Goal: Task Accomplishment & Management: Manage account settings

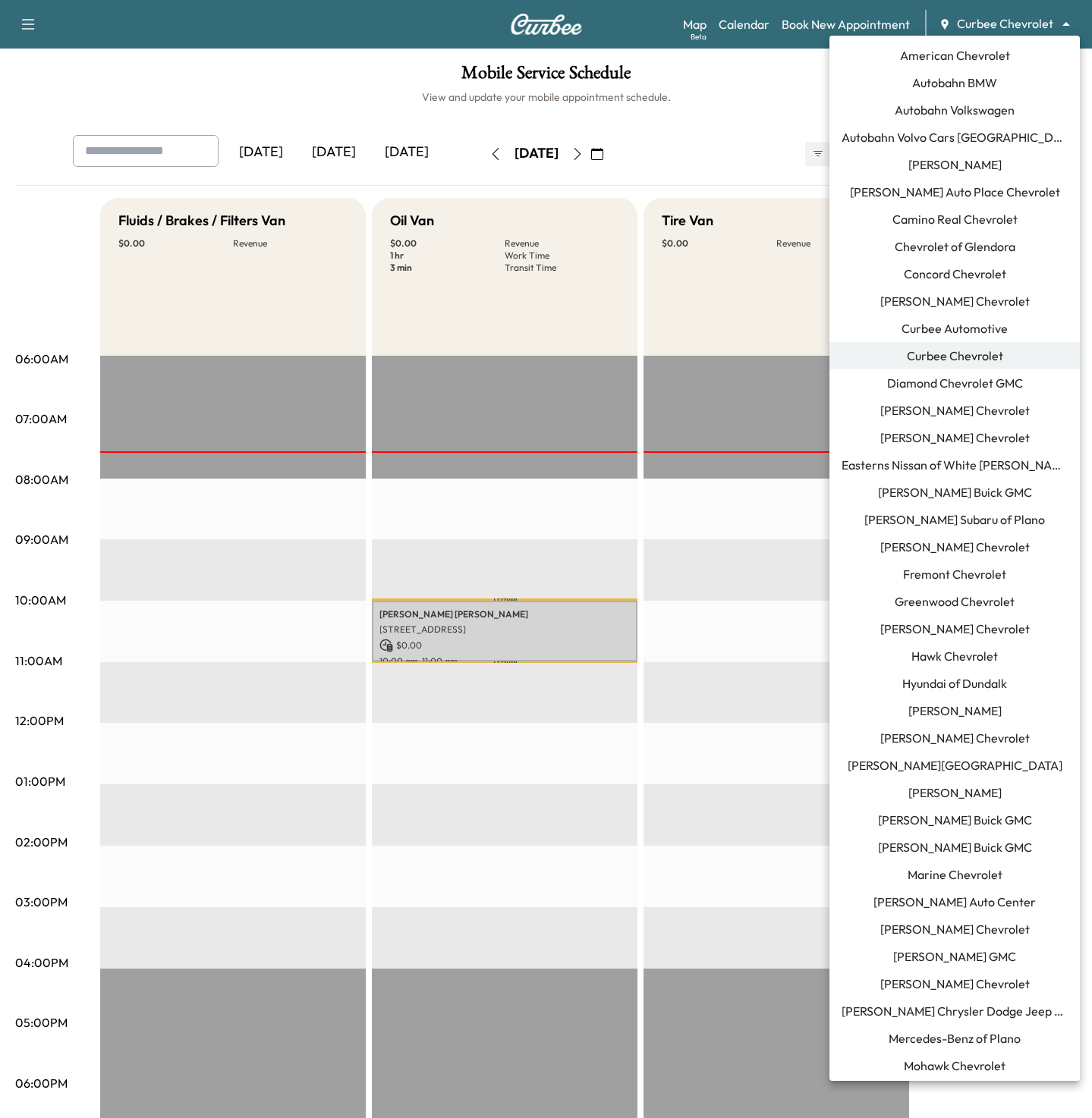
click at [973, 28] on body "Support Log Out Map Beta Calendar Book New Appointment Curbee Chevrolet *******…" at bounding box center [546, 559] width 1092 height 1118
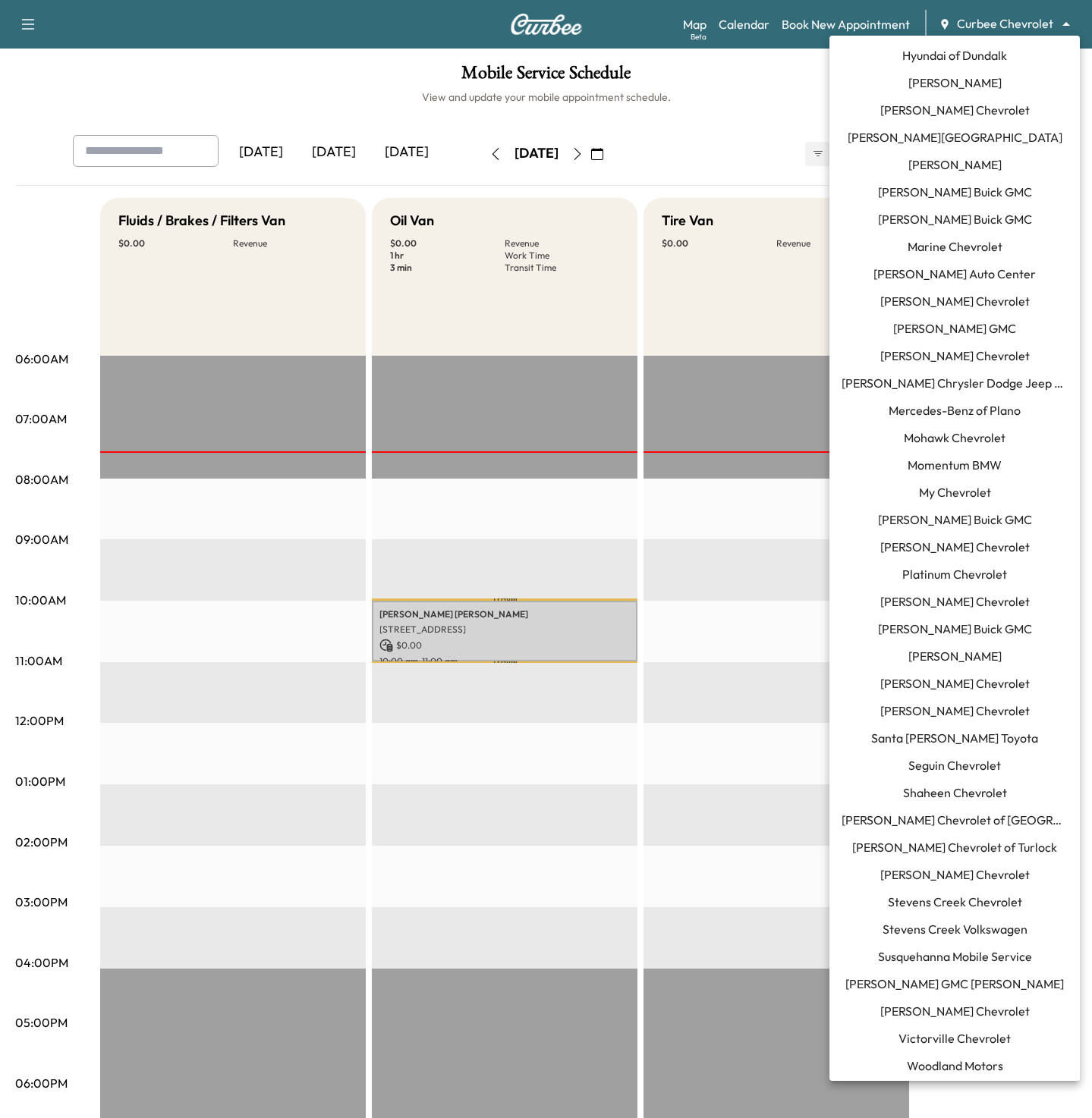
scroll to position [633, 0]
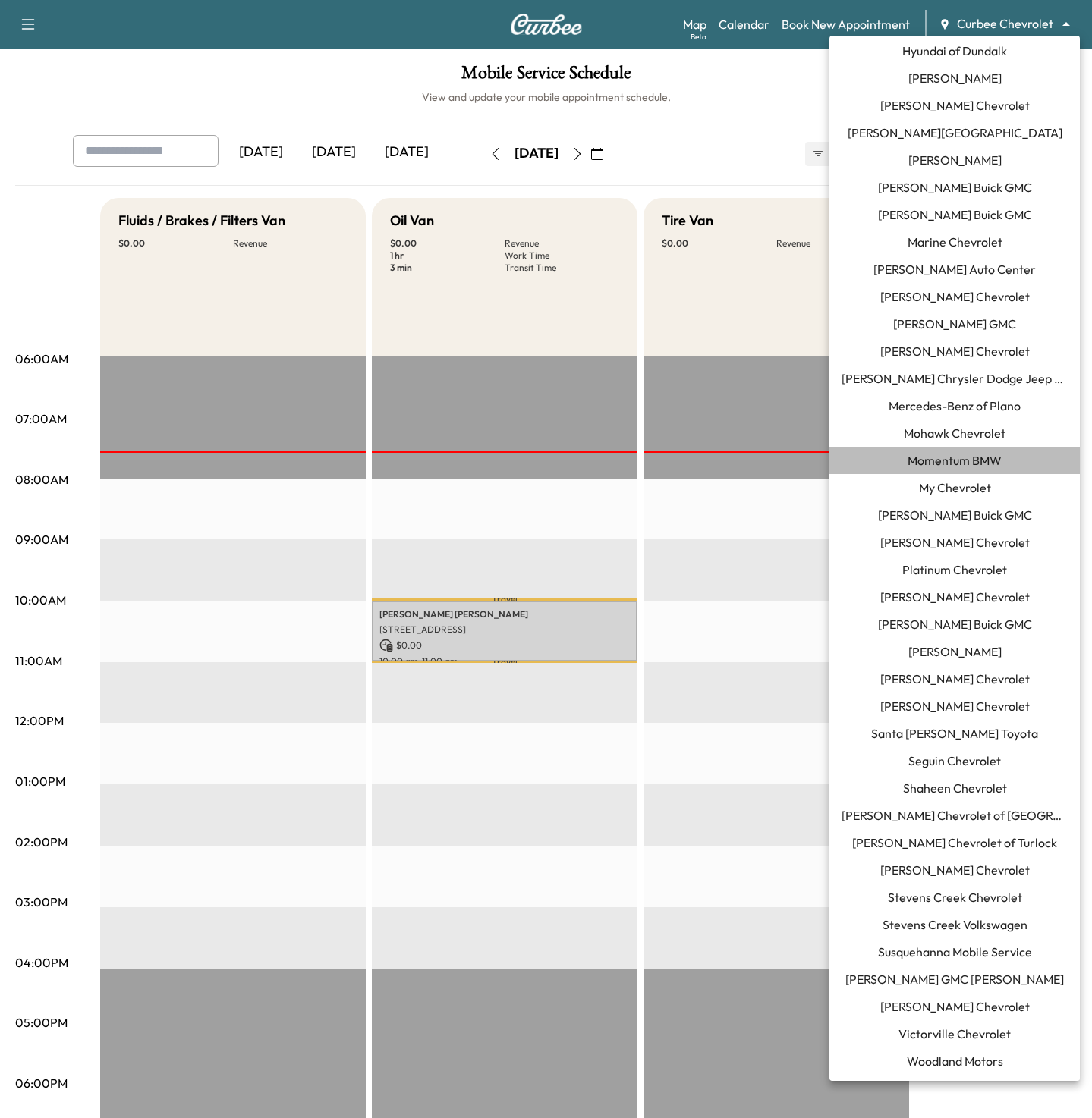
click at [966, 457] on span "Momentum BMW" at bounding box center [955, 460] width 94 height 18
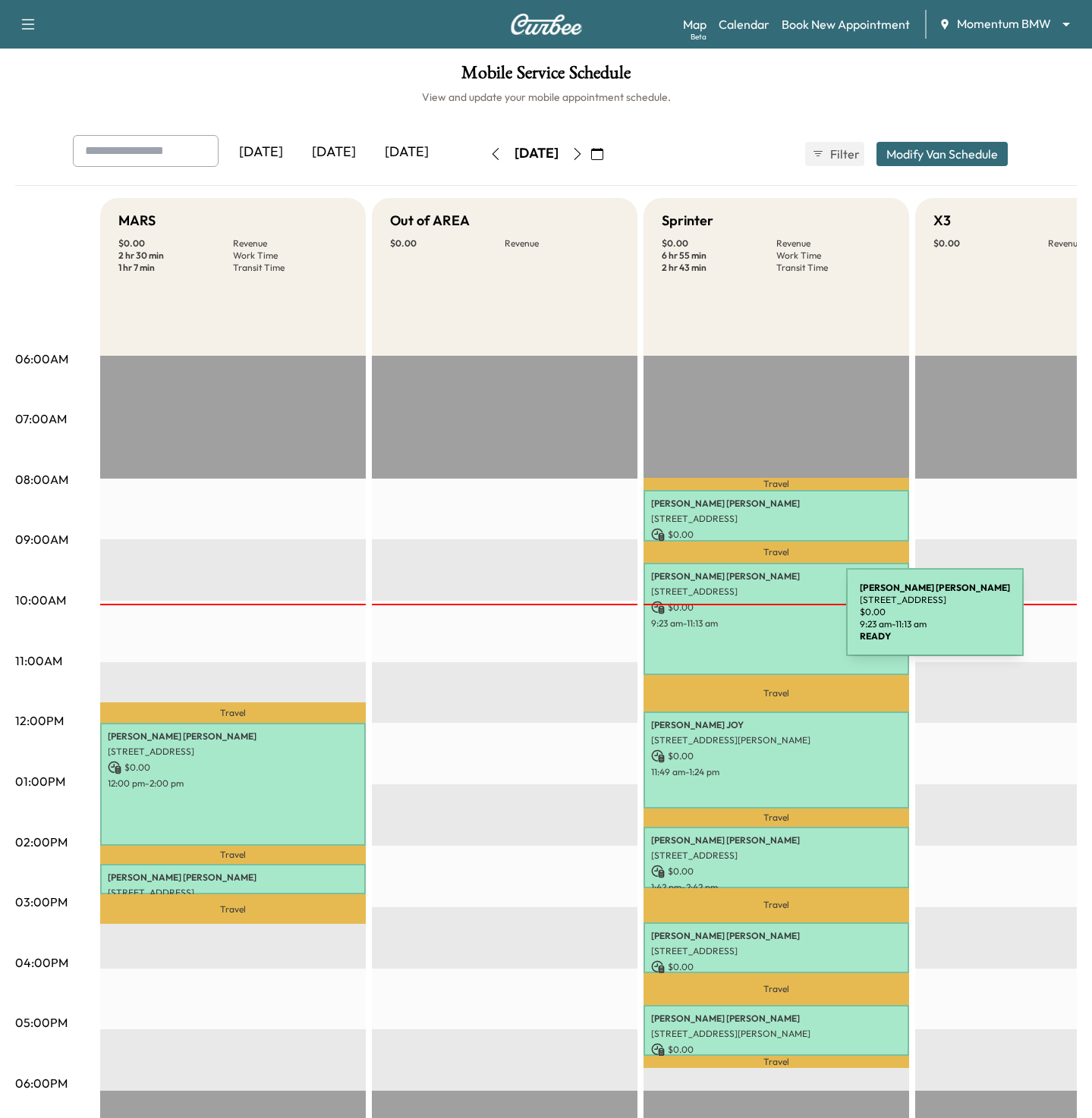
click at [731, 622] on p "9:23 am - 11:13 am" at bounding box center [776, 623] width 250 height 12
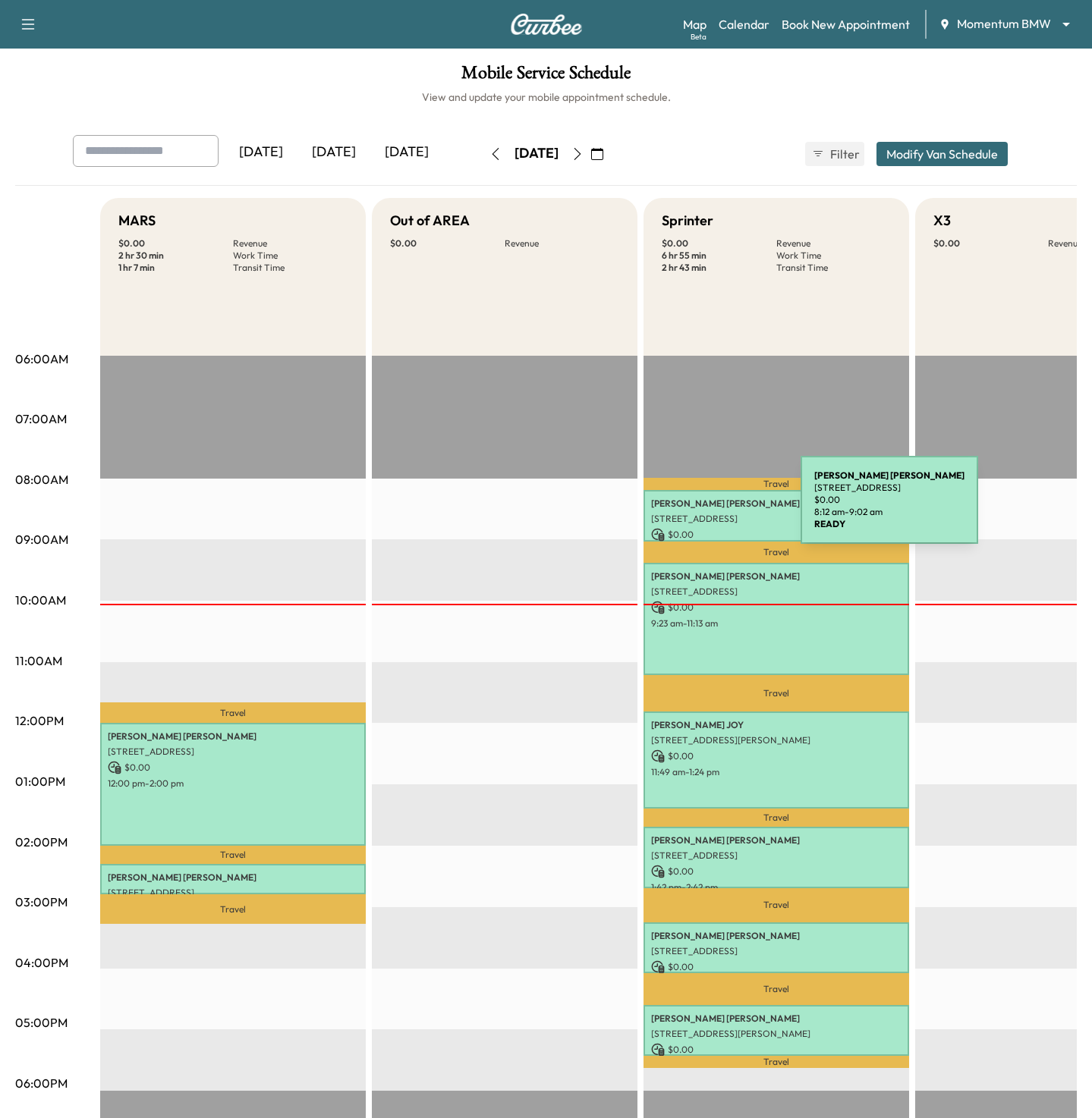
click at [687, 512] on div "CARIN SMITH 2333 Town Ctr Dr #300, Sugar Land, TX 77478, USA $ 0.00 8:12 am - 9…" at bounding box center [776, 515] width 266 height 51
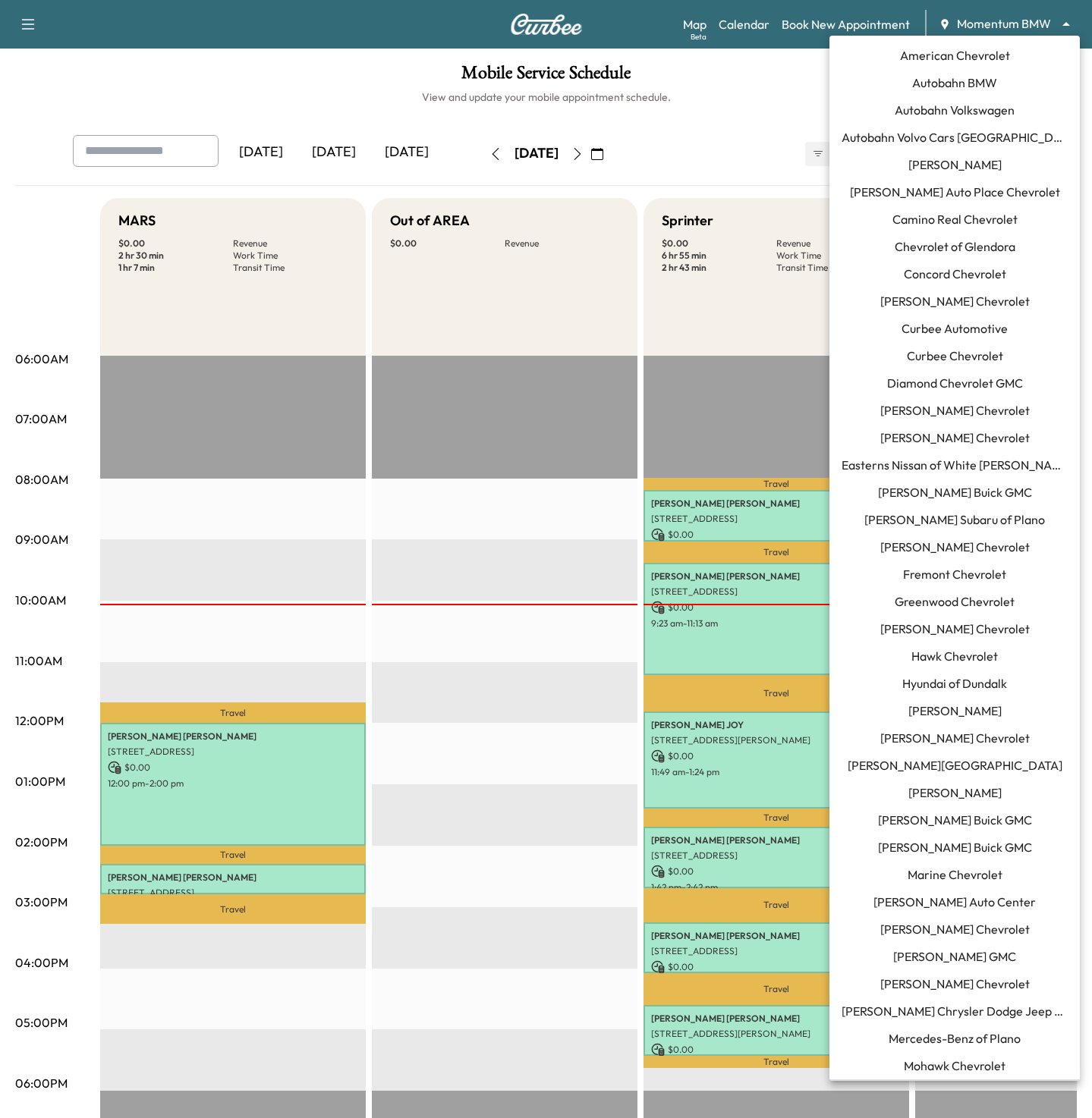
click at [1013, 25] on body "Support Log Out Map Beta Calendar Book New Appointment Momentum BMW ******** ​ …" at bounding box center [546, 559] width 1092 height 1118
click at [930, 360] on span "Curbee Chevrolet" at bounding box center [955, 356] width 97 height 18
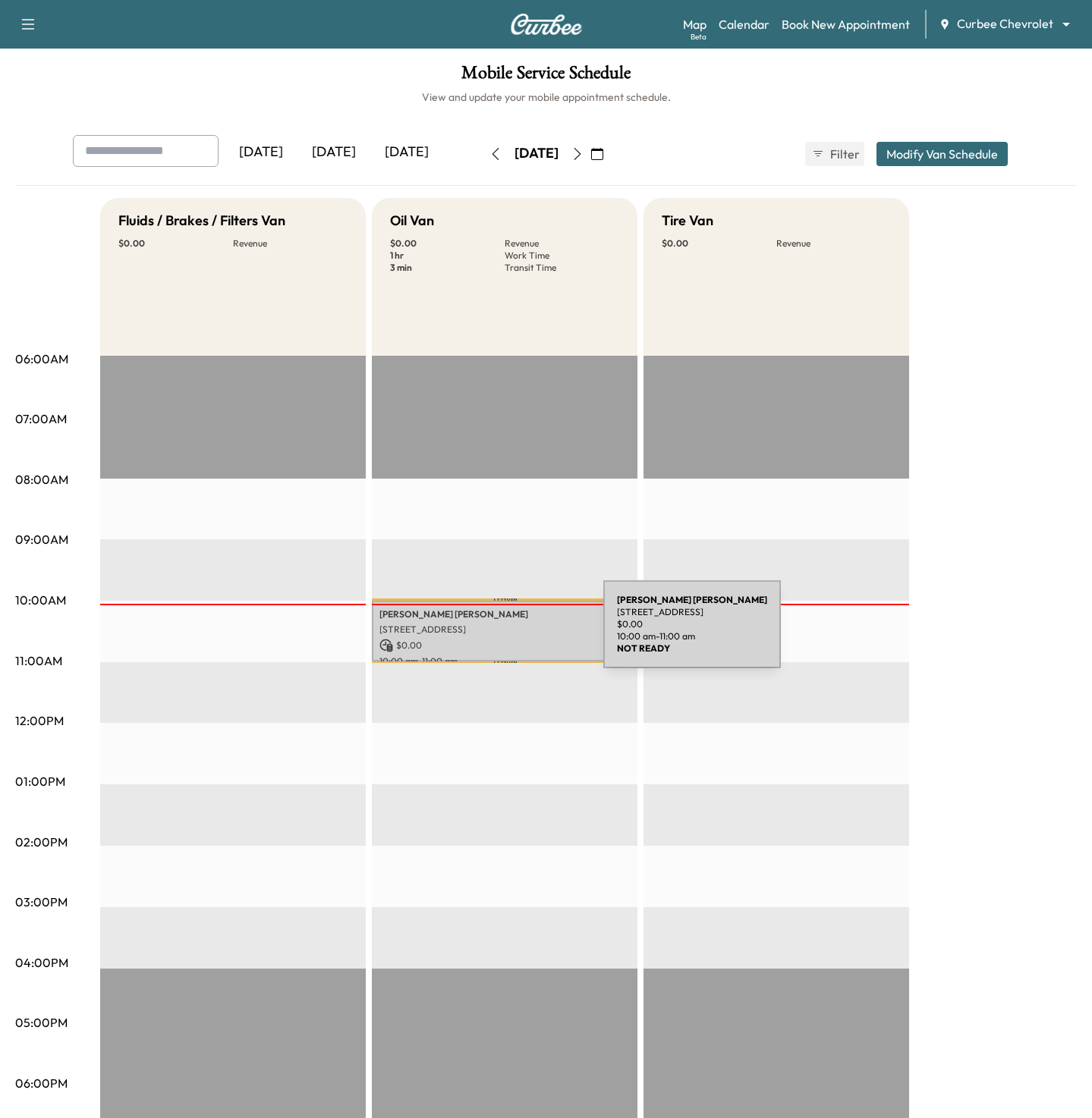
click at [489, 635] on p "7706 Querida Ln, Dallas, TX 75248, USA" at bounding box center [505, 630] width 250 height 12
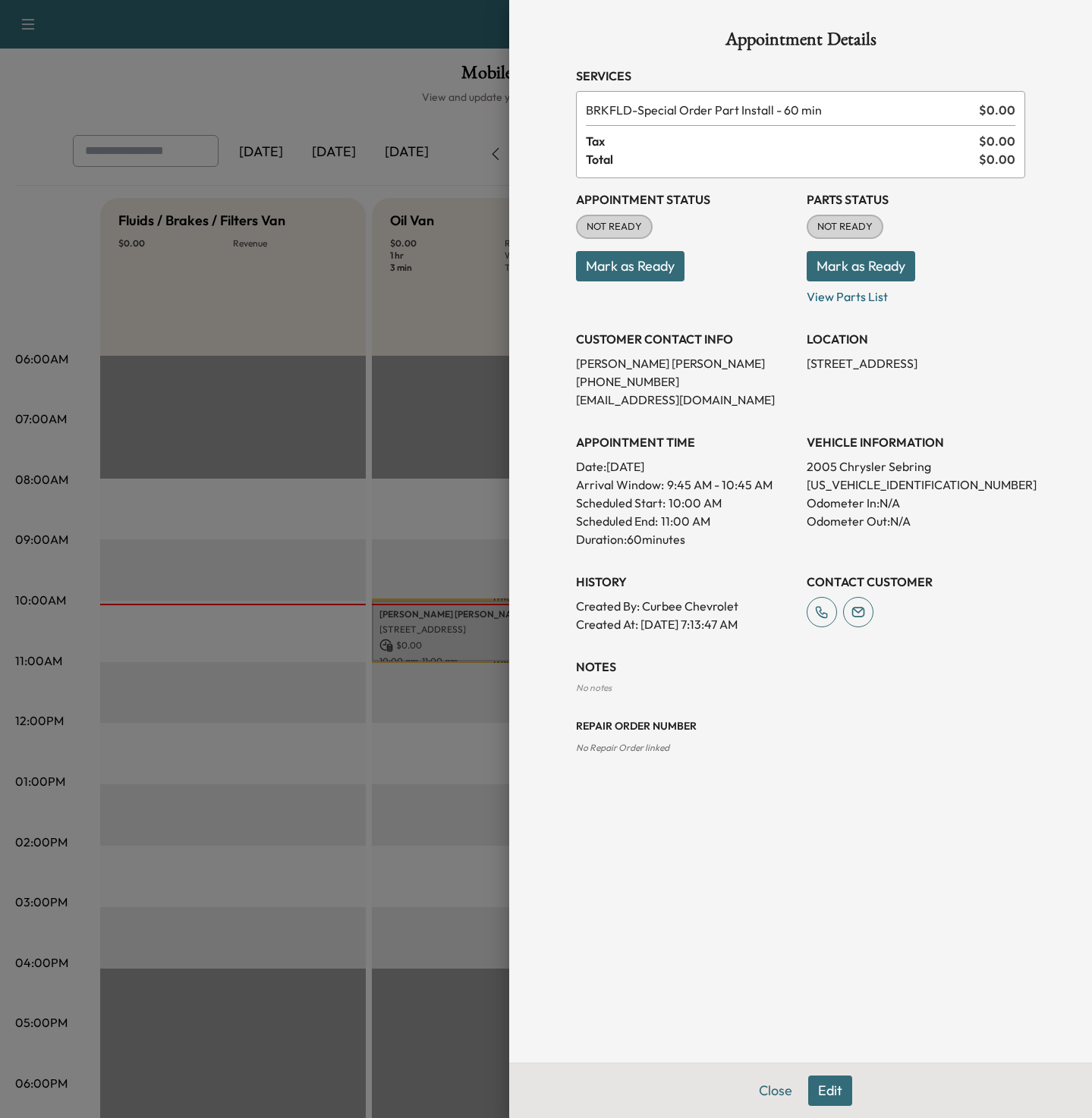
click at [452, 478] on div at bounding box center [546, 559] width 1092 height 1118
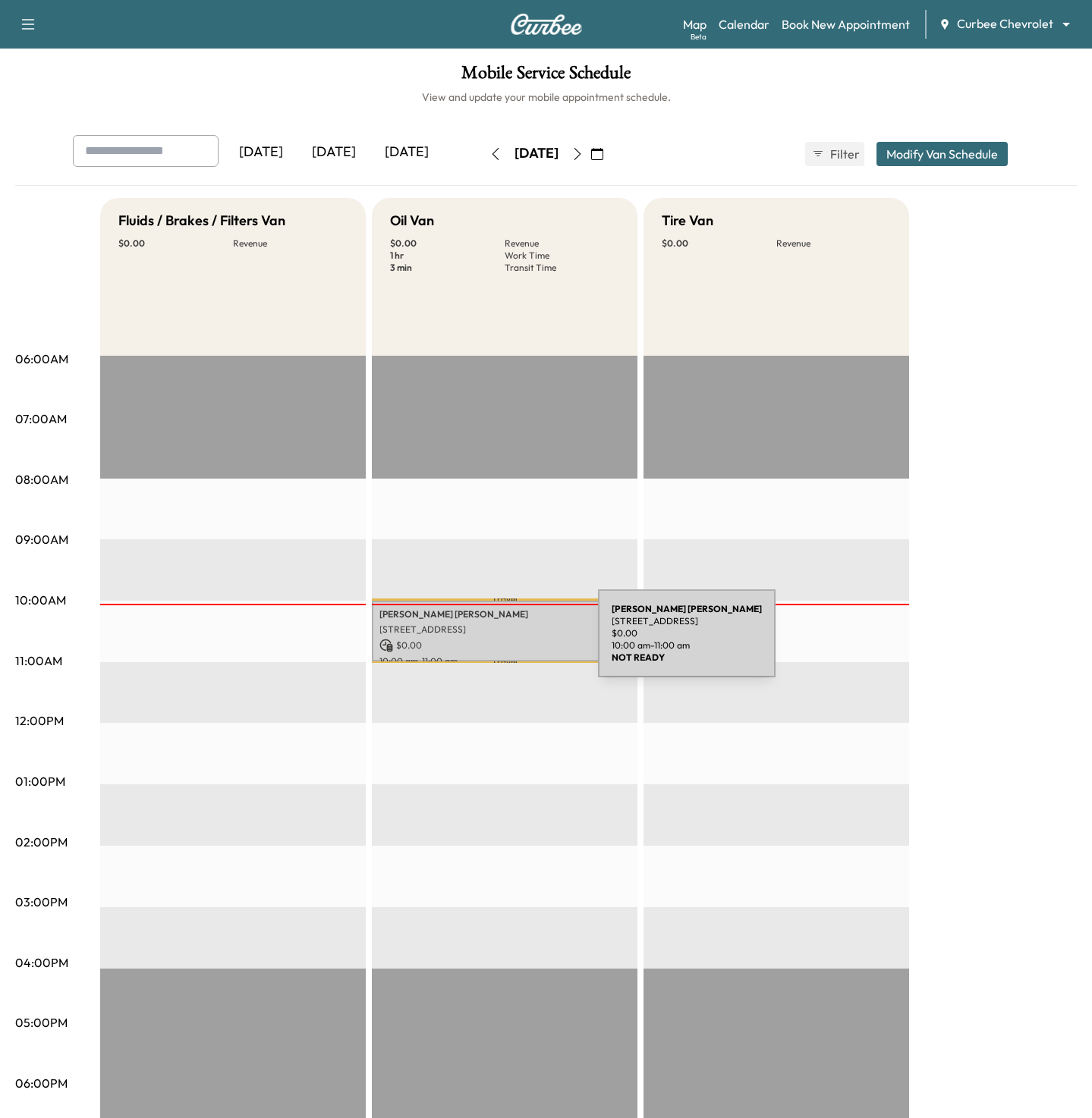
click at [484, 643] on p "$ 0.00" at bounding box center [505, 645] width 250 height 14
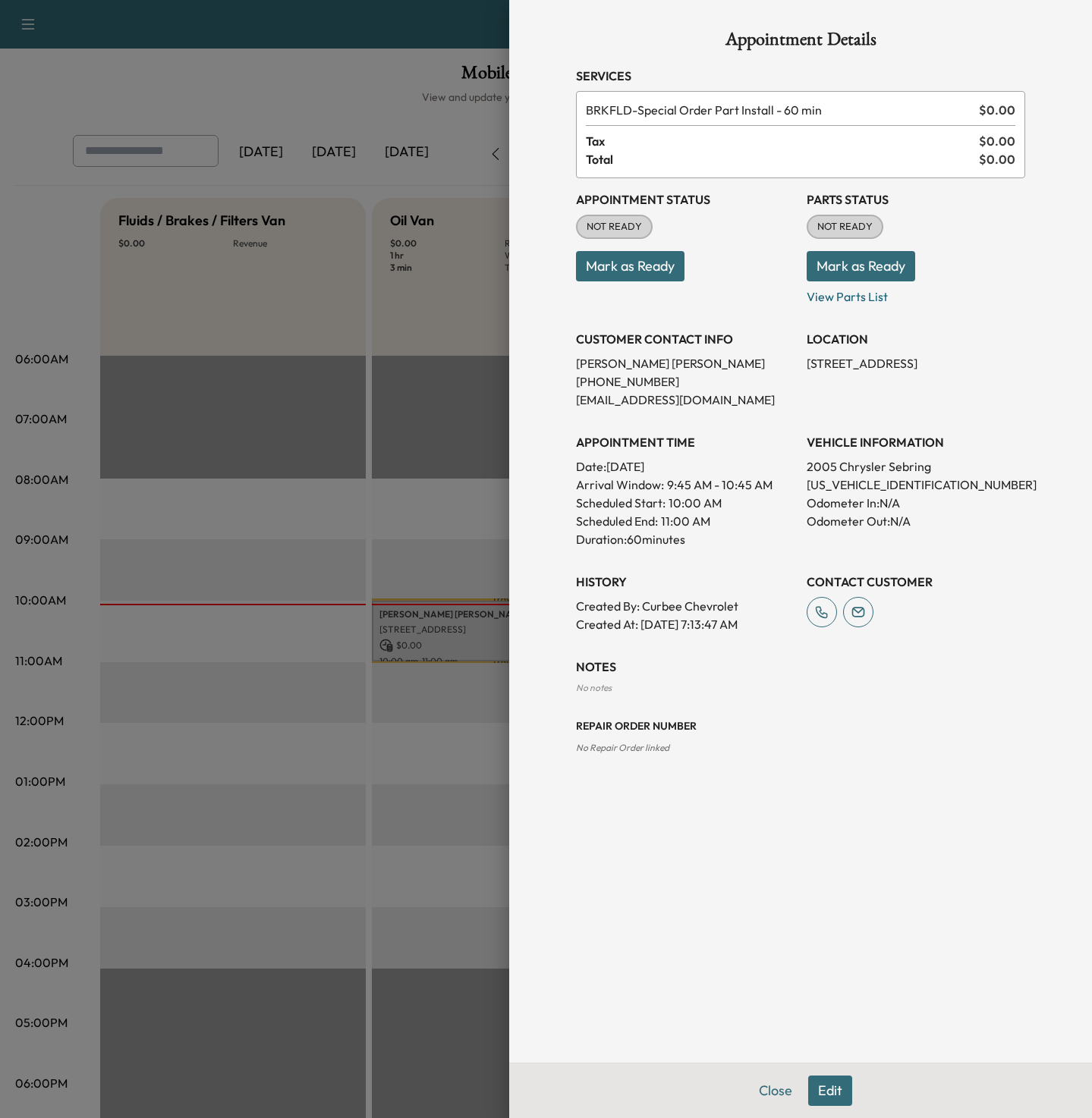
click at [604, 267] on button "Mark as Ready" at bounding box center [630, 266] width 109 height 30
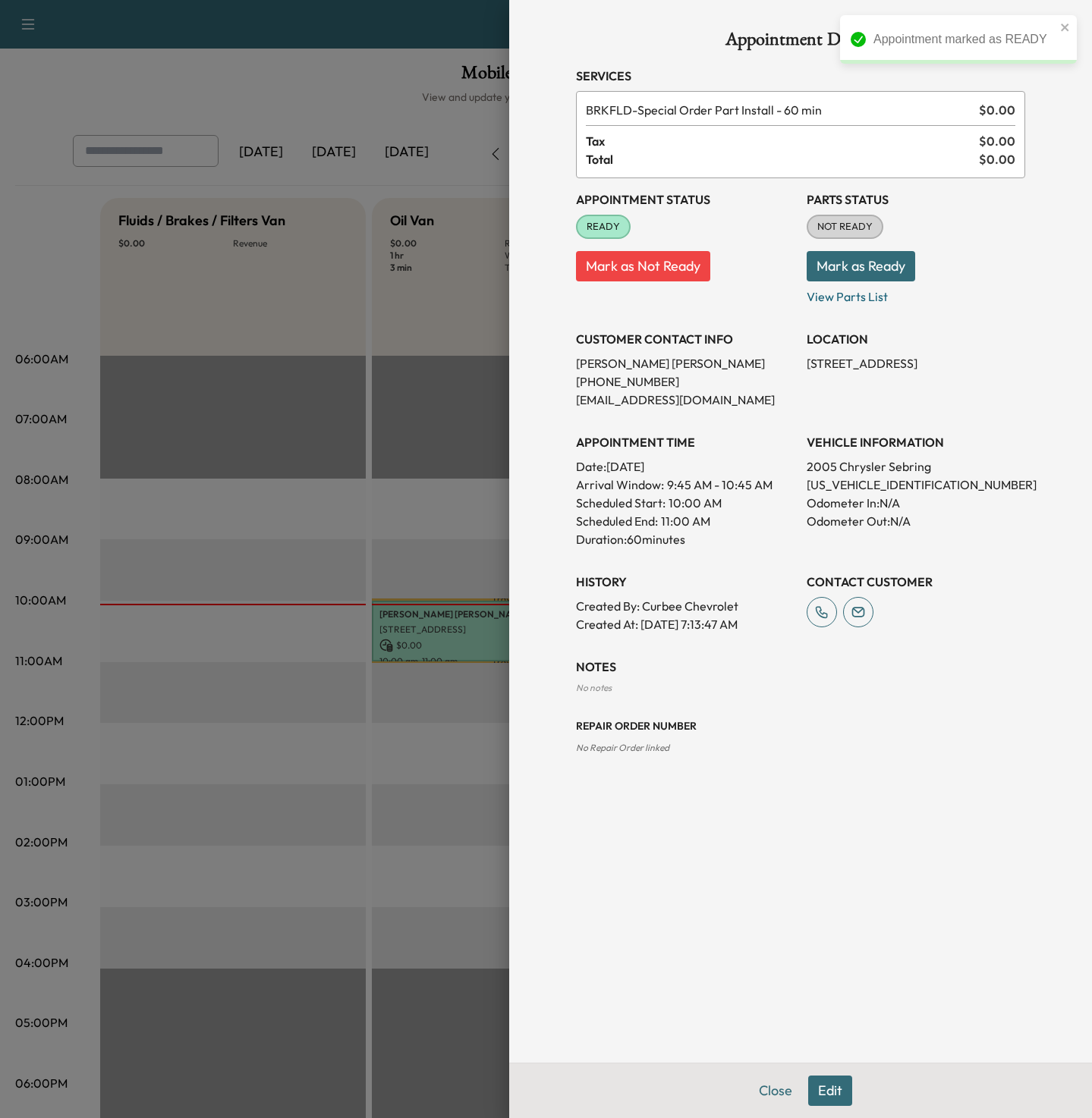
click at [313, 469] on div at bounding box center [546, 559] width 1092 height 1118
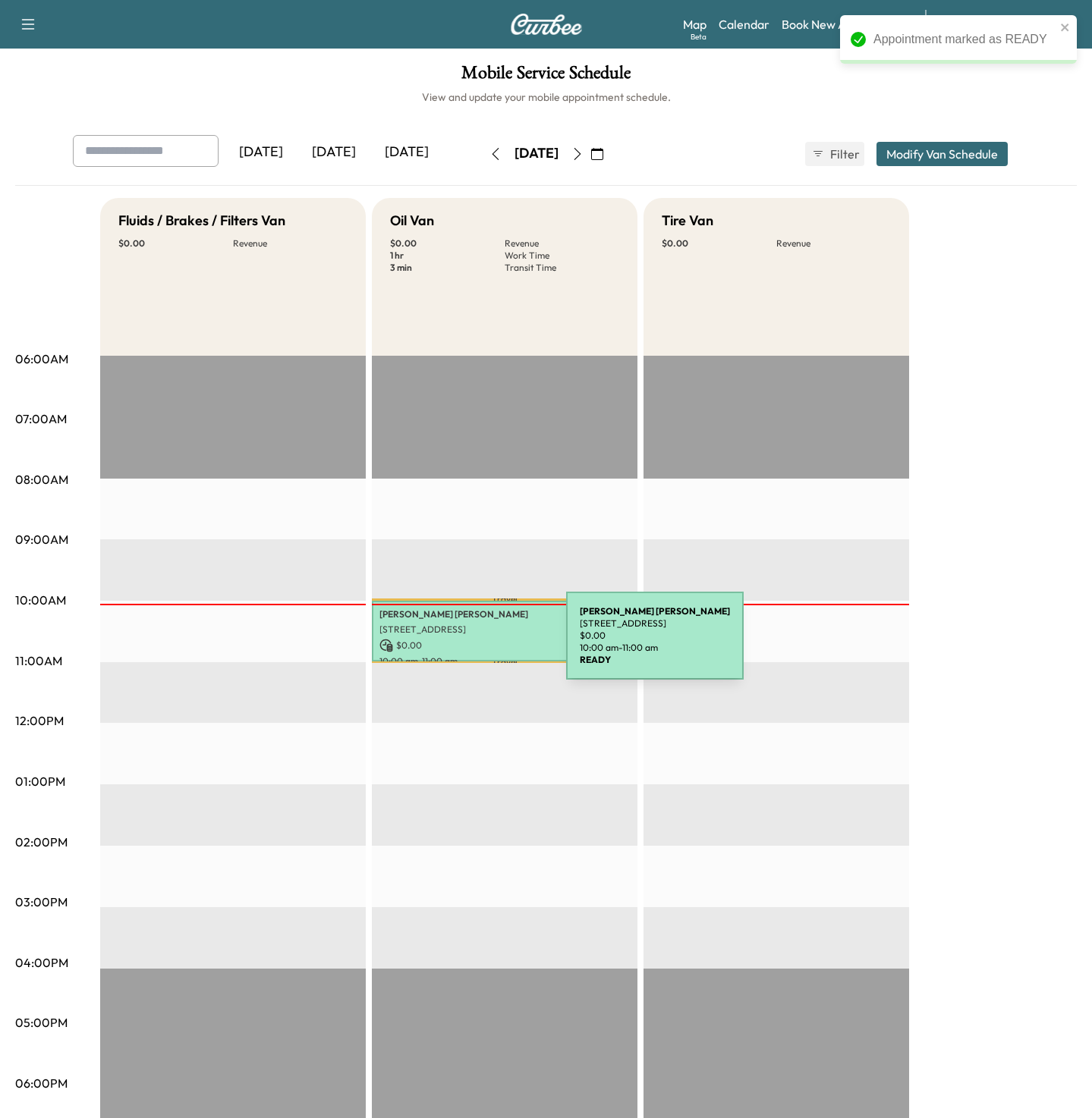
click at [452, 645] on p "$ 0.00" at bounding box center [505, 645] width 250 height 14
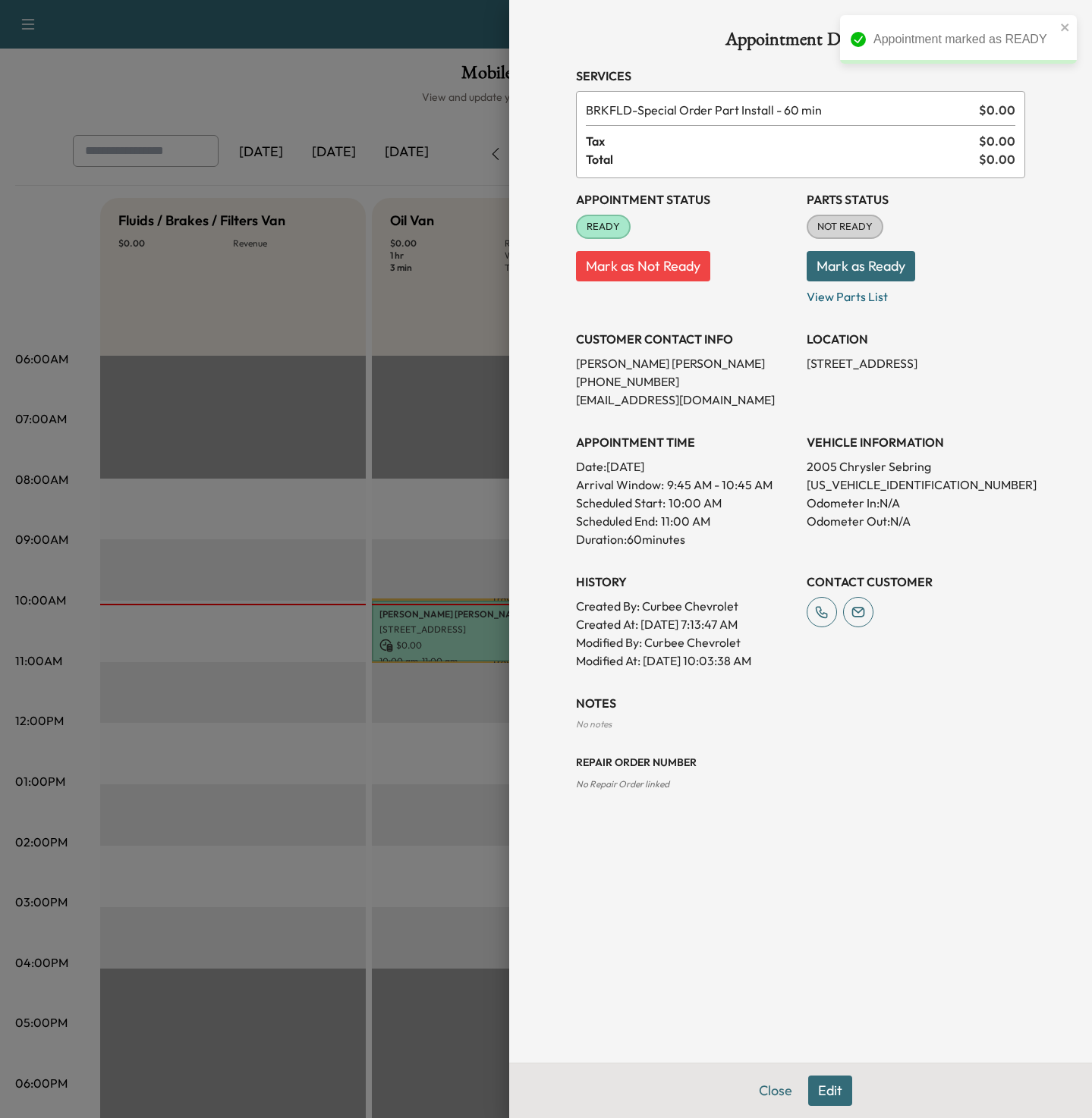
click at [868, 269] on button "Mark as Ready" at bounding box center [861, 266] width 109 height 30
click at [285, 276] on div at bounding box center [546, 559] width 1092 height 1118
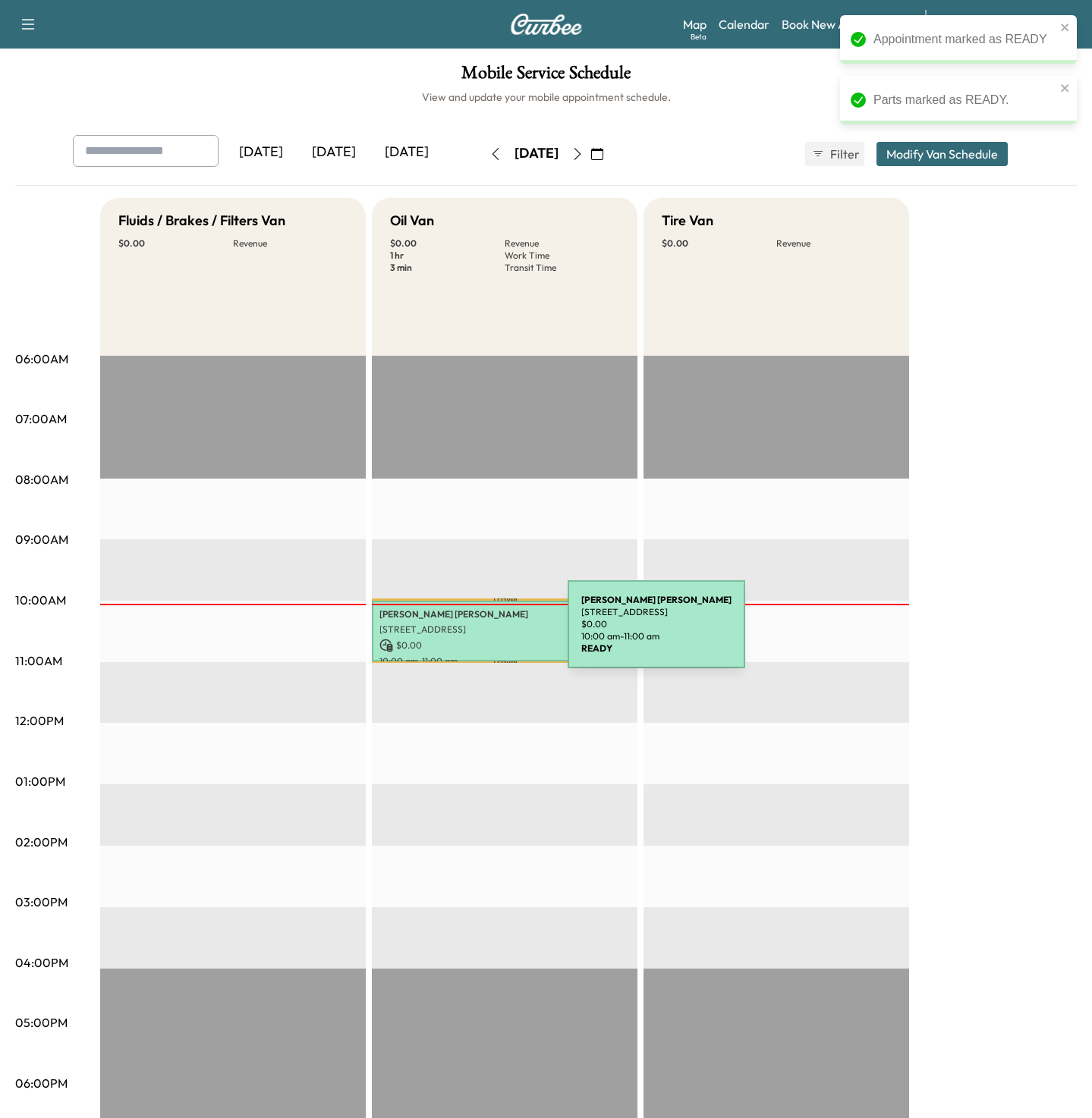
click at [460, 637] on div "Chris Mudd 7706 Querida Ln, Dallas, TX 75248, USA $ 0.00 10:00 am - 11:00 am" at bounding box center [505, 631] width 266 height 61
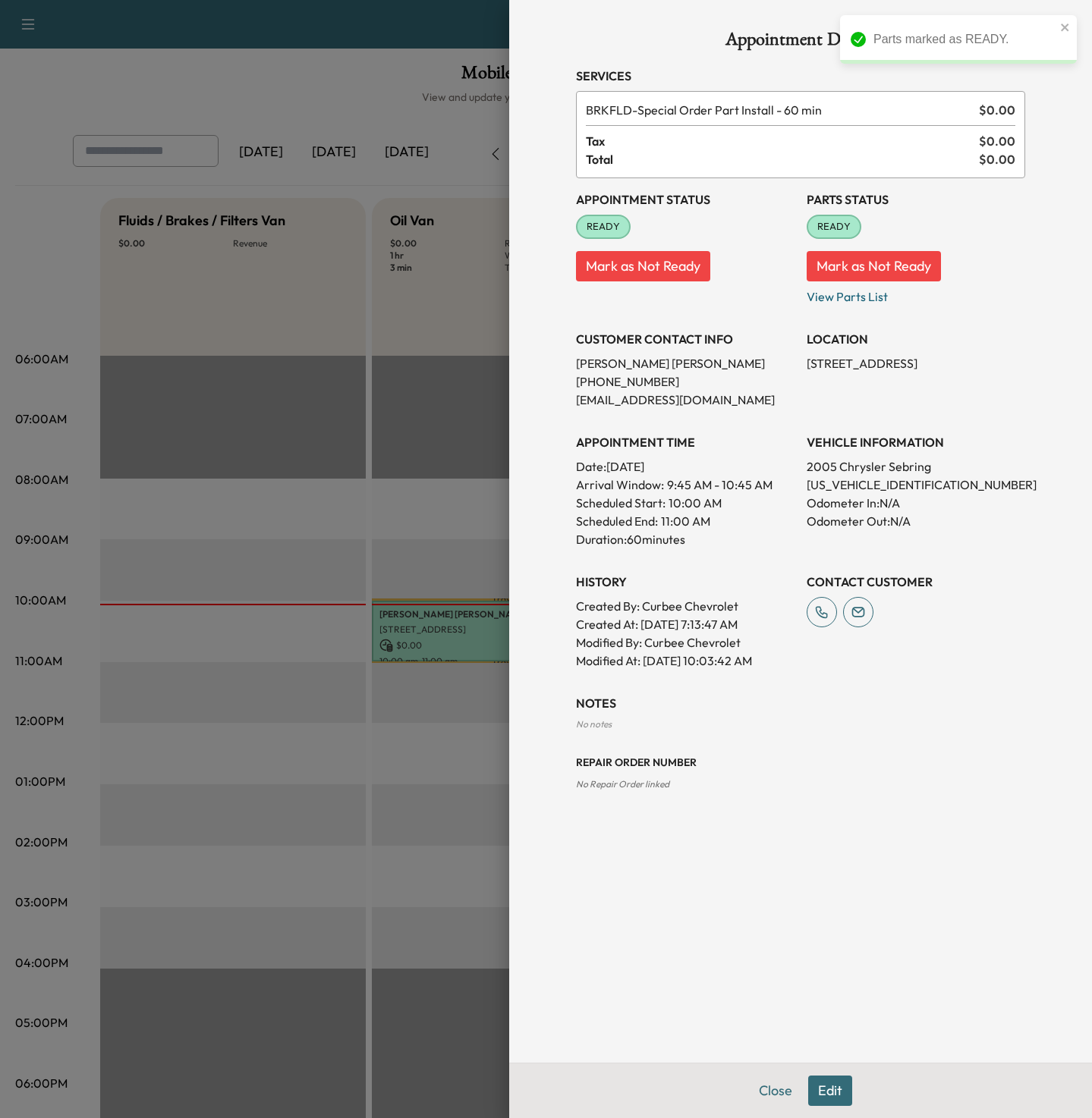
click at [406, 334] on div at bounding box center [546, 559] width 1092 height 1118
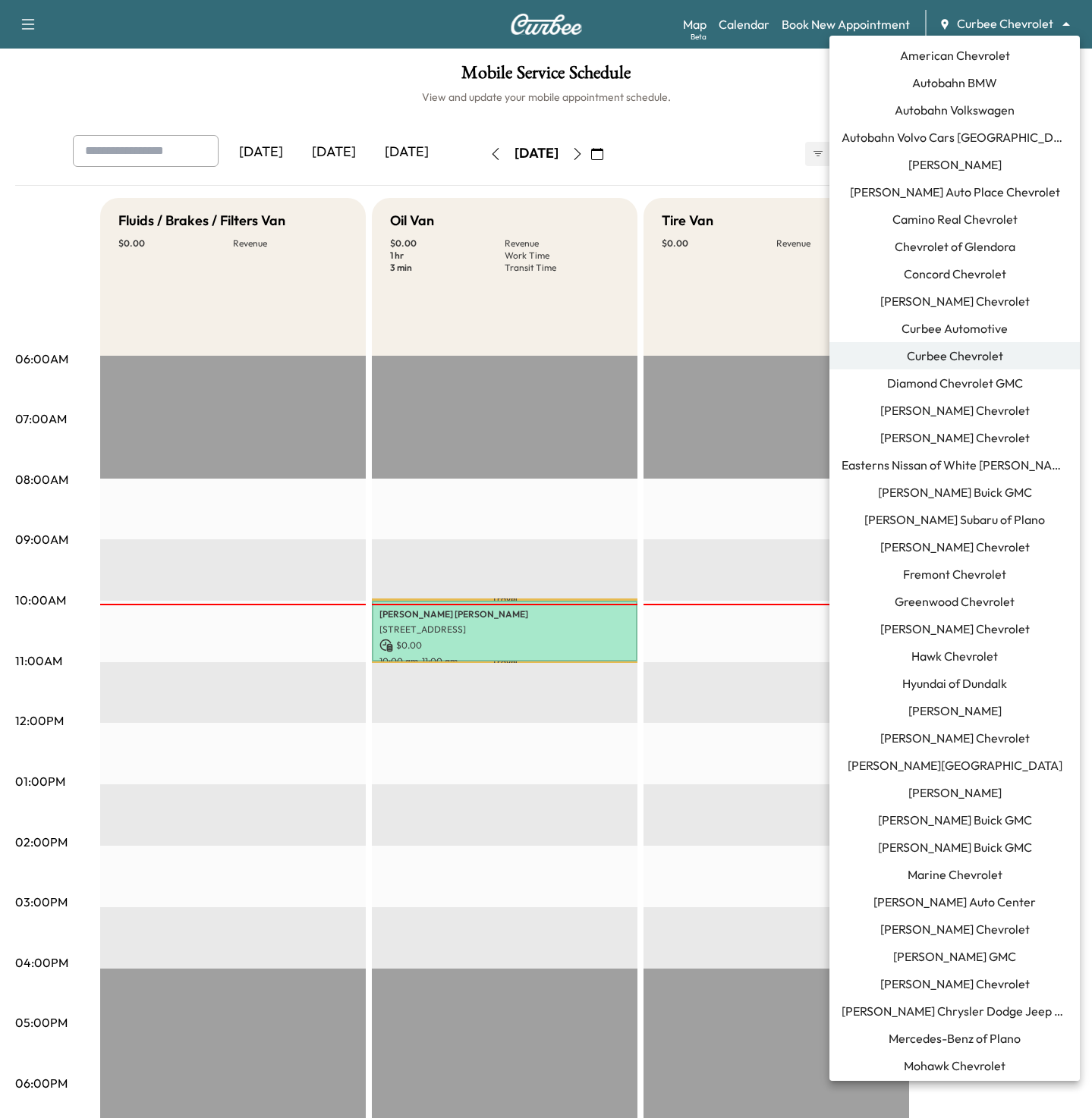
click at [993, 25] on body "Support Log Out Map Beta Calendar Book New Appointment Curbee Chevrolet *******…" at bounding box center [546, 559] width 1092 height 1118
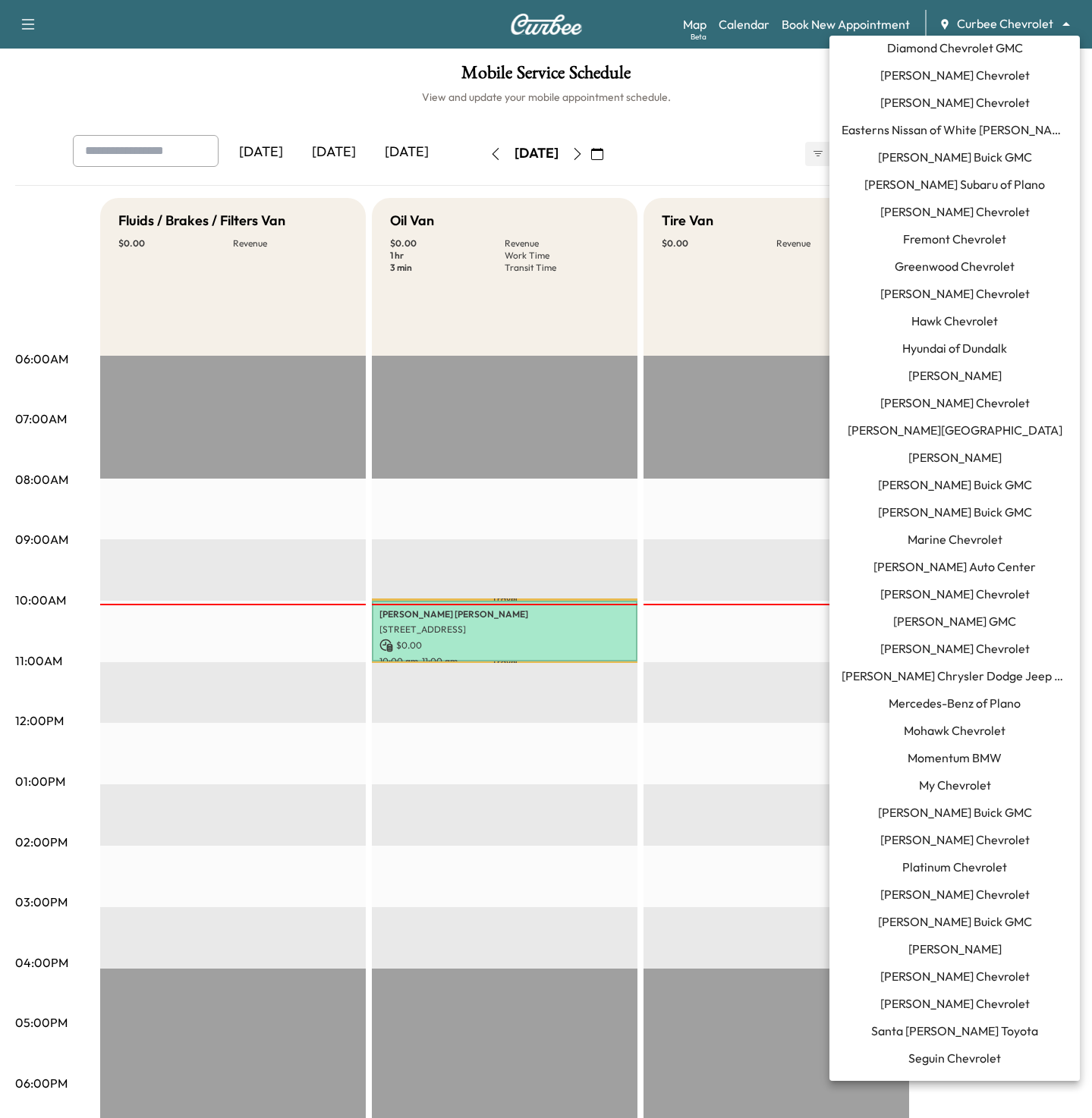
scroll to position [354, 0]
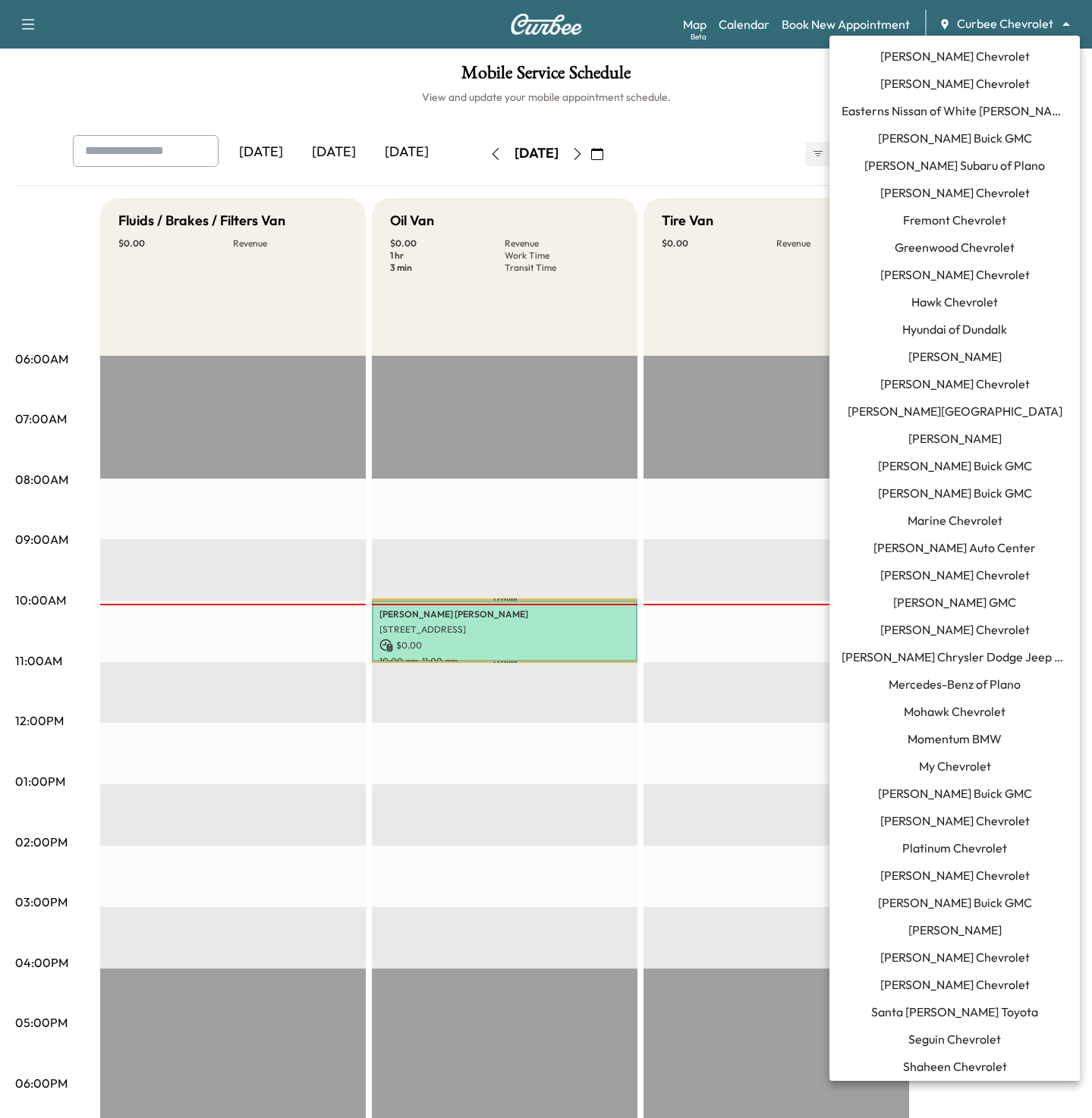
click at [935, 680] on span "Mercedes-Benz of Plano" at bounding box center [954, 685] width 132 height 18
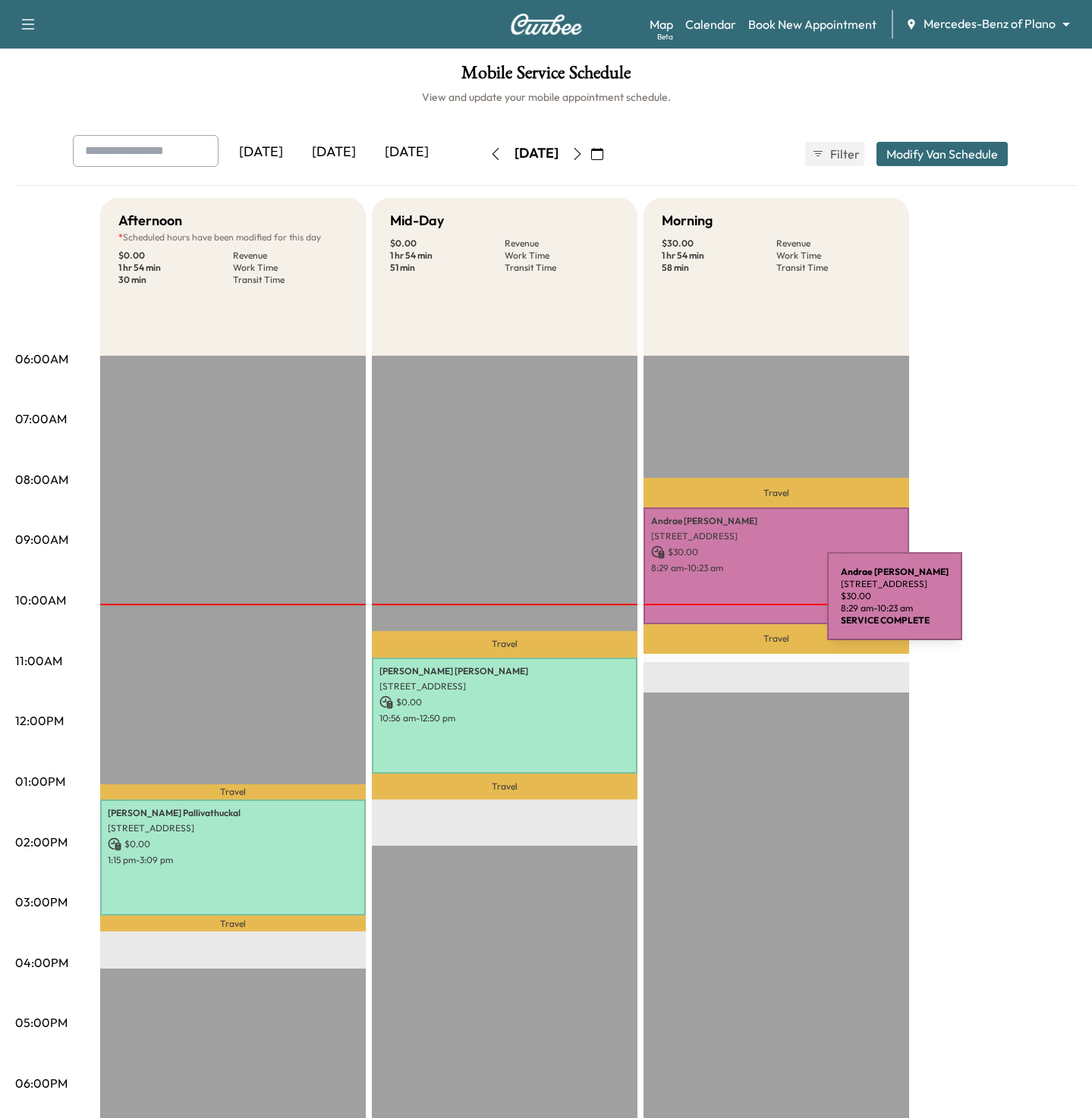
click at [712, 602] on div "Andrae Mckenzie 1916 Prickly Poppy Ct, Krugerville, TX 76227, USA $ 30.00 8:29 …" at bounding box center [776, 566] width 266 height 116
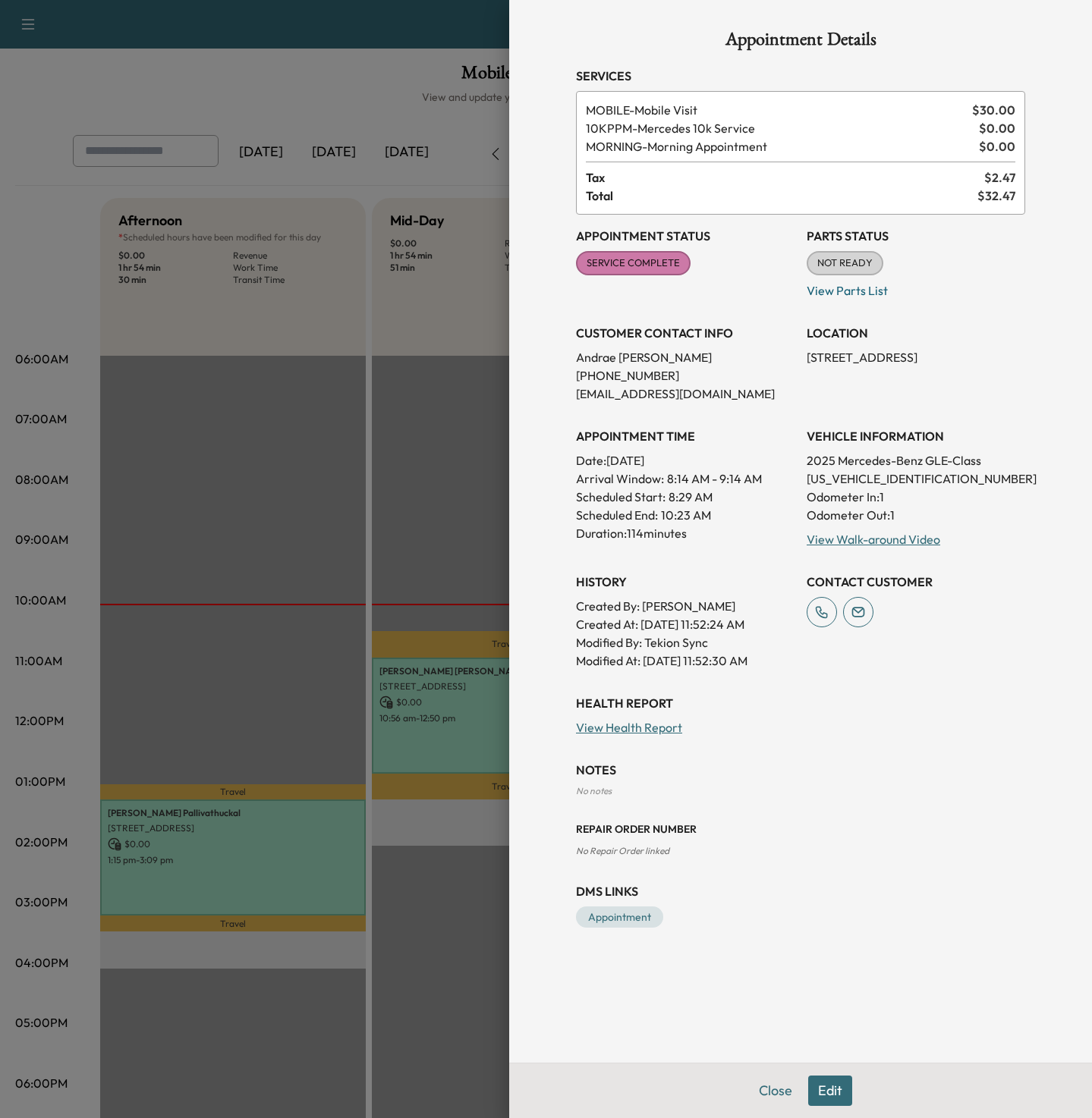
click at [334, 478] on div at bounding box center [546, 559] width 1092 height 1118
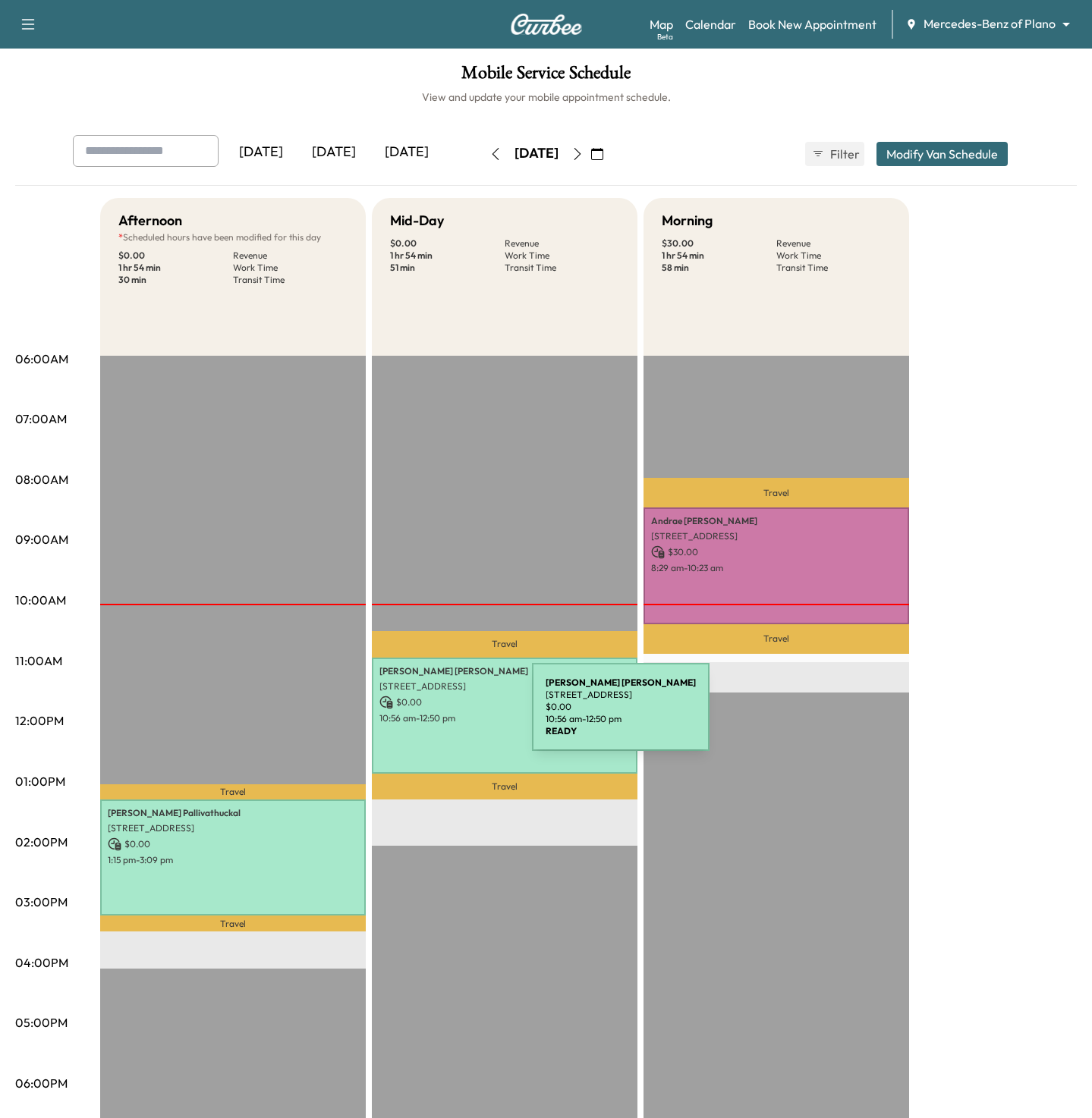
click at [418, 716] on p "10:56 am - 12:50 pm" at bounding box center [505, 718] width 250 height 12
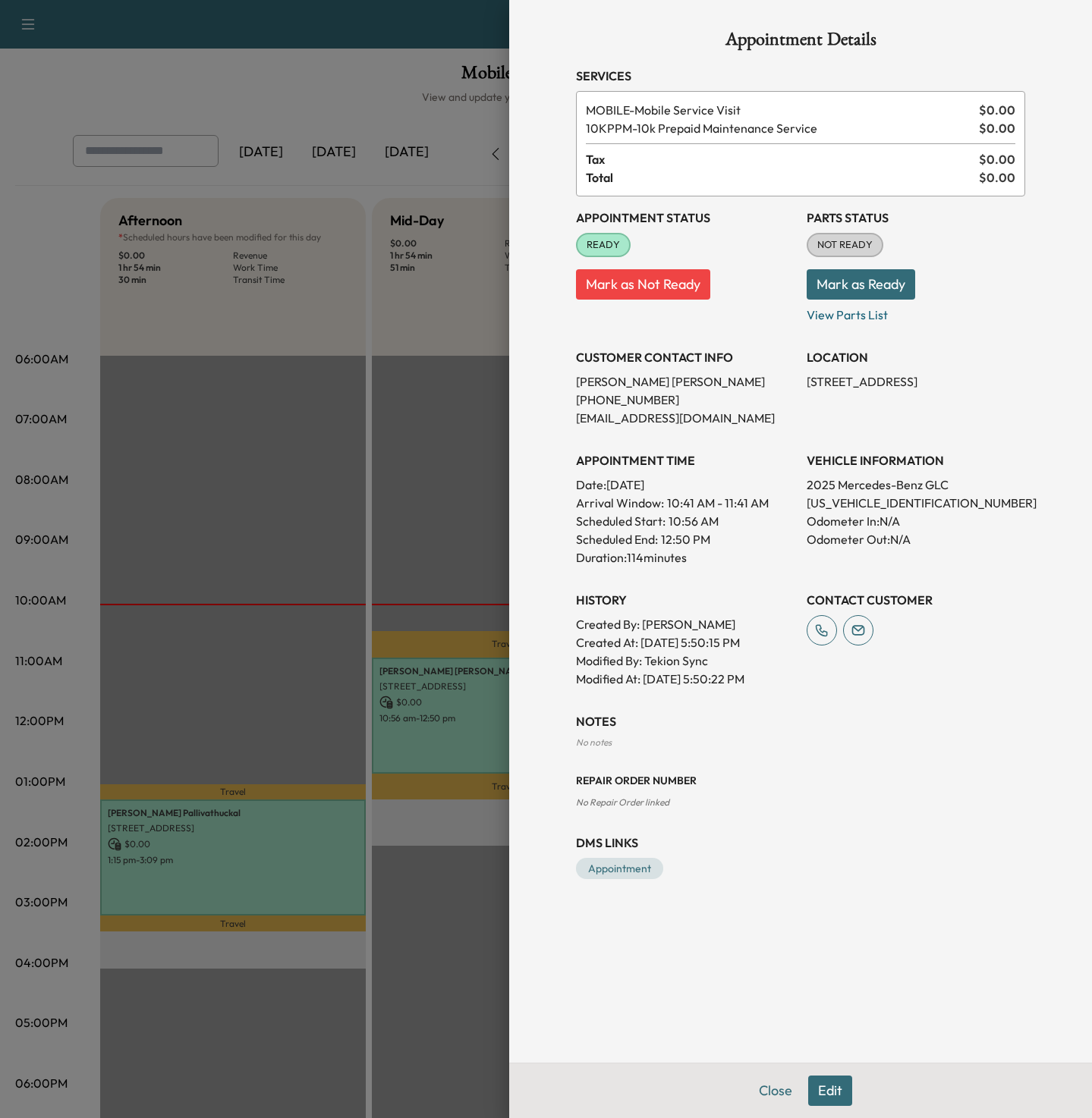
click at [367, 473] on div at bounding box center [546, 559] width 1092 height 1118
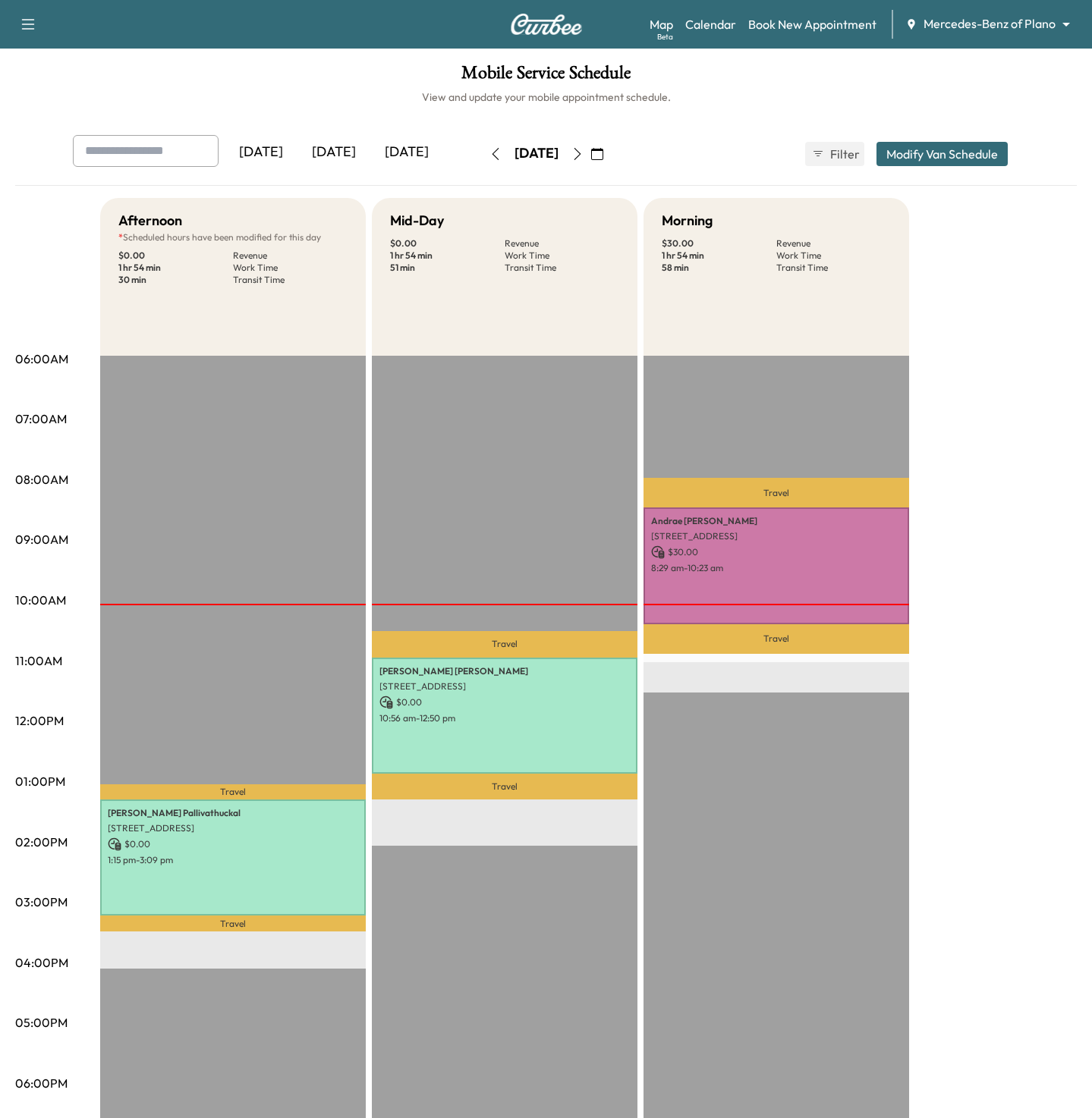
click at [991, 20] on body "Support Log Out Map Beta Calendar Book New Appointment Mercedes-Benz of Plano *…" at bounding box center [546, 559] width 1092 height 1118
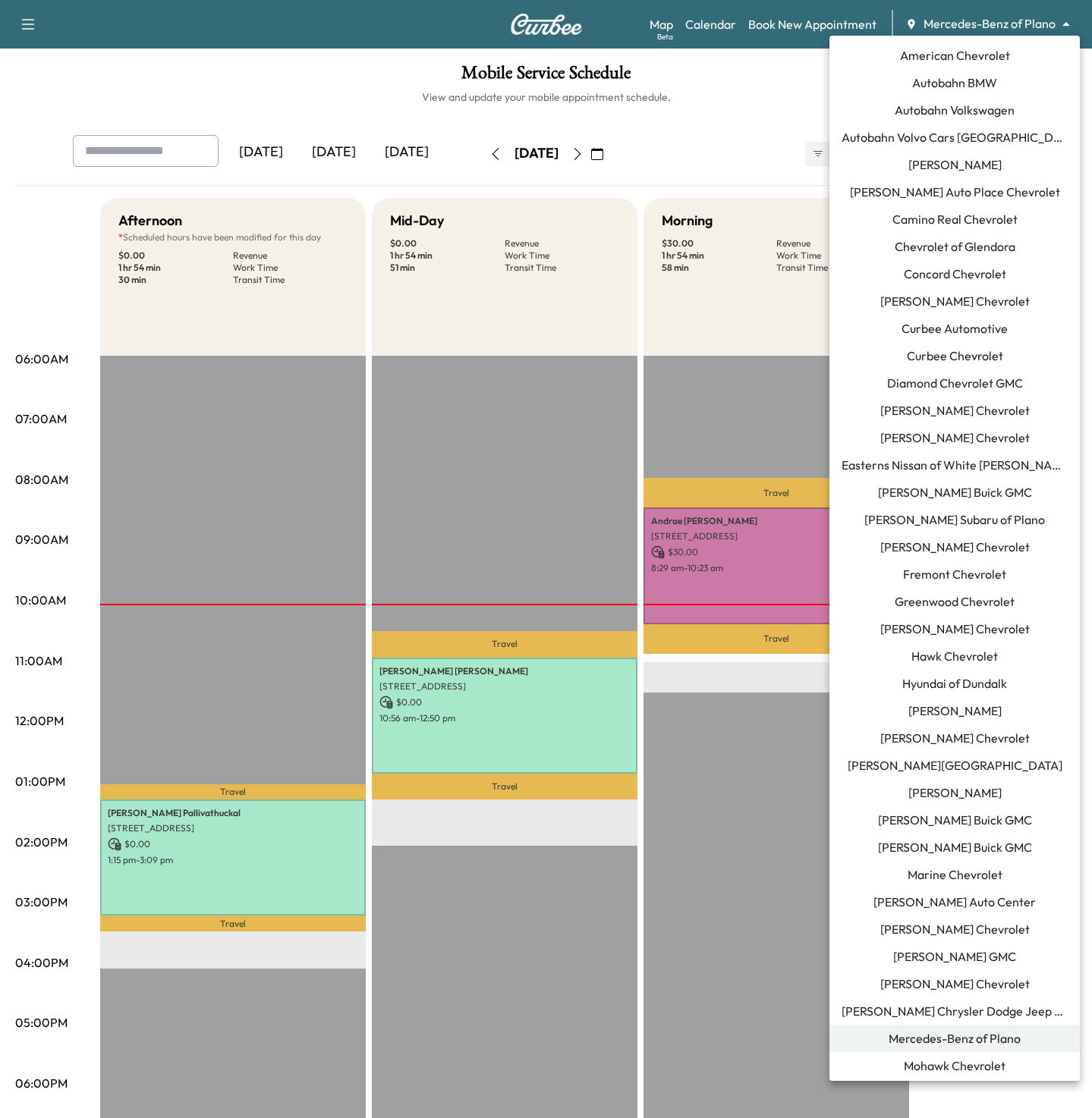
click at [991, 20] on div at bounding box center [546, 559] width 1092 height 1118
click at [991, 20] on body "Support Log Out Map Beta Calendar Book New Appointment Mercedes-Benz of Plano *…" at bounding box center [546, 559] width 1092 height 1118
click at [934, 1047] on span "Mercedes-Benz of Plano" at bounding box center [954, 1039] width 132 height 18
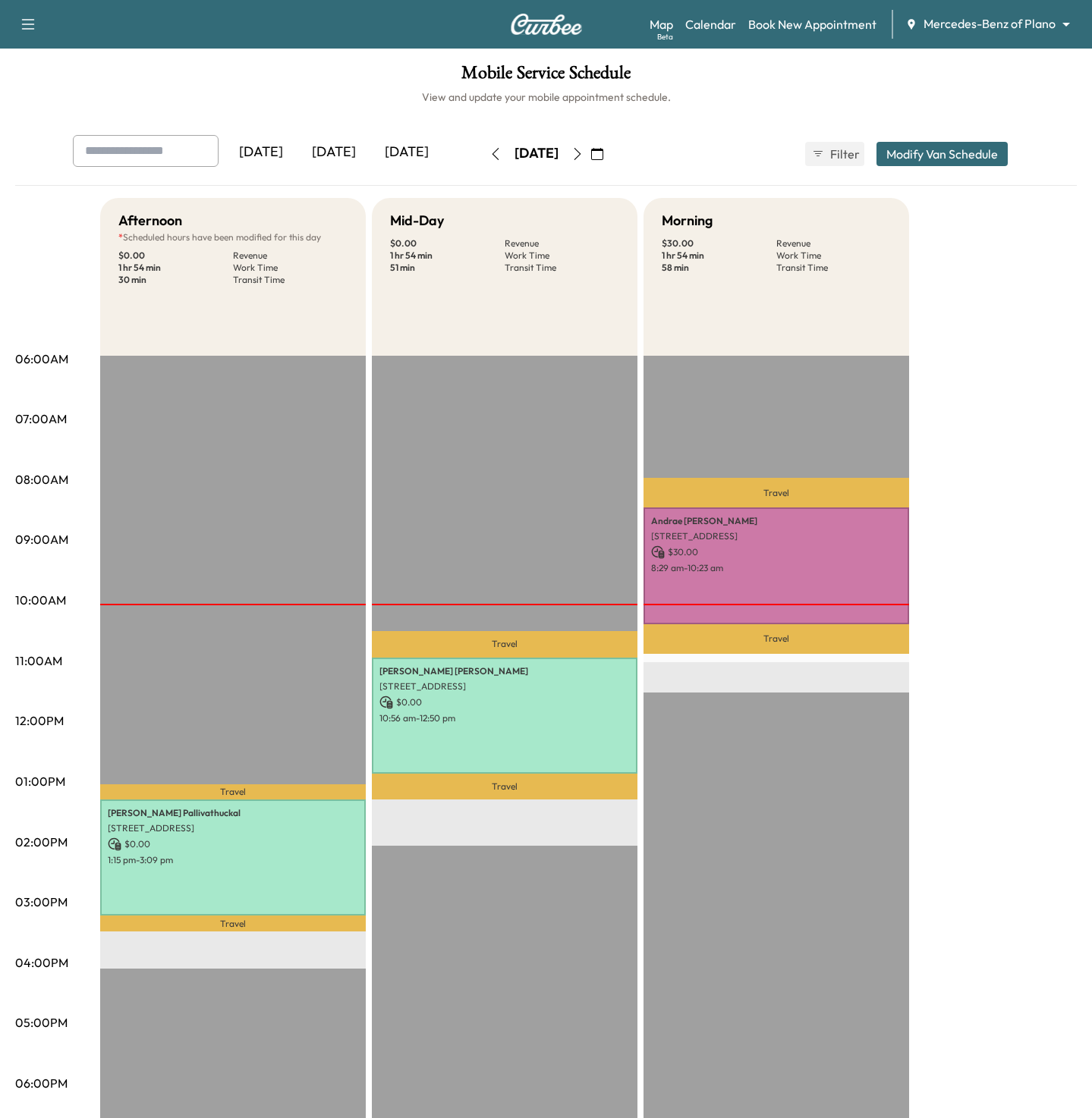
click at [957, 32] on div "Map Beta Calendar Book New Appointment Mercedes-Benz of Plano ******** ​" at bounding box center [865, 24] width 430 height 29
click at [955, 23] on body "Support Log Out Map Beta Calendar Book New Appointment Mercedes-Benz of Plano *…" at bounding box center [546, 559] width 1092 height 1118
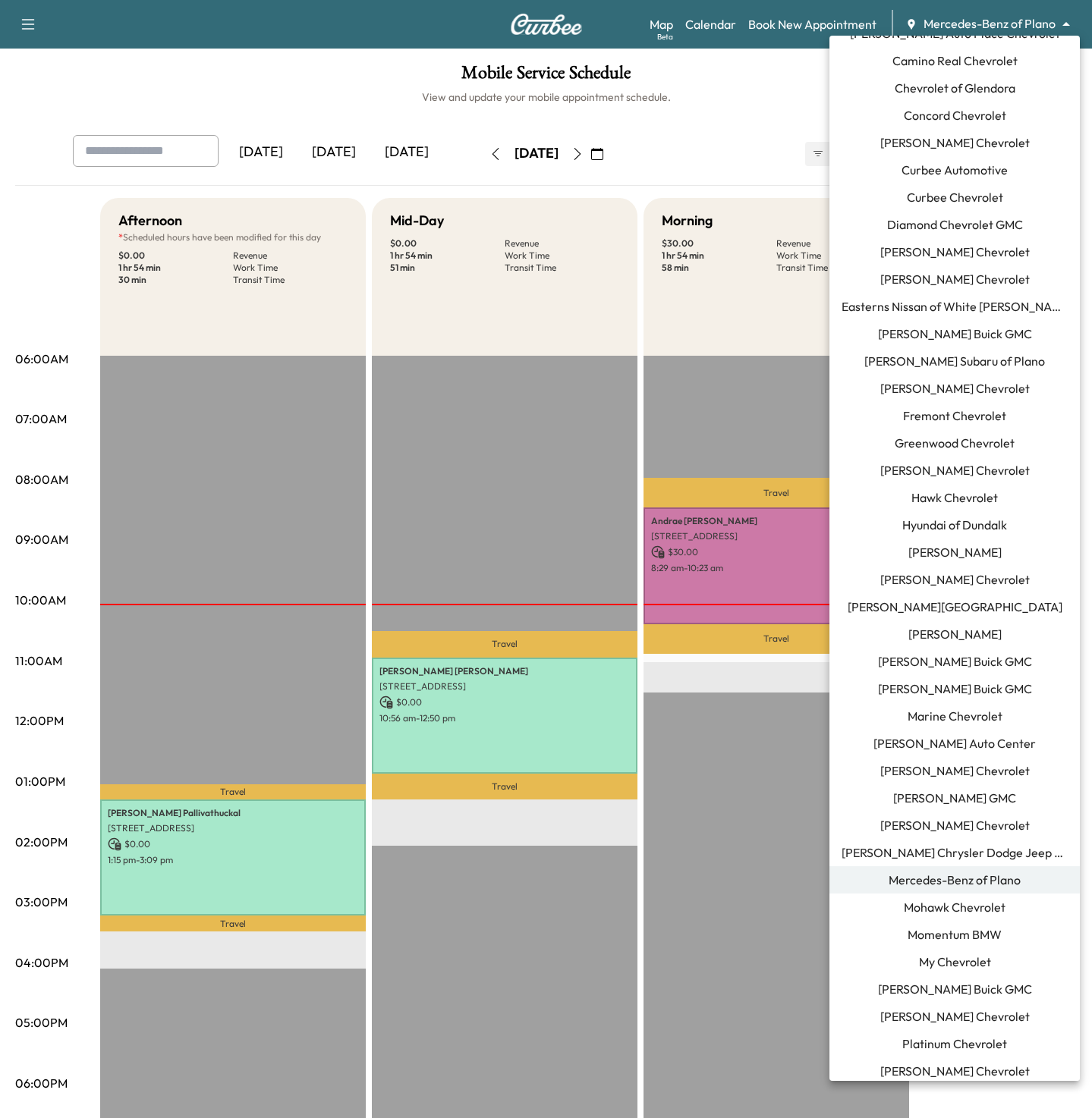
scroll to position [177, 0]
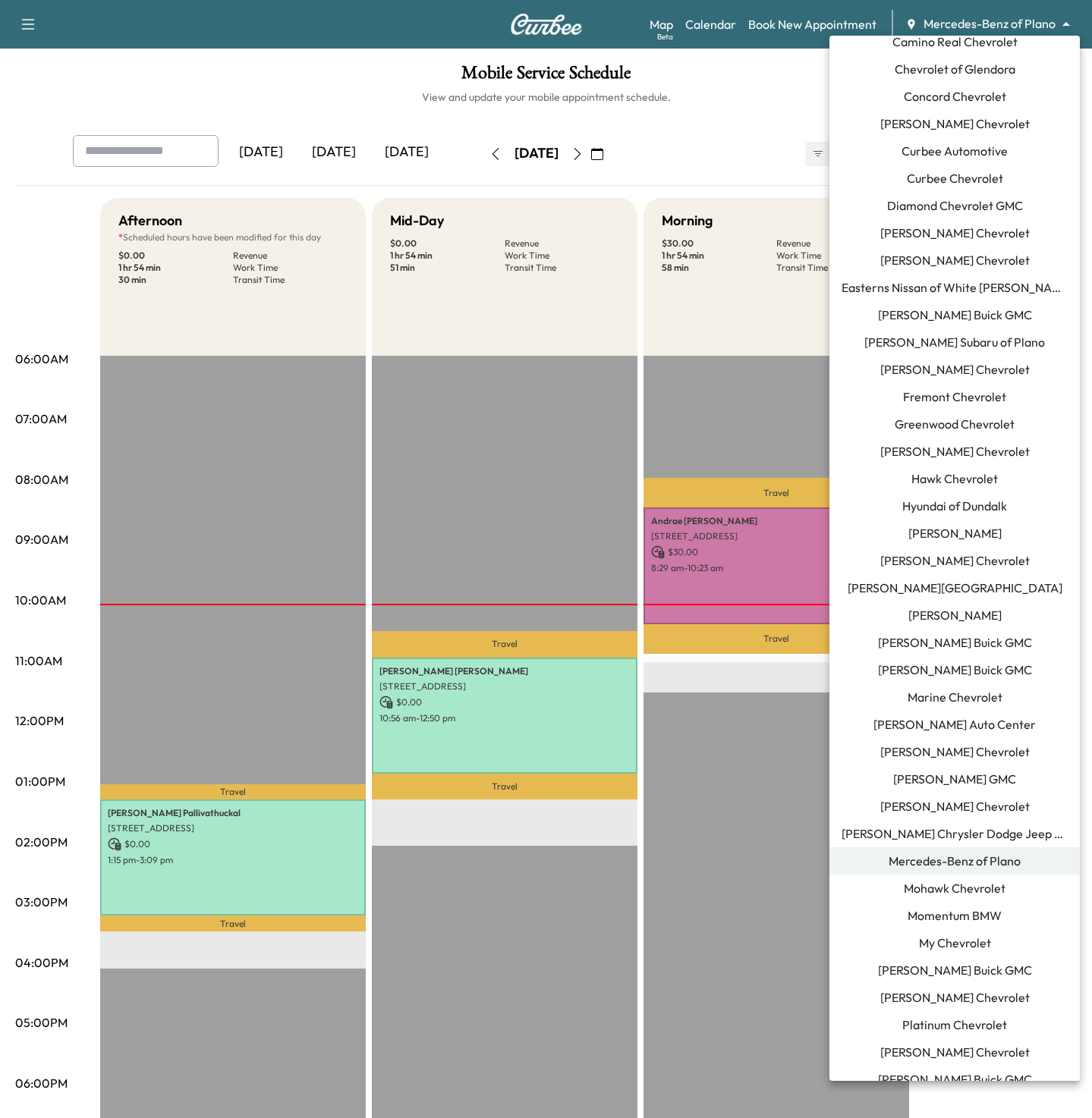
click at [923, 914] on span "Momentum BMW" at bounding box center [955, 916] width 94 height 18
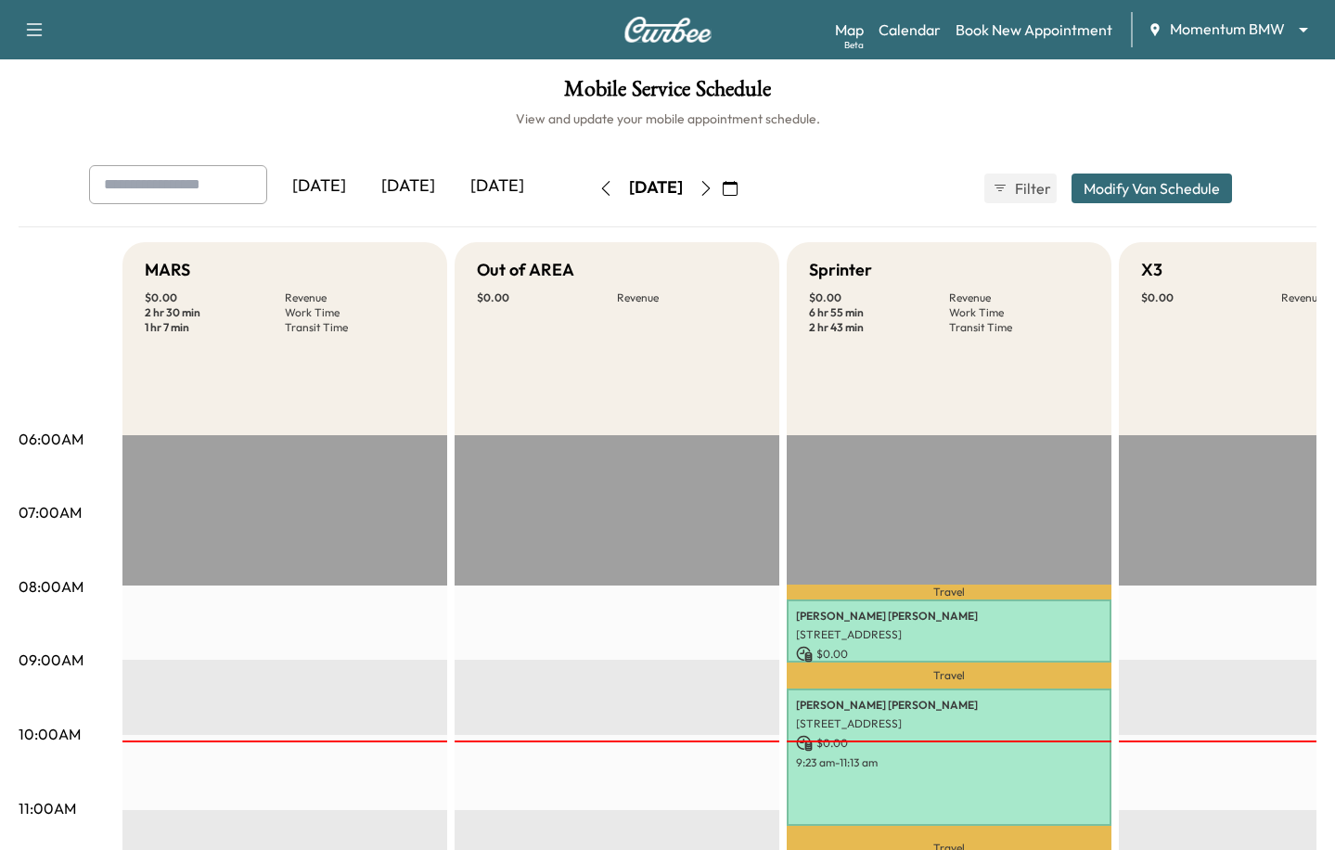
click at [746, 186] on button "button" at bounding box center [730, 188] width 32 height 30
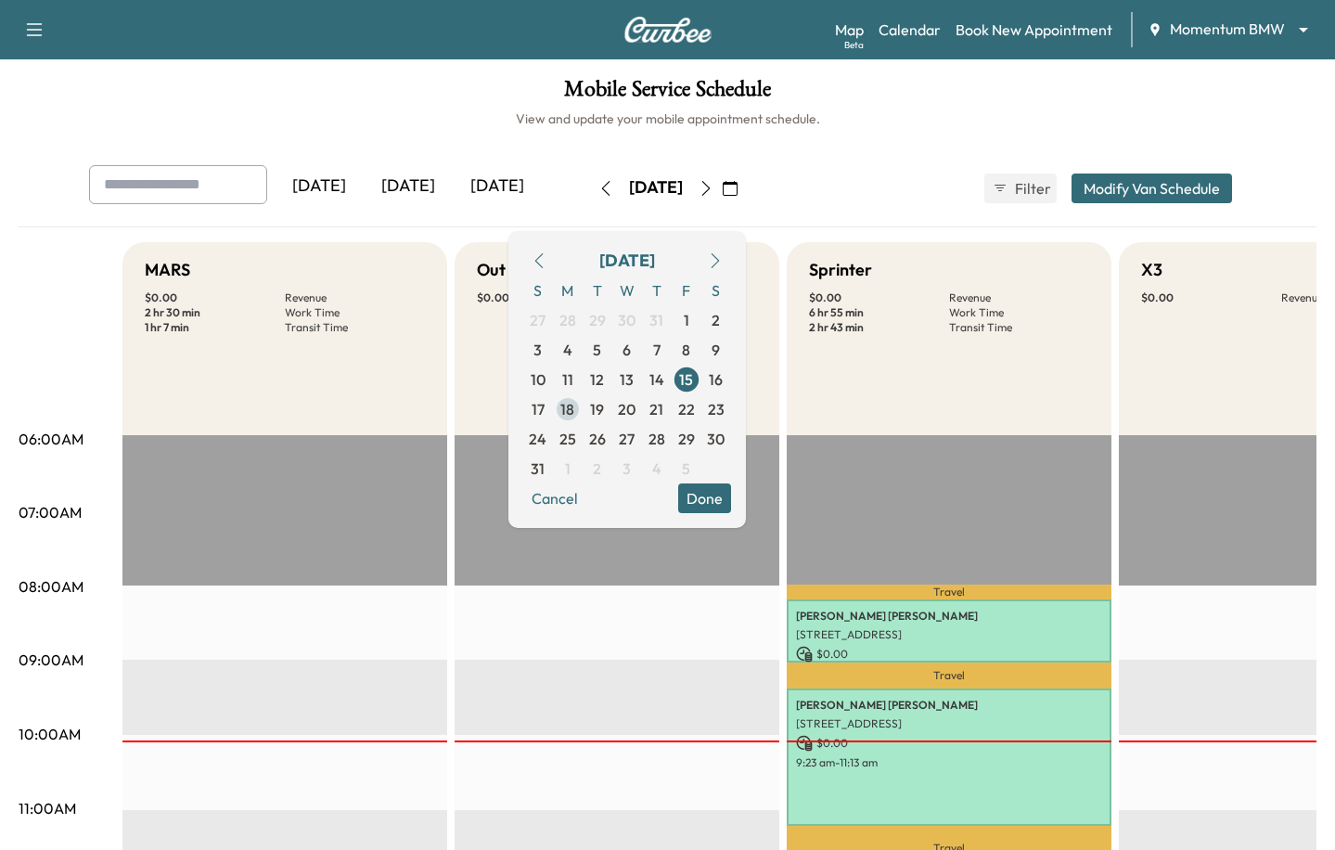
click at [574, 408] on span "18" at bounding box center [567, 409] width 14 height 22
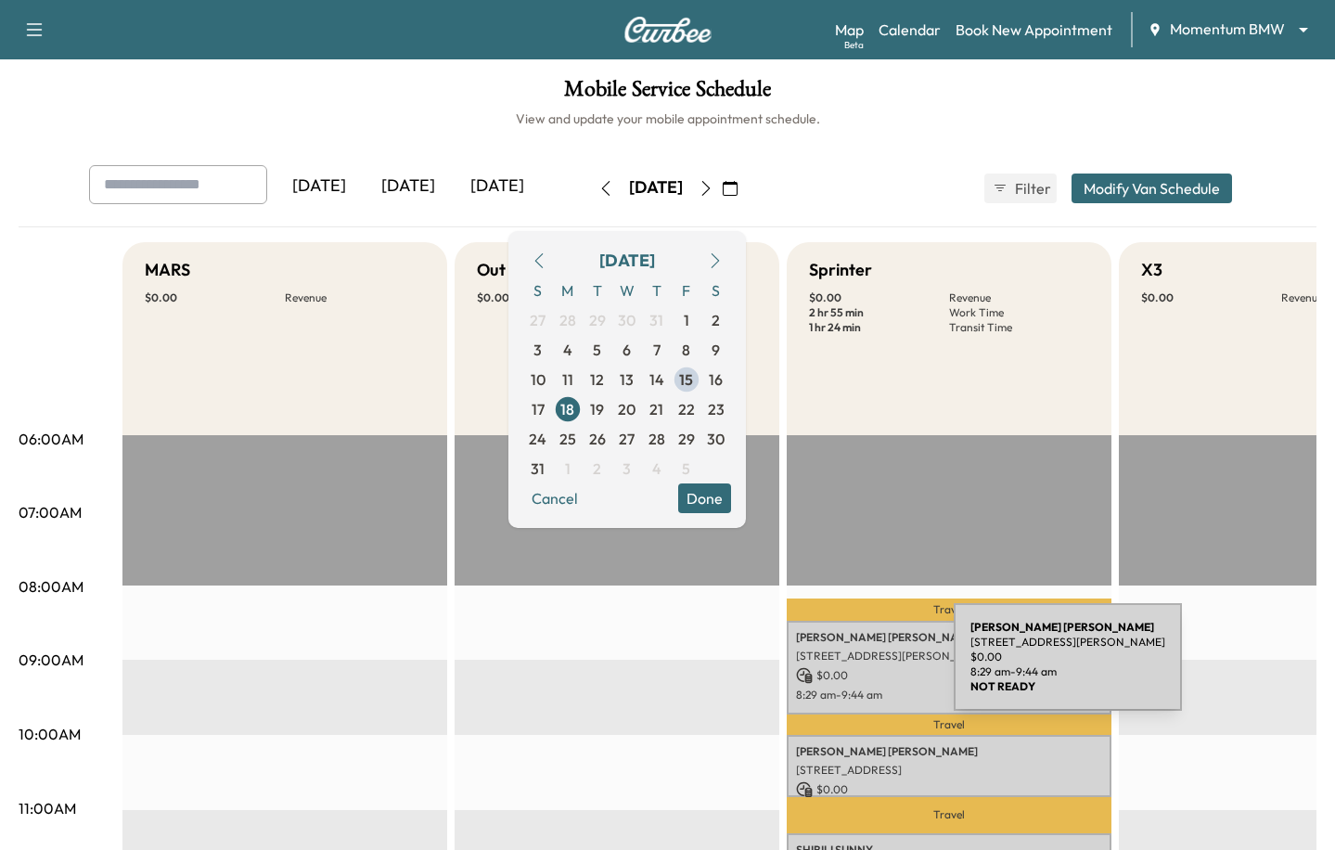
click at [835, 656] on p "8413 Winningham Ln, Houston, TX 77055, USA" at bounding box center [949, 655] width 306 height 15
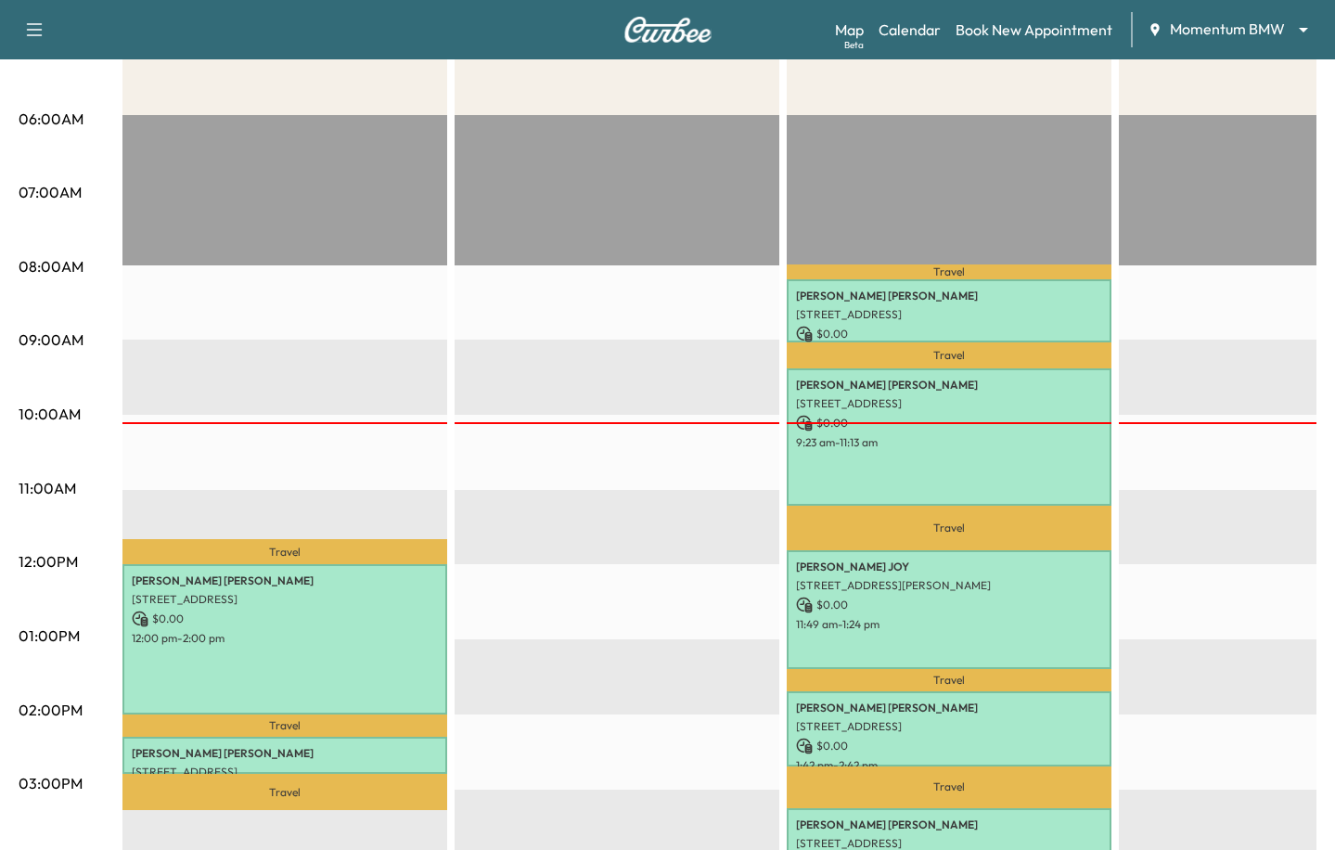
scroll to position [302, 0]
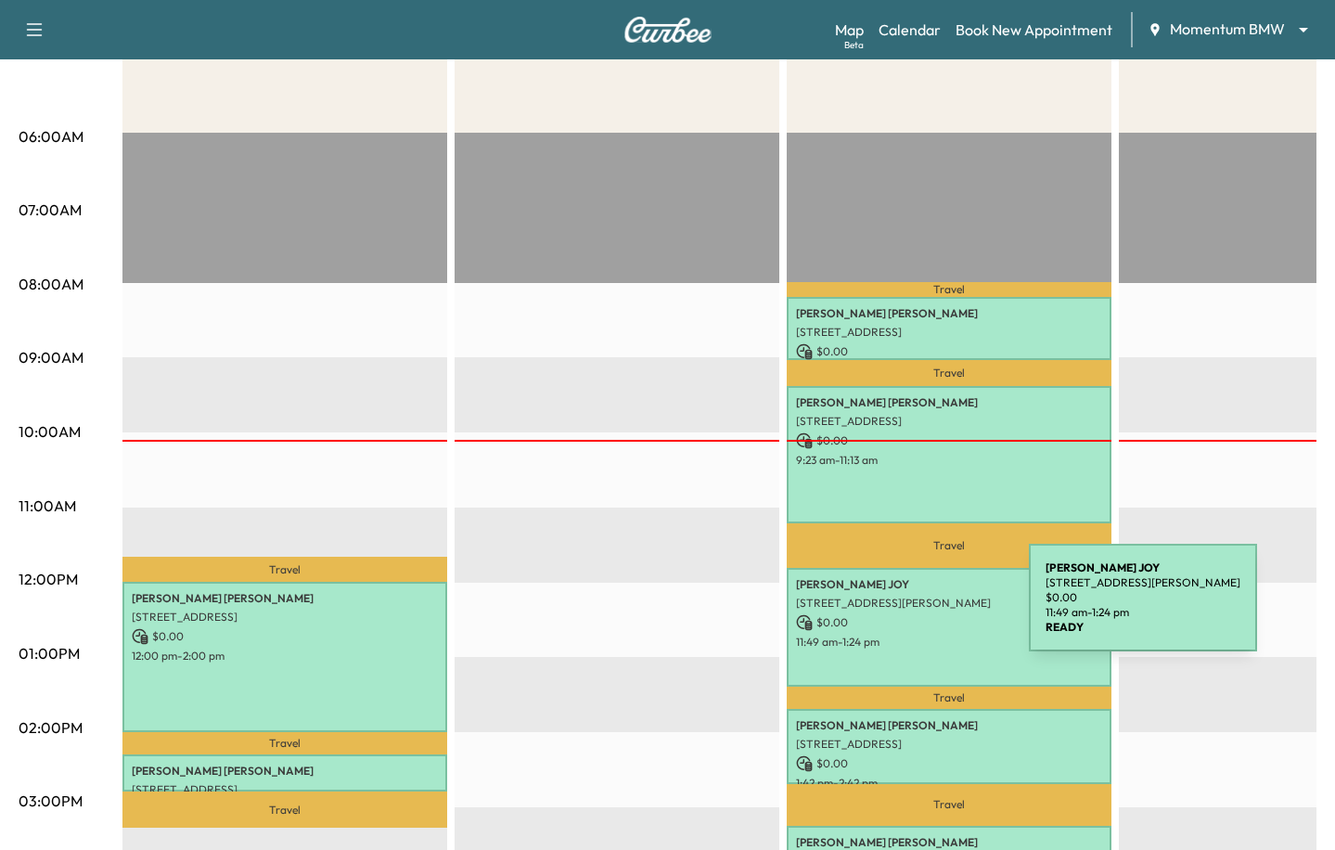
click at [871, 598] on p "[STREET_ADDRESS][PERSON_NAME]" at bounding box center [949, 603] width 306 height 15
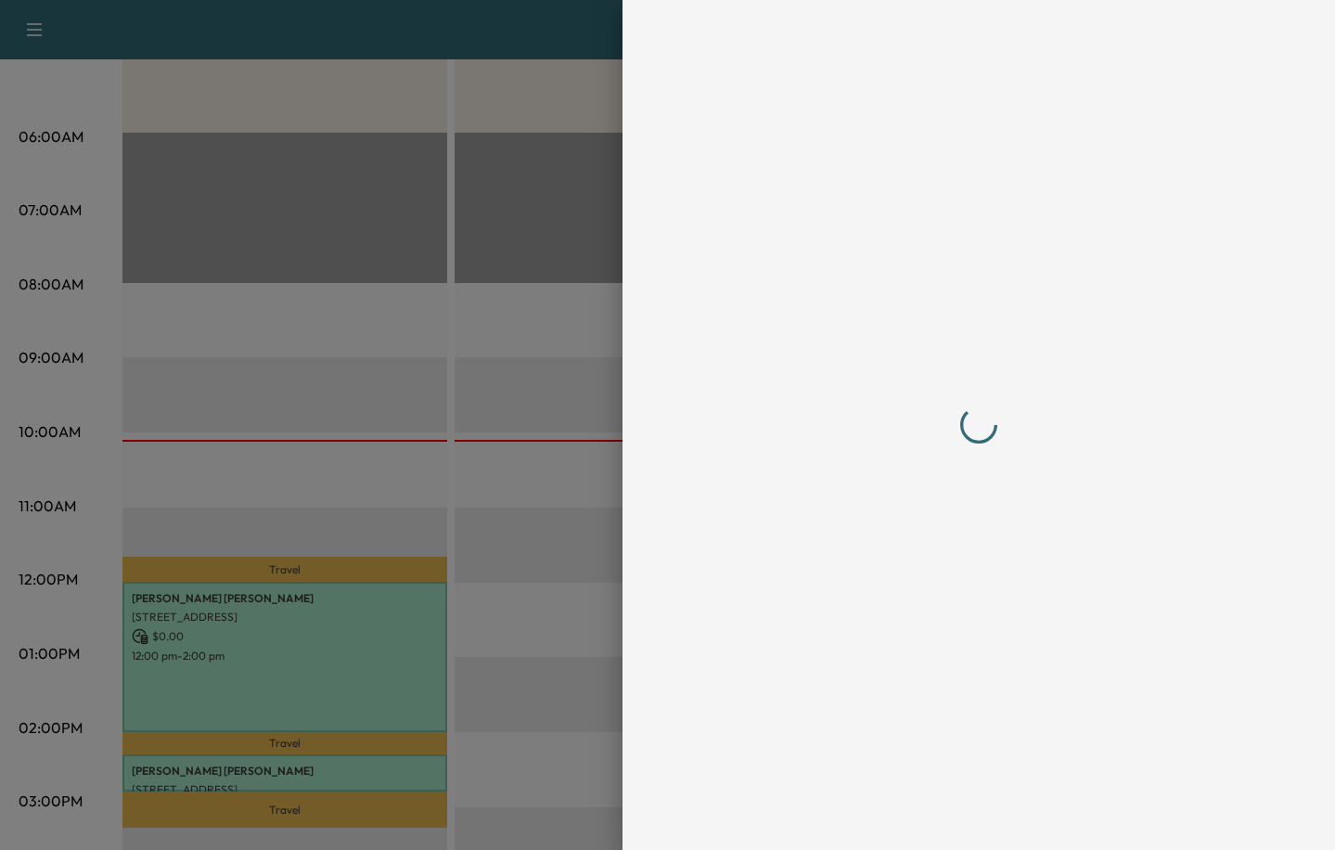
scroll to position [0, 0]
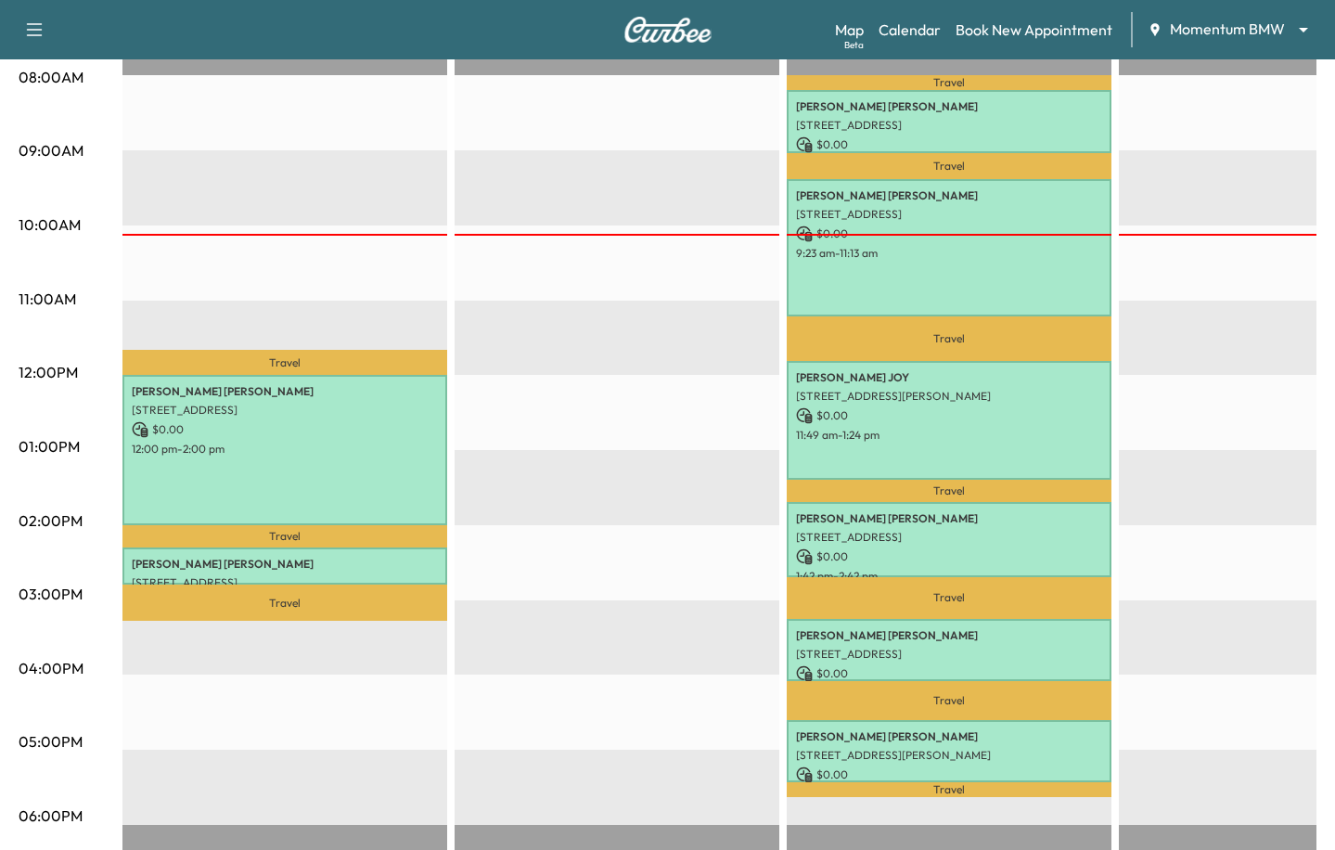
scroll to position [527, 0]
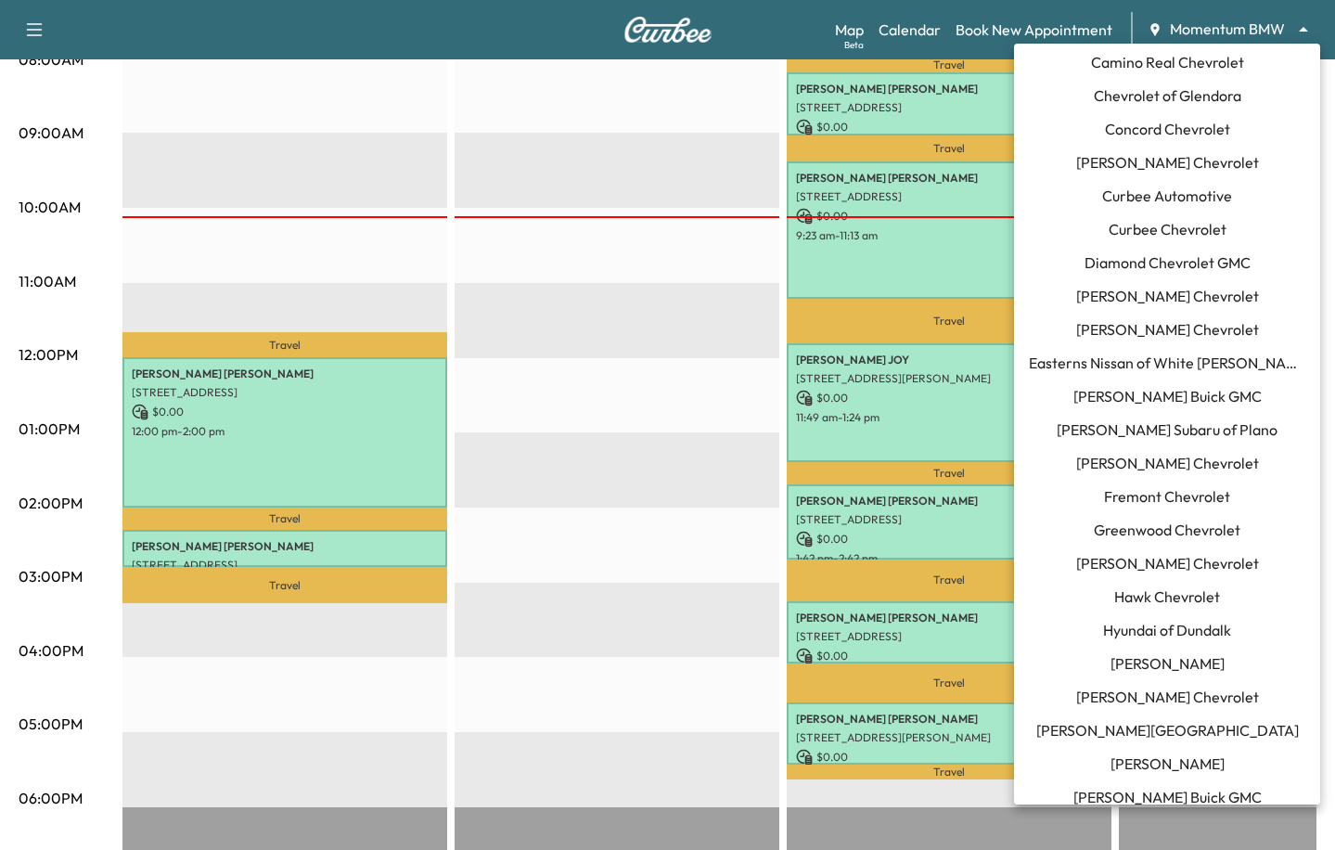
scroll to position [0, 0]
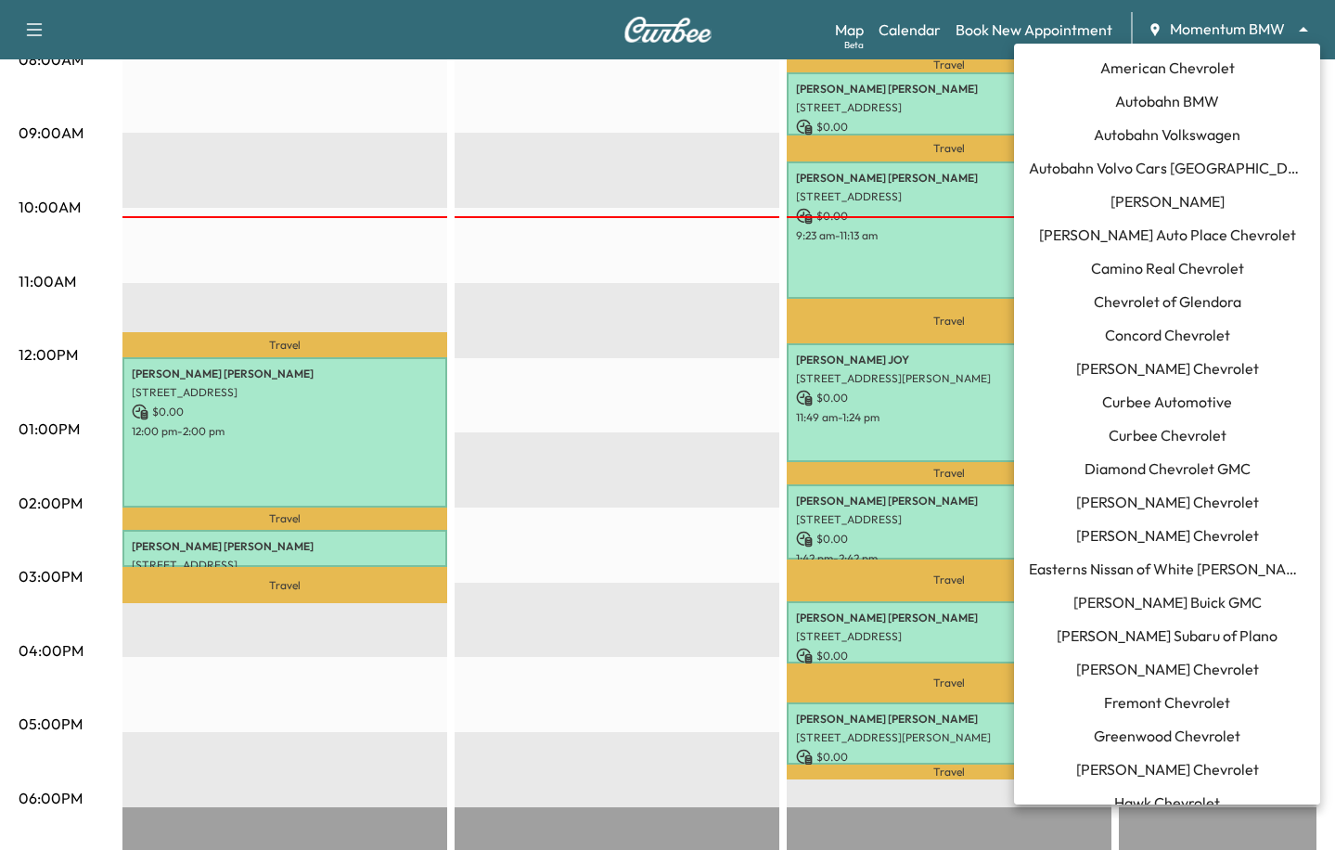
click at [1127, 610] on span "Ewing Buick GMC" at bounding box center [1167, 602] width 188 height 22
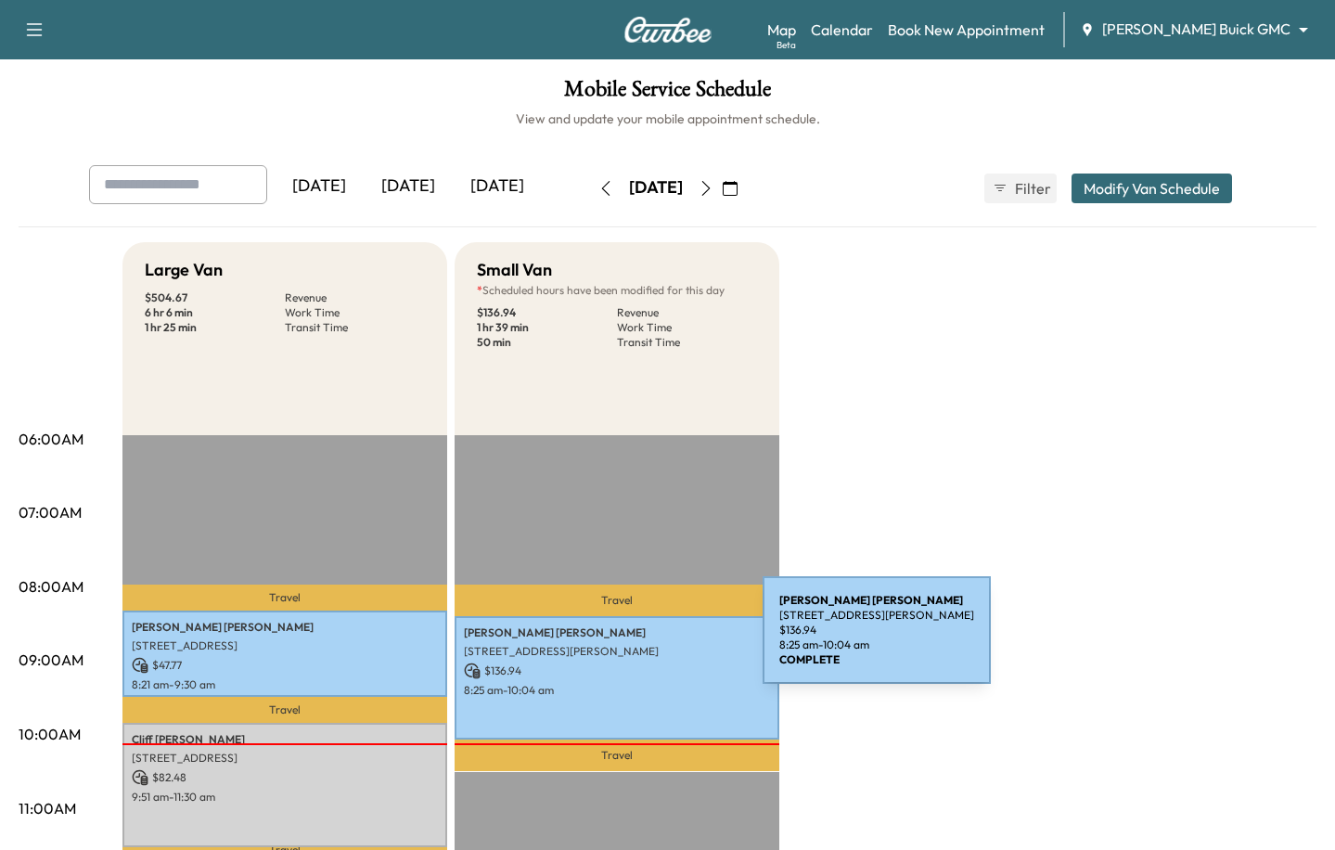
click at [623, 641] on div "Benjamin Lederman 4805 McKinney Ave apt 406, Dallas, TX 75205, US $ 136.94 8:25…" at bounding box center [617, 677] width 325 height 123
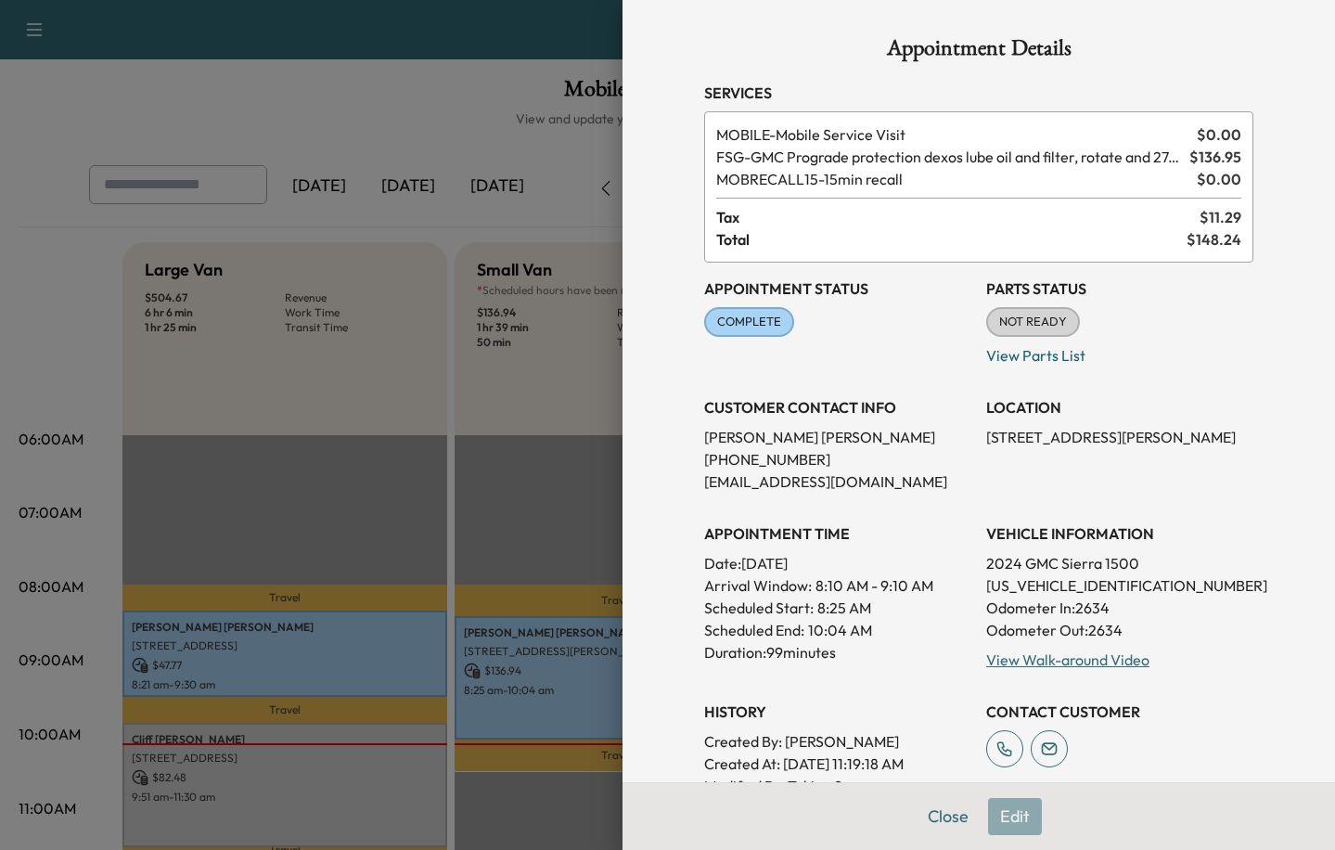
click at [424, 404] on div at bounding box center [667, 425] width 1335 height 850
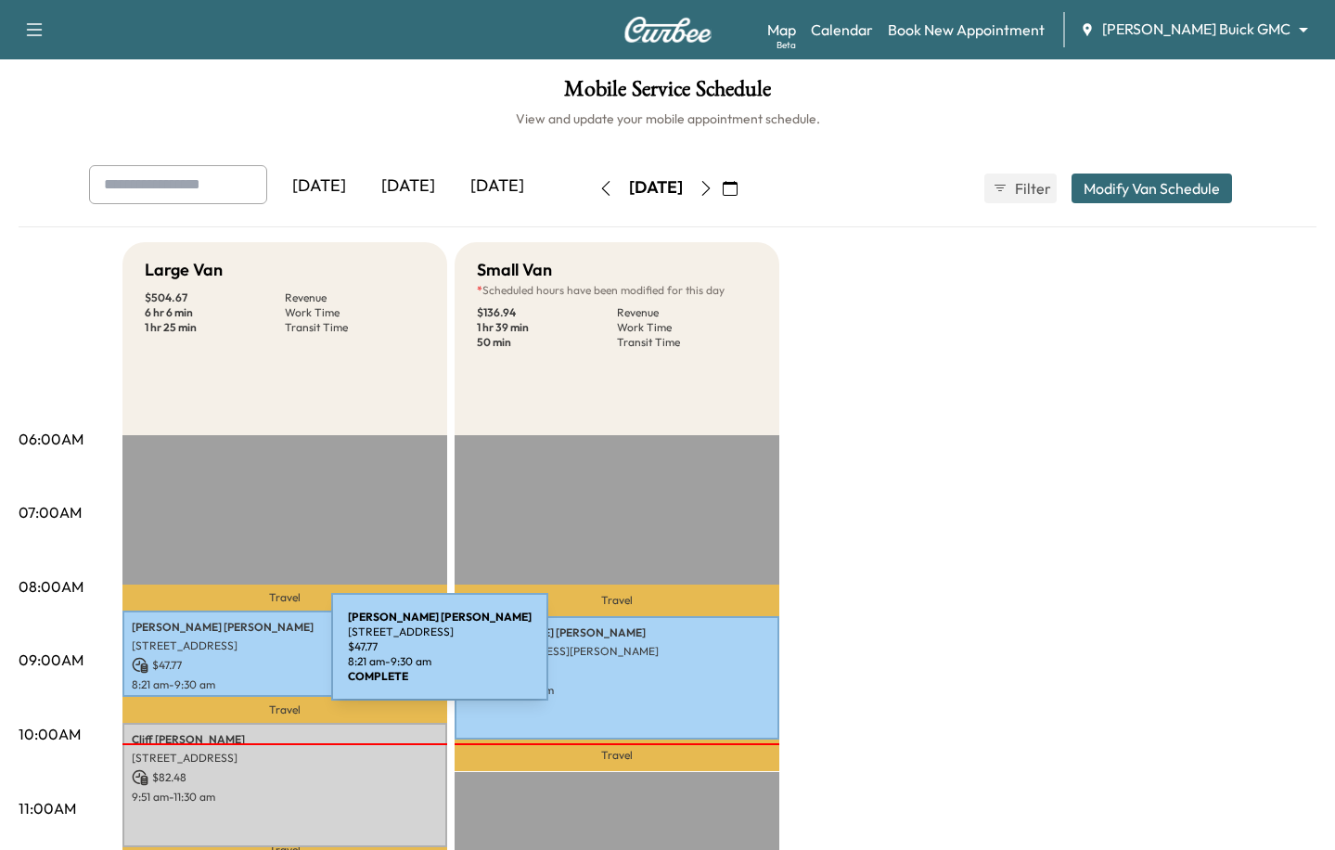
click at [188, 657] on p "$ 47.77" at bounding box center [285, 665] width 306 height 17
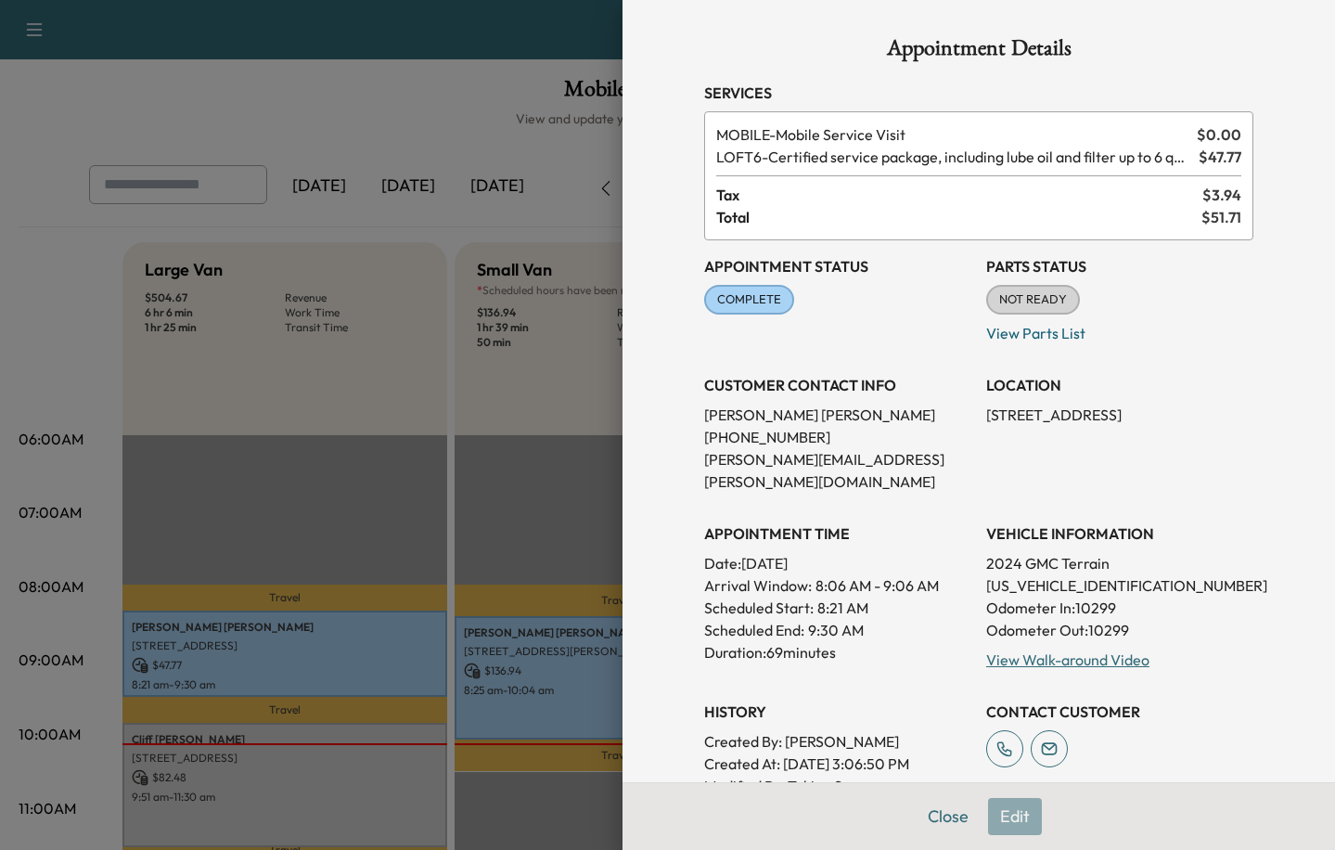
click at [304, 312] on div at bounding box center [667, 425] width 1335 height 850
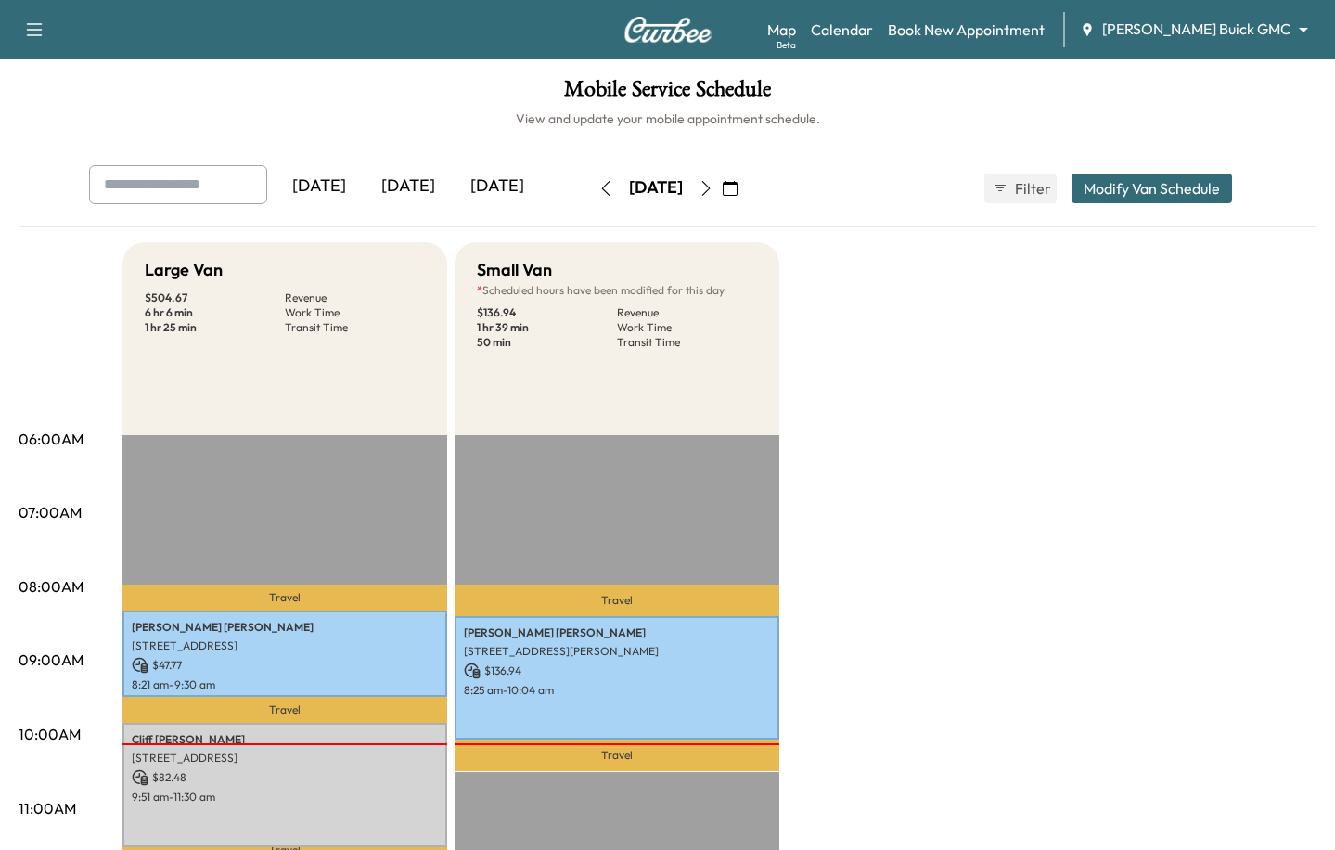
click at [1222, 50] on div "Support Log Out Map Beta Calendar Book New Appointment Ewing Buick GMC ********…" at bounding box center [667, 826] width 1335 height 1652
click at [1221, 45] on div "Support Log Out Map Beta Calendar Book New Appointment Ewing Buick GMC ********…" at bounding box center [667, 29] width 1335 height 59
click at [1211, 30] on body "Support Log Out Map Beta Calendar Book New Appointment Ewing Buick GMC ********…" at bounding box center [667, 425] width 1335 height 850
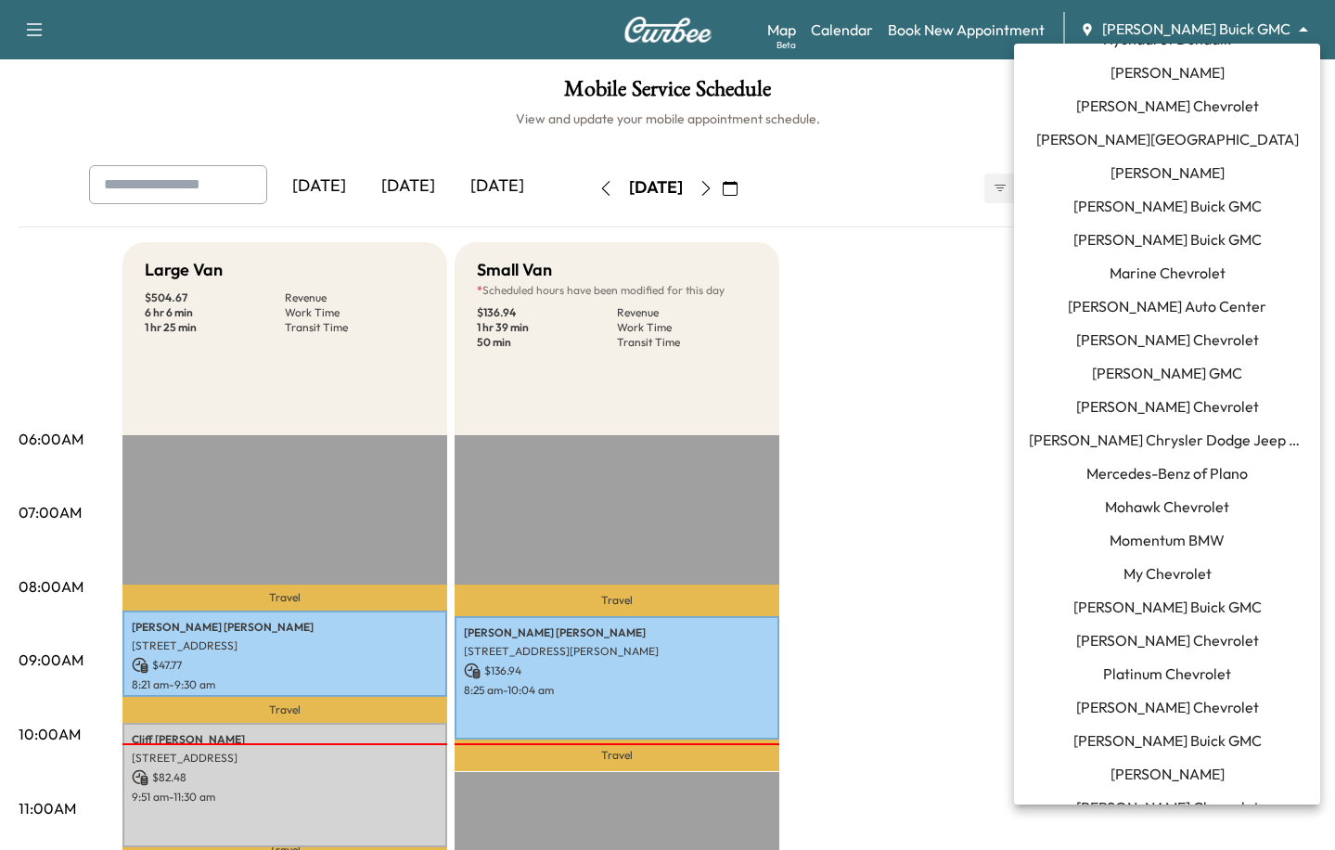
scroll to position [806, 0]
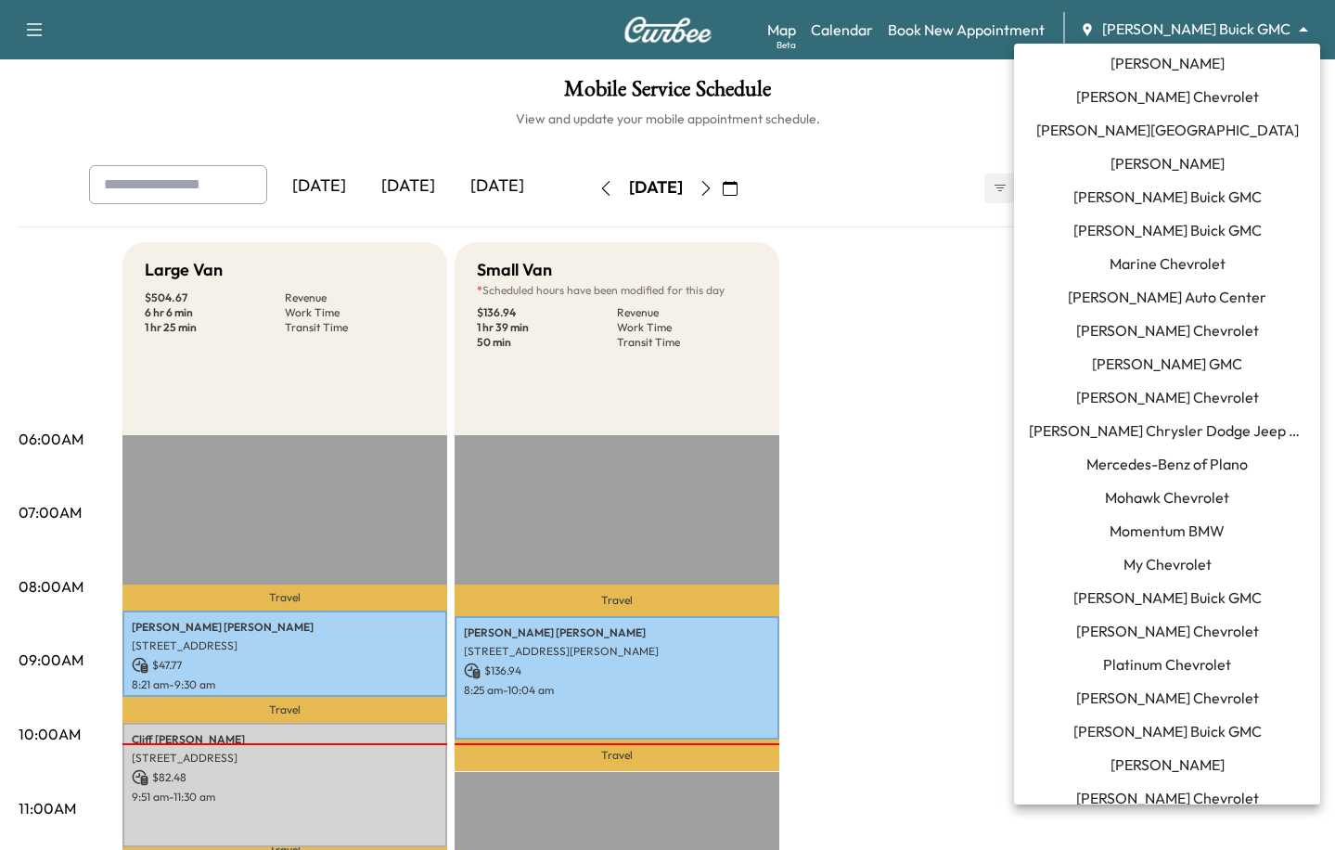
click at [1159, 194] on span "Joyce Koons Buick GMC" at bounding box center [1167, 197] width 188 height 22
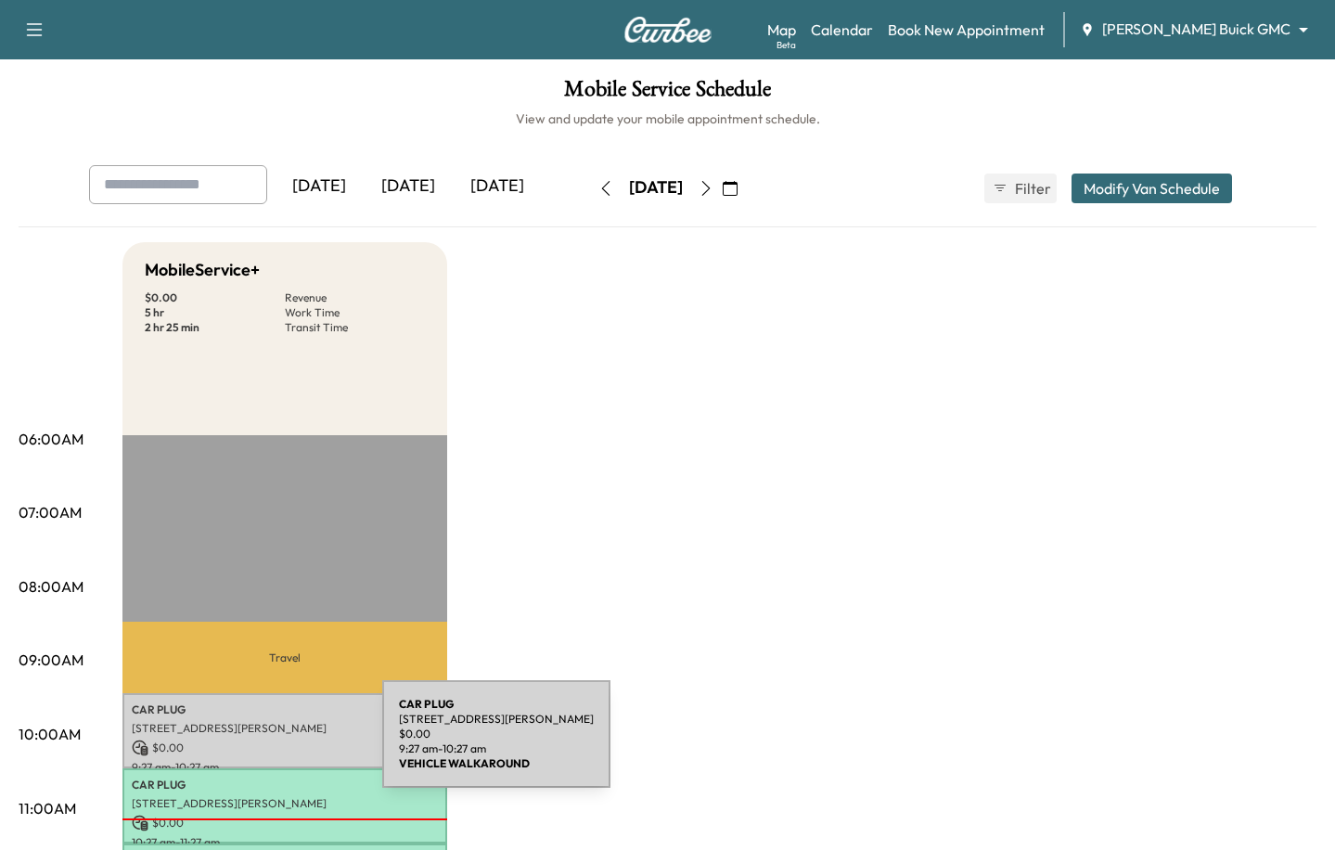
click at [243, 745] on p "$ 0.00" at bounding box center [285, 747] width 306 height 17
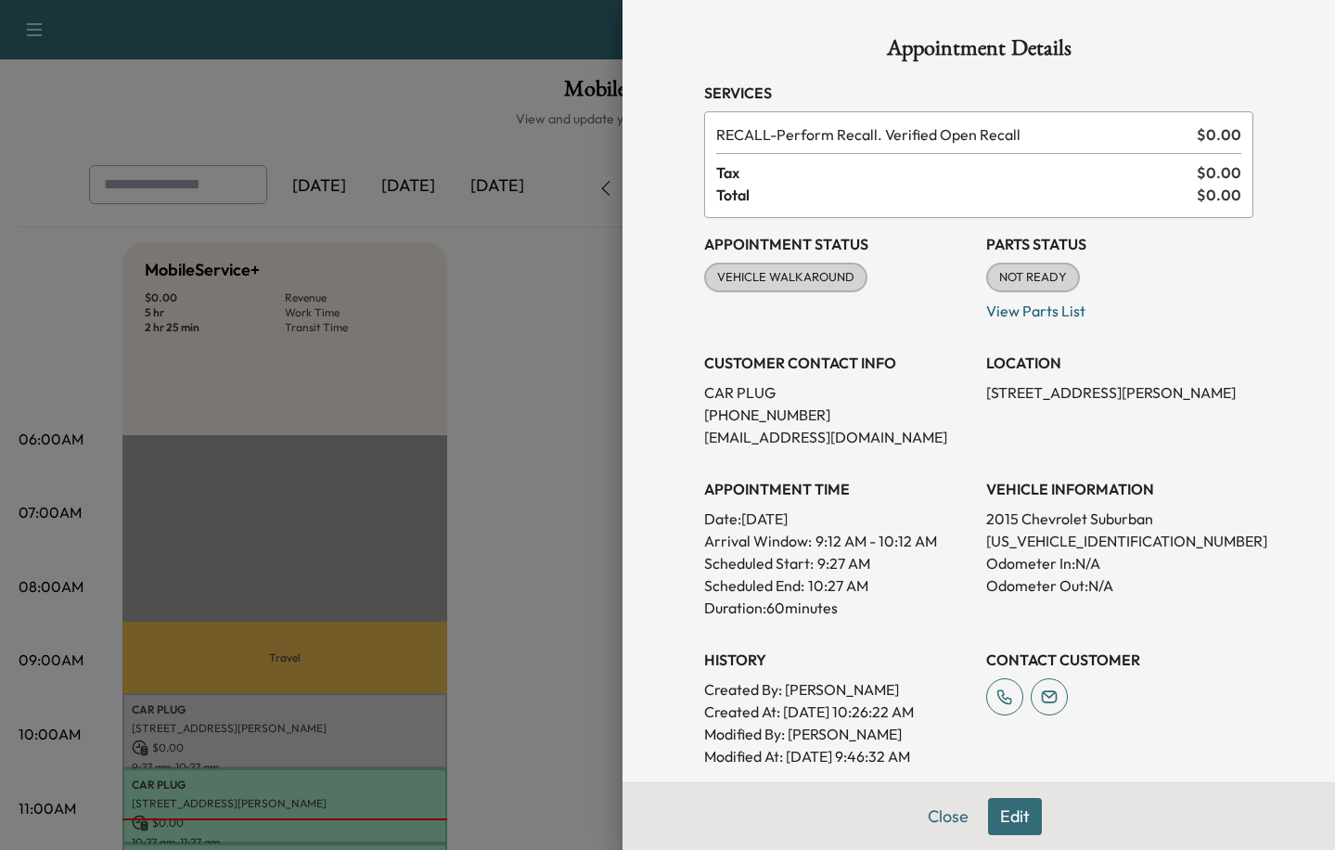
click at [325, 769] on div at bounding box center [667, 425] width 1335 height 850
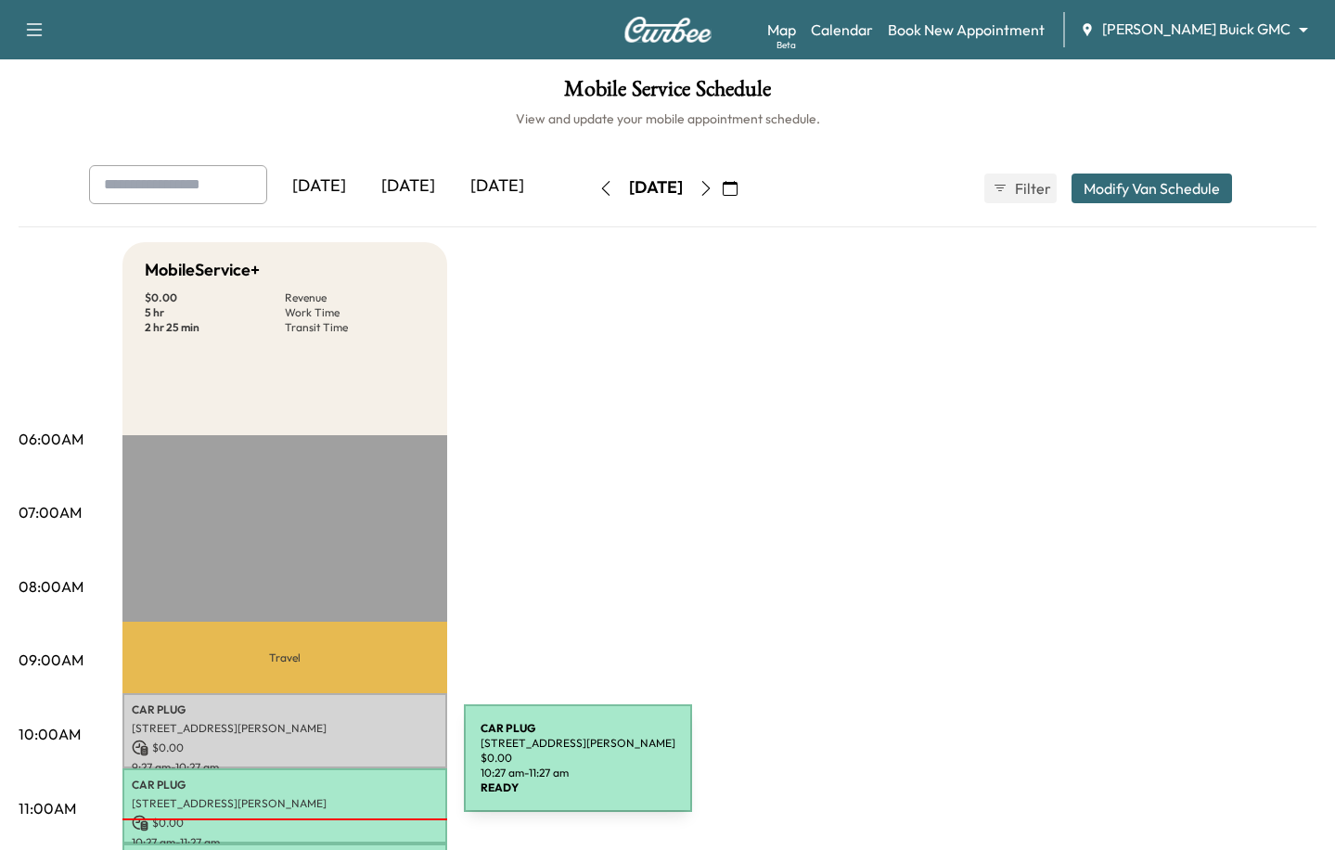
click at [325, 769] on div "CAR PLUG 198 Tyler Von Way, Fredericksburg, VA 22405, USA $ 0.00 10:27 am - 11:…" at bounding box center [284, 805] width 325 height 75
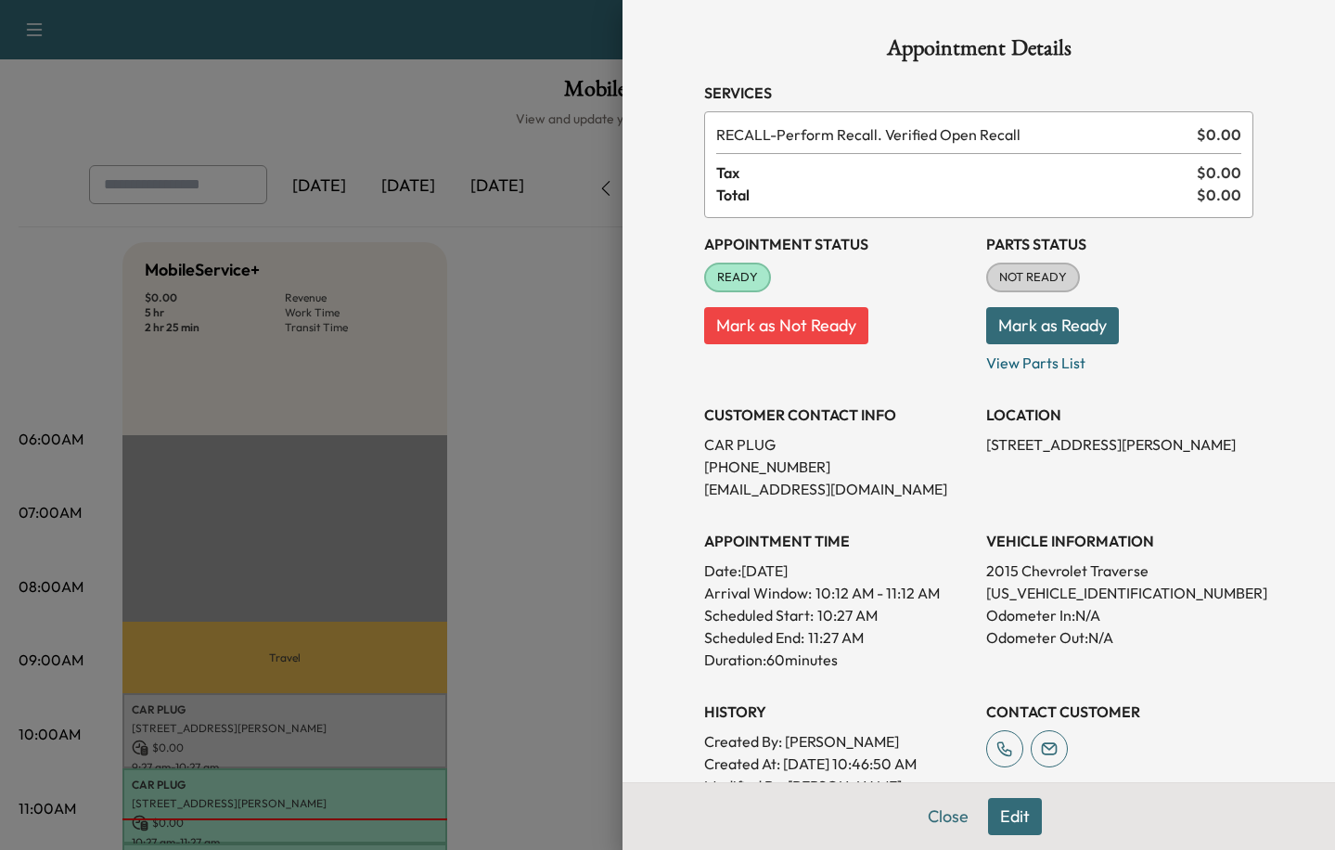
click at [548, 521] on div at bounding box center [667, 425] width 1335 height 850
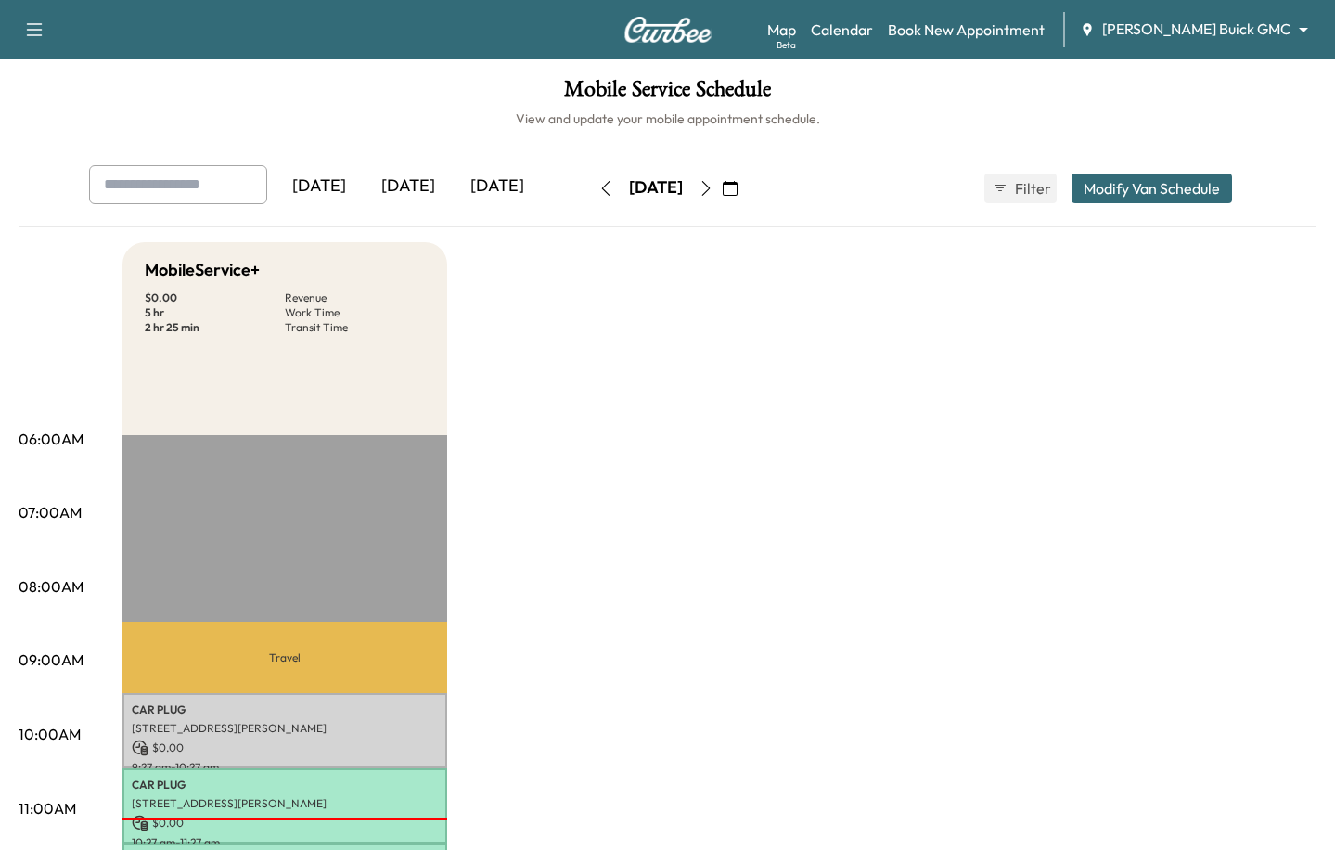
click at [1209, 25] on body "Support Log Out Map Beta Calendar Book New Appointment Joyce Koons Buick GMC **…" at bounding box center [667, 425] width 1335 height 850
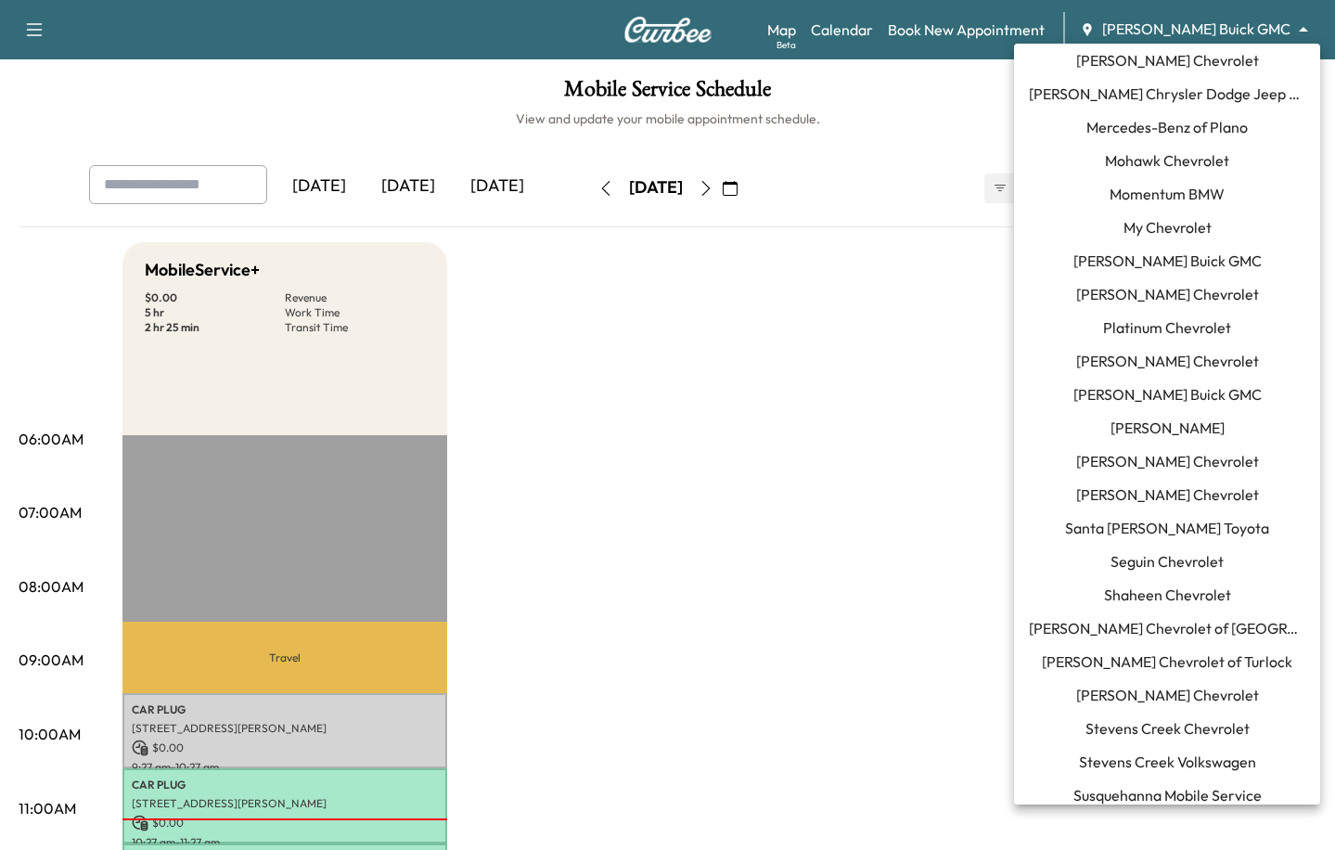
scroll to position [1291, 0]
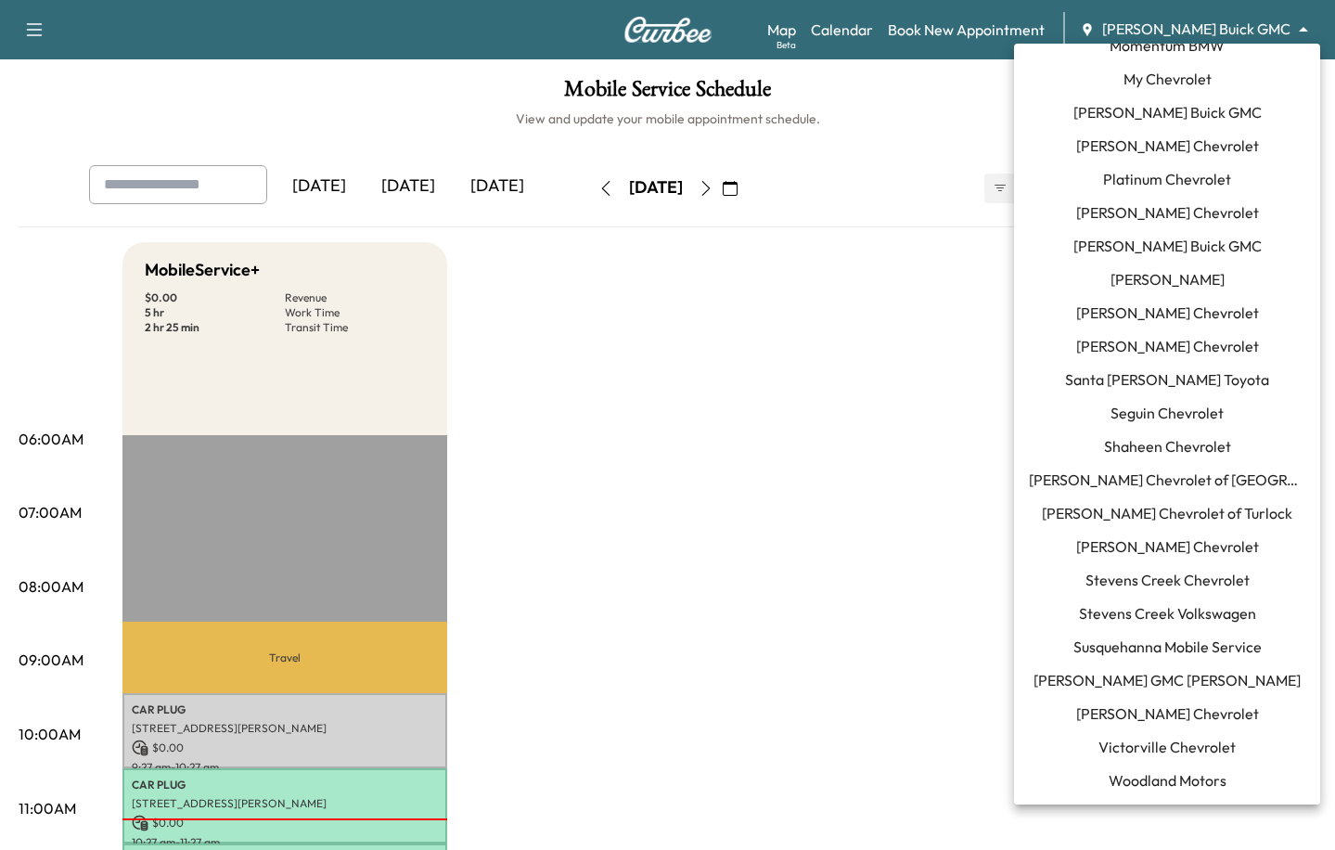
click at [1137, 717] on span "Tom Gill Chevrolet" at bounding box center [1167, 713] width 183 height 22
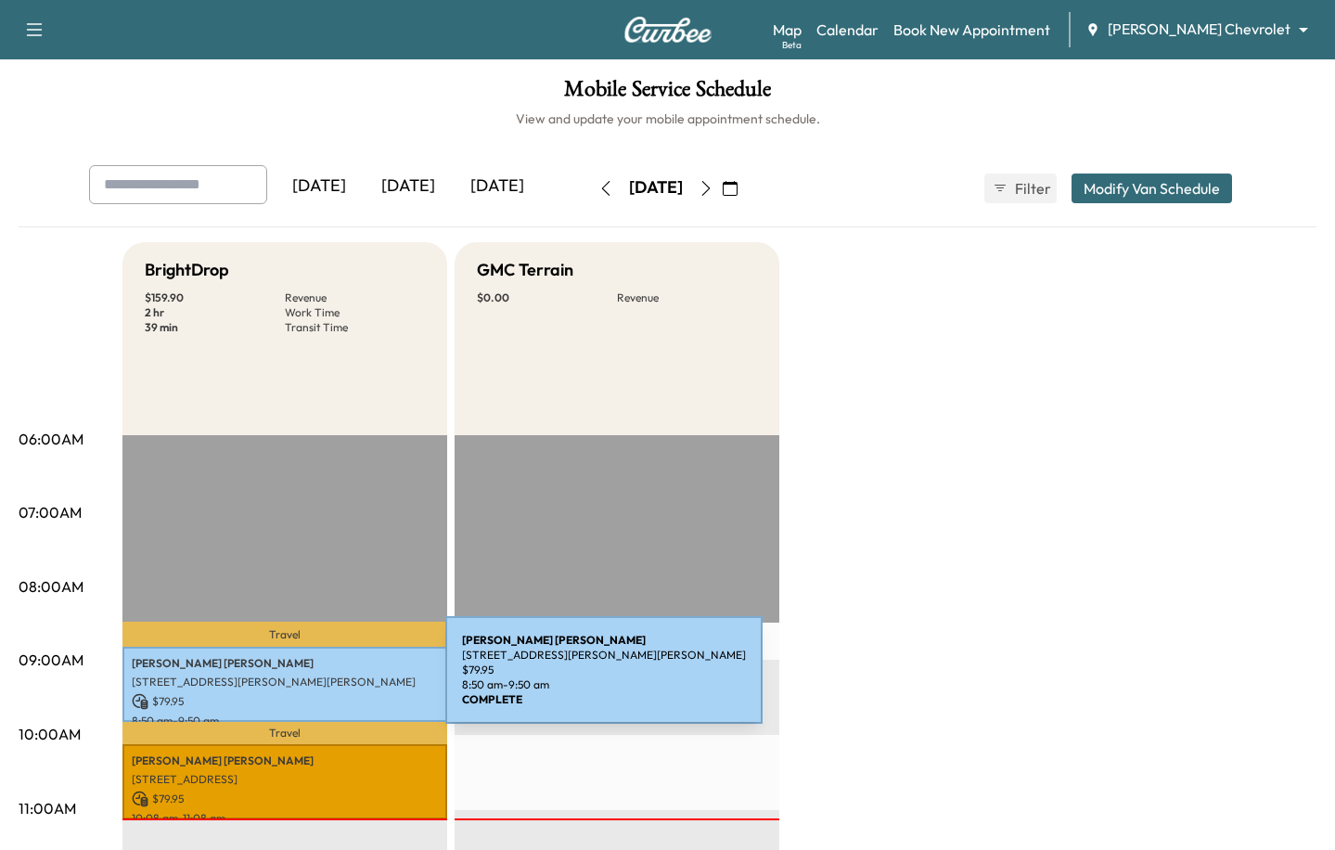
click at [306, 681] on p "14439 Dixie Highway, Crittenden, KY 41030, US" at bounding box center [285, 681] width 306 height 15
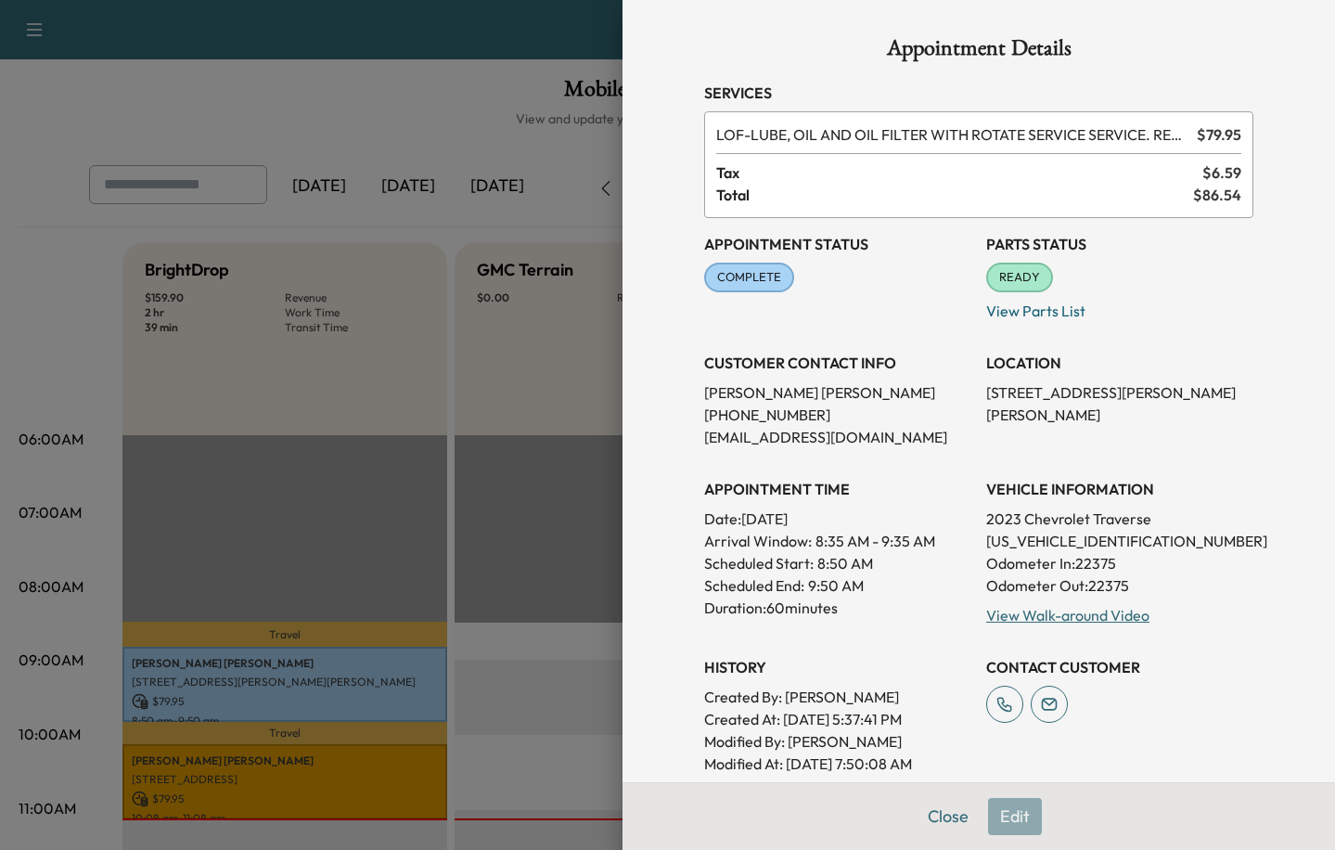
click at [311, 764] on div at bounding box center [667, 425] width 1335 height 850
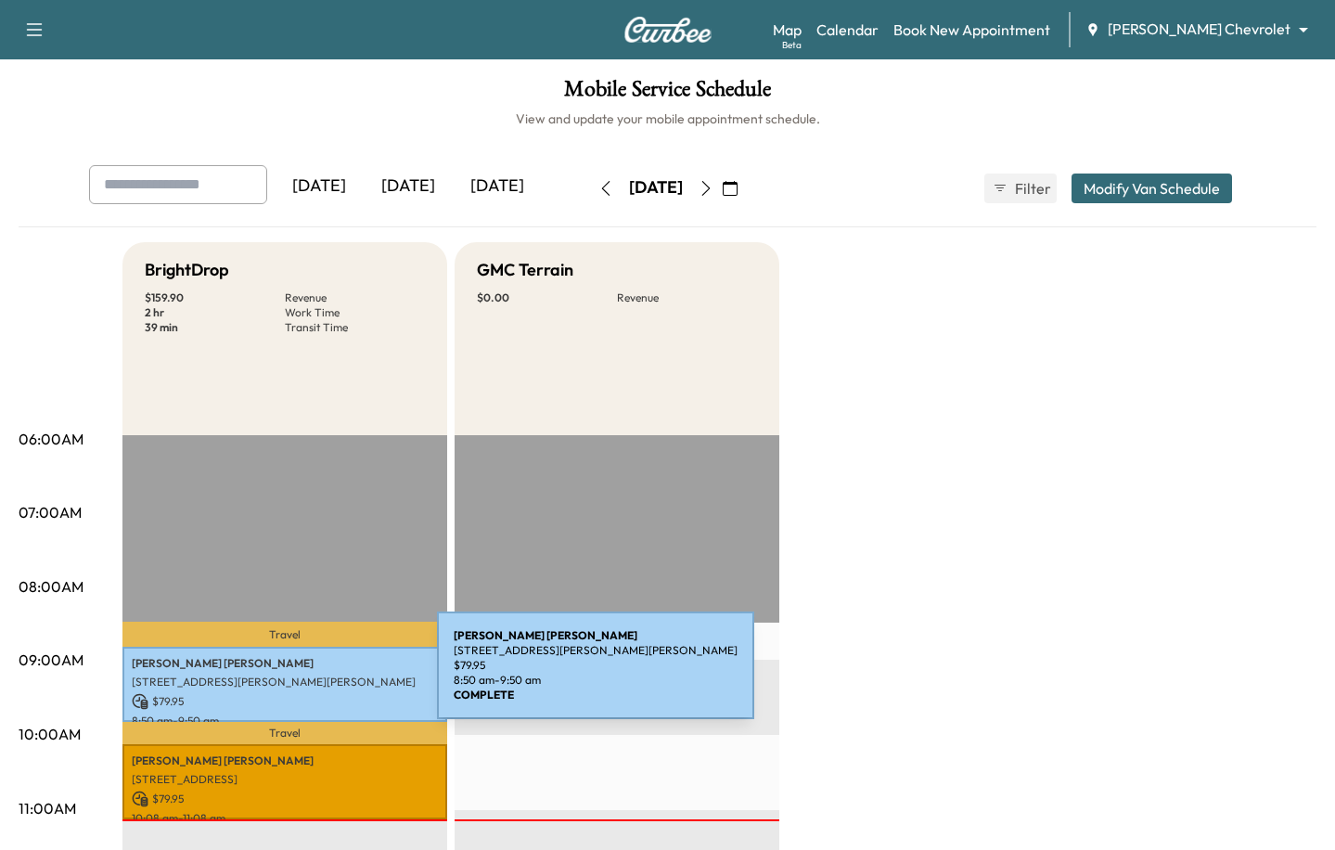
click at [298, 676] on p "14439 Dixie Highway, Crittenden, KY 41030, US" at bounding box center [285, 681] width 306 height 15
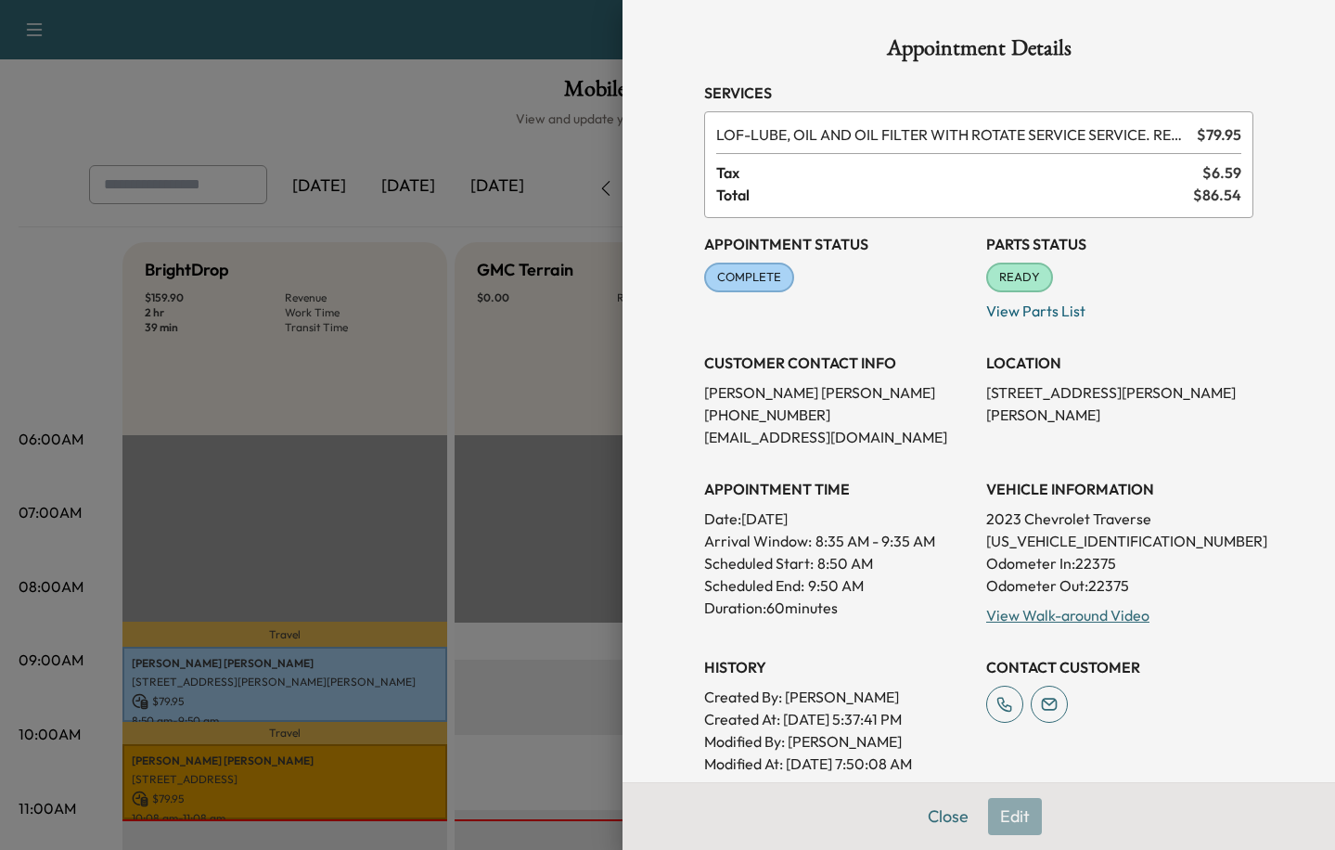
click at [361, 768] on div at bounding box center [667, 425] width 1335 height 850
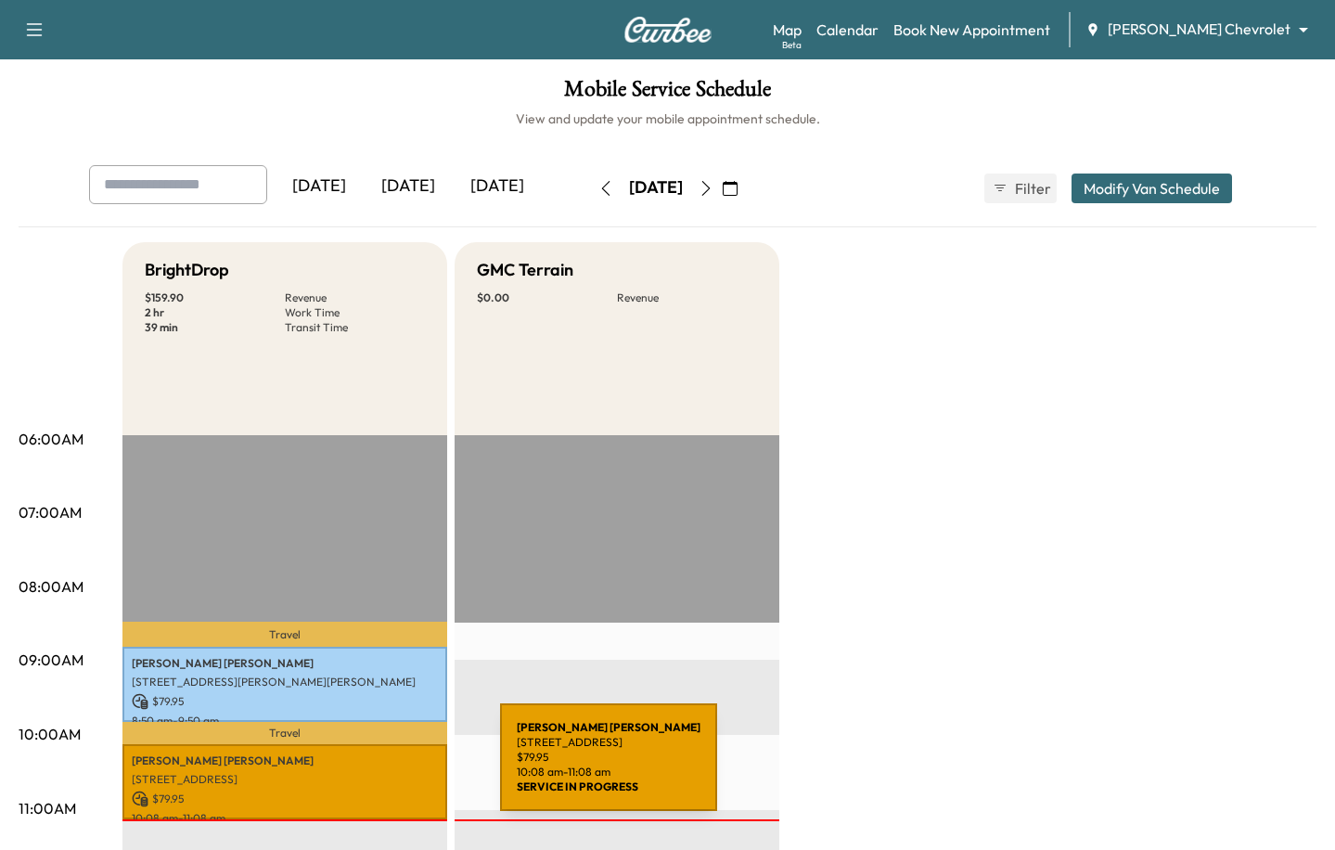
click at [361, 768] on div "Tammy Davis 7864 Commerce Pl, Florence, KY 41042, USA $ 79.95 10:08 am - 11:08 …" at bounding box center [284, 781] width 325 height 75
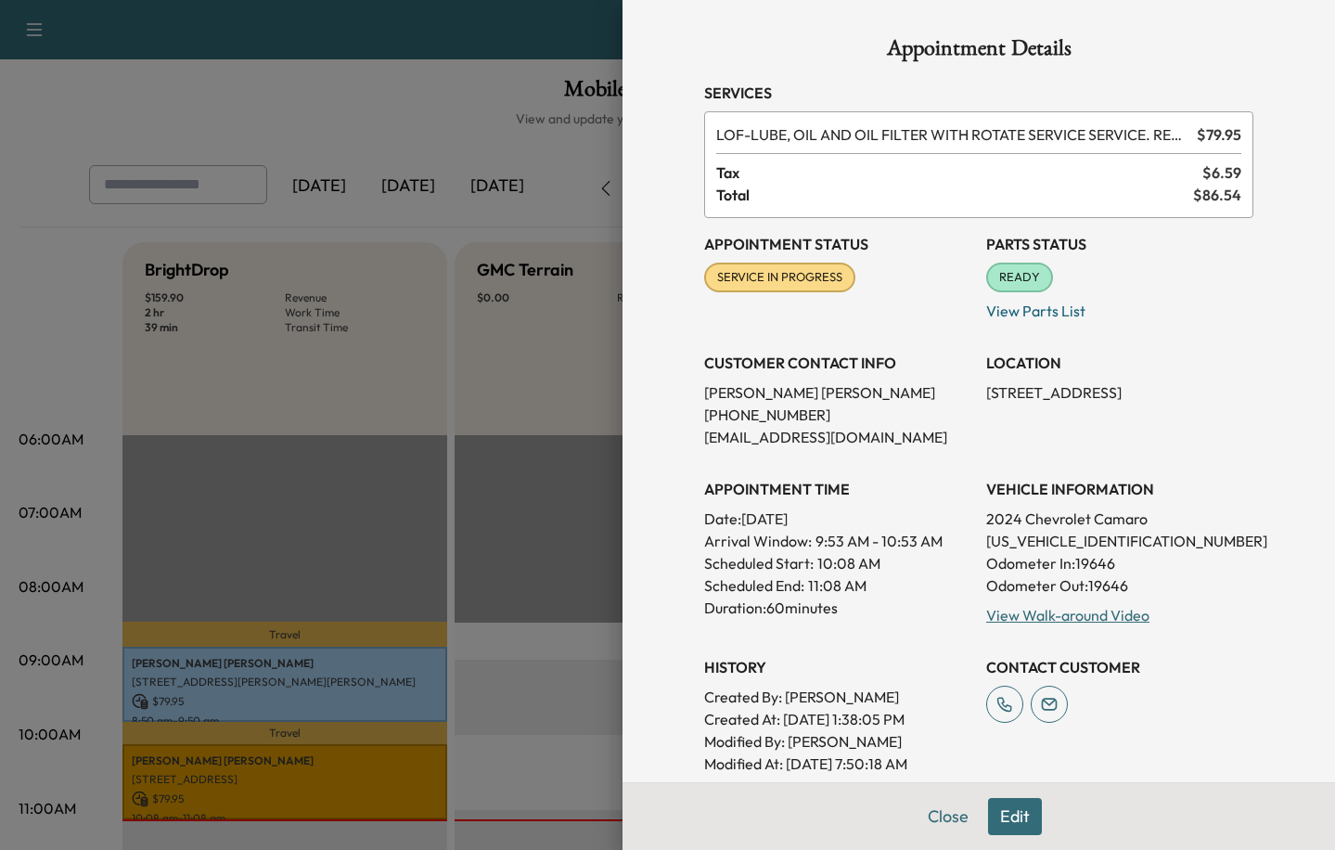
click at [560, 670] on div at bounding box center [667, 425] width 1335 height 850
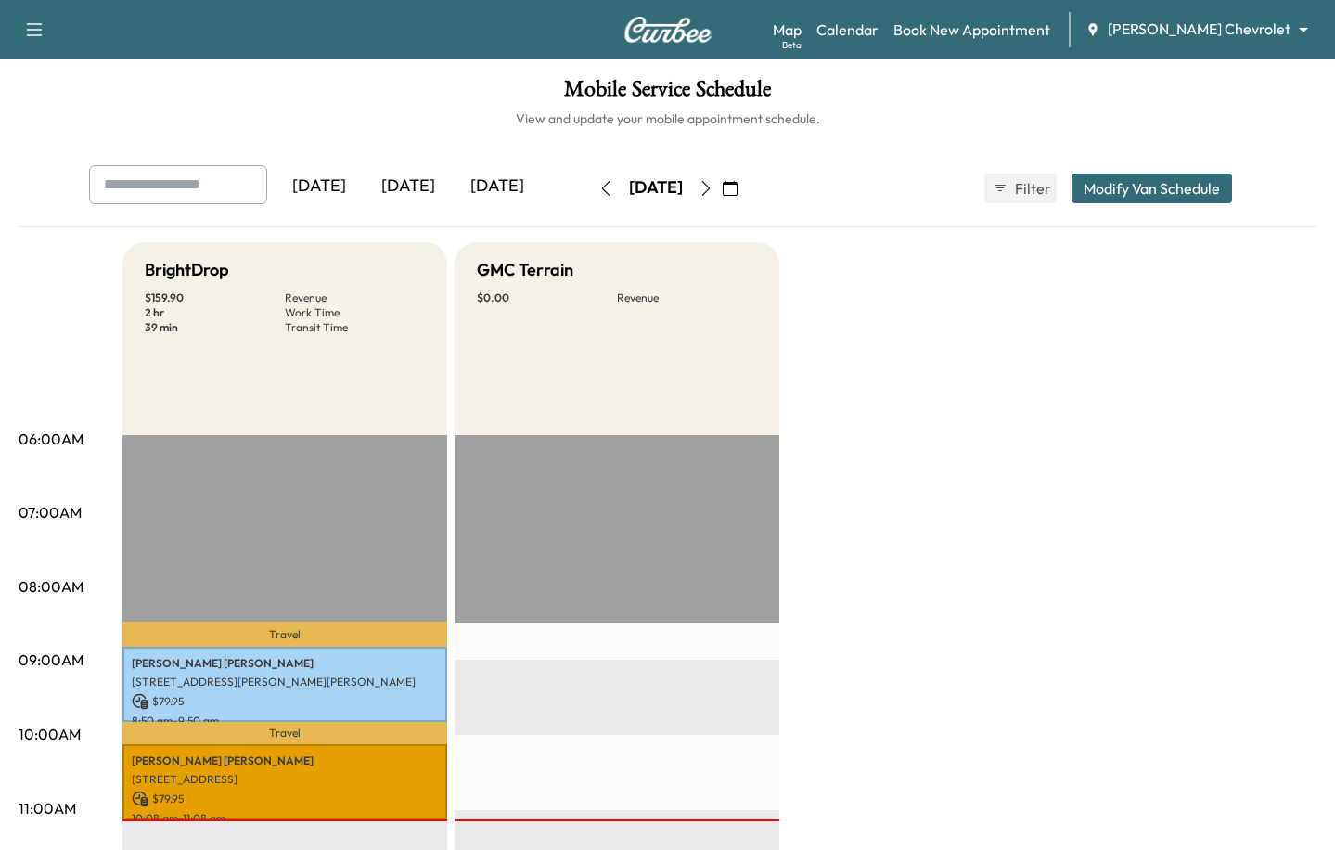
click at [1213, 23] on body "Support Log Out Map Beta Calendar Book New Appointment Tom Gill Chevrolet *****…" at bounding box center [667, 425] width 1335 height 850
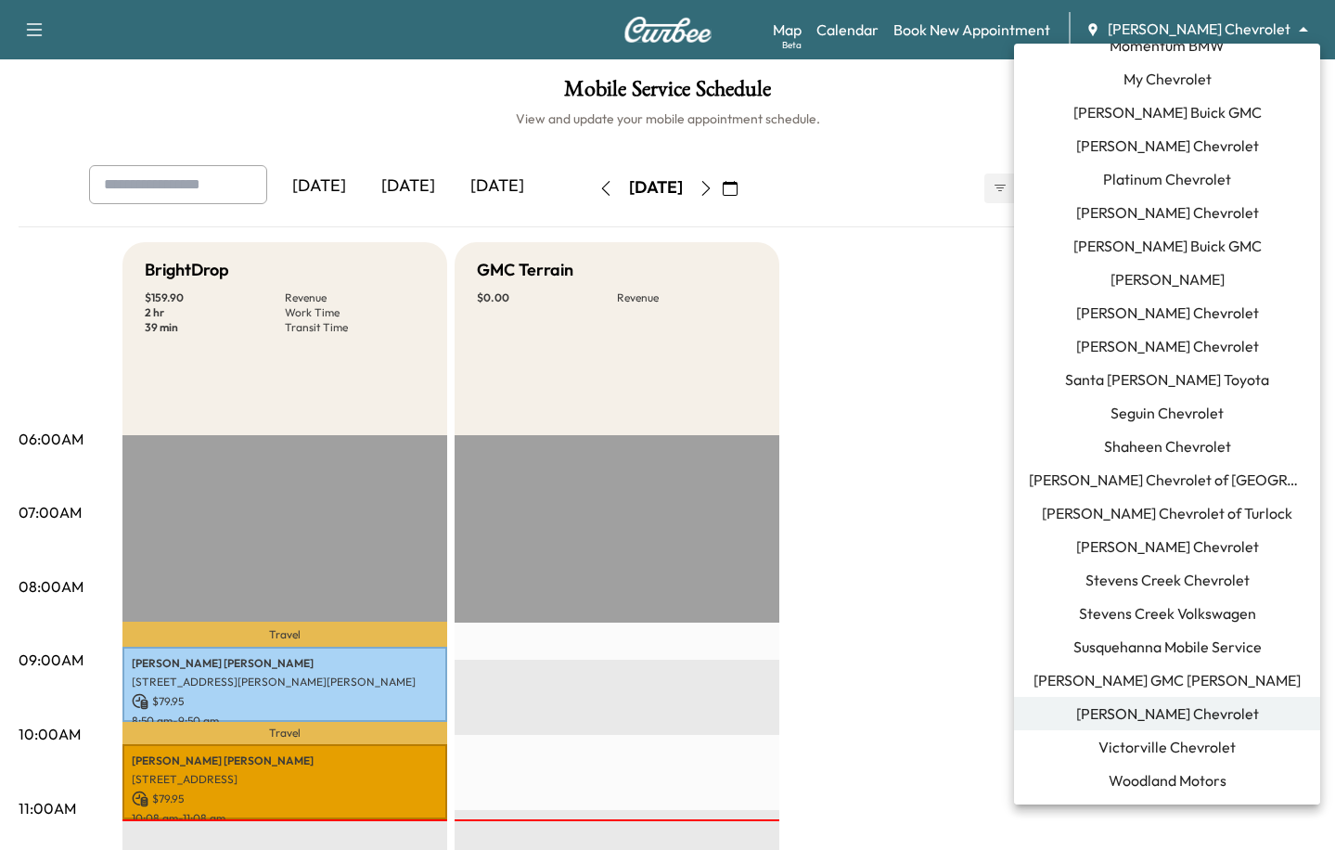
click at [1128, 453] on span "Shaheen Chevrolet" at bounding box center [1167, 446] width 127 height 22
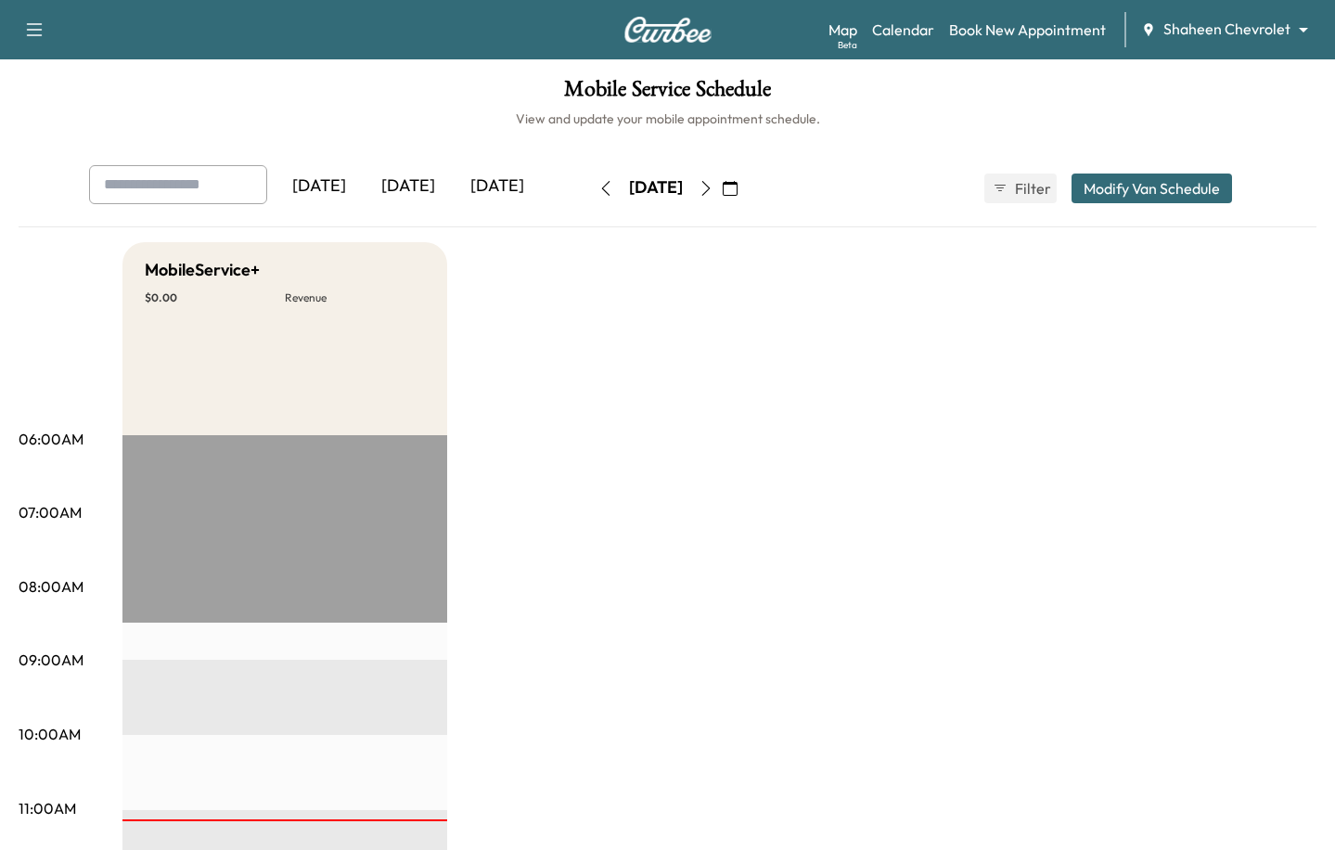
click at [1252, 29] on body "Support Log Out Map Beta Calendar Book New Appointment Shaheen Chevrolet ******…" at bounding box center [667, 425] width 1335 height 850
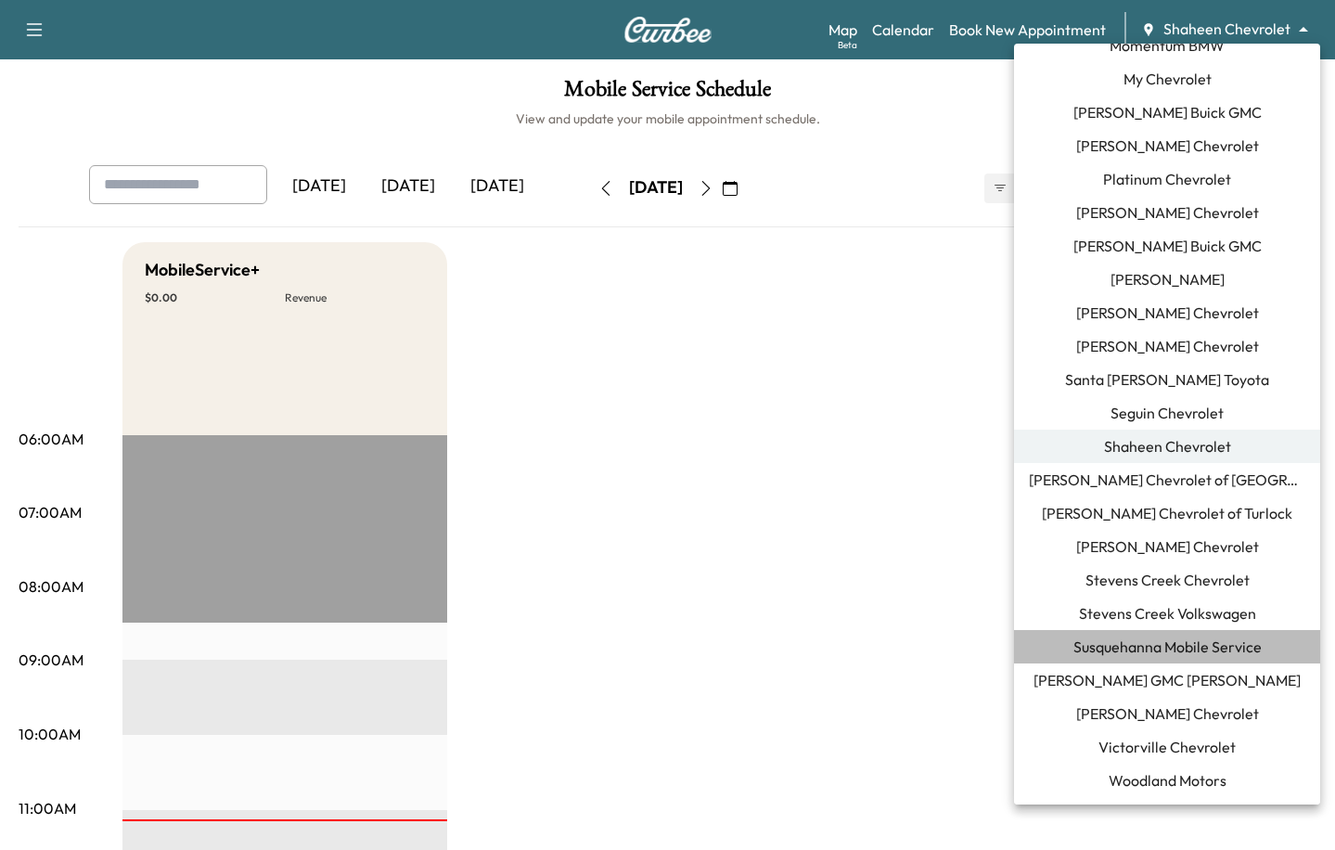
click at [1110, 638] on span "Susquehanna Mobile Service" at bounding box center [1167, 646] width 188 height 22
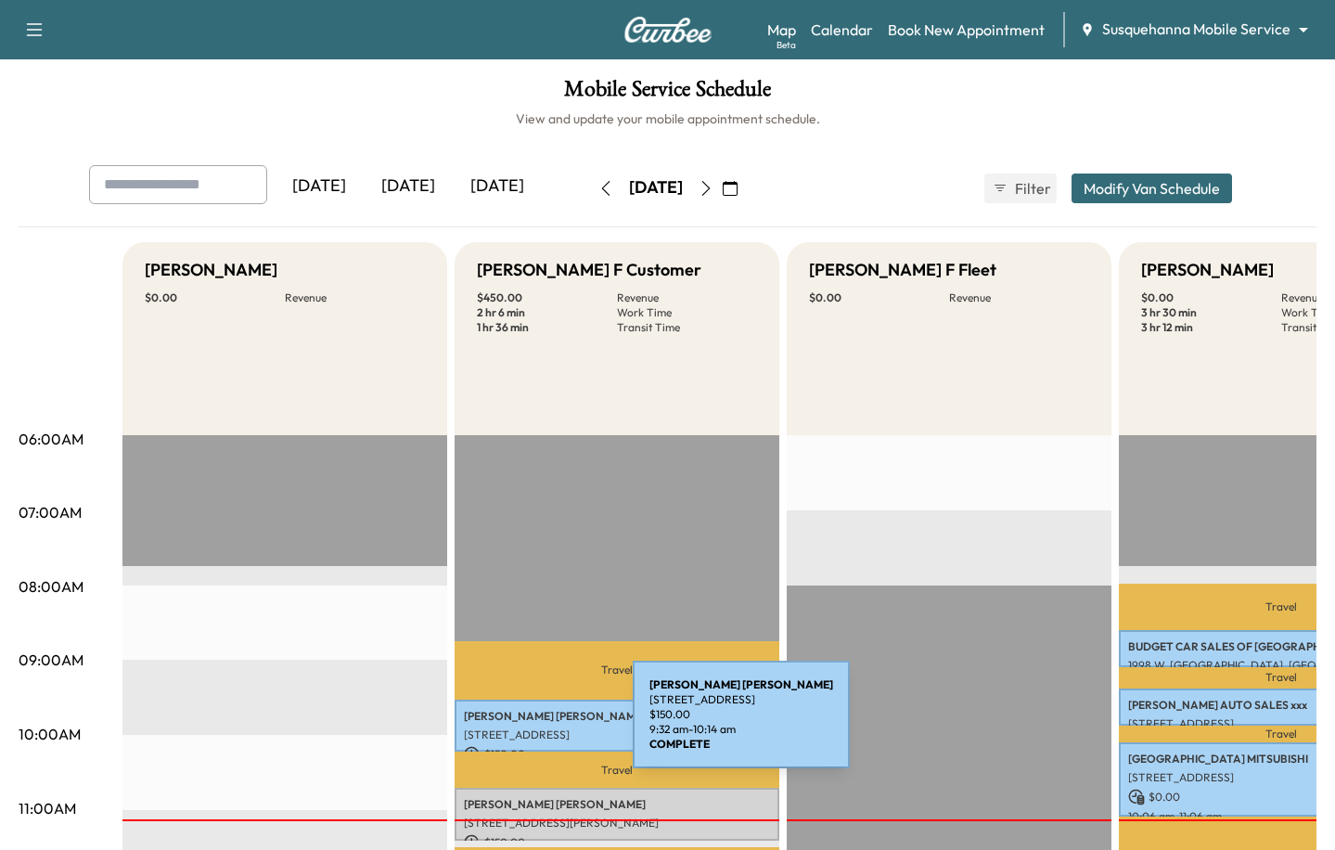
click at [494, 725] on div "TIMOTHY PAUL 19171 ROSEWOOD DR, STEWARTSTOWN, PA, USA $ 150.00 9:32 am - 10:14 …" at bounding box center [617, 726] width 325 height 53
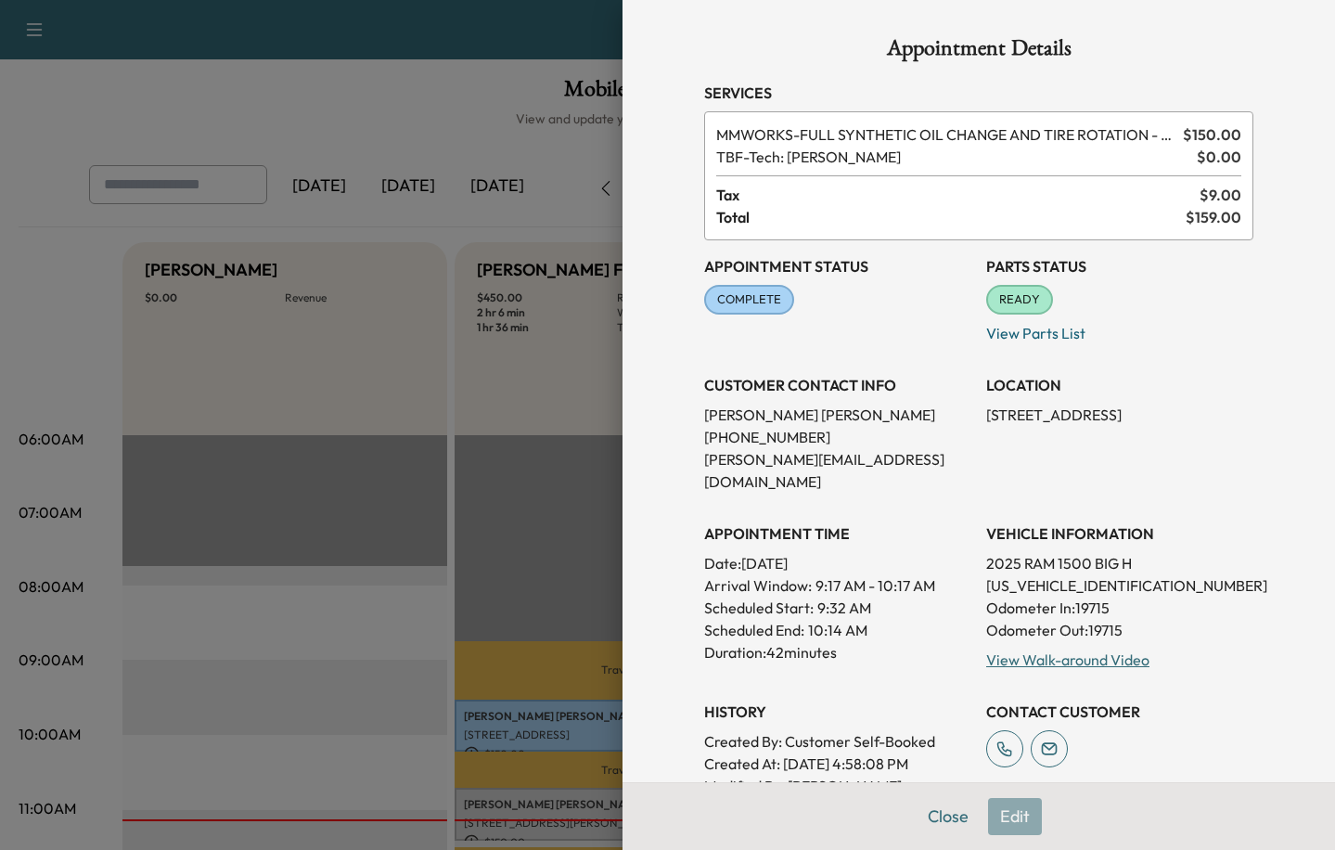
click at [282, 679] on div at bounding box center [667, 425] width 1335 height 850
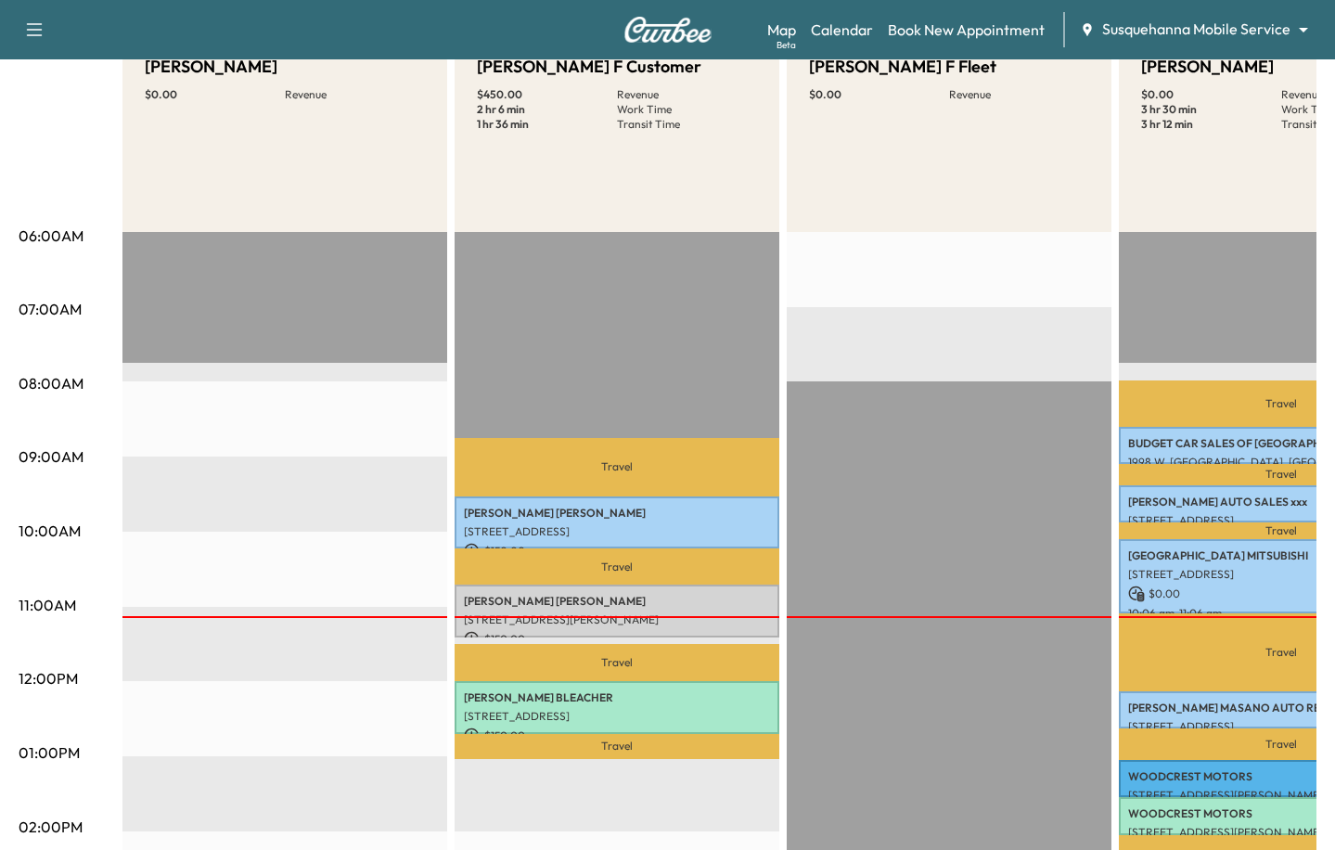
scroll to position [386, 0]
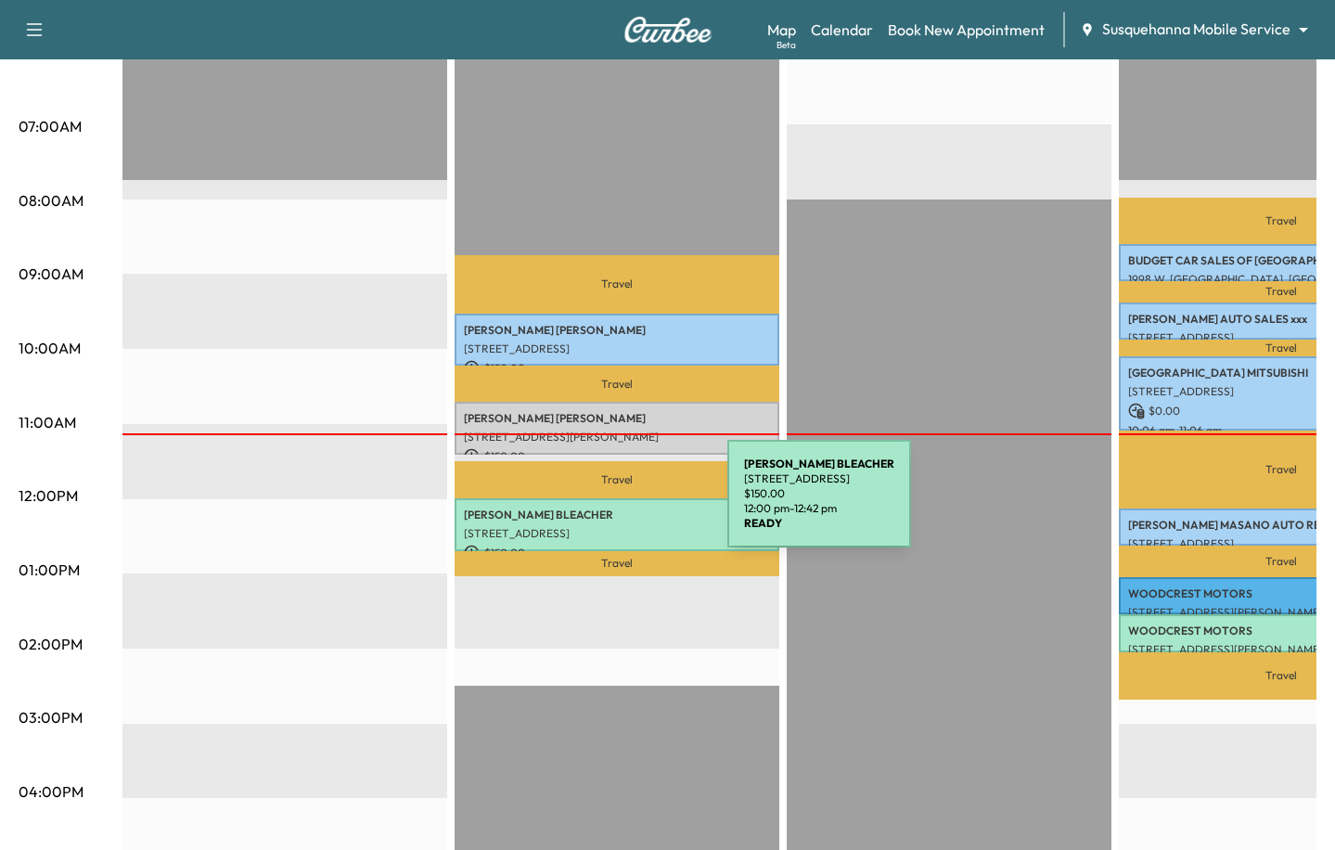
click at [581, 520] on p "JAMES BLEACHER" at bounding box center [617, 514] width 306 height 15
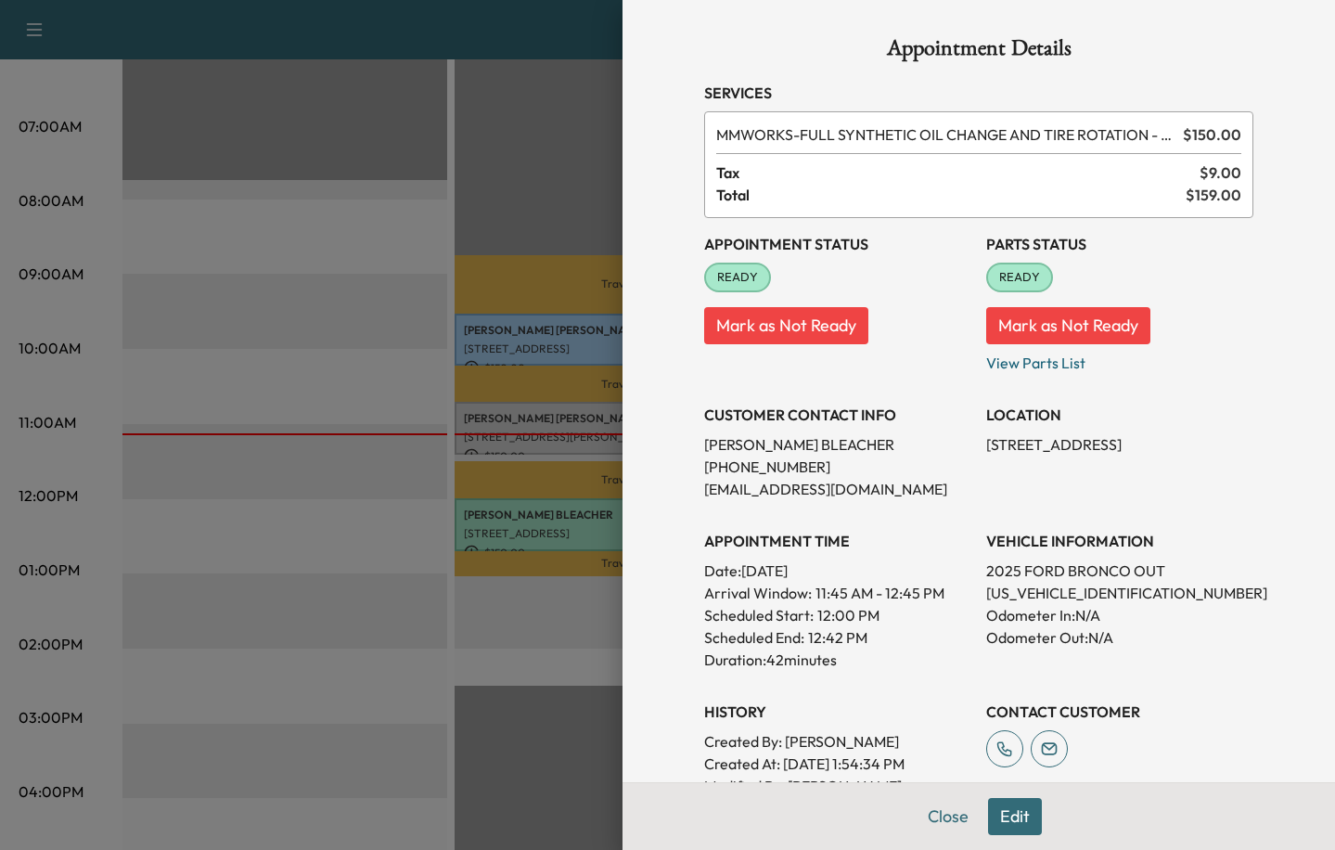
click at [388, 546] on div at bounding box center [667, 425] width 1335 height 850
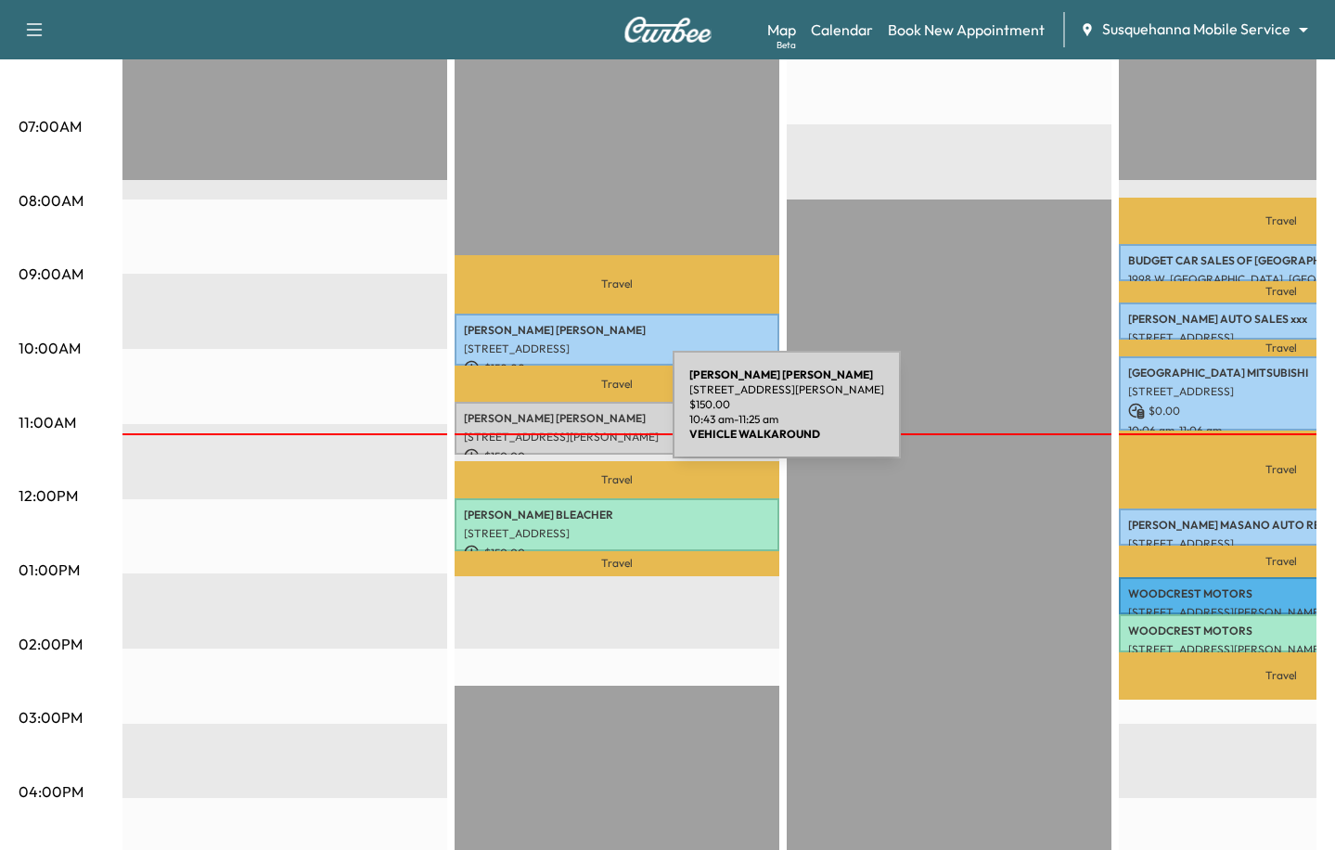
click at [534, 415] on p "Angela Boose" at bounding box center [617, 418] width 306 height 15
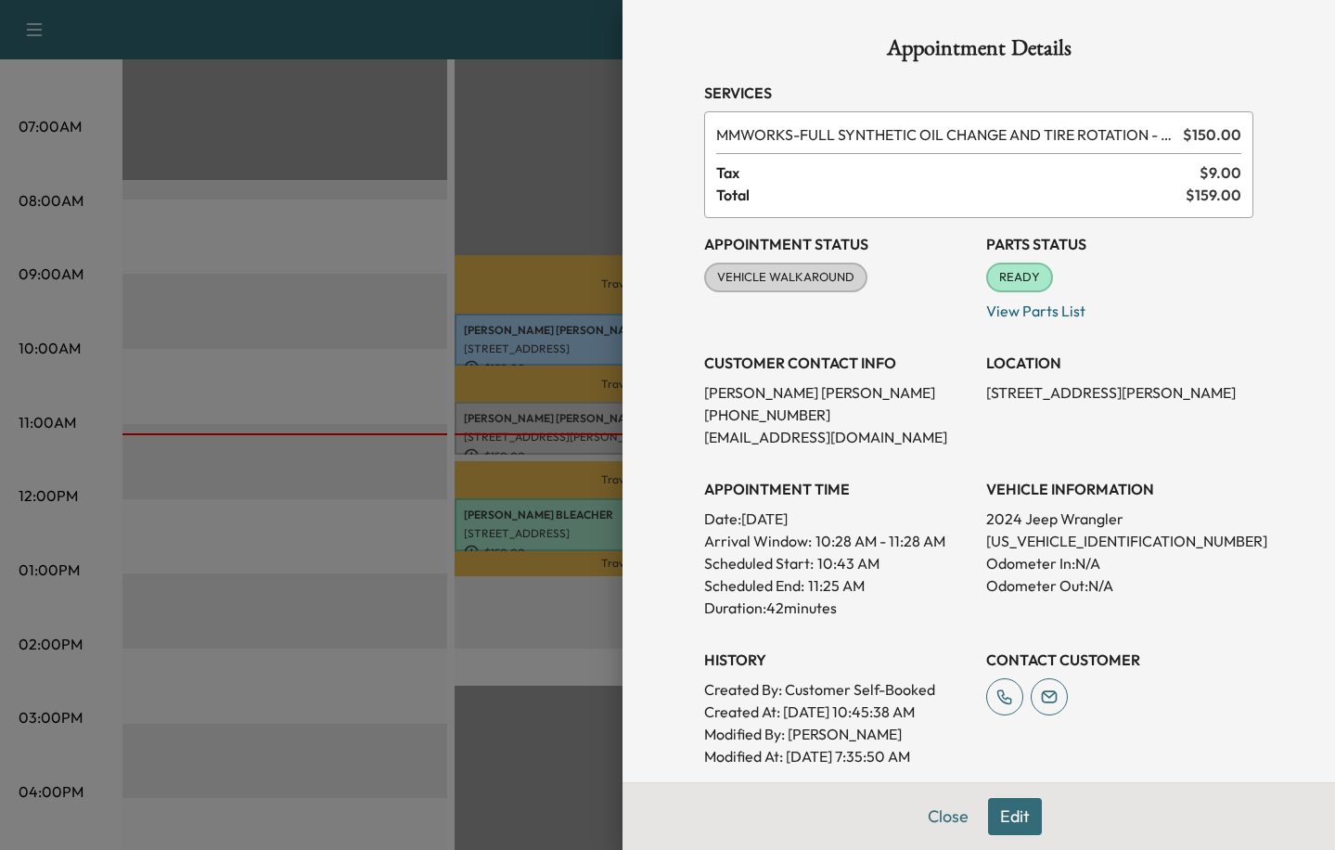
click at [346, 535] on div at bounding box center [667, 425] width 1335 height 850
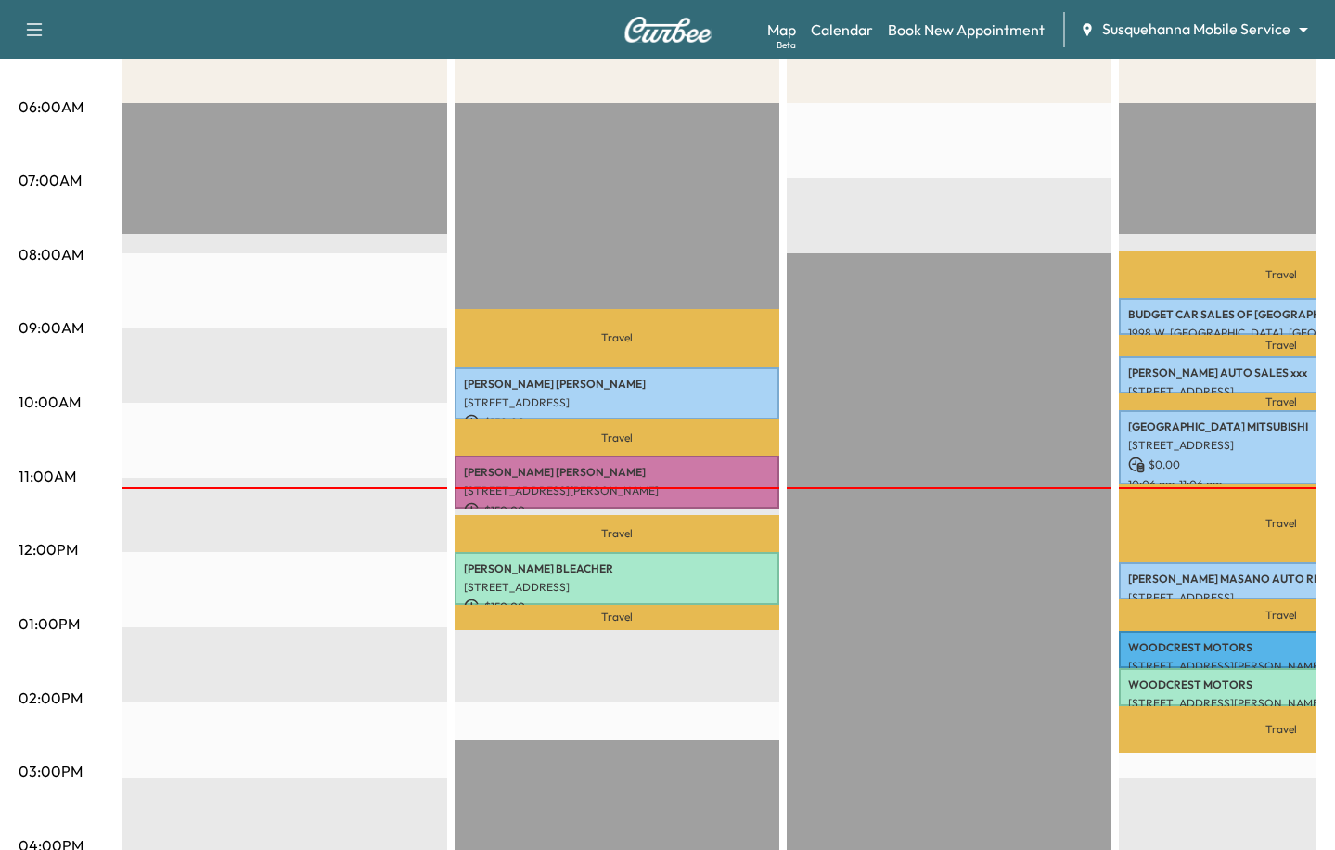
scroll to position [315, 0]
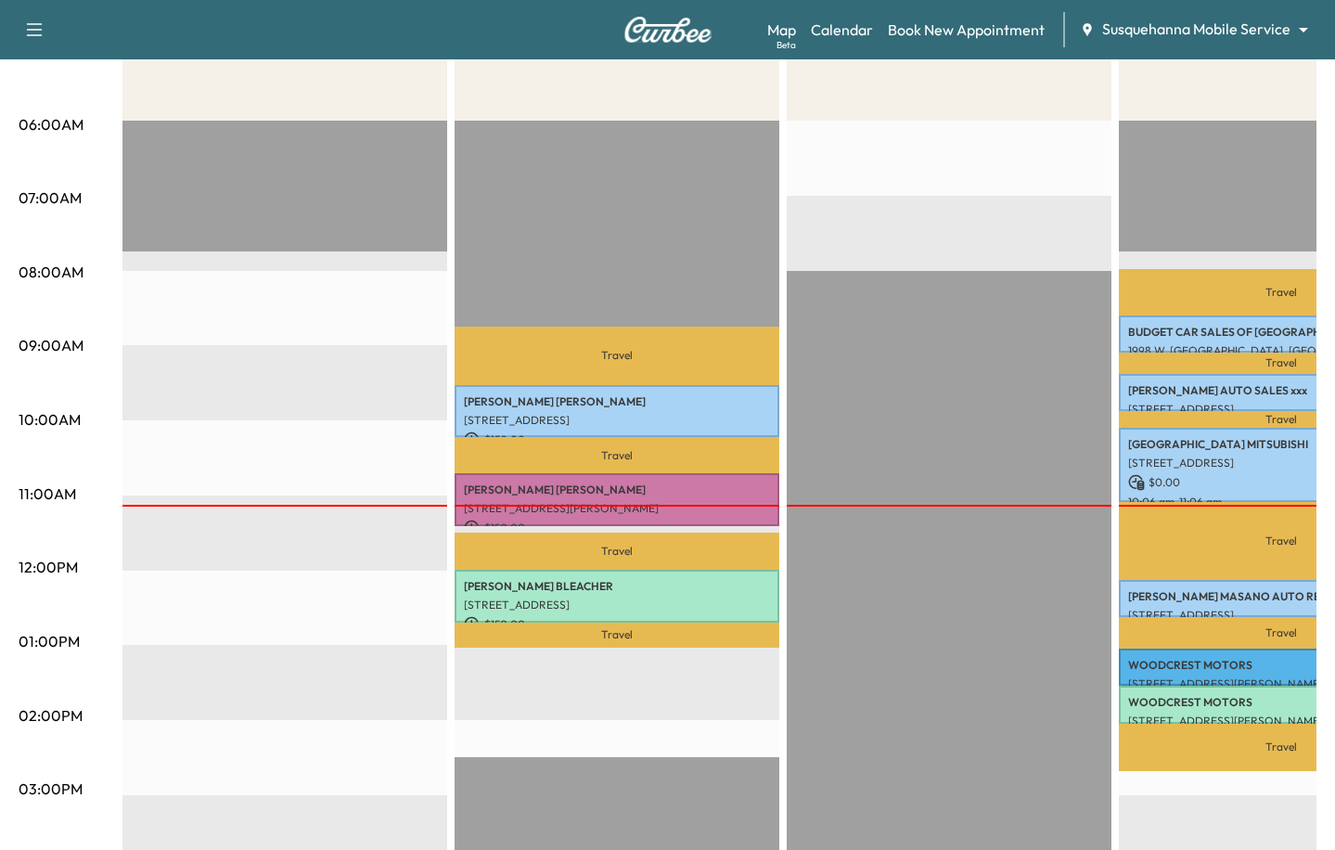
click at [1170, 31] on body "Support Log Out Map Beta Calendar Book New Appointment Susquehanna Mobile Servi…" at bounding box center [667, 110] width 1335 height 850
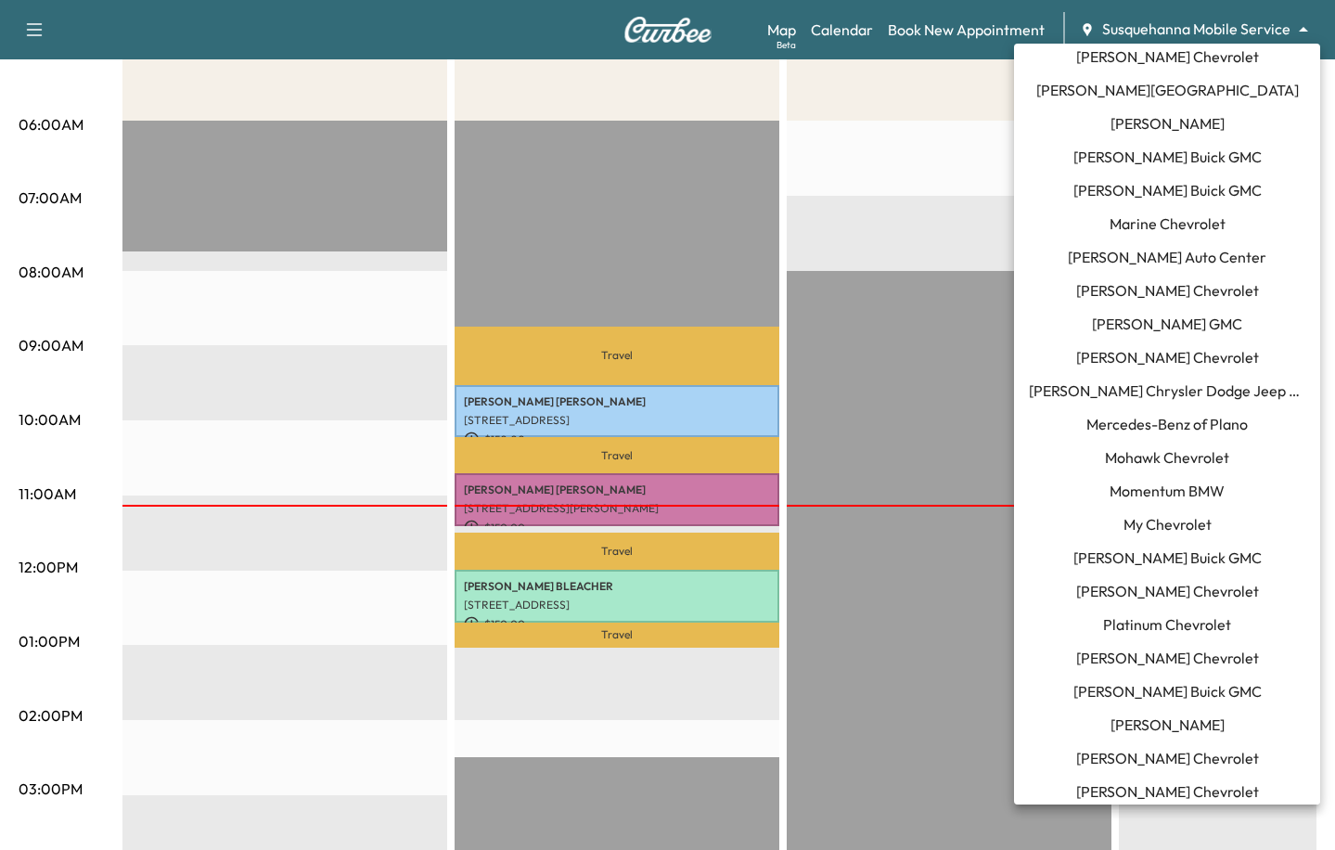
scroll to position [835, 0]
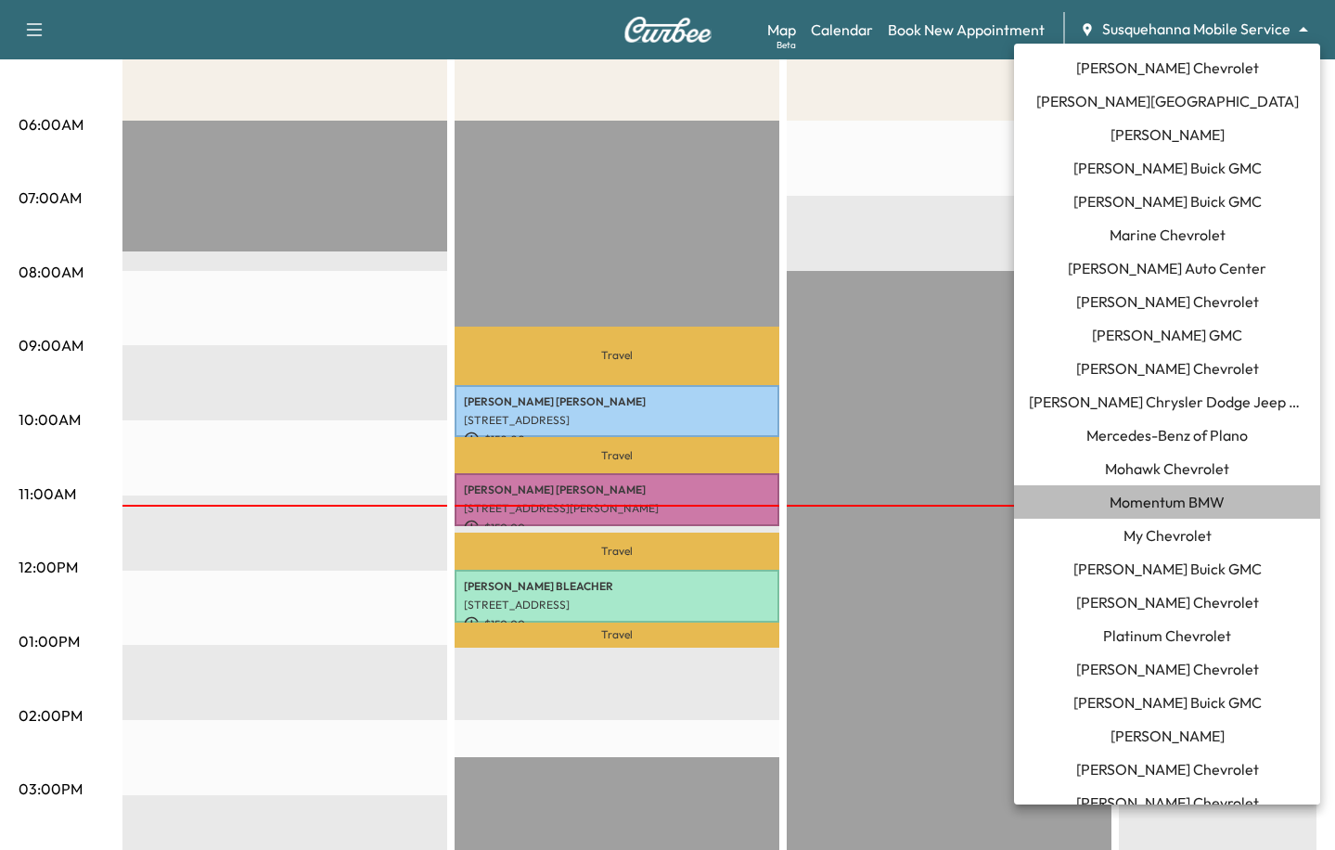
click at [1133, 494] on span "Momentum BMW" at bounding box center [1167, 502] width 115 height 22
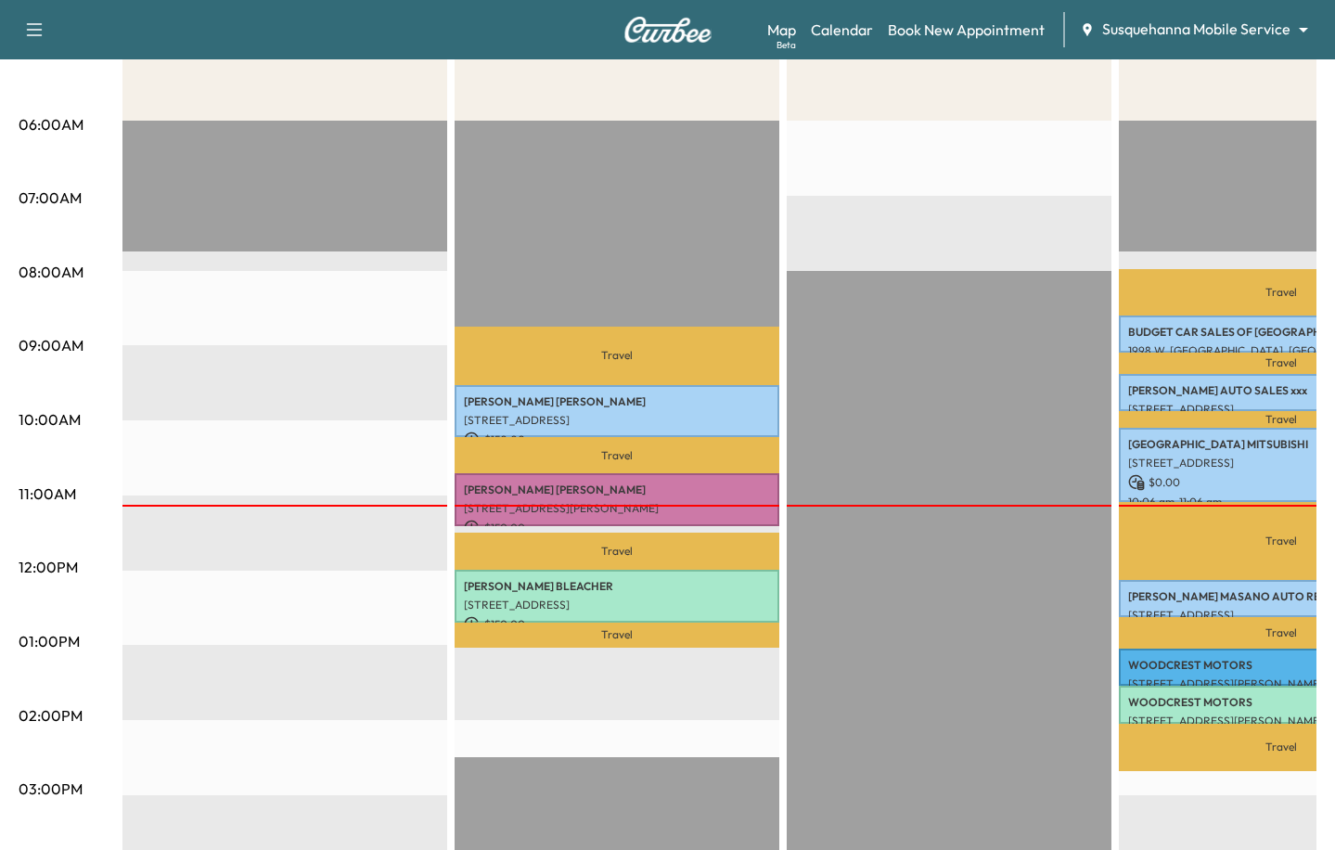
scroll to position [0, 0]
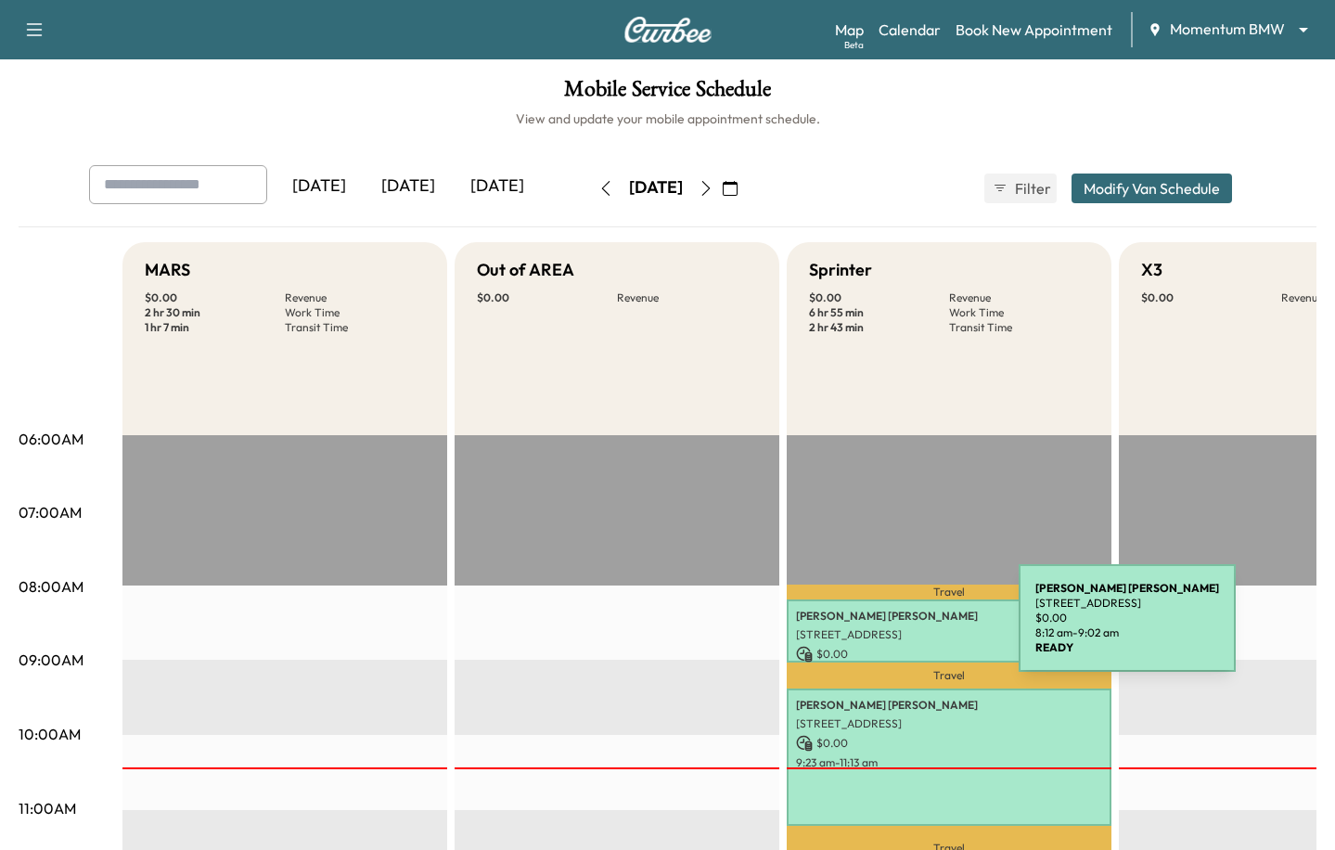
click at [879, 629] on p "2333 Town Ctr Dr #300, Sugar Land, TX 77478, USA" at bounding box center [949, 634] width 306 height 15
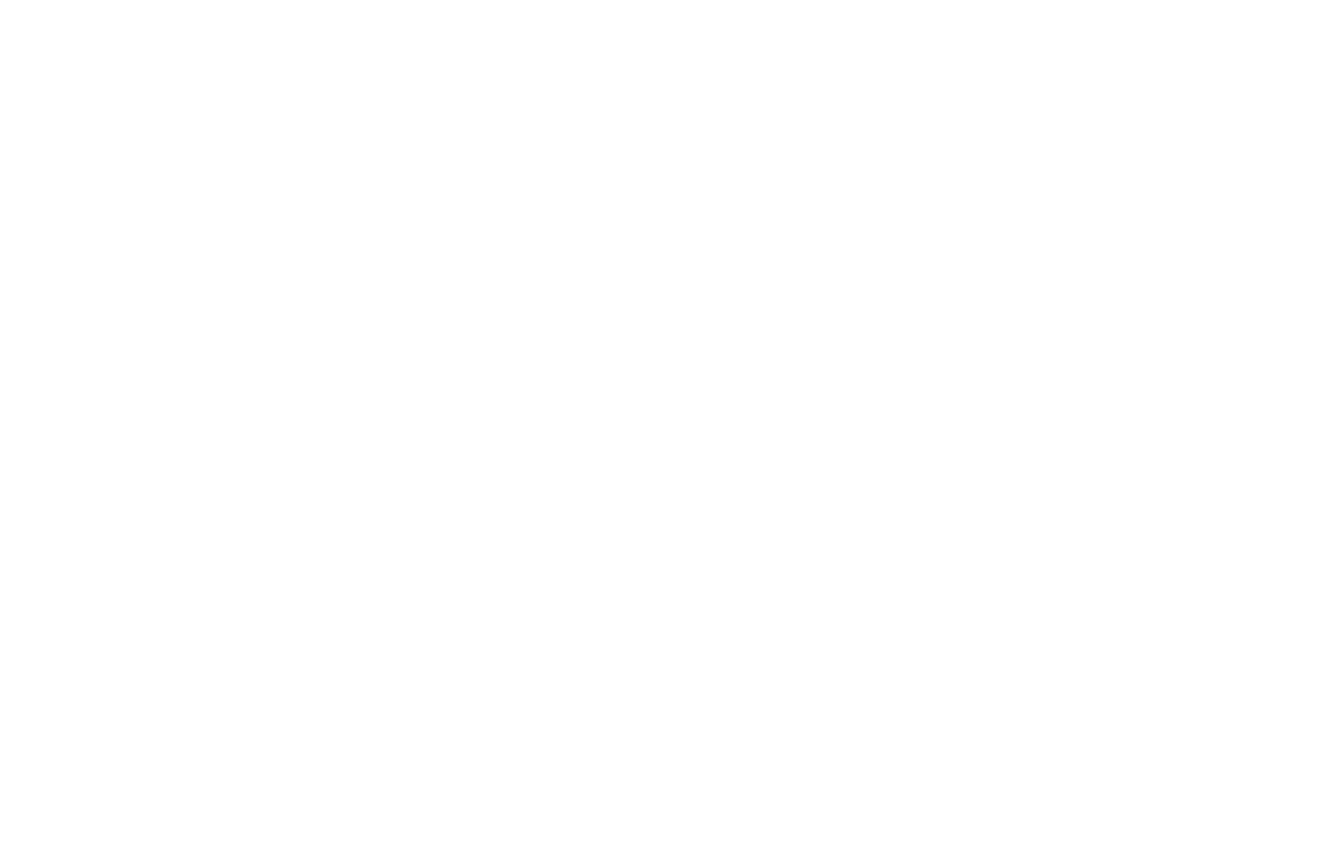
click at [84, 353] on div at bounding box center [667, 425] width 1335 height 850
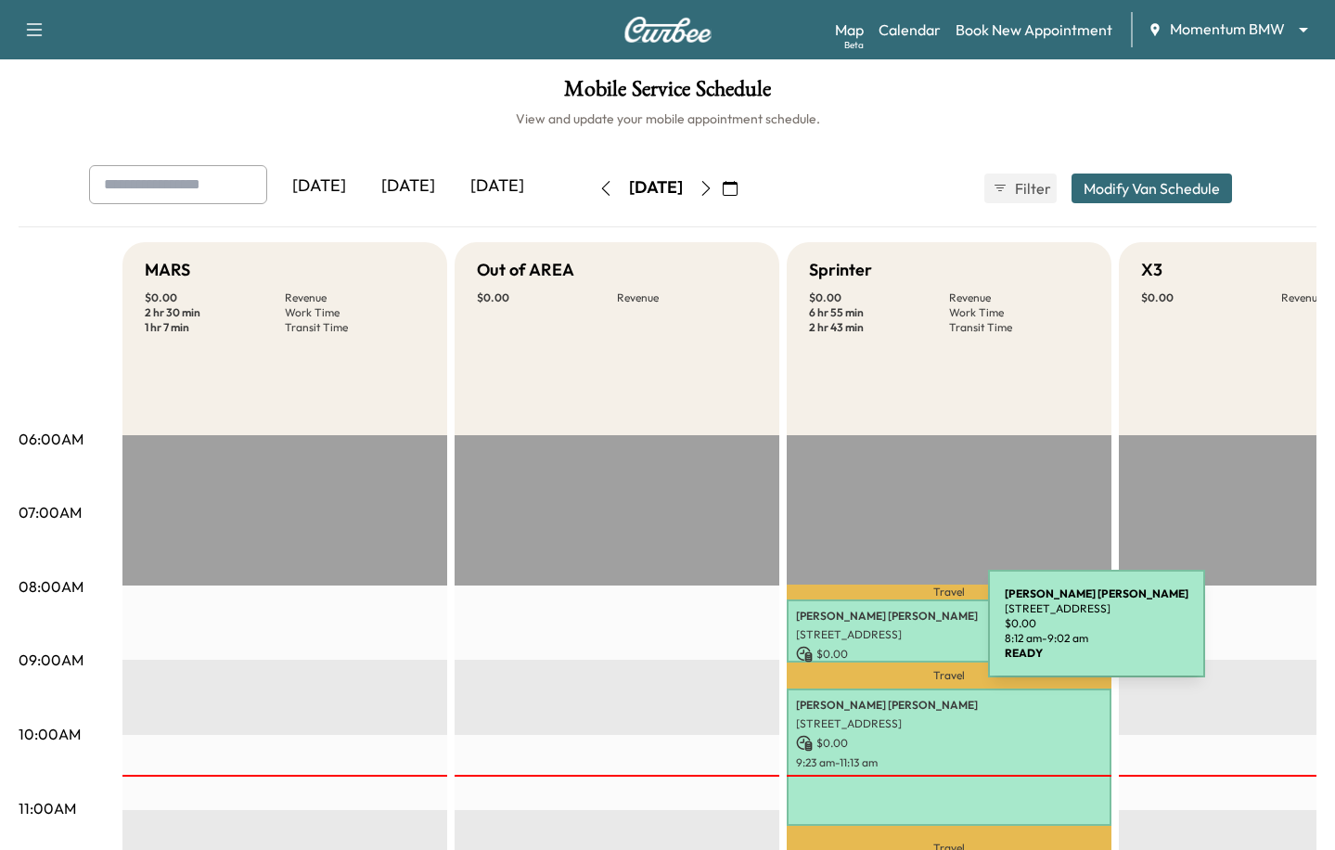
click at [849, 635] on p "[STREET_ADDRESS]" at bounding box center [949, 634] width 306 height 15
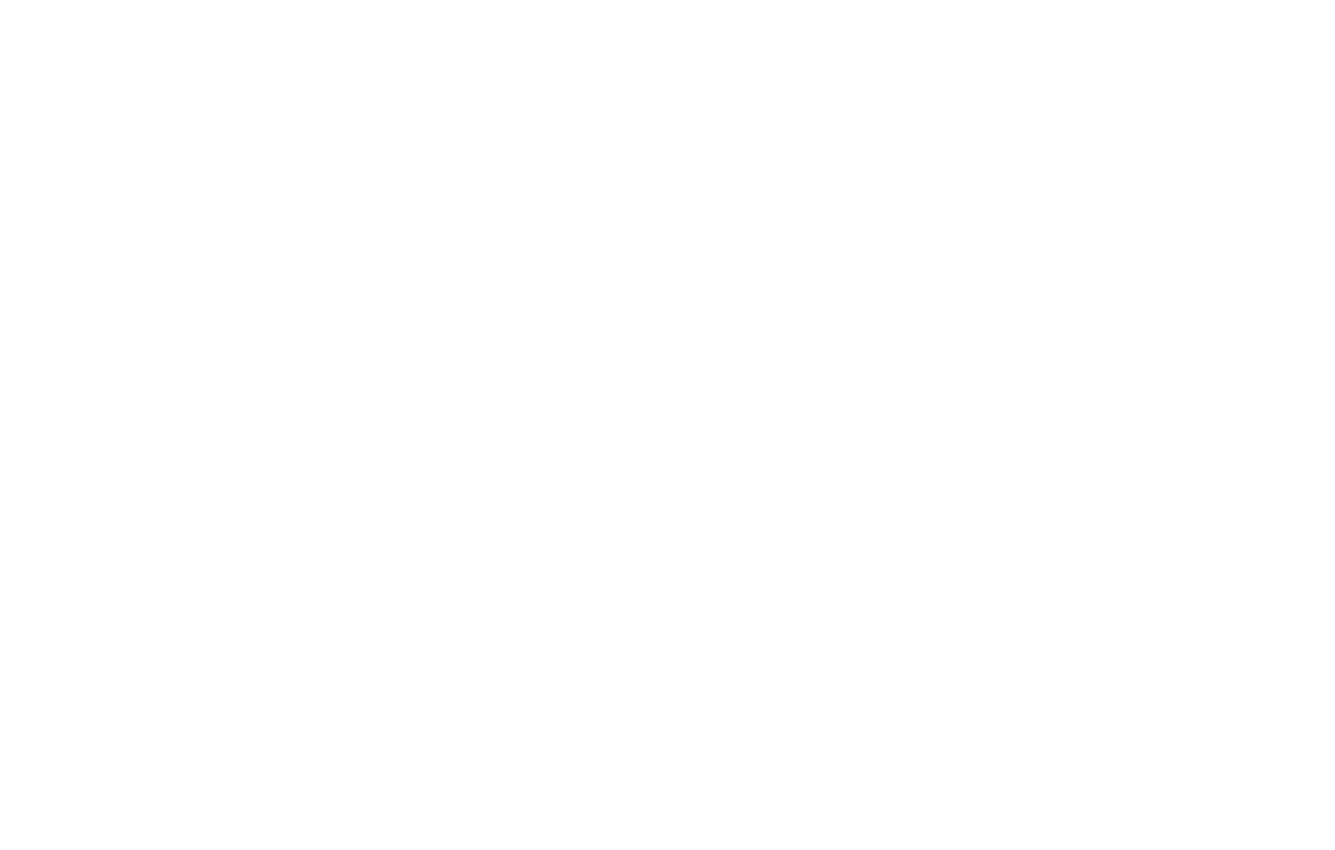
click at [184, 558] on div at bounding box center [667, 425] width 1335 height 850
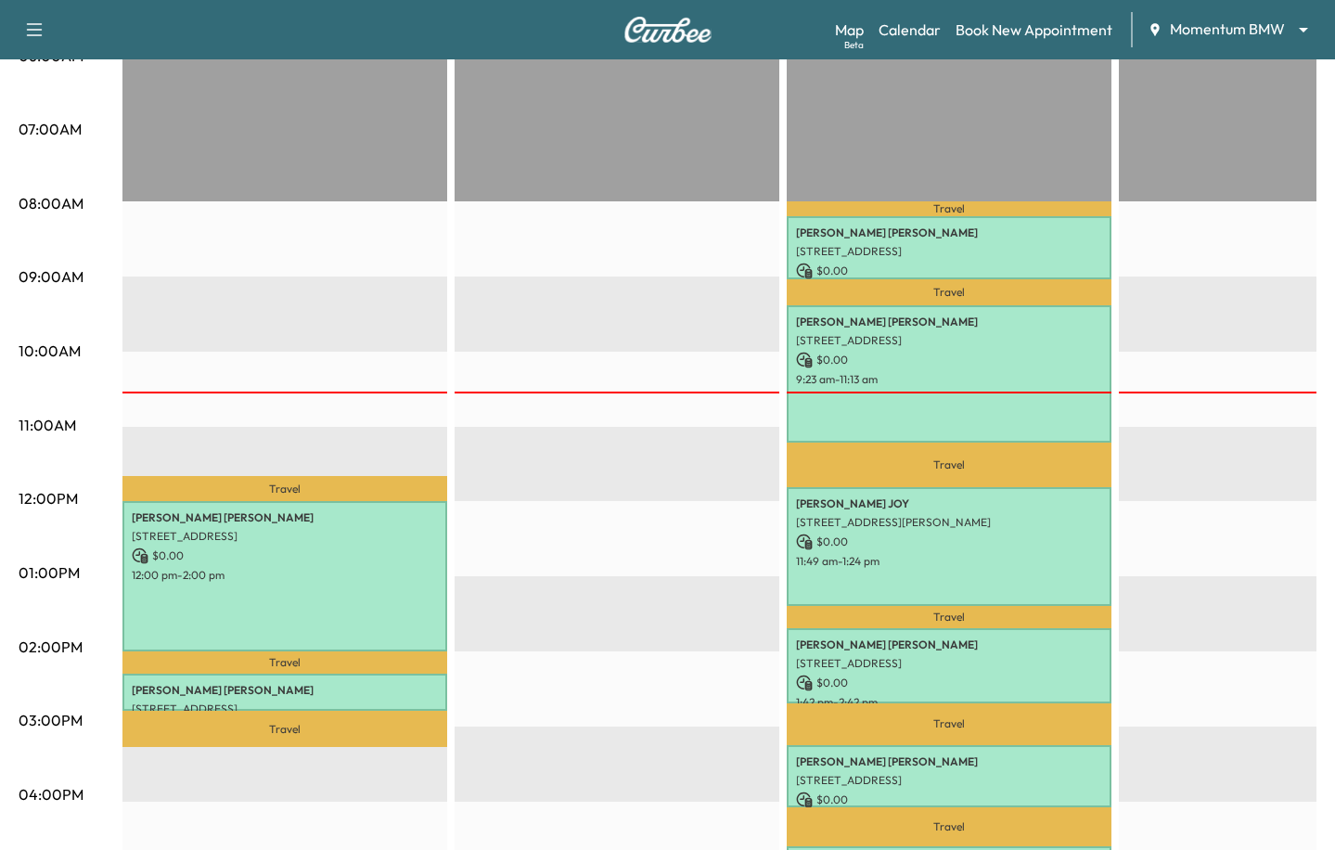
scroll to position [445, 0]
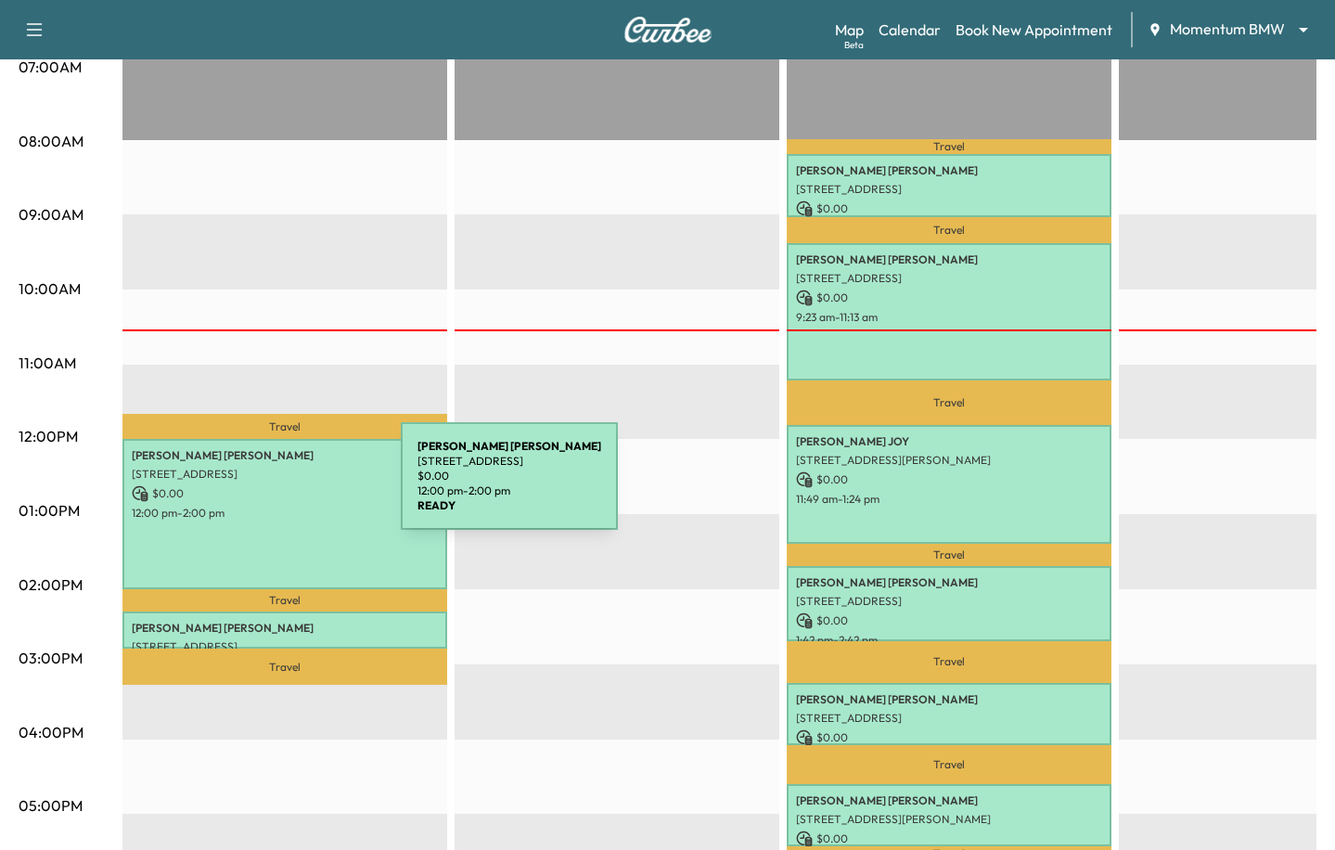
click at [247, 499] on p "$ 0.00" at bounding box center [285, 493] width 306 height 17
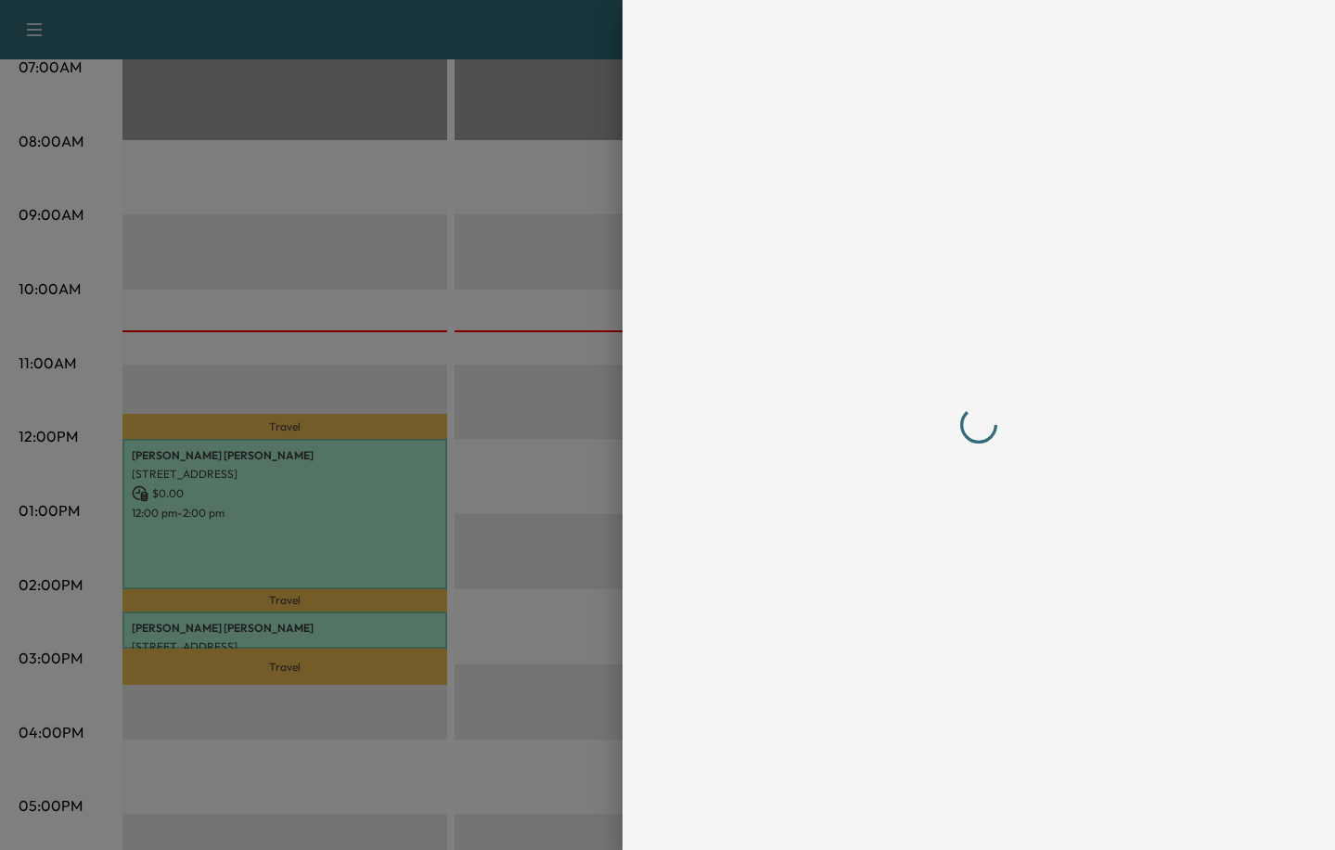
scroll to position [0, 0]
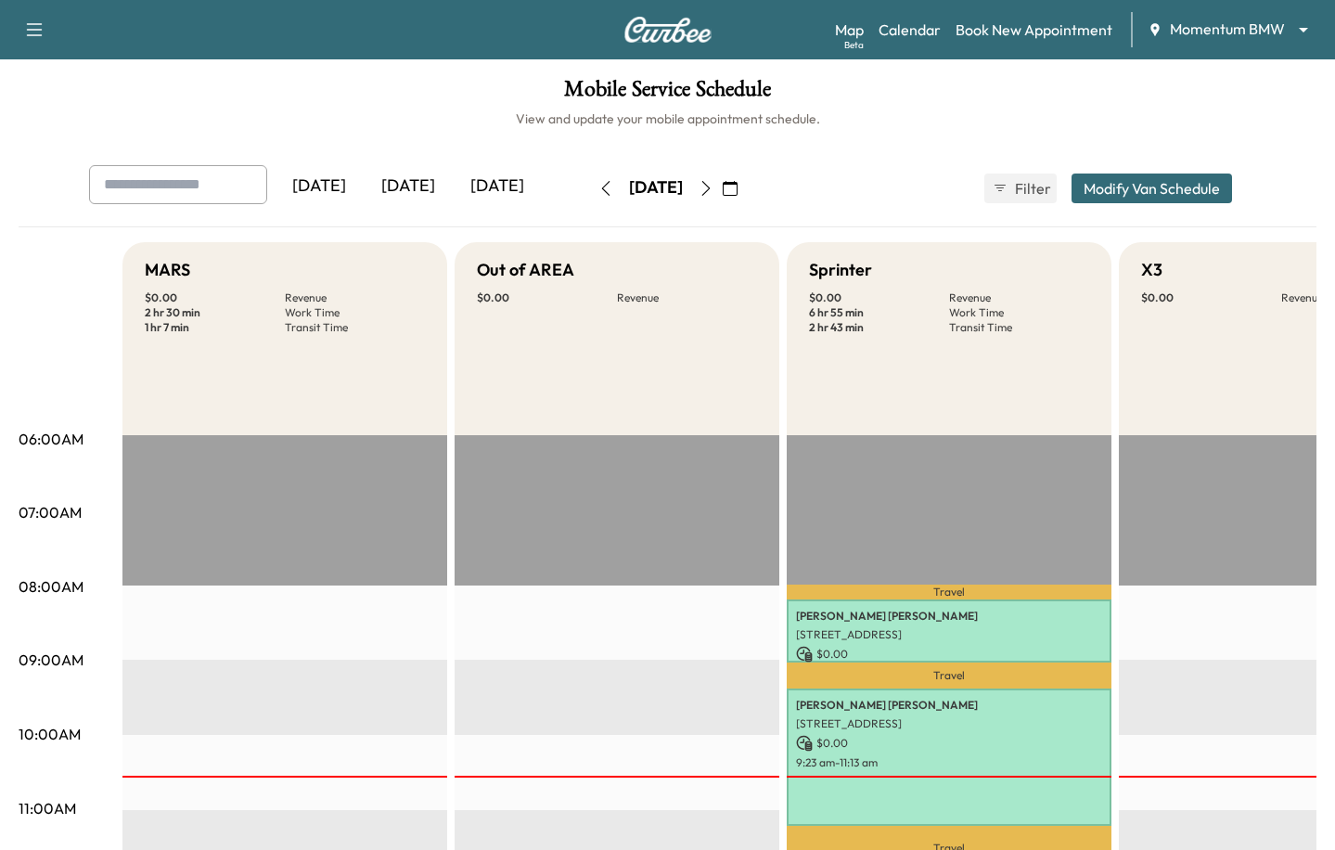
click at [746, 187] on button "button" at bounding box center [730, 188] width 32 height 30
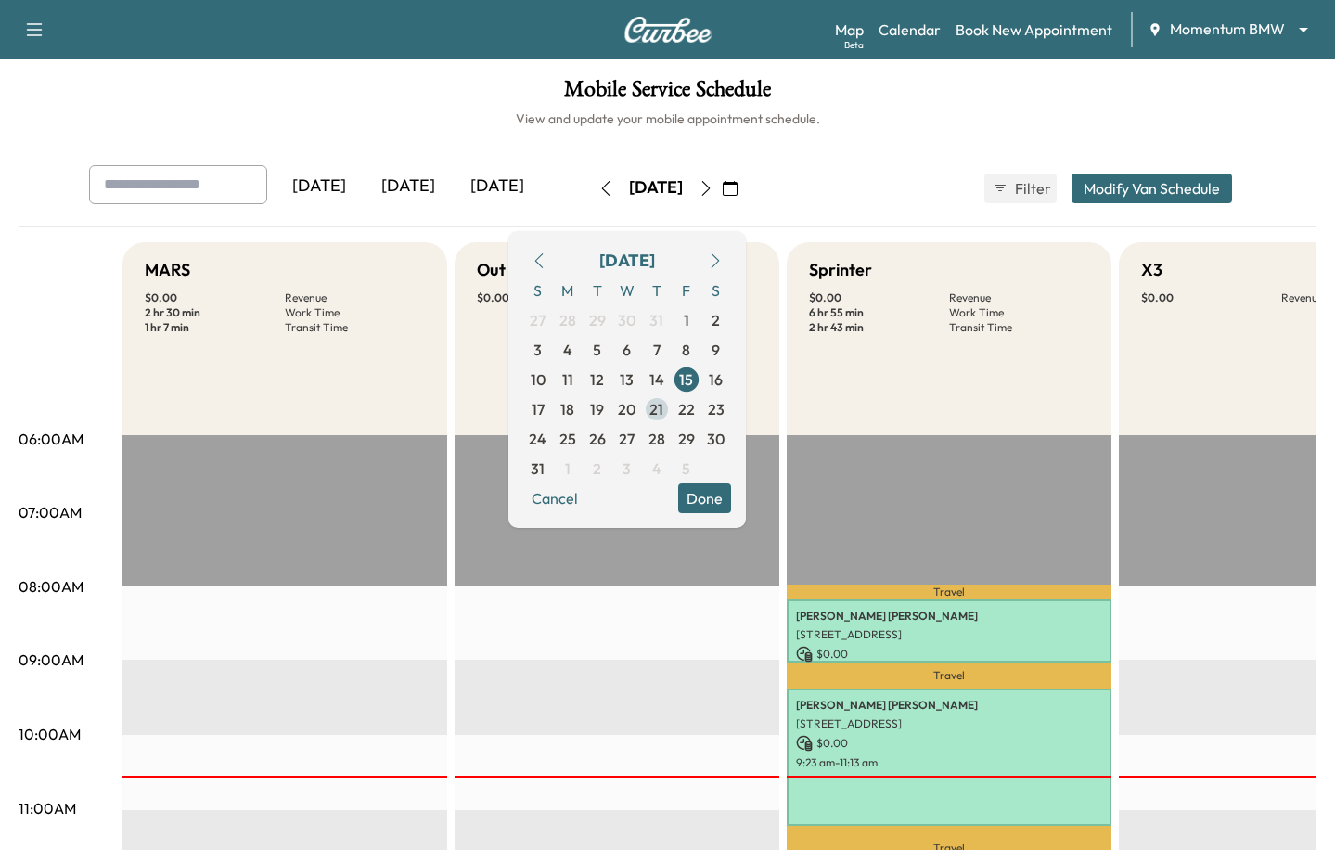
click at [672, 404] on span "21" at bounding box center [657, 409] width 30 height 30
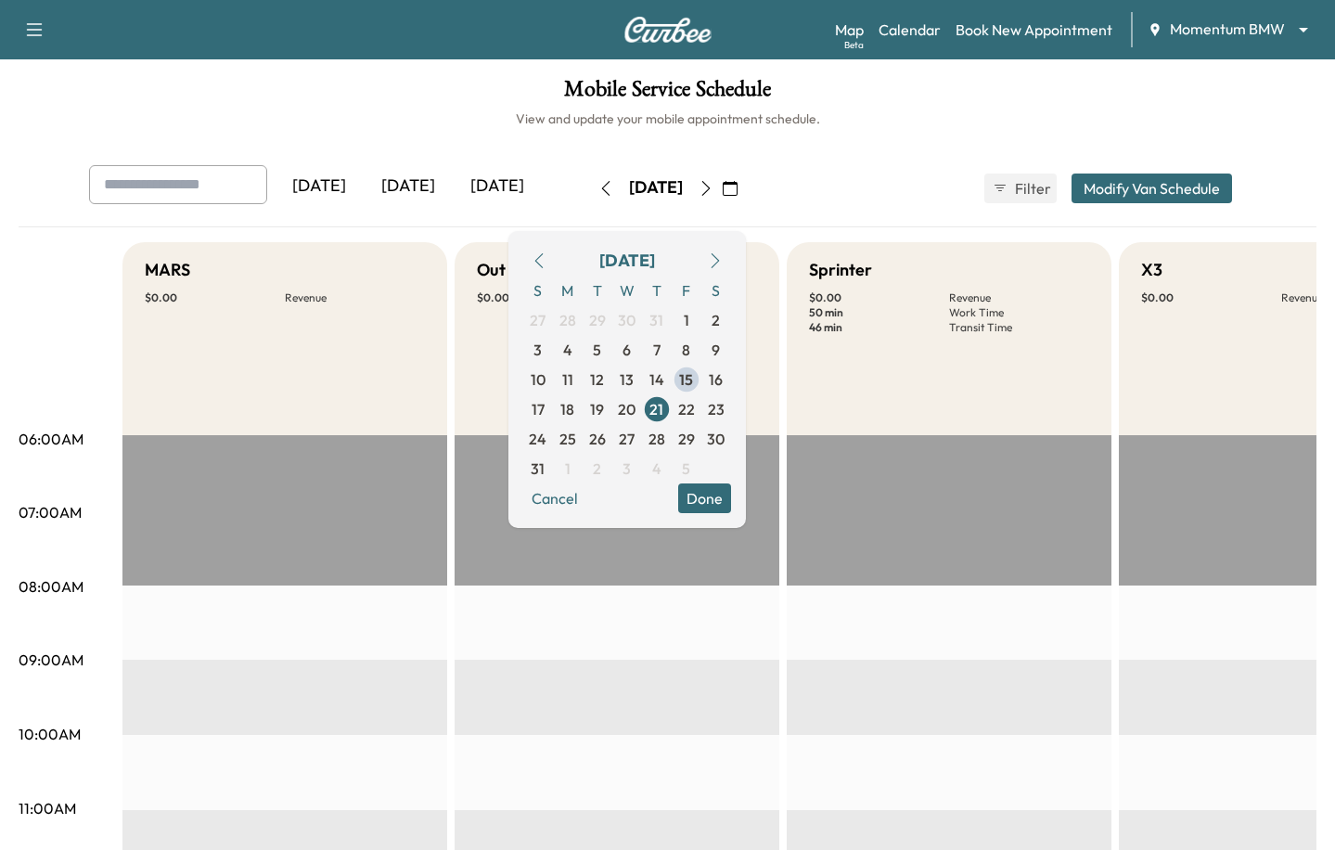
click at [590, 193] on button "button" at bounding box center [606, 188] width 32 height 30
click at [590, 192] on button "button" at bounding box center [606, 188] width 32 height 30
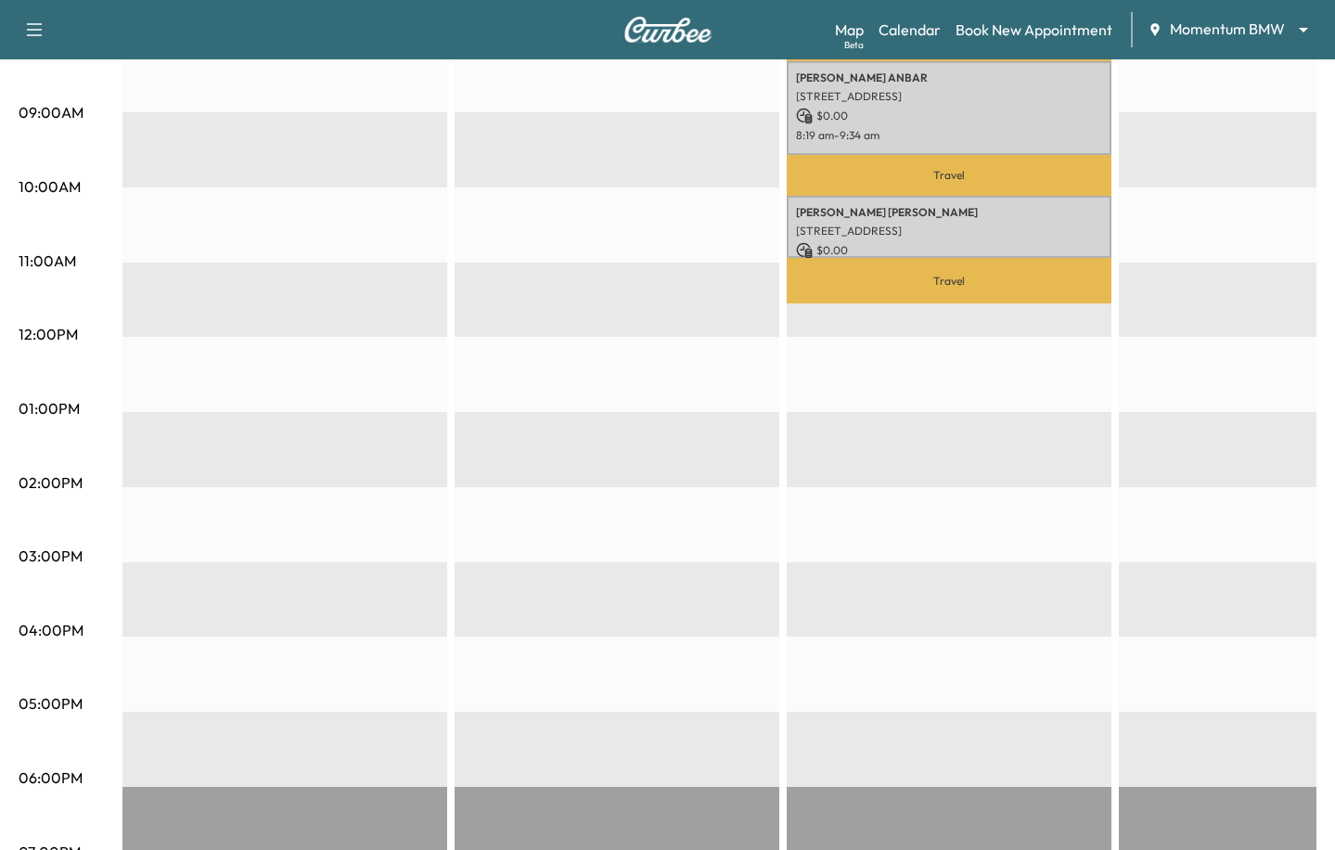
scroll to position [546, 0]
click at [608, 560] on div "EST Start" at bounding box center [617, 488] width 325 height 1199
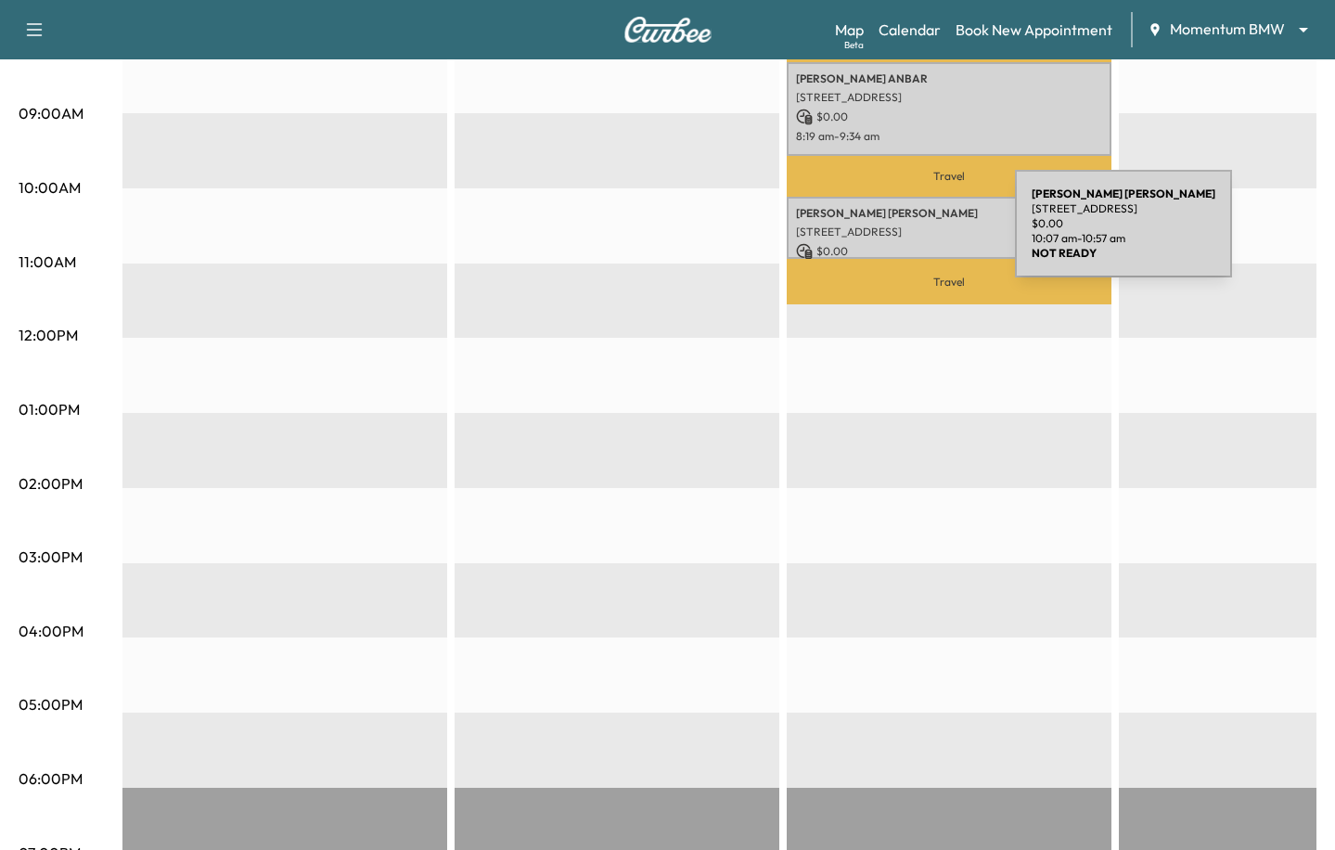
click at [876, 235] on p "[STREET_ADDRESS]" at bounding box center [949, 232] width 306 height 15
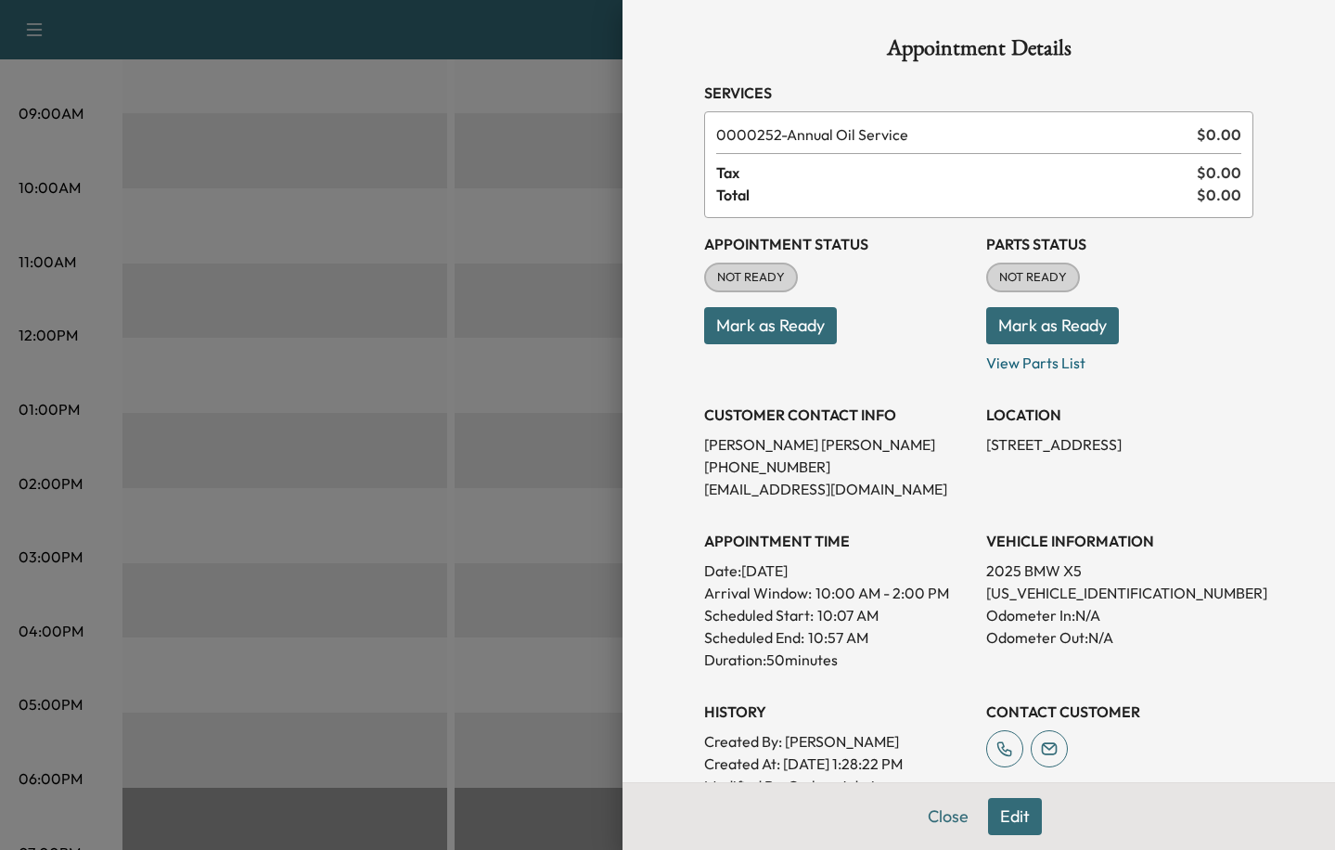
scroll to position [0, 0]
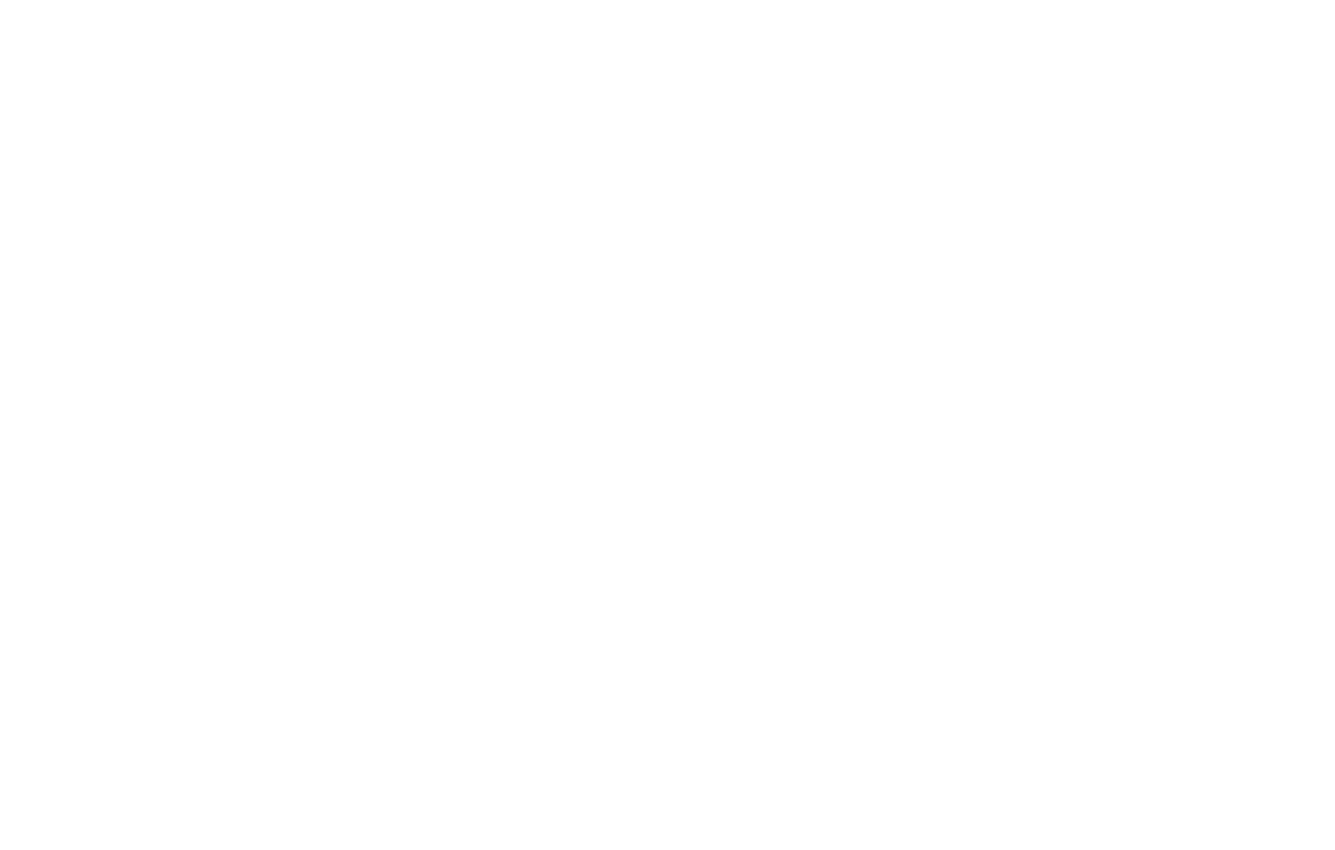
click at [140, 471] on div at bounding box center [667, 425] width 1335 height 850
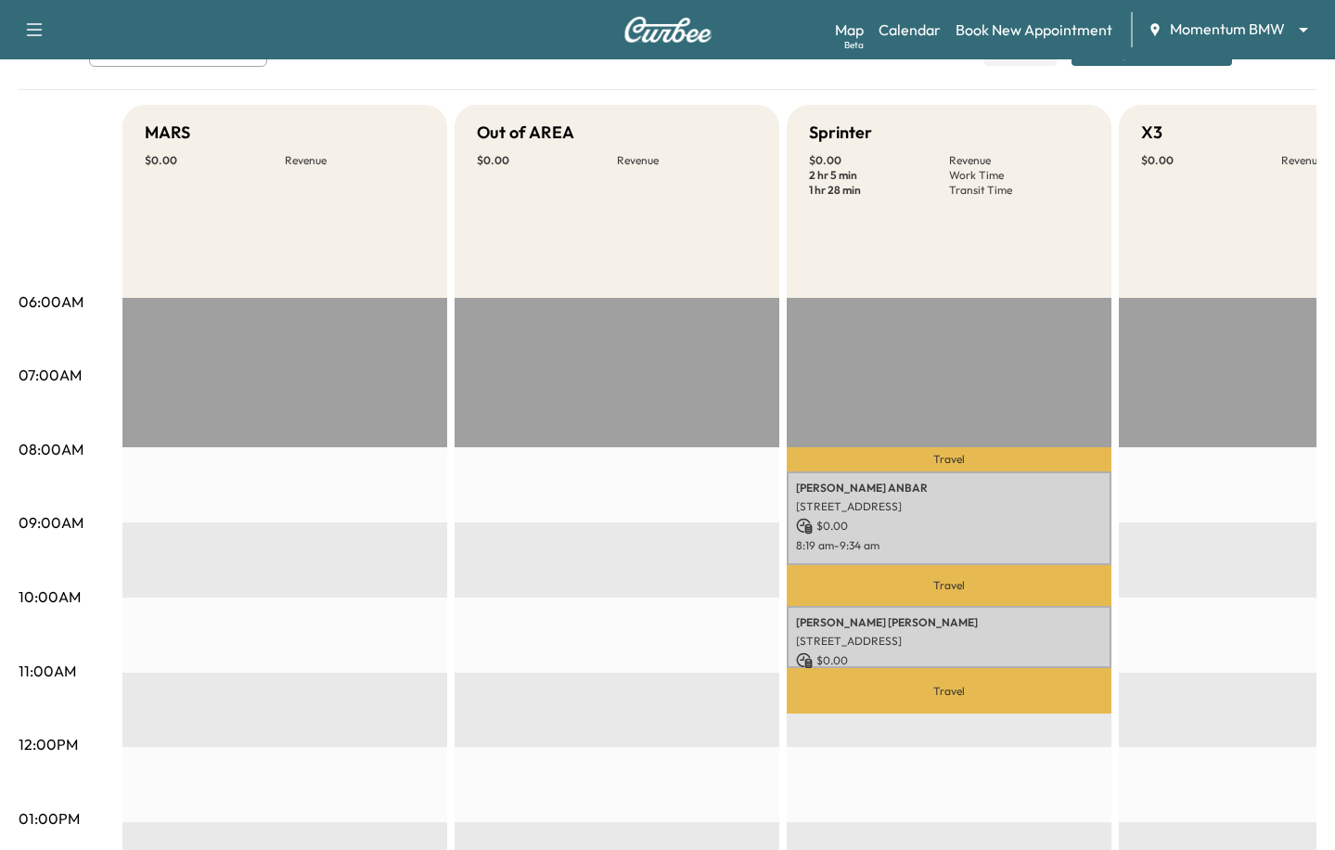
scroll to position [30, 0]
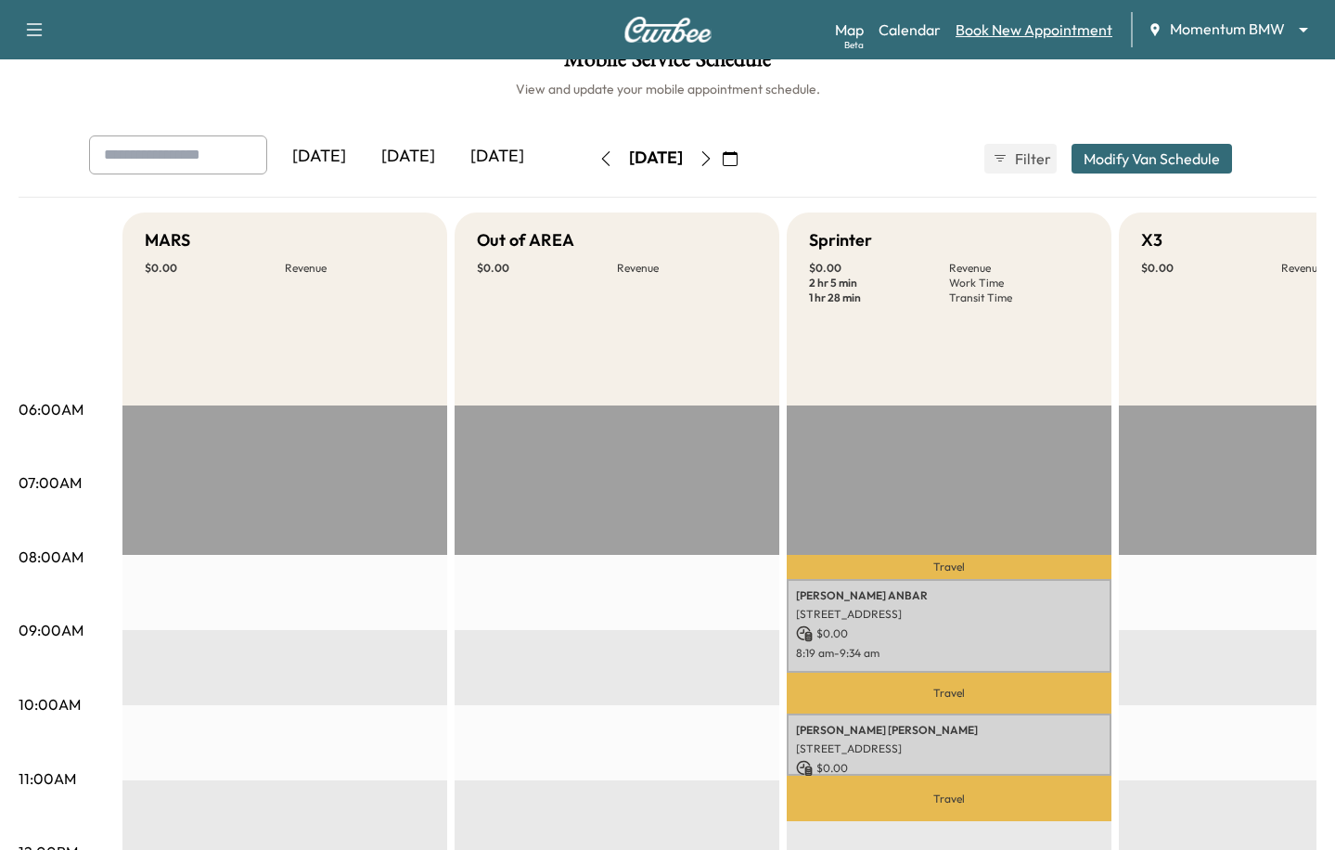
click at [1042, 36] on link "Book New Appointment" at bounding box center [1034, 30] width 157 height 22
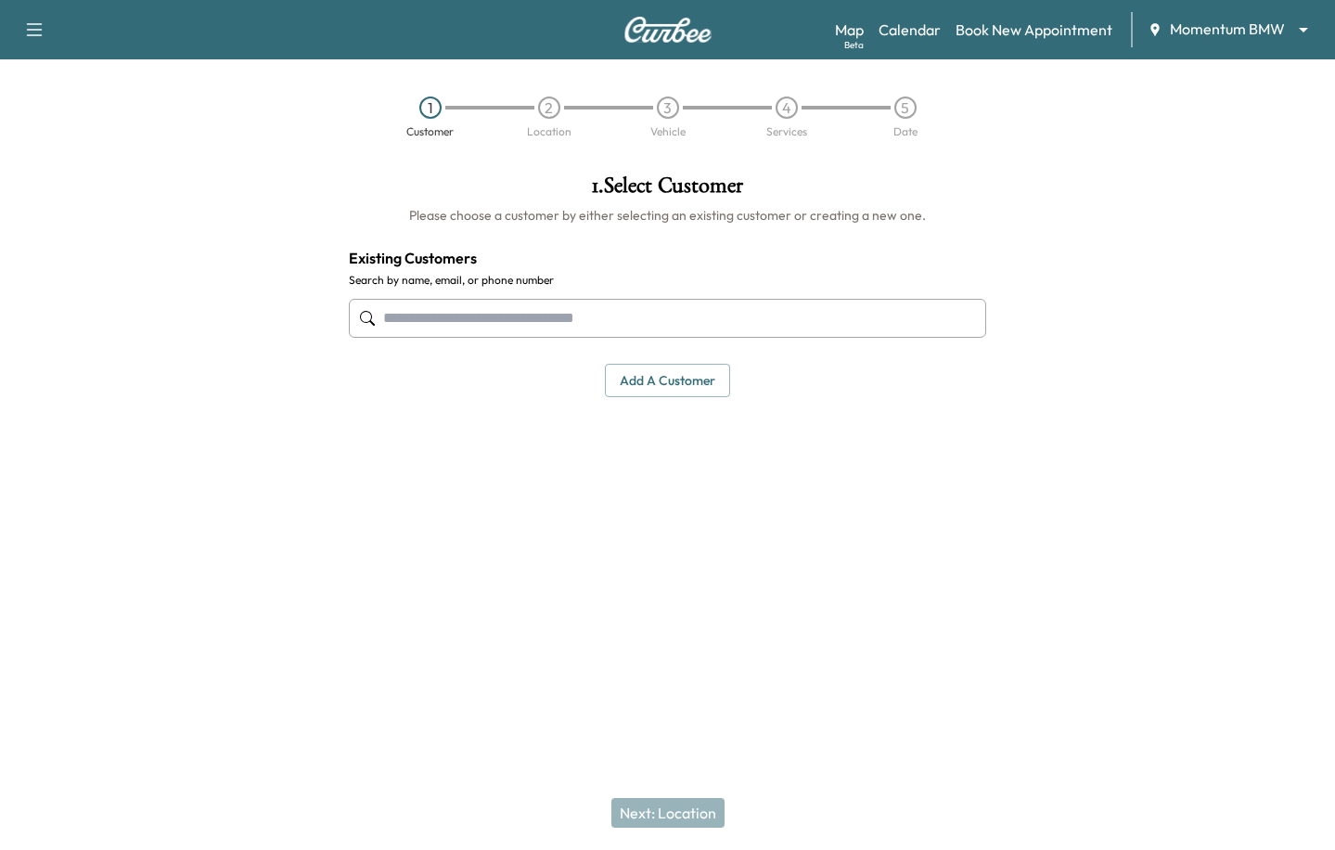
click at [481, 310] on input "text" at bounding box center [668, 318] width 638 height 39
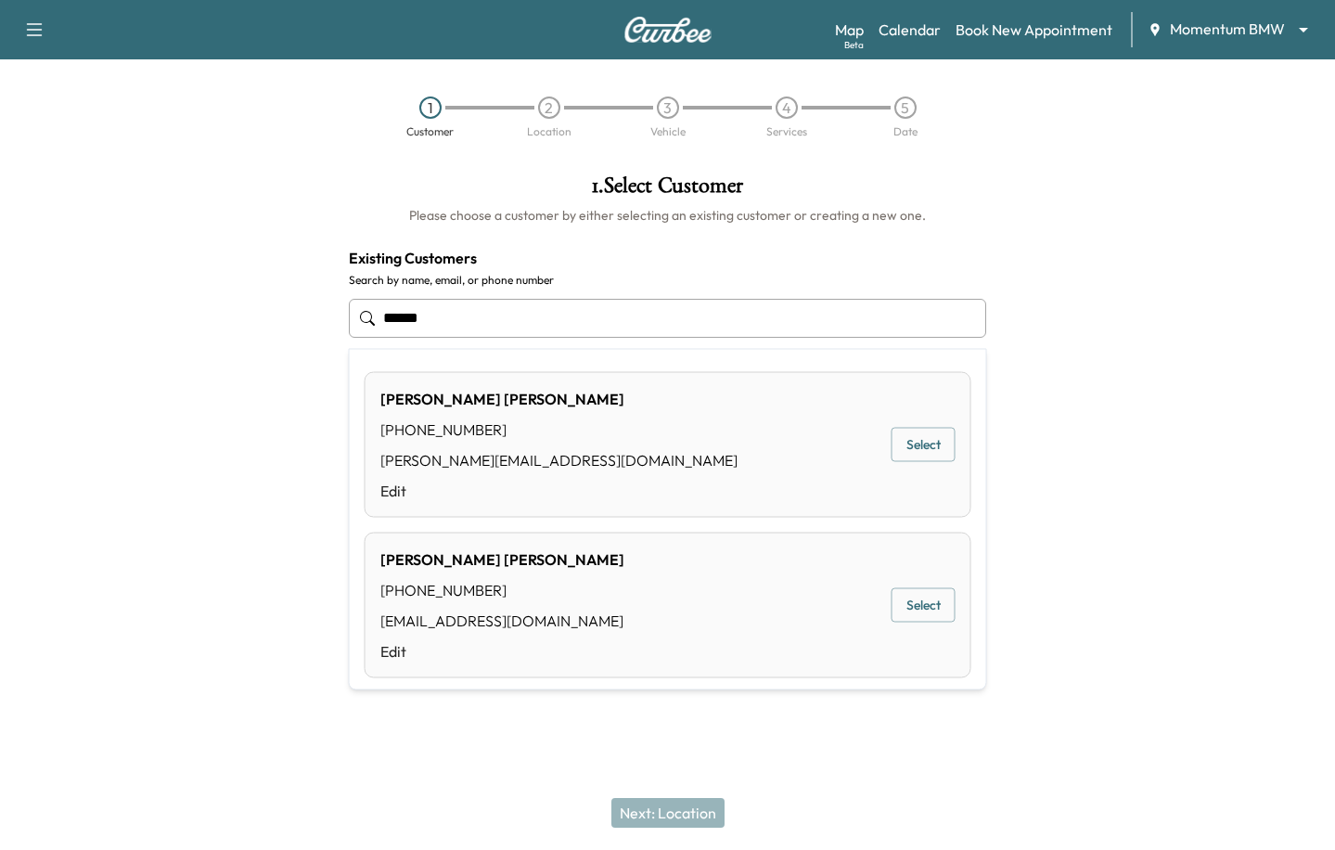
click at [931, 433] on button "Select" at bounding box center [924, 445] width 64 height 34
type input "**********"
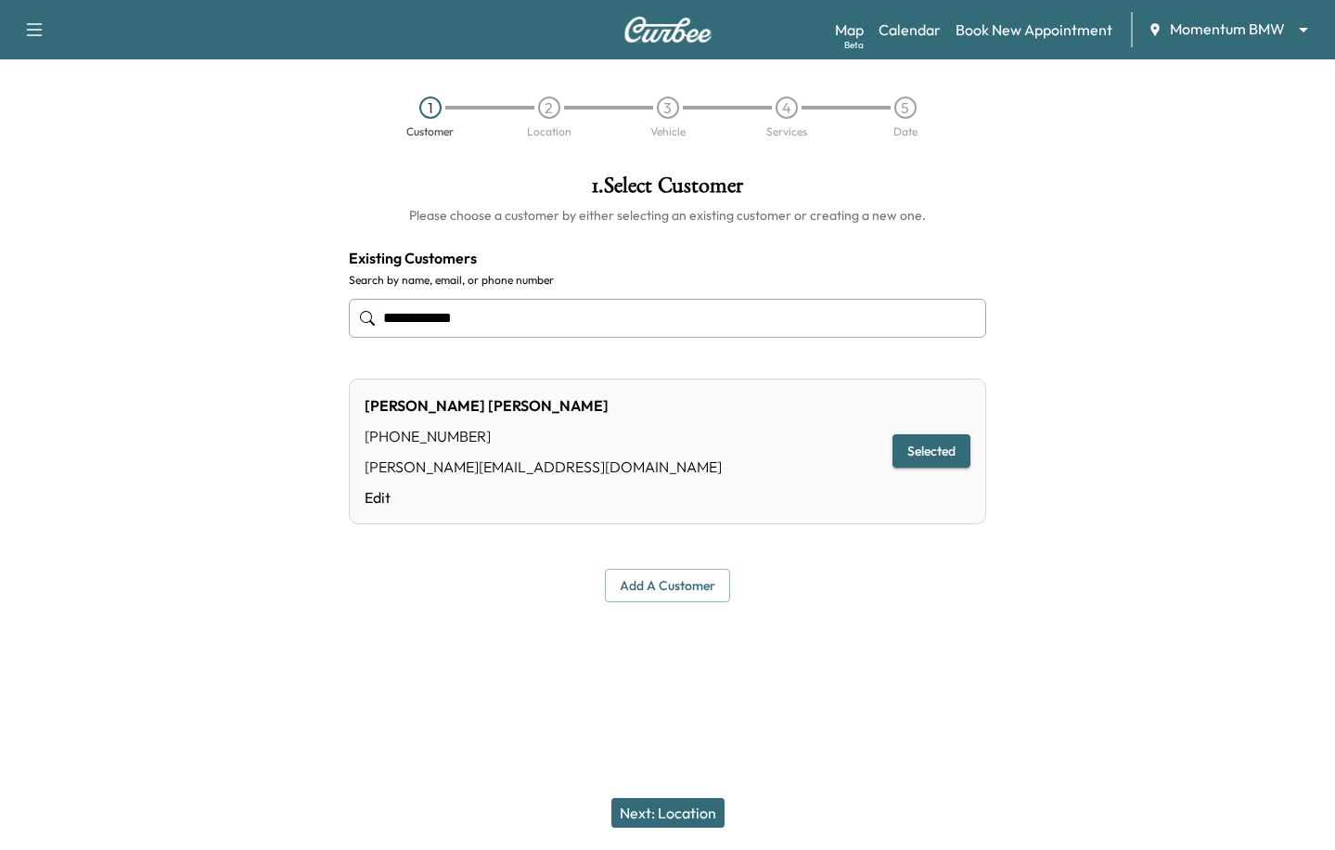
click at [674, 809] on button "Next: Location" at bounding box center [667, 813] width 113 height 30
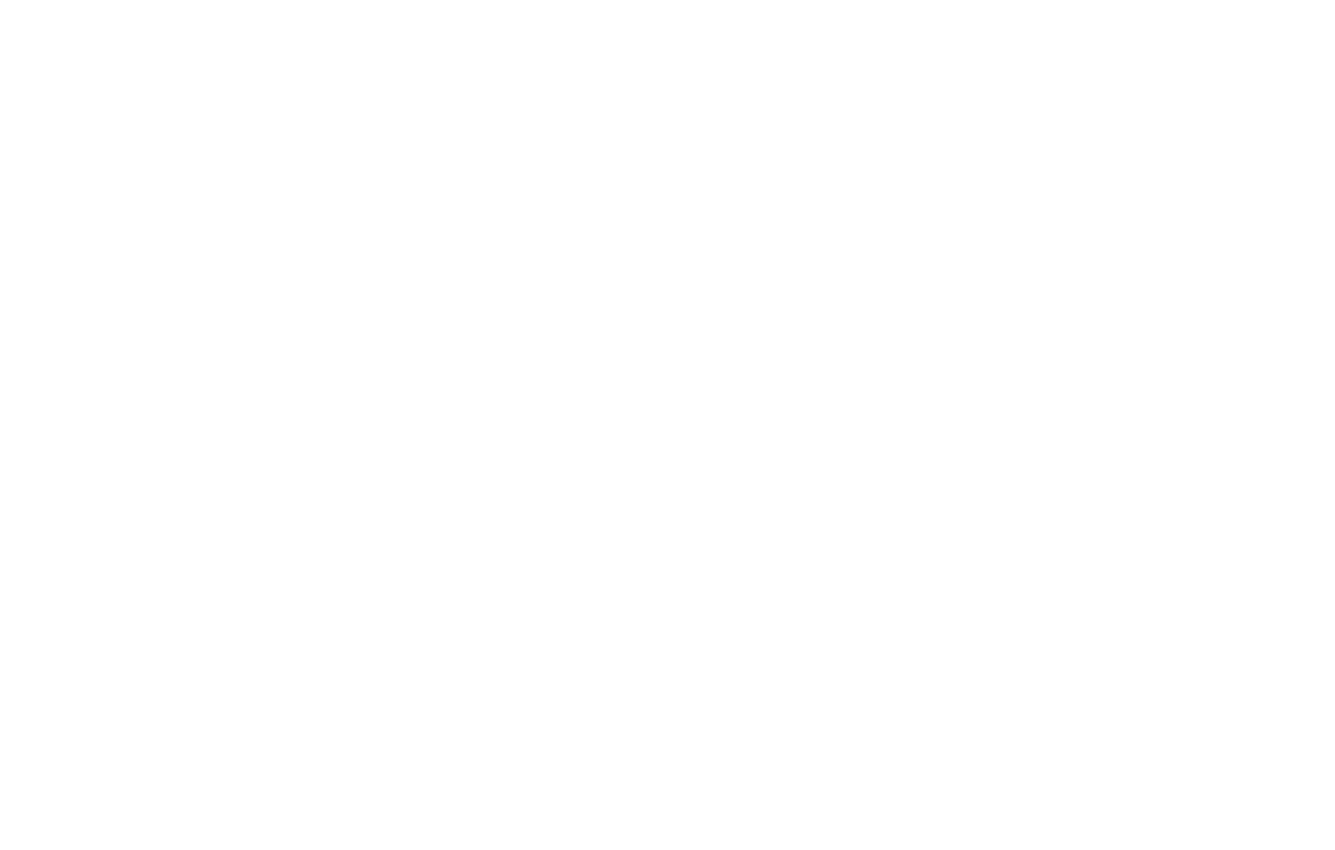
click at [490, 71] on div at bounding box center [667, 425] width 1335 height 850
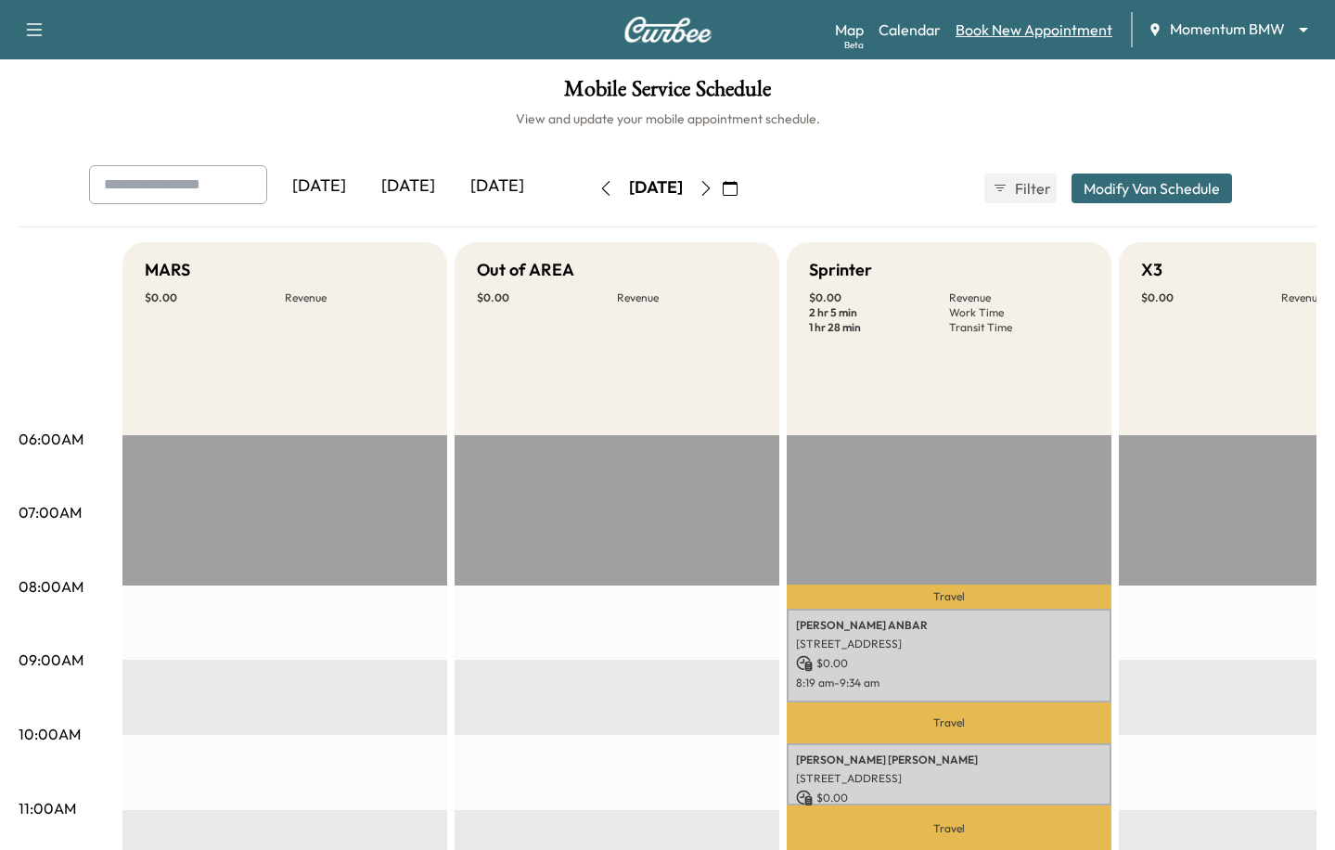
click at [973, 21] on link "Book New Appointment" at bounding box center [1034, 30] width 157 height 22
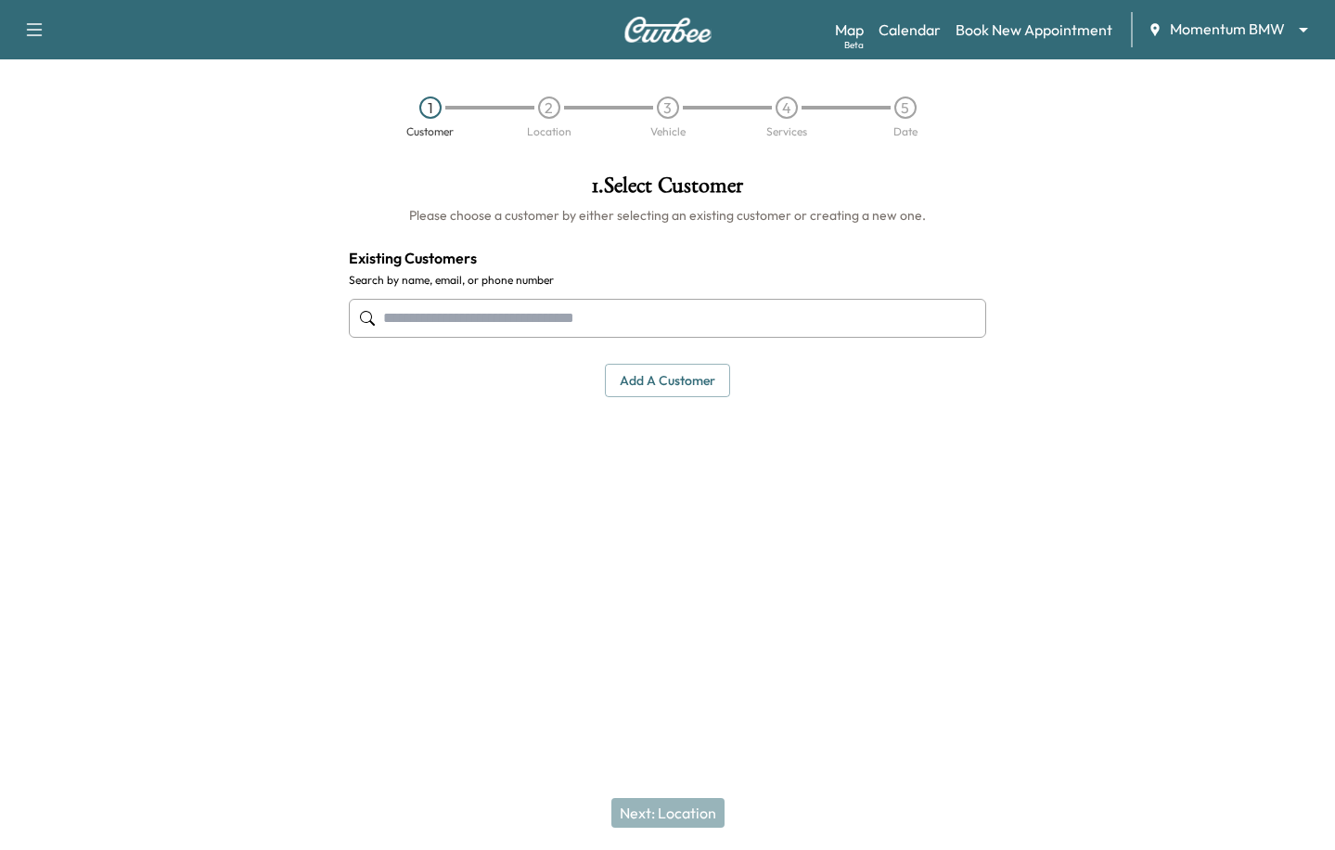
click at [665, 312] on input "text" at bounding box center [668, 318] width 638 height 39
type input "*"
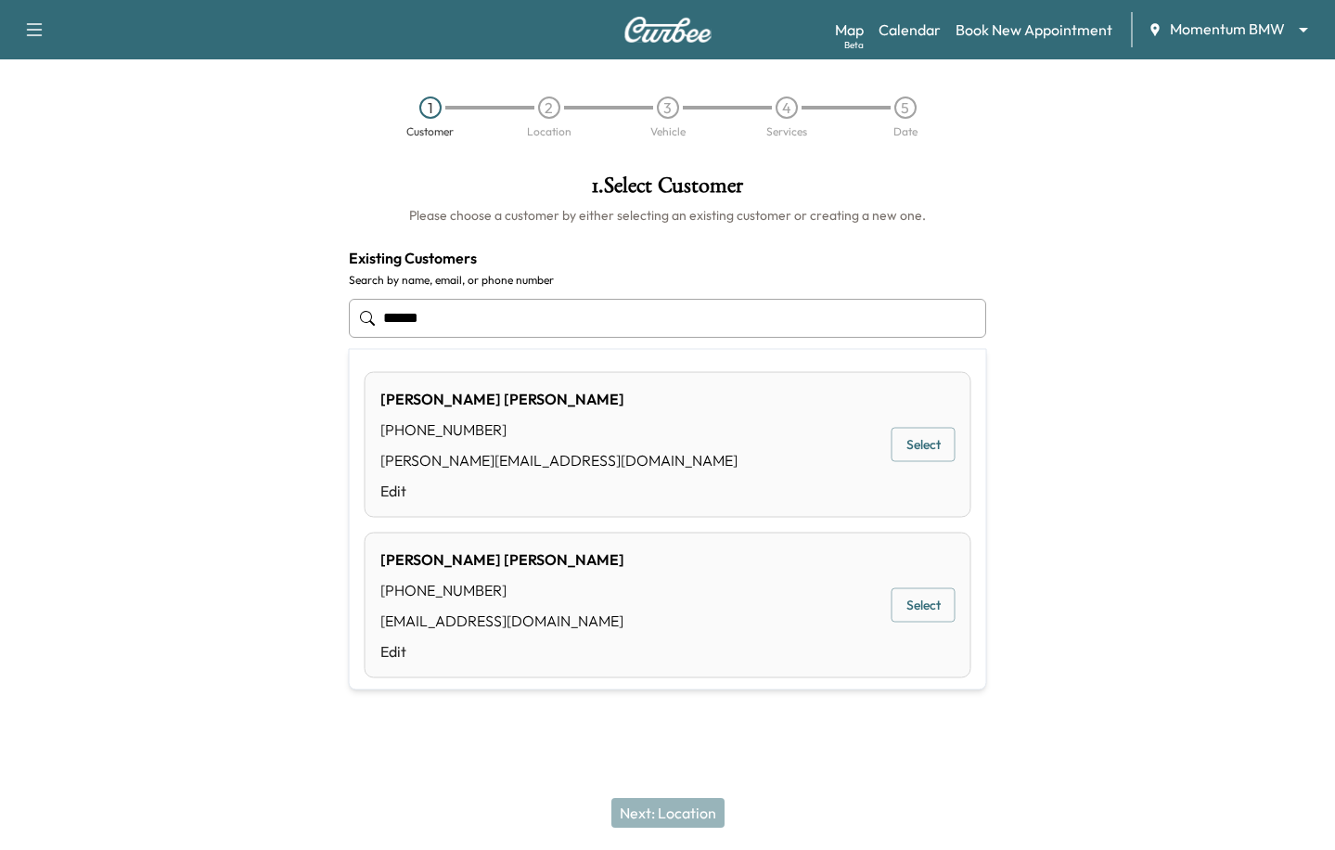
click at [791, 462] on div "Chris Buller (412) 860-5148 chris@curbee.com Edit Select" at bounding box center [668, 445] width 607 height 146
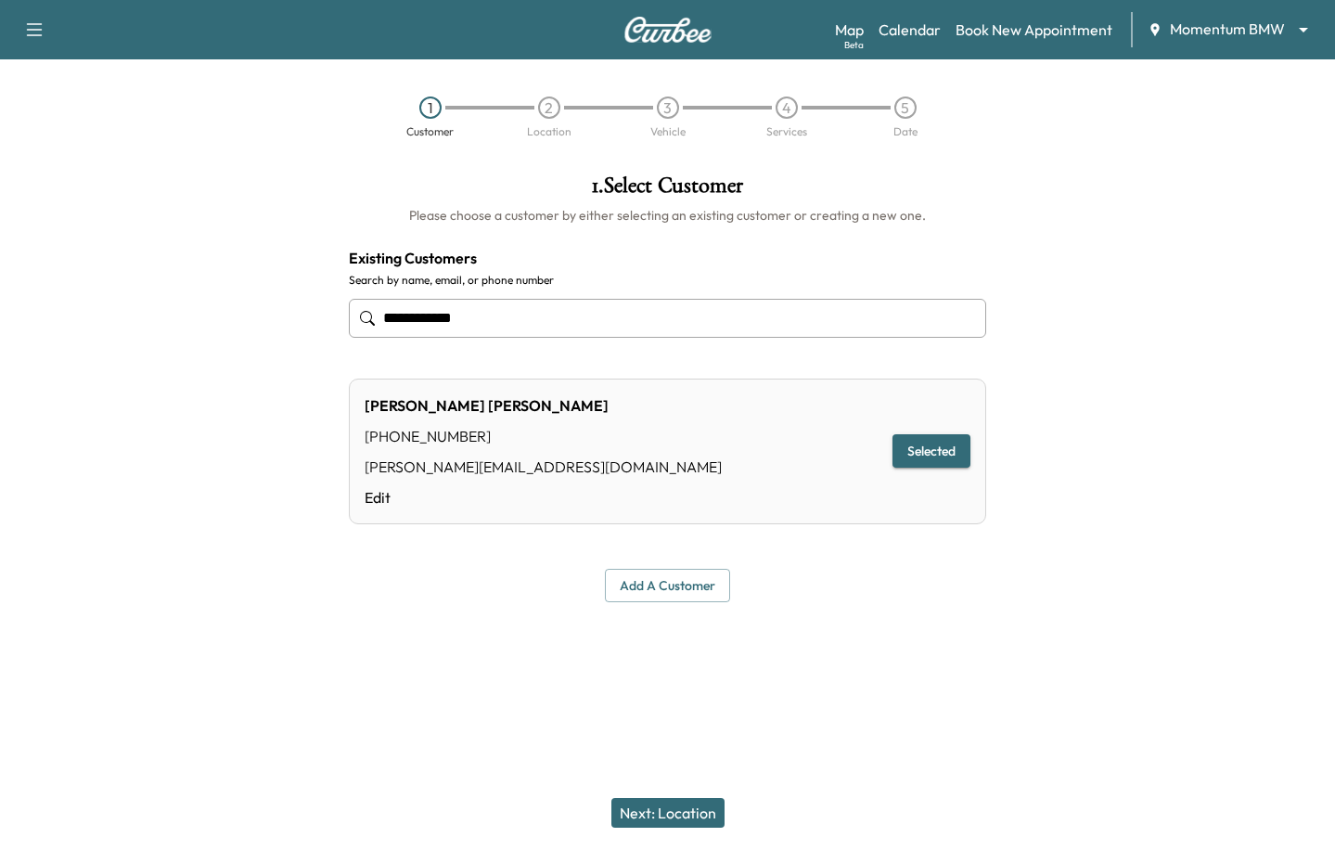
type input "**********"
click at [655, 804] on button "Next: Location" at bounding box center [667, 813] width 113 height 30
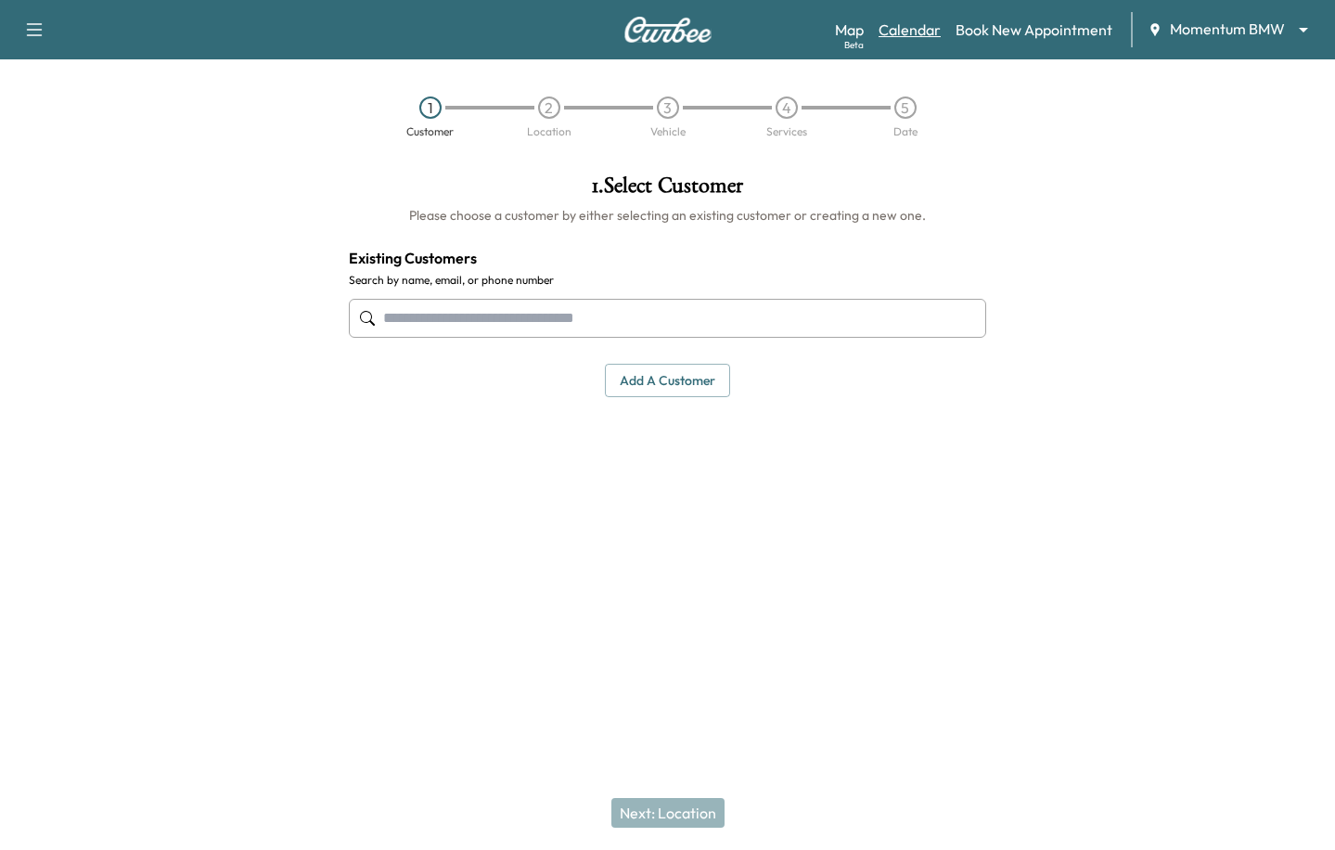
click at [927, 24] on link "Calendar" at bounding box center [910, 30] width 62 height 22
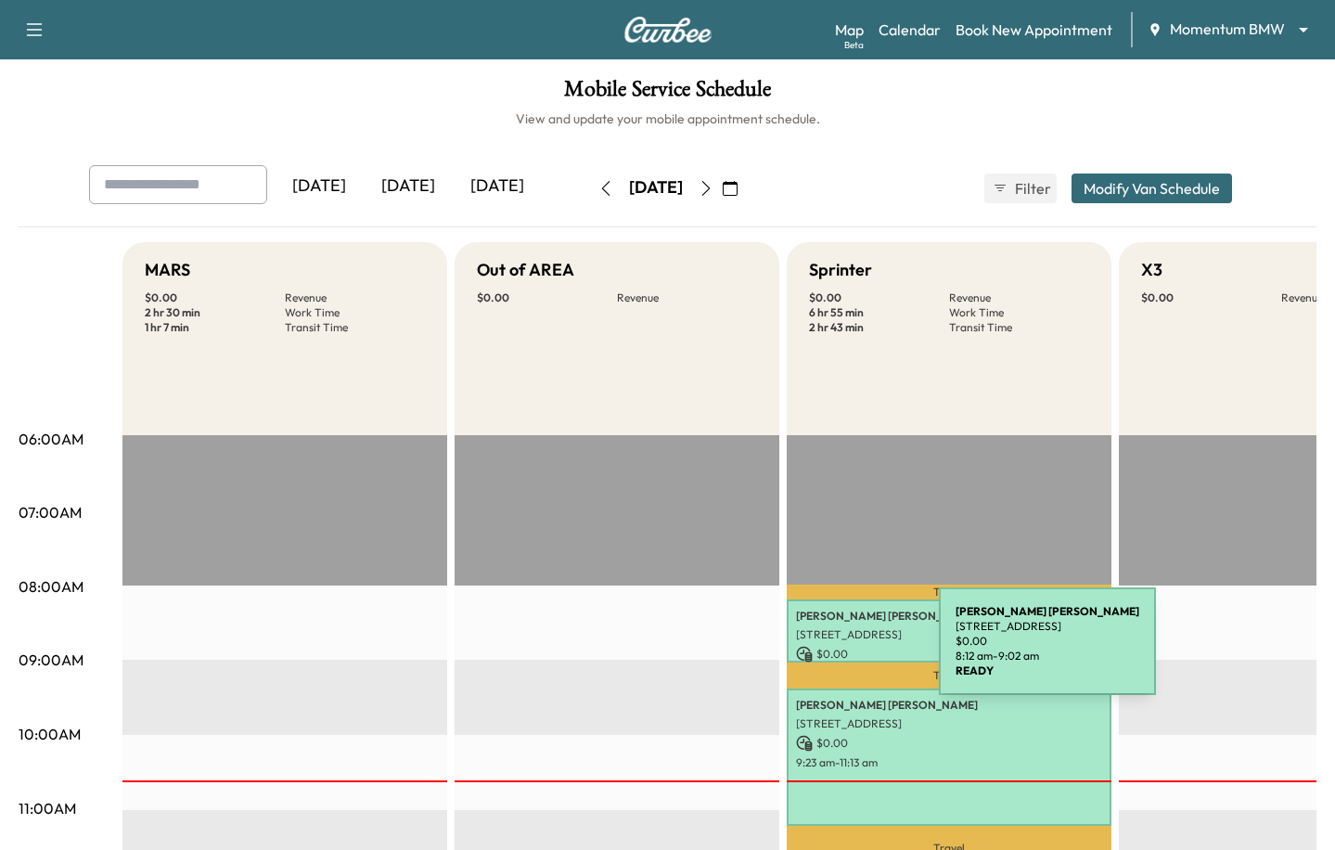
click at [800, 649] on icon at bounding box center [804, 654] width 17 height 17
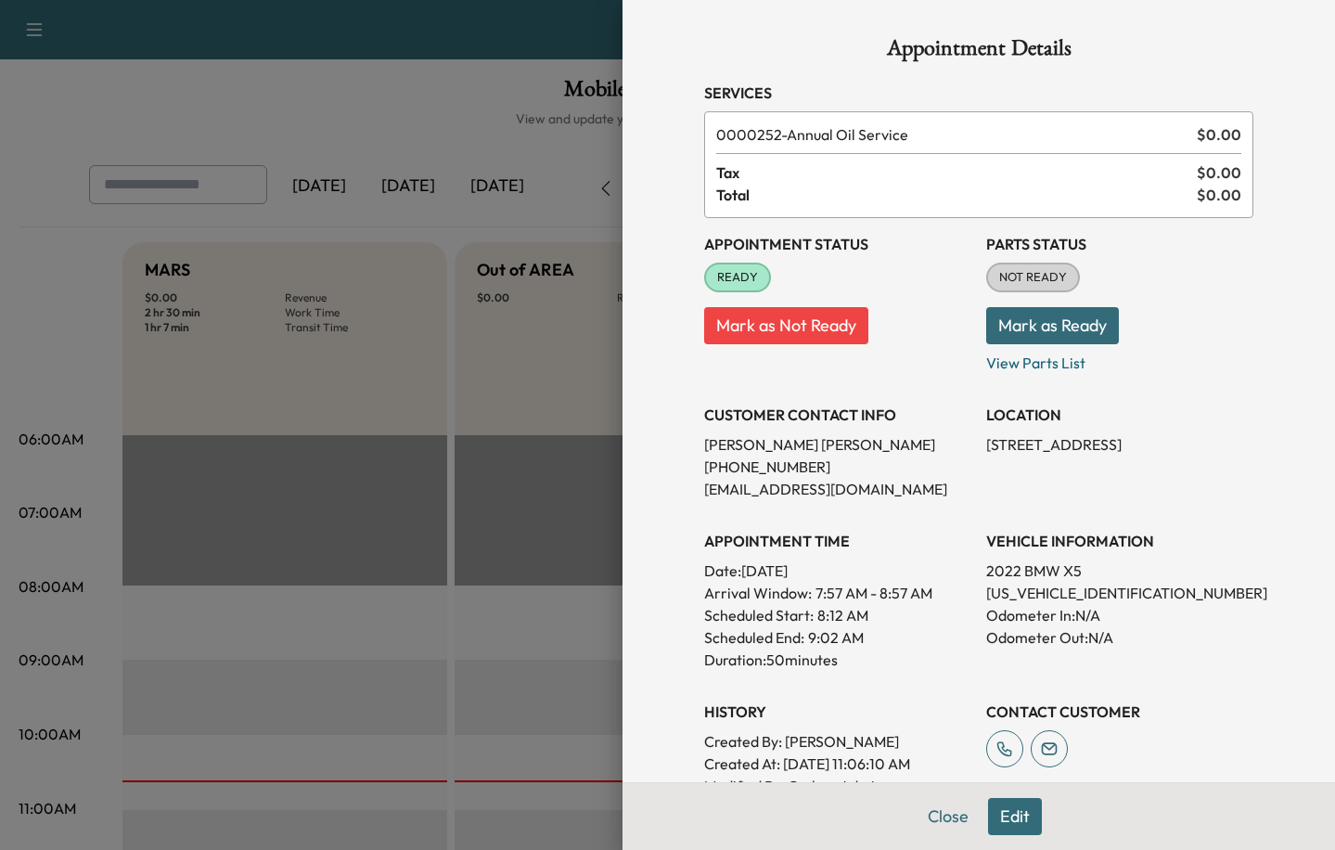
click at [338, 194] on div at bounding box center [667, 425] width 1335 height 850
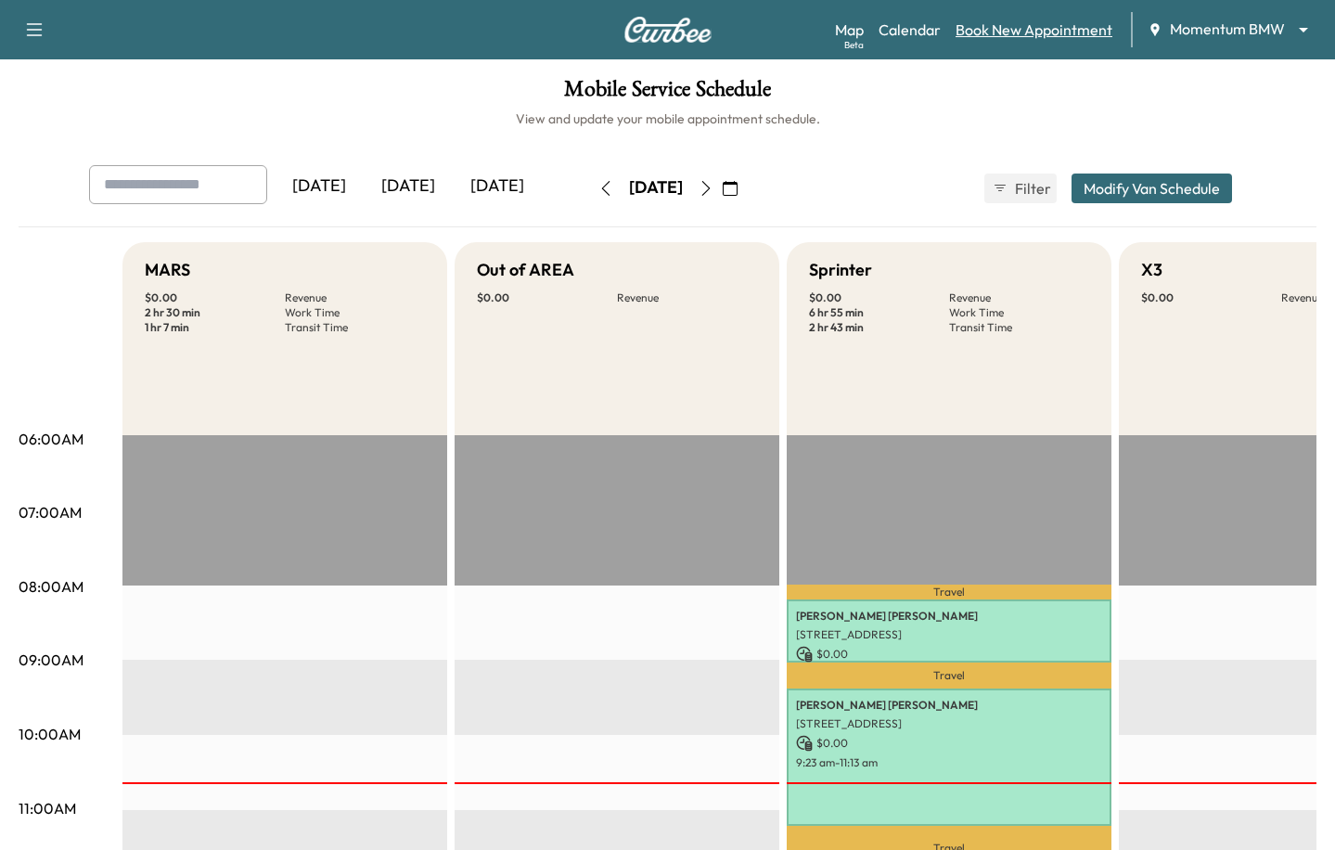
click at [1013, 29] on link "Book New Appointment" at bounding box center [1034, 30] width 157 height 22
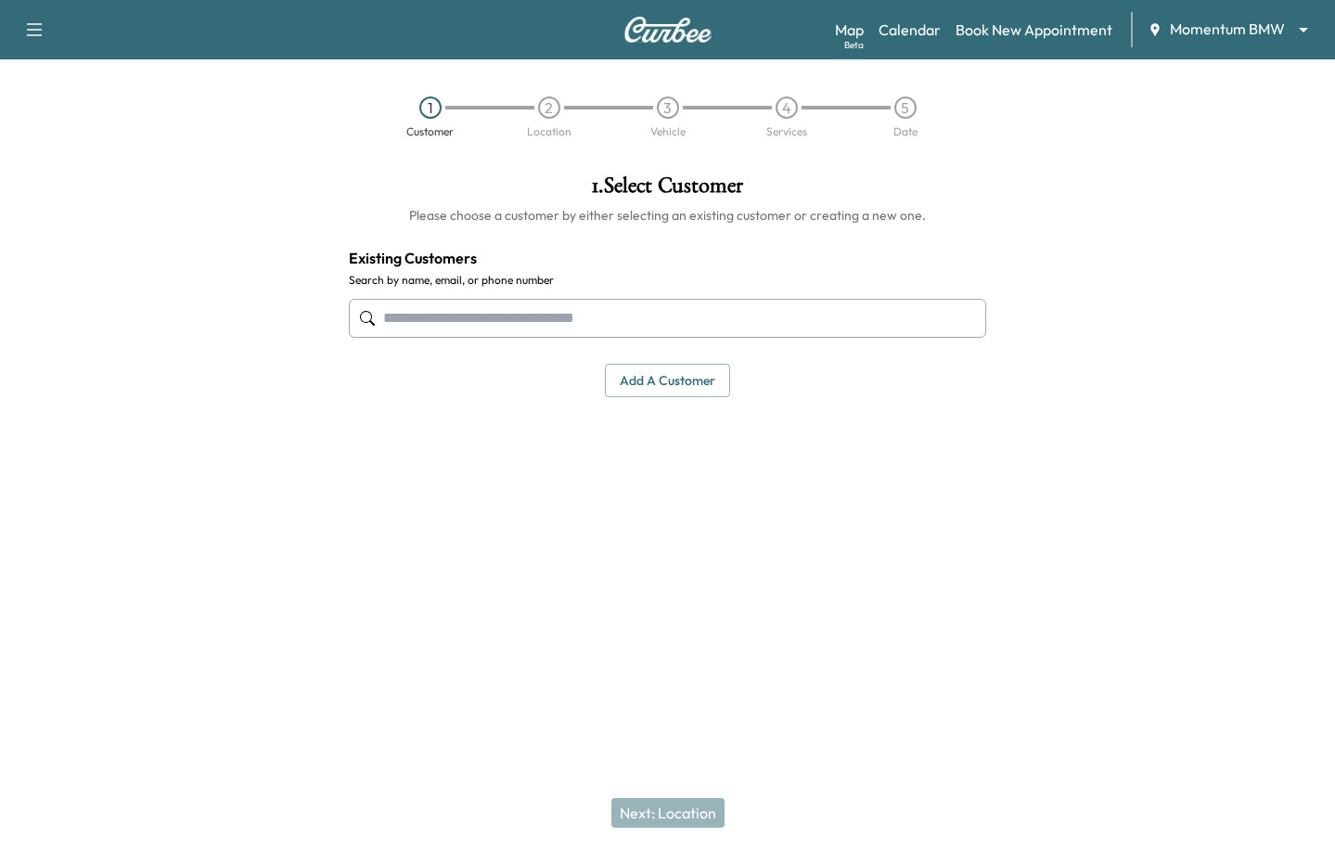
click at [458, 289] on div at bounding box center [668, 318] width 638 height 61
click at [453, 321] on input "text" at bounding box center [668, 318] width 638 height 39
type input "****"
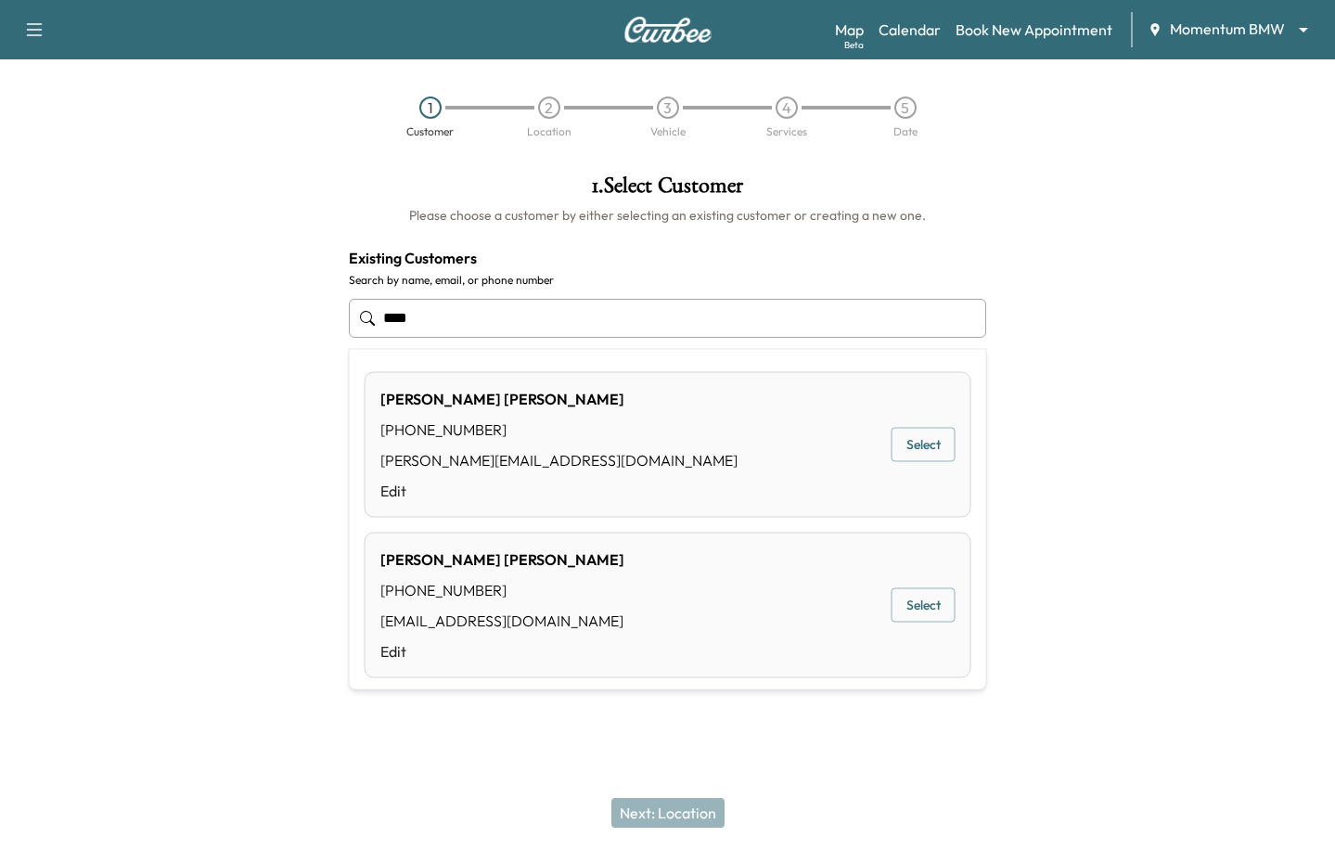
click at [940, 441] on button "Select" at bounding box center [924, 445] width 64 height 34
type input "**********"
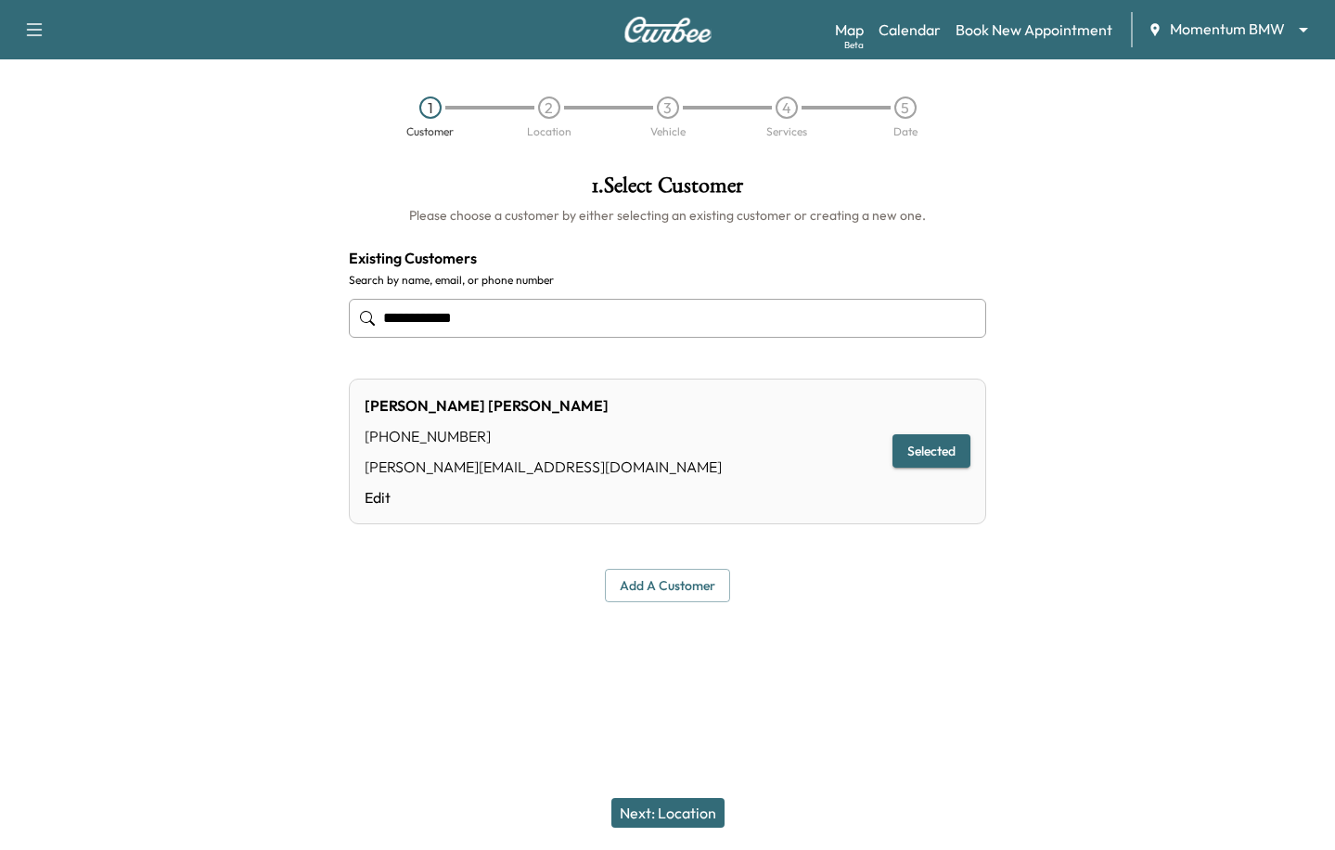
click at [636, 809] on button "Next: Location" at bounding box center [667, 813] width 113 height 30
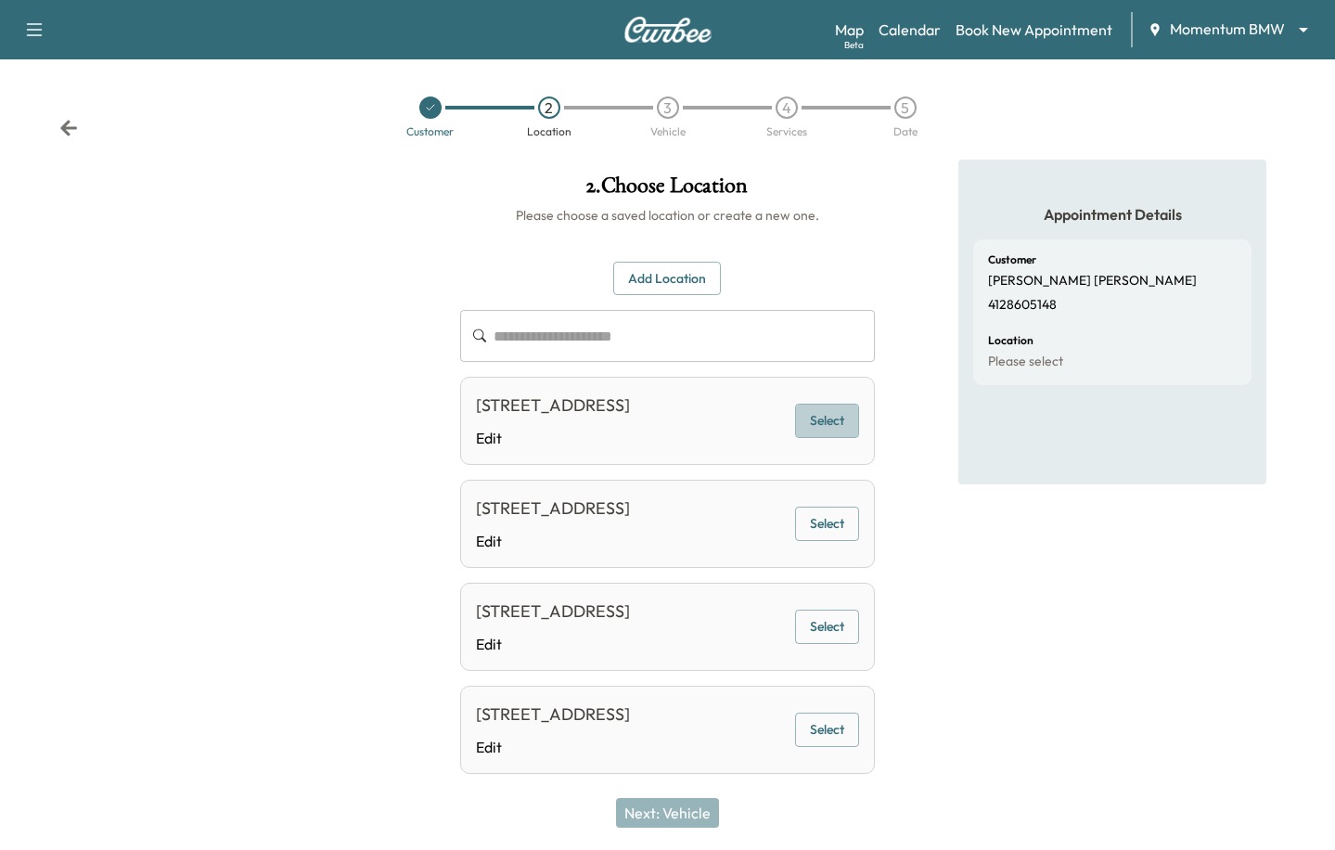
click at [834, 438] on button "Select" at bounding box center [827, 421] width 64 height 34
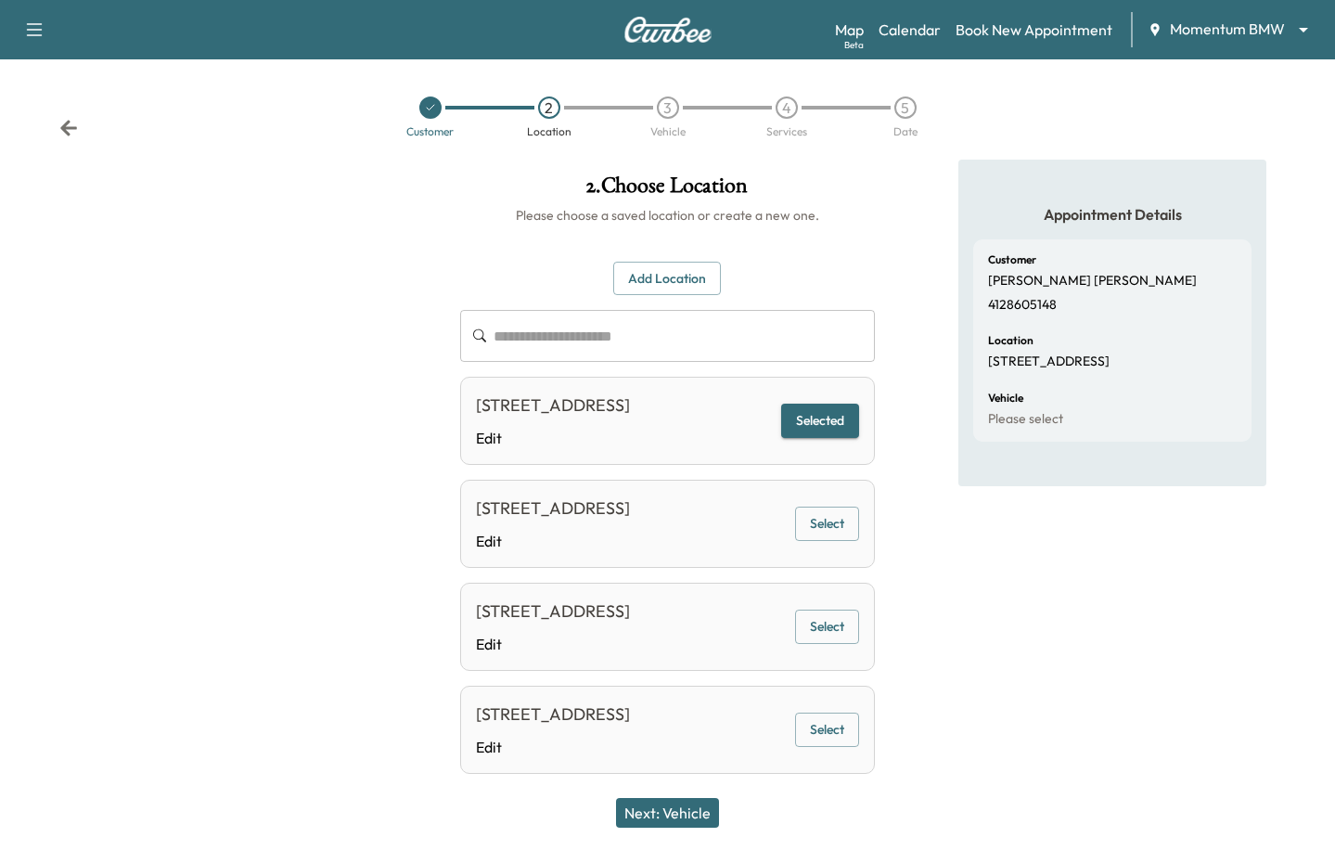
click at [682, 817] on button "Next: Vehicle" at bounding box center [667, 813] width 103 height 30
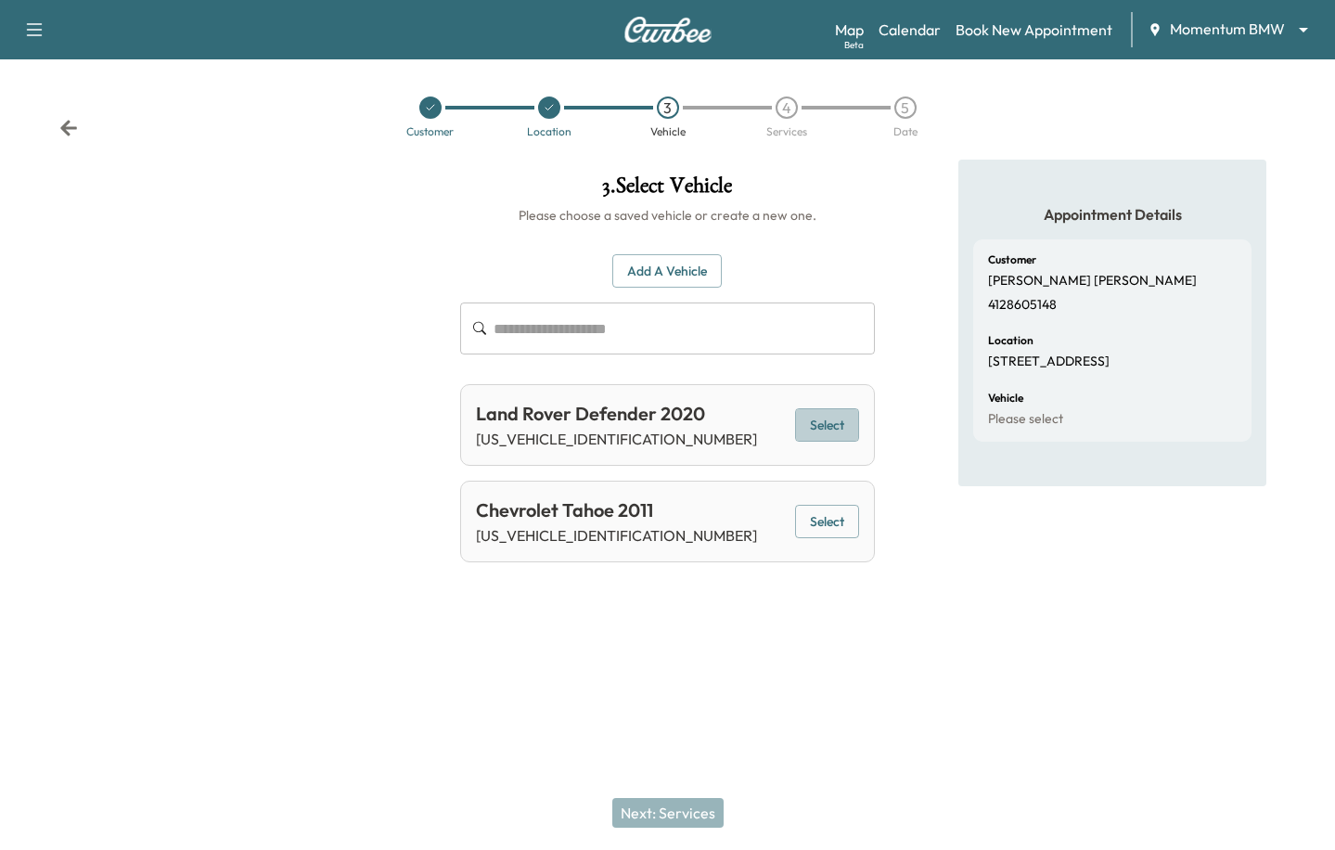
click at [819, 428] on button "Select" at bounding box center [827, 425] width 64 height 34
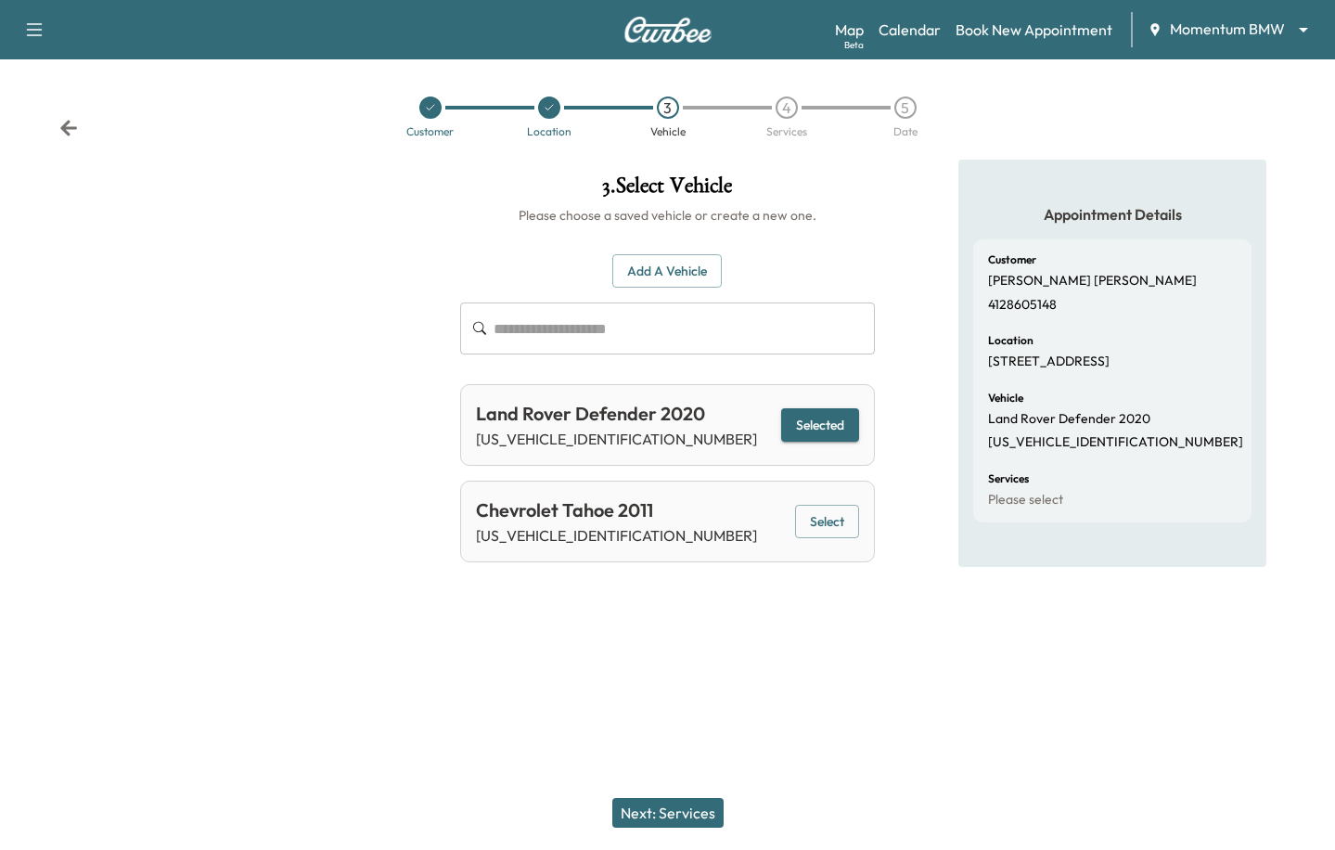
click at [680, 808] on button "Next: Services" at bounding box center [667, 813] width 111 height 30
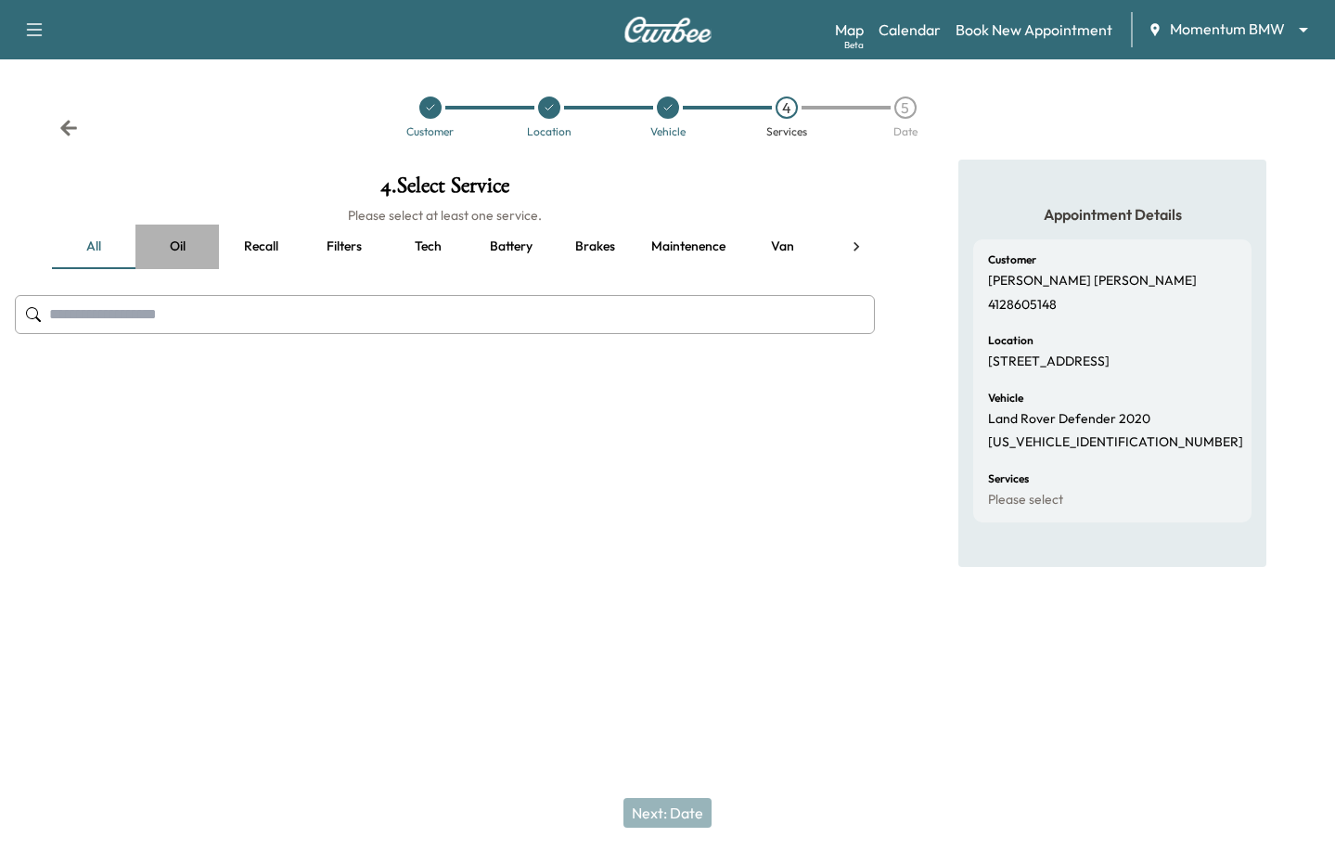
click at [185, 250] on button "Oil" at bounding box center [176, 247] width 83 height 45
click at [108, 242] on button "all" at bounding box center [93, 247] width 83 height 45
click at [665, 114] on div at bounding box center [668, 107] width 22 height 22
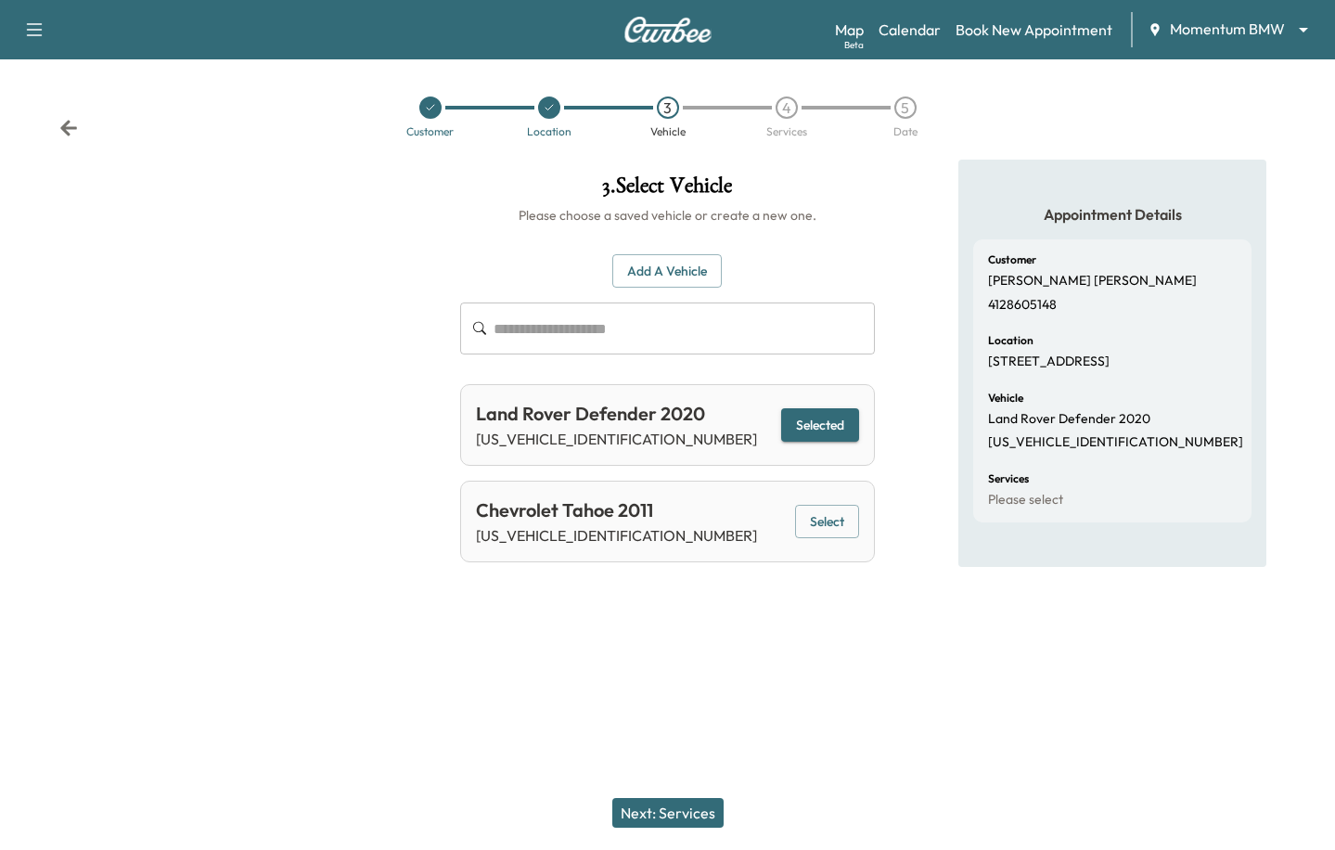
click at [675, 812] on button "Next: Services" at bounding box center [667, 813] width 111 height 30
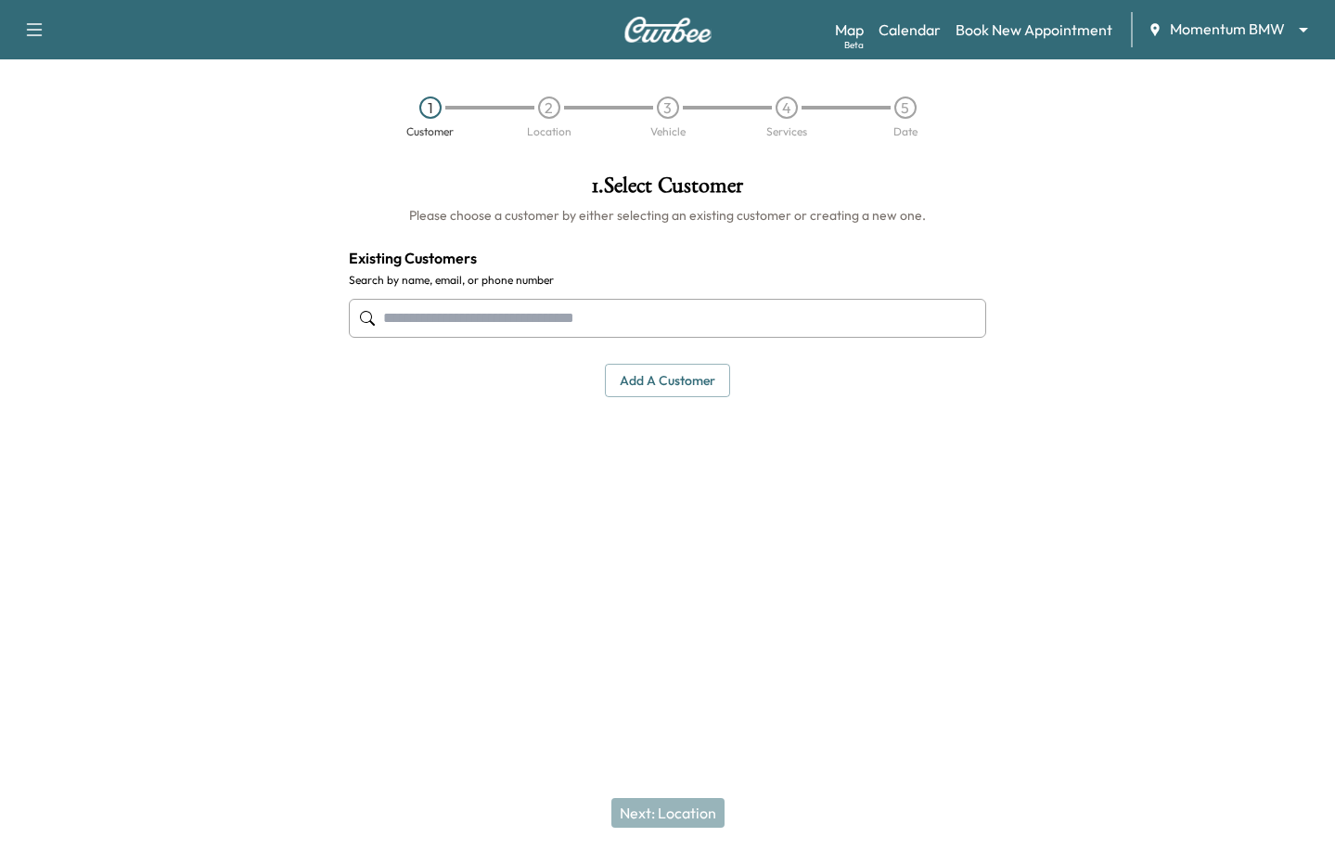
click at [447, 299] on input "text" at bounding box center [668, 318] width 638 height 39
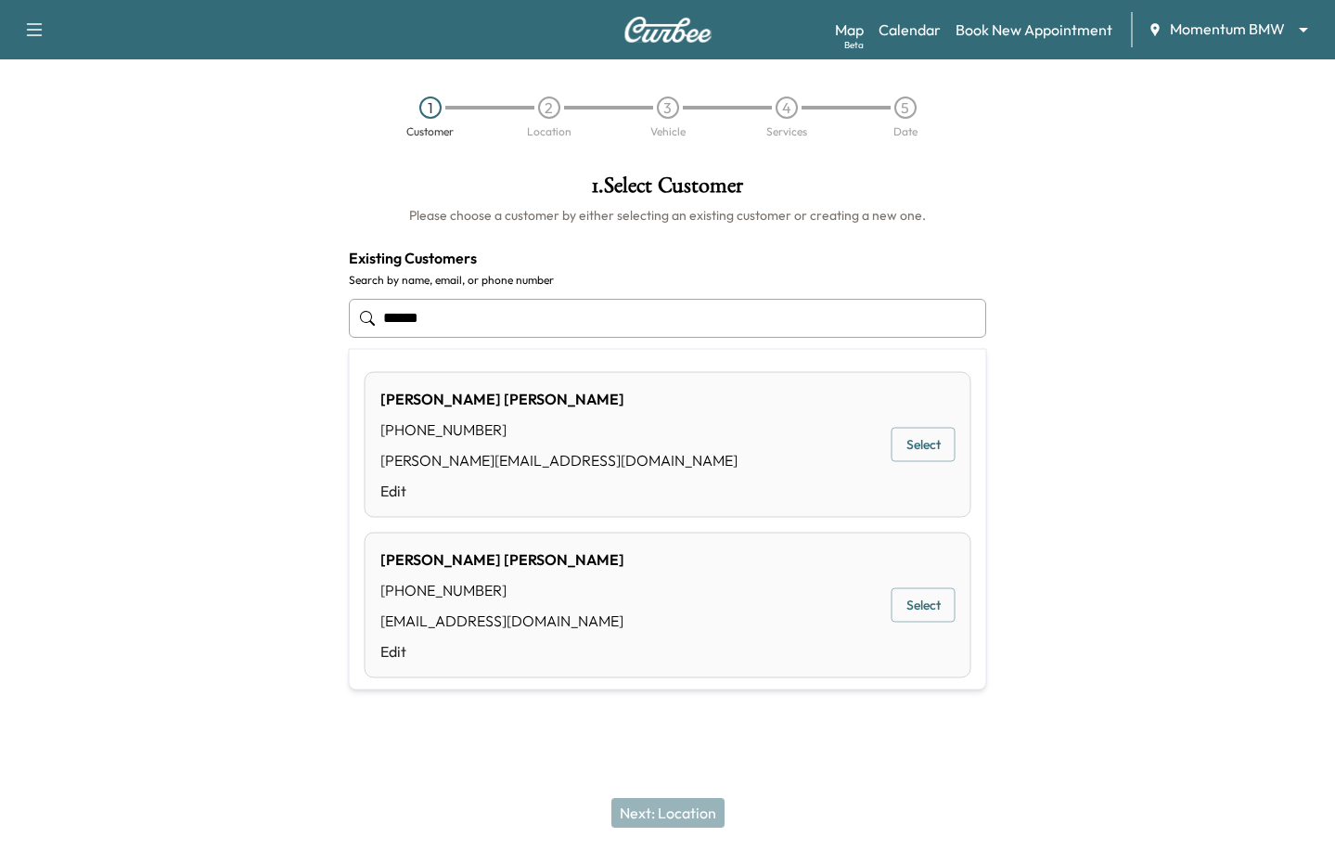
click at [918, 423] on div "[PERSON_NAME] [PHONE_NUMBER] [PERSON_NAME][EMAIL_ADDRESS][DOMAIN_NAME] Edit Sel…" at bounding box center [668, 445] width 607 height 146
type input "**********"
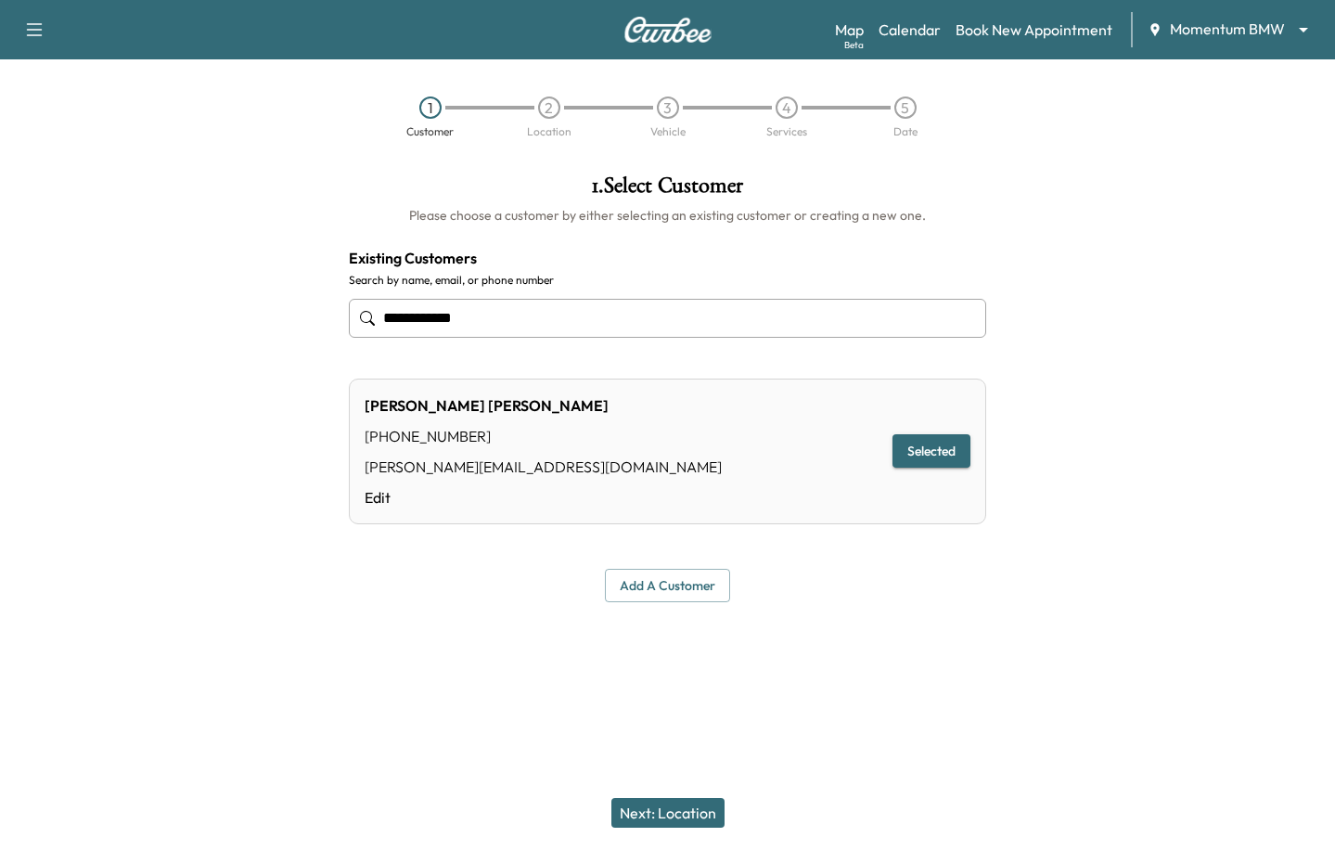
click at [687, 800] on button "Next: Location" at bounding box center [667, 813] width 113 height 30
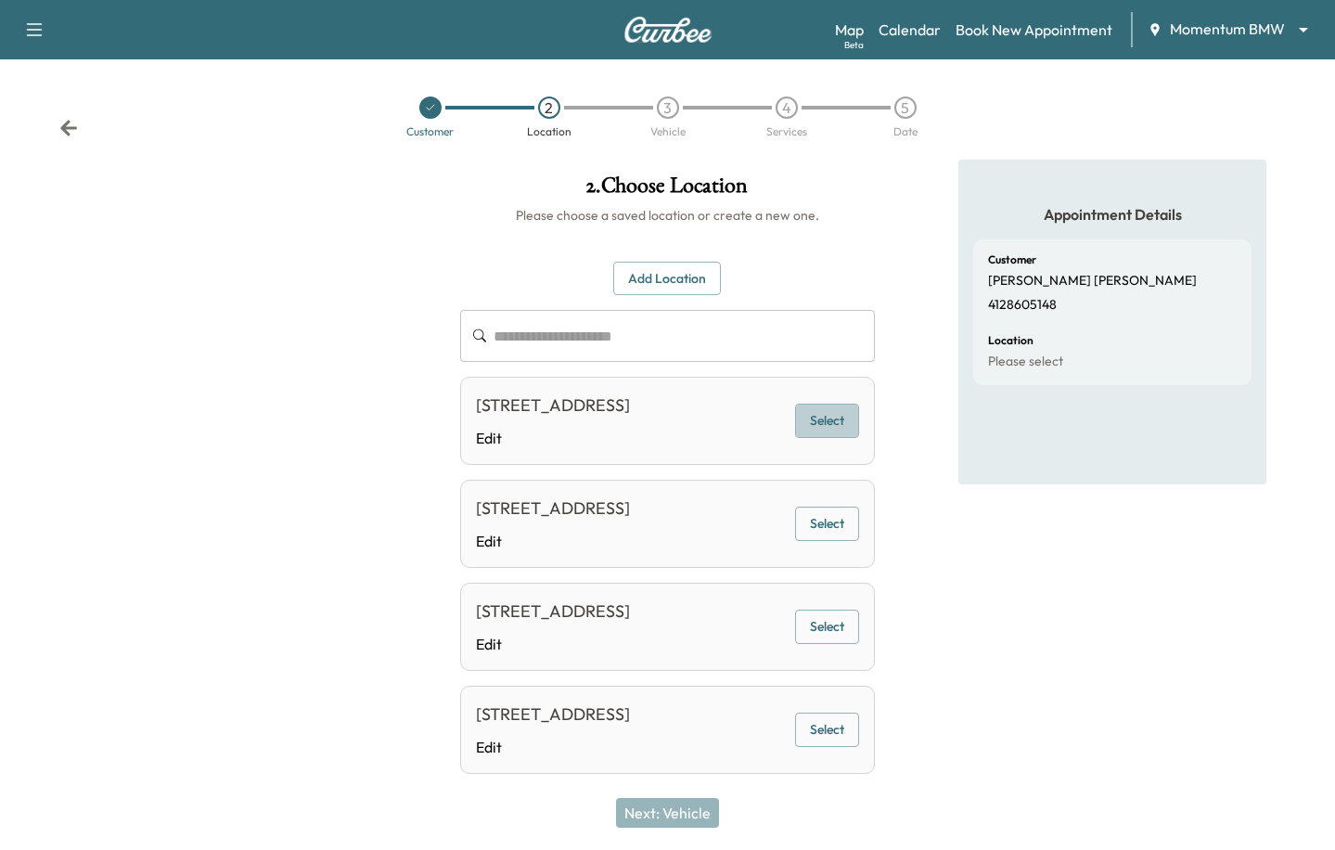
click at [831, 423] on button "Select" at bounding box center [827, 421] width 64 height 34
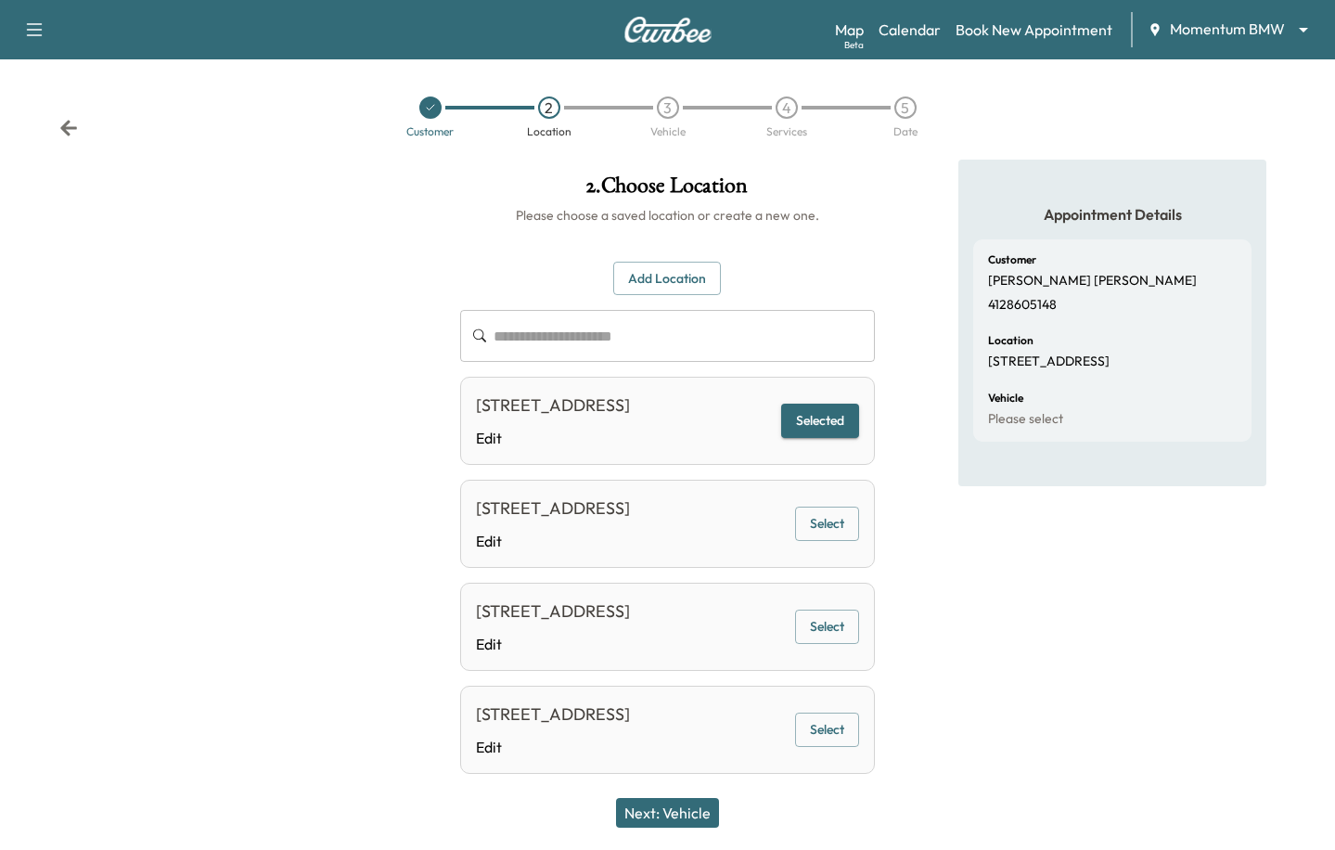
click at [638, 797] on div "Next: Vehicle" at bounding box center [667, 813] width 1335 height 74
click at [648, 802] on button "Next: Vehicle" at bounding box center [667, 813] width 103 height 30
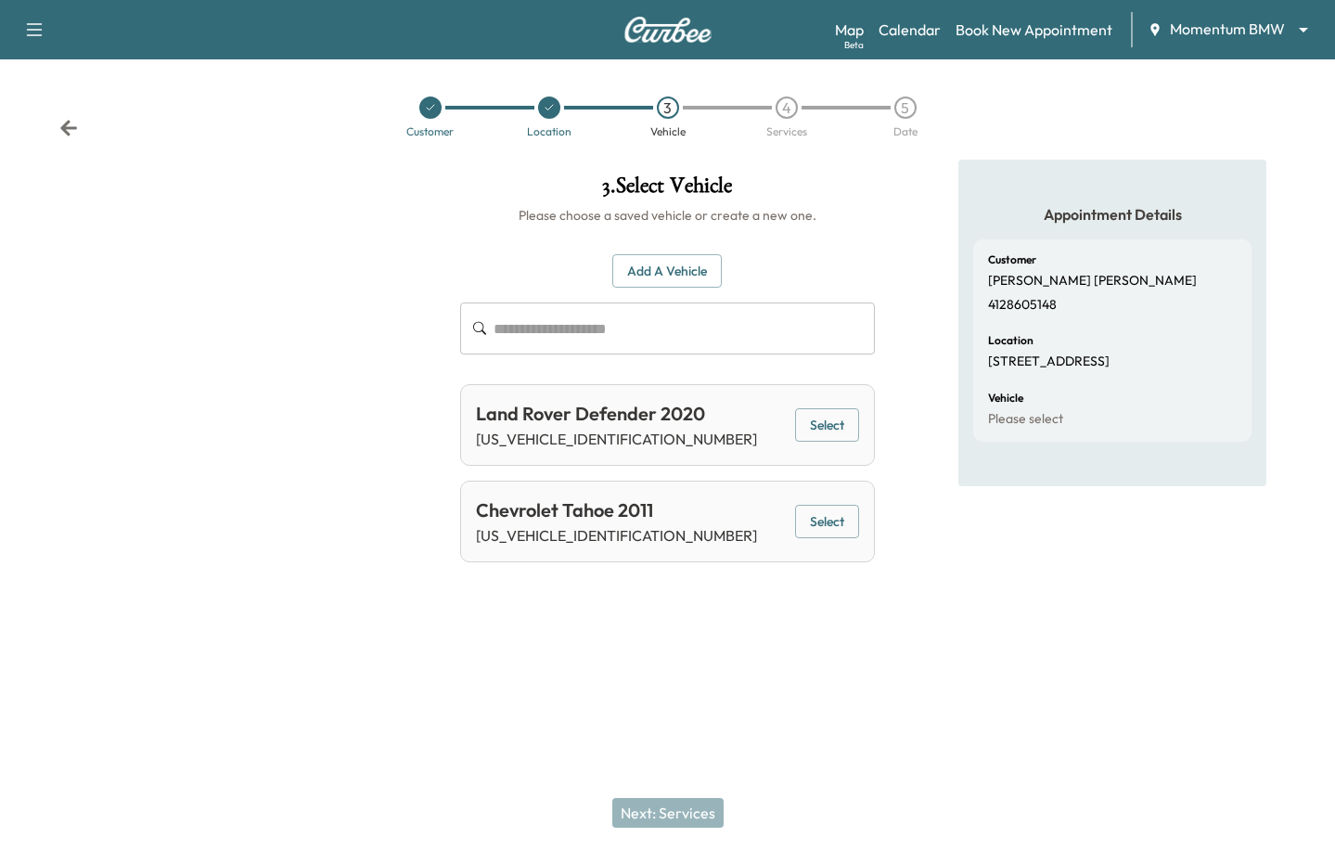
click at [834, 429] on button "Select" at bounding box center [827, 425] width 64 height 34
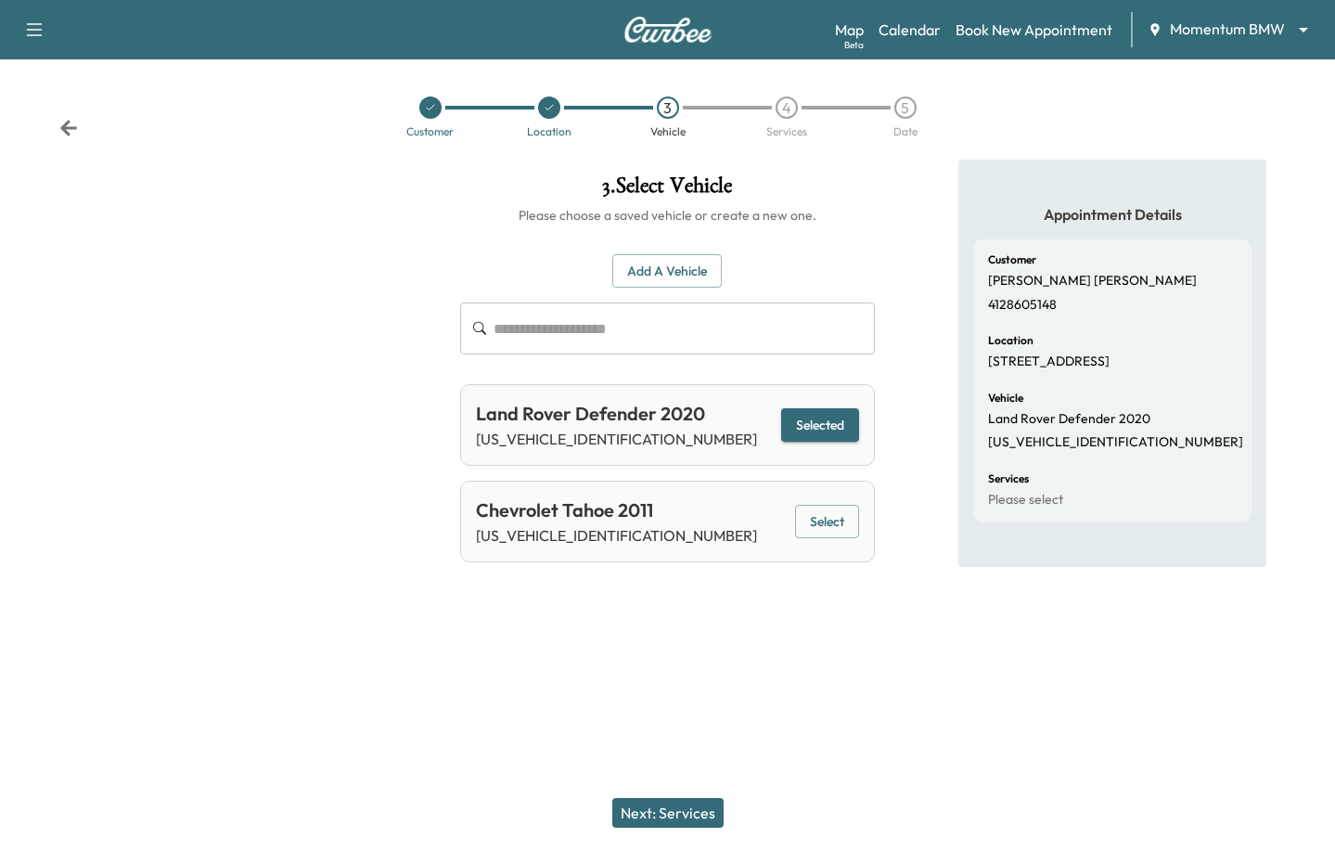
click at [629, 799] on button "Next: Services" at bounding box center [667, 813] width 111 height 30
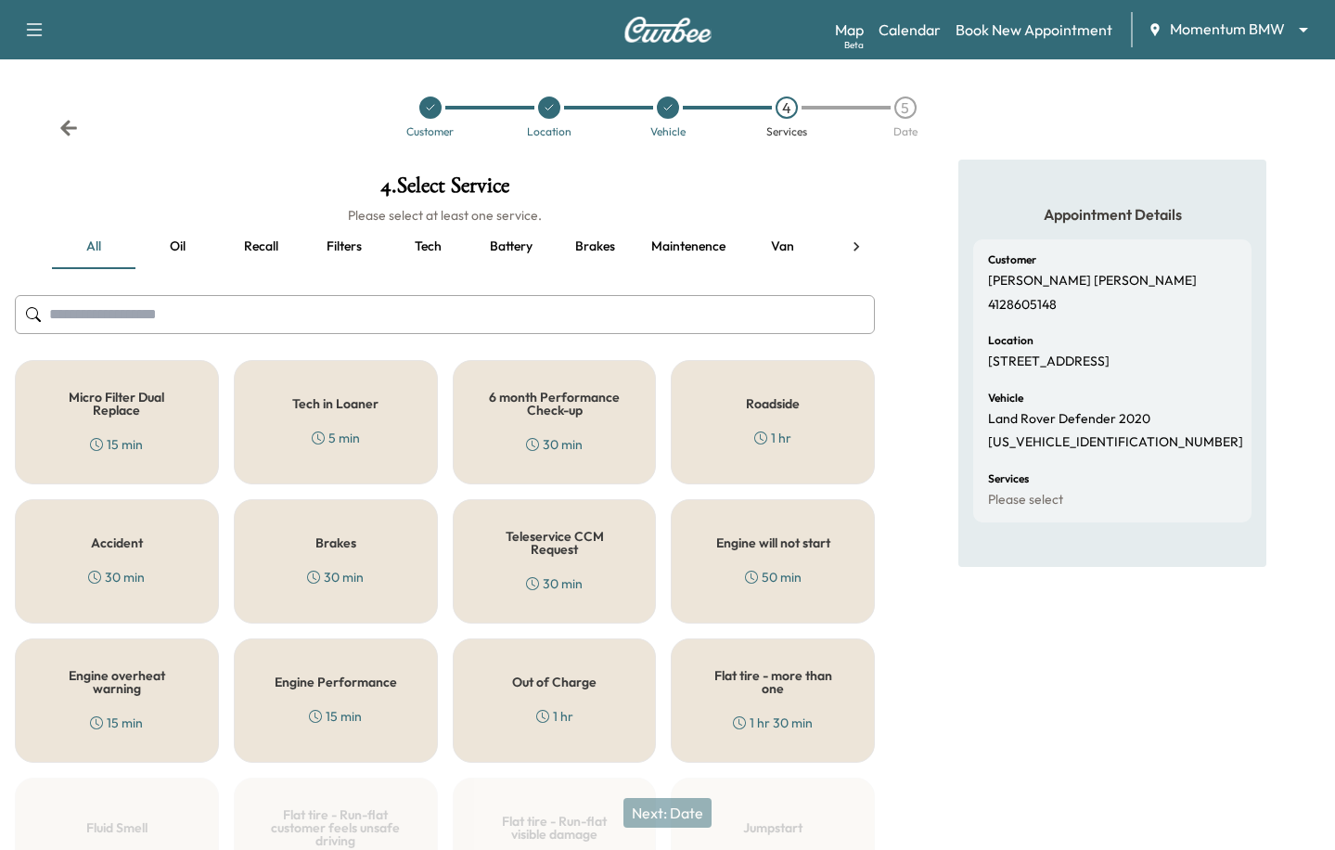
click at [597, 423] on div "6 month Performance Check-up 30 min" at bounding box center [555, 422] width 204 height 124
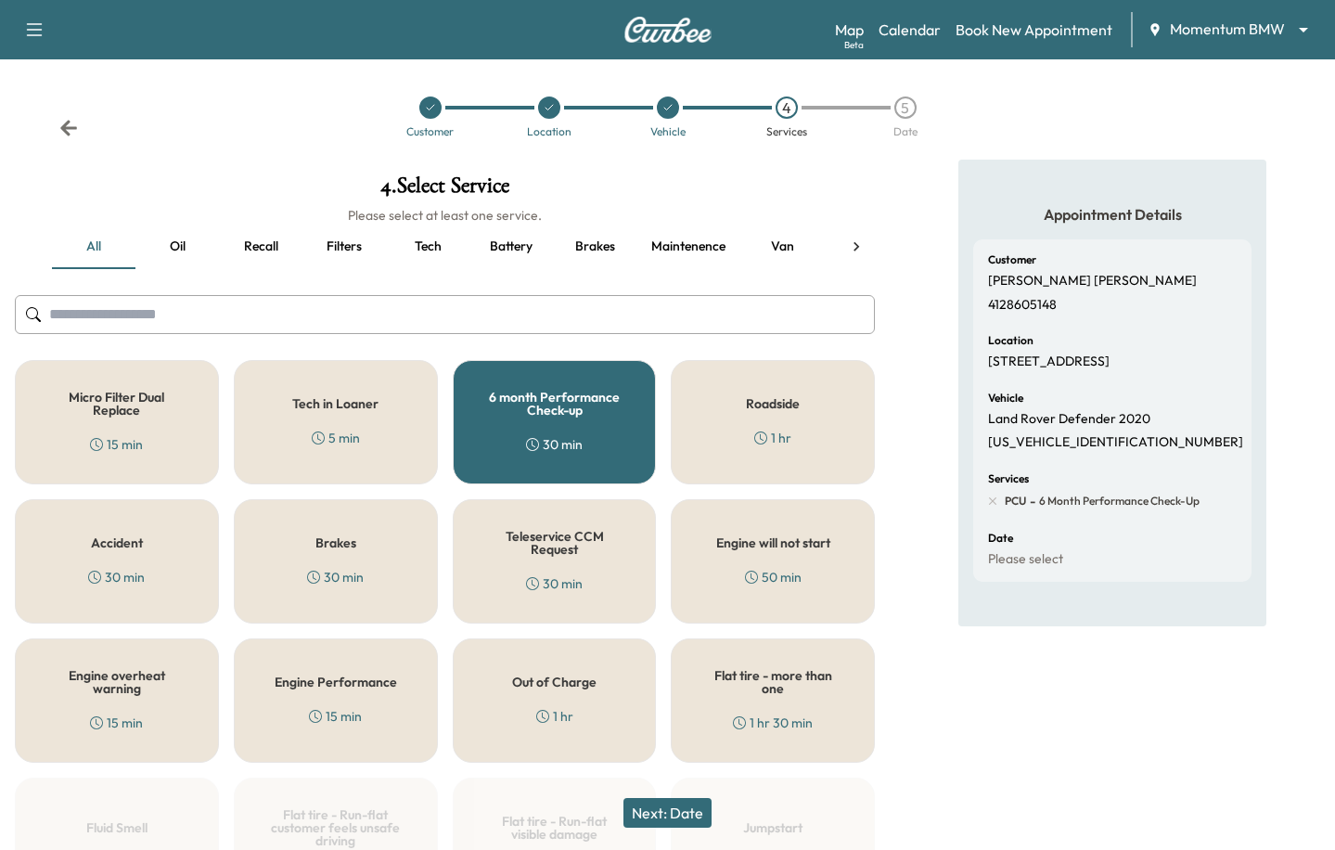
click at [671, 821] on button "Next: Date" at bounding box center [667, 813] width 88 height 30
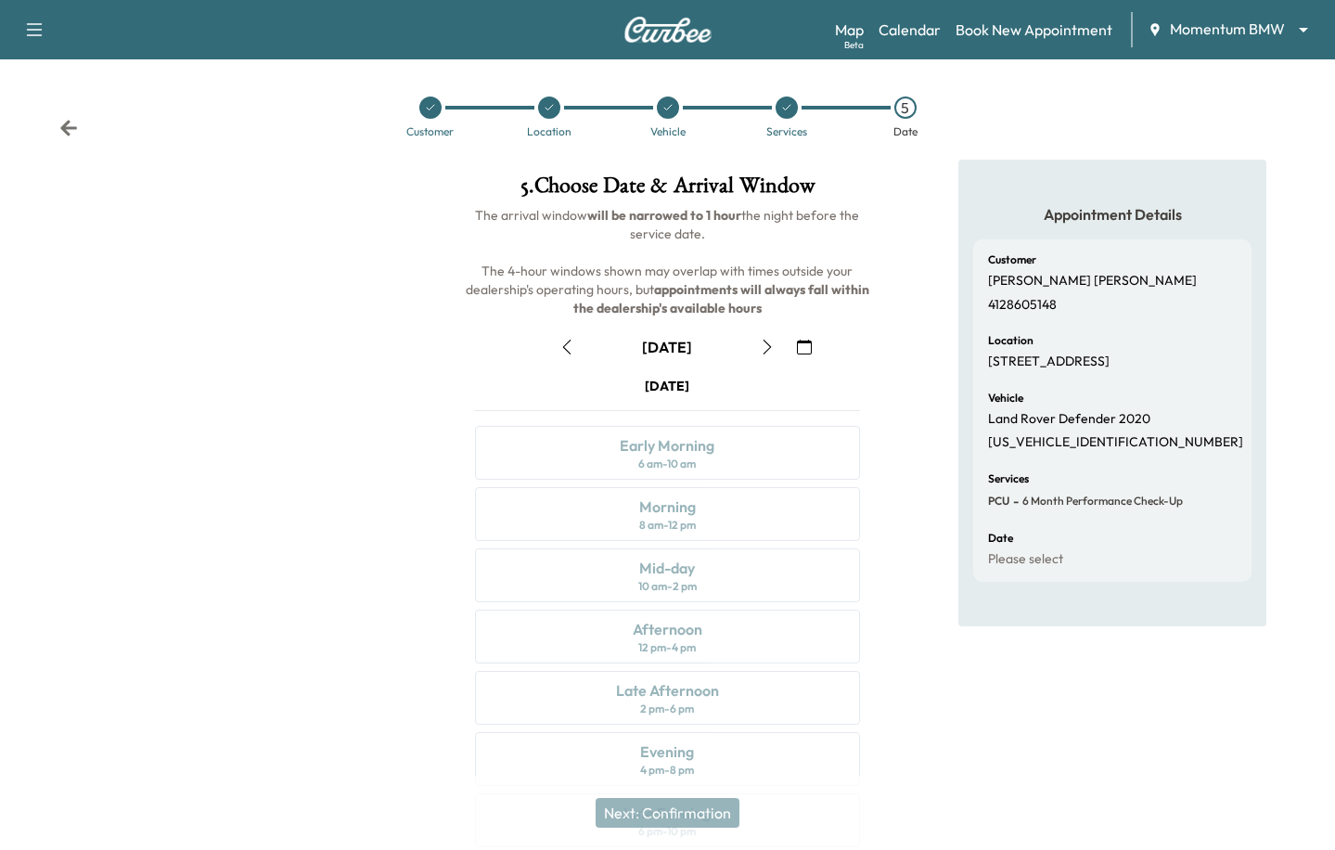
click at [766, 340] on icon "button" at bounding box center [767, 347] width 15 height 15
click at [802, 340] on icon "button" at bounding box center [804, 347] width 15 height 15
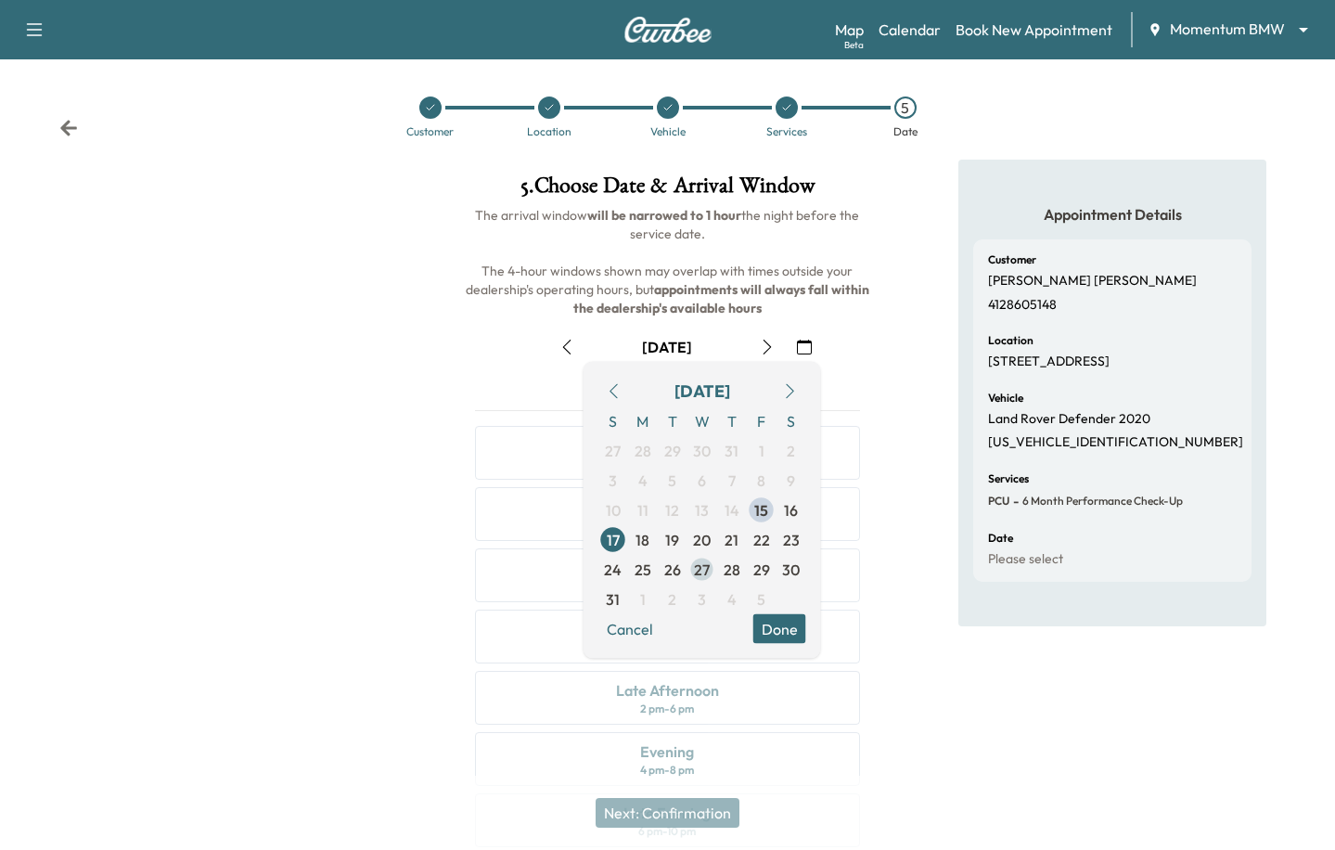
click at [712, 563] on span "27" at bounding box center [702, 570] width 30 height 30
click at [780, 629] on button "Done" at bounding box center [779, 629] width 53 height 30
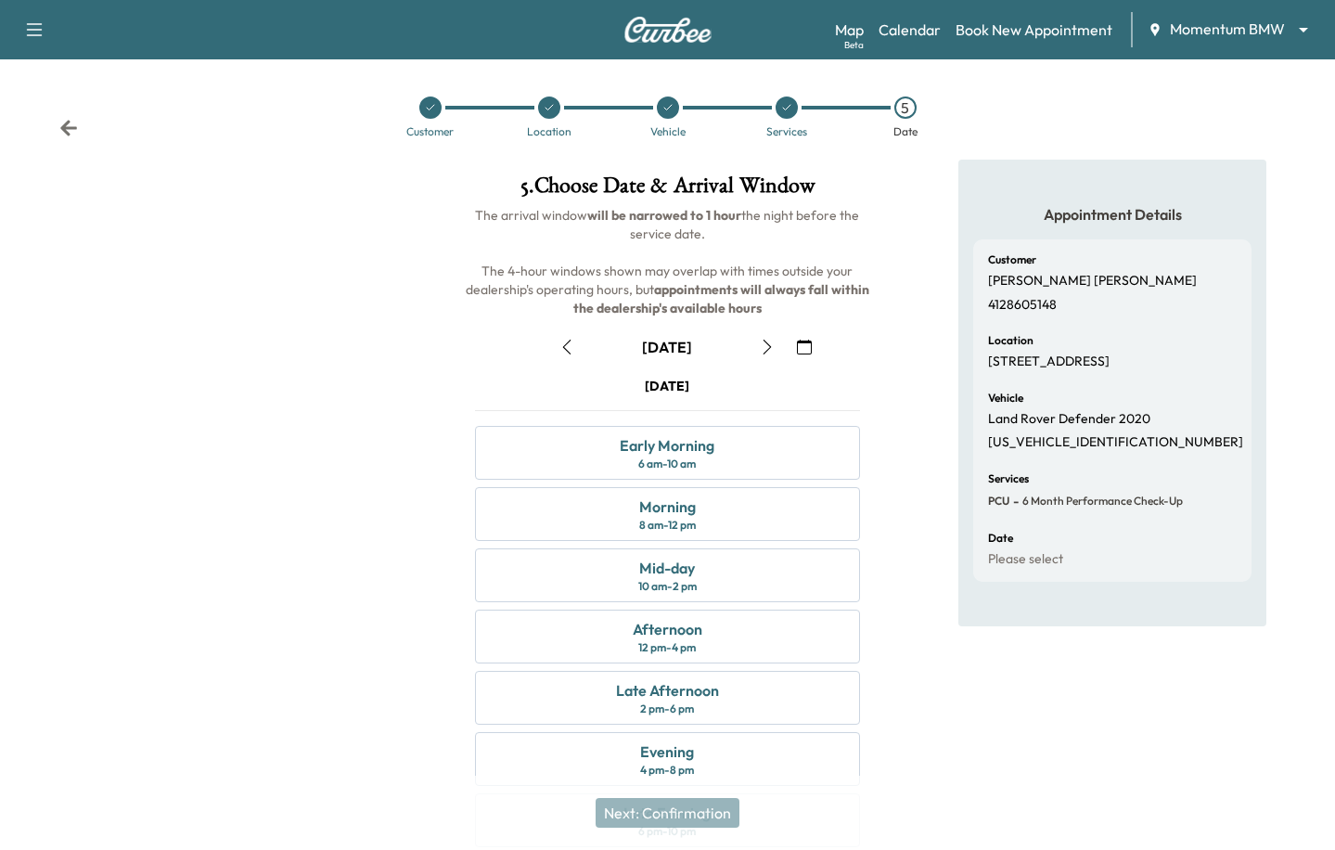
click at [758, 669] on div "Wednesday August 27 Early Morning 6 am - 10 am Morning 8 am - 12 pm Mid-day 10 …" at bounding box center [668, 616] width 416 height 478
click at [751, 648] on div "Afternoon 12 pm - 4 pm" at bounding box center [668, 637] width 386 height 54
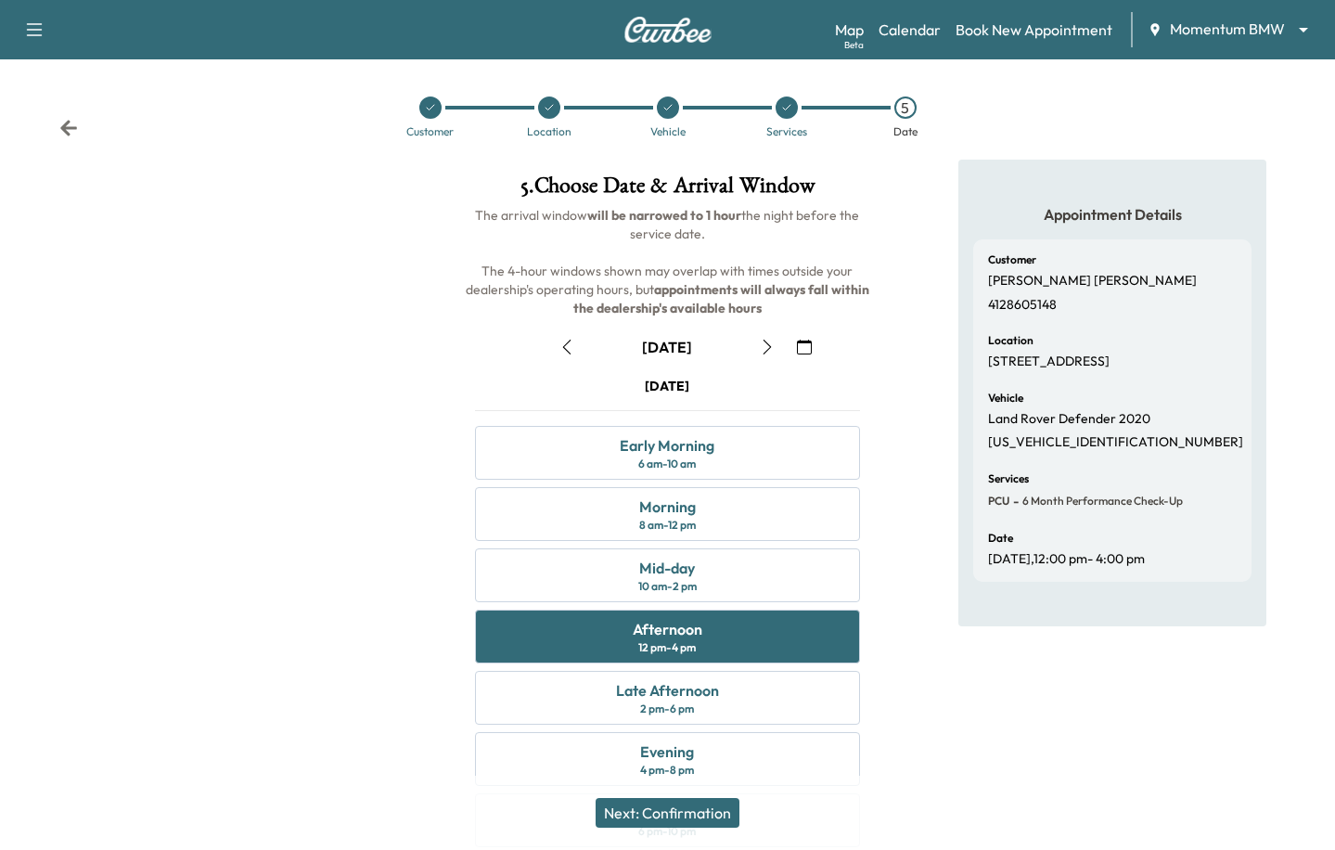
click at [691, 815] on button "Next: Confirmation" at bounding box center [668, 813] width 144 height 30
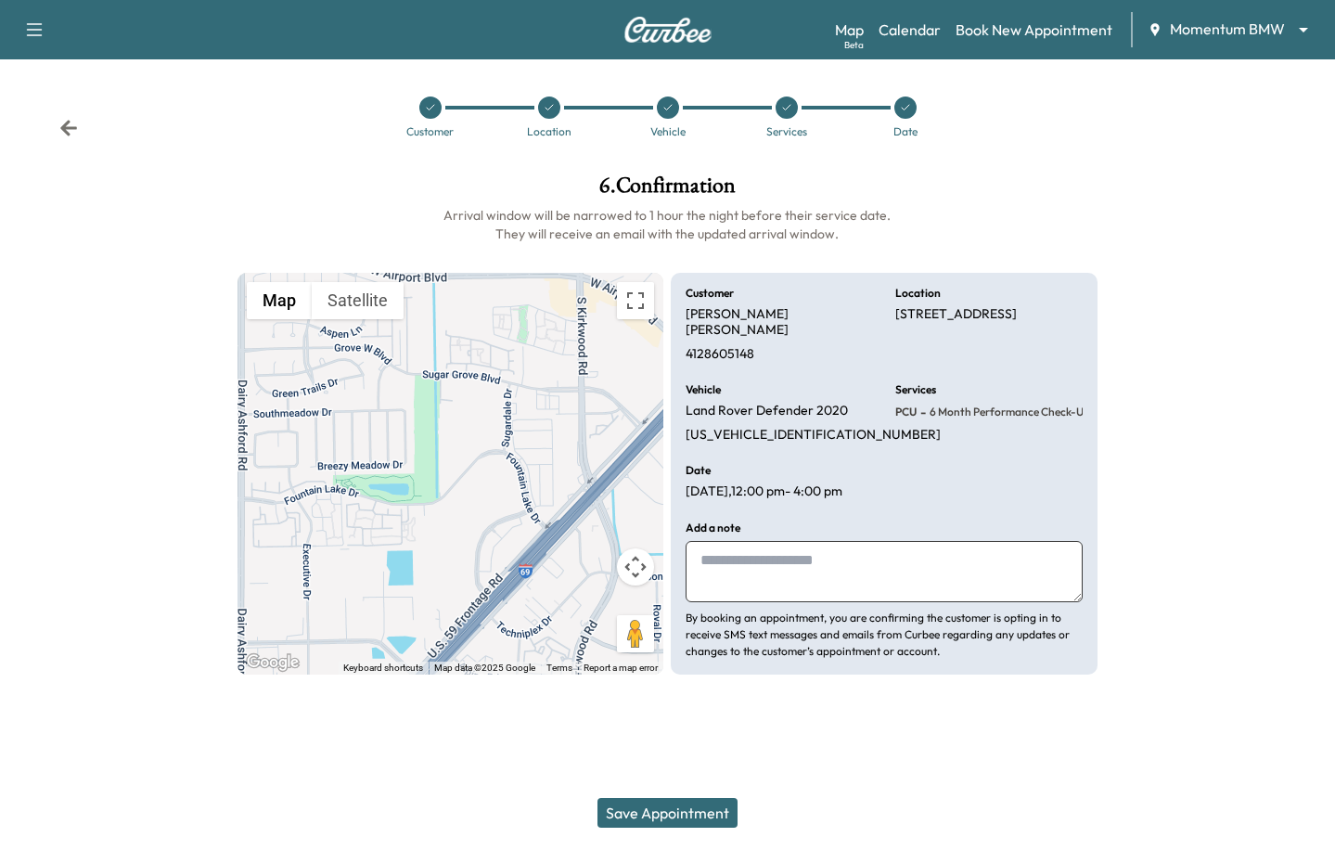
click at [691, 815] on button "Save Appointment" at bounding box center [667, 813] width 140 height 30
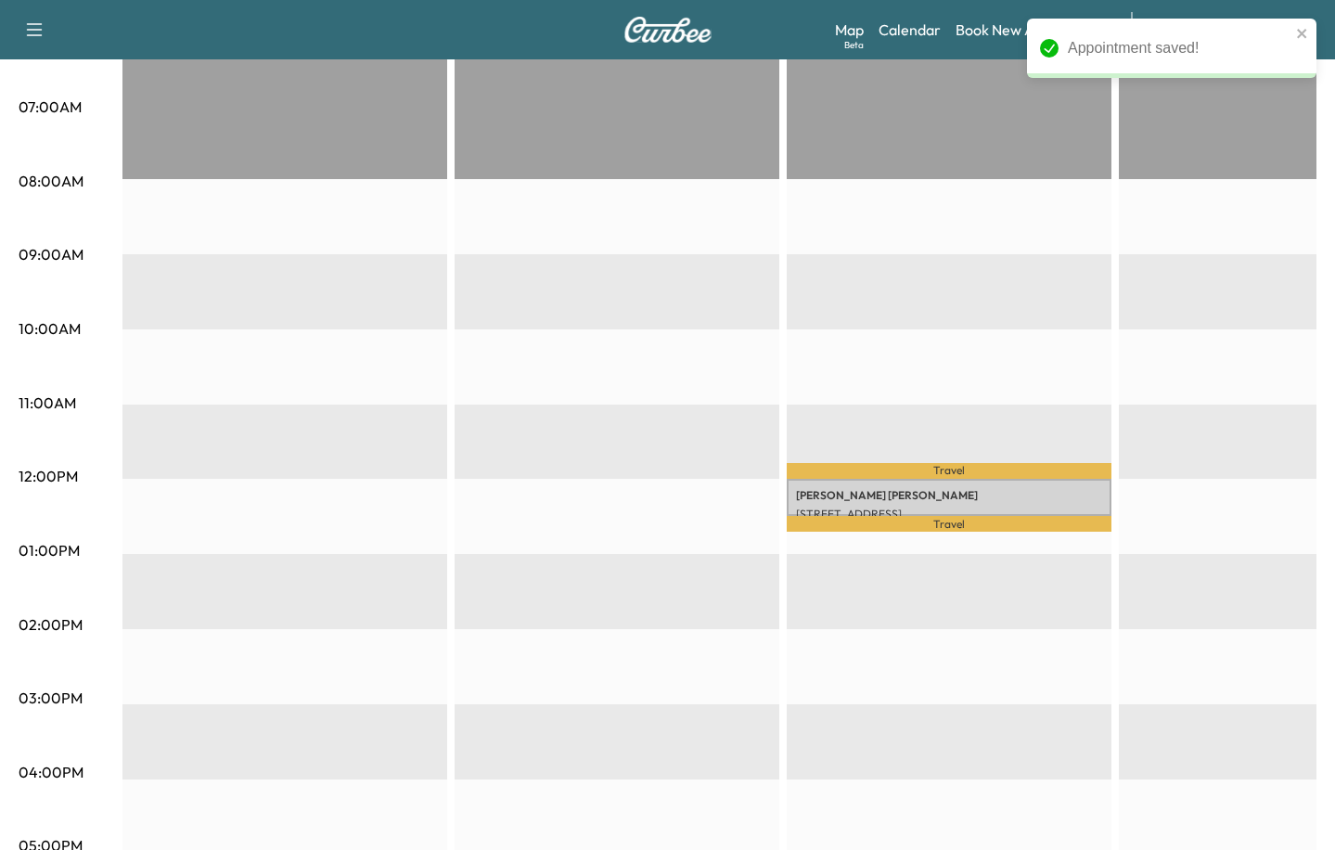
scroll to position [431, 0]
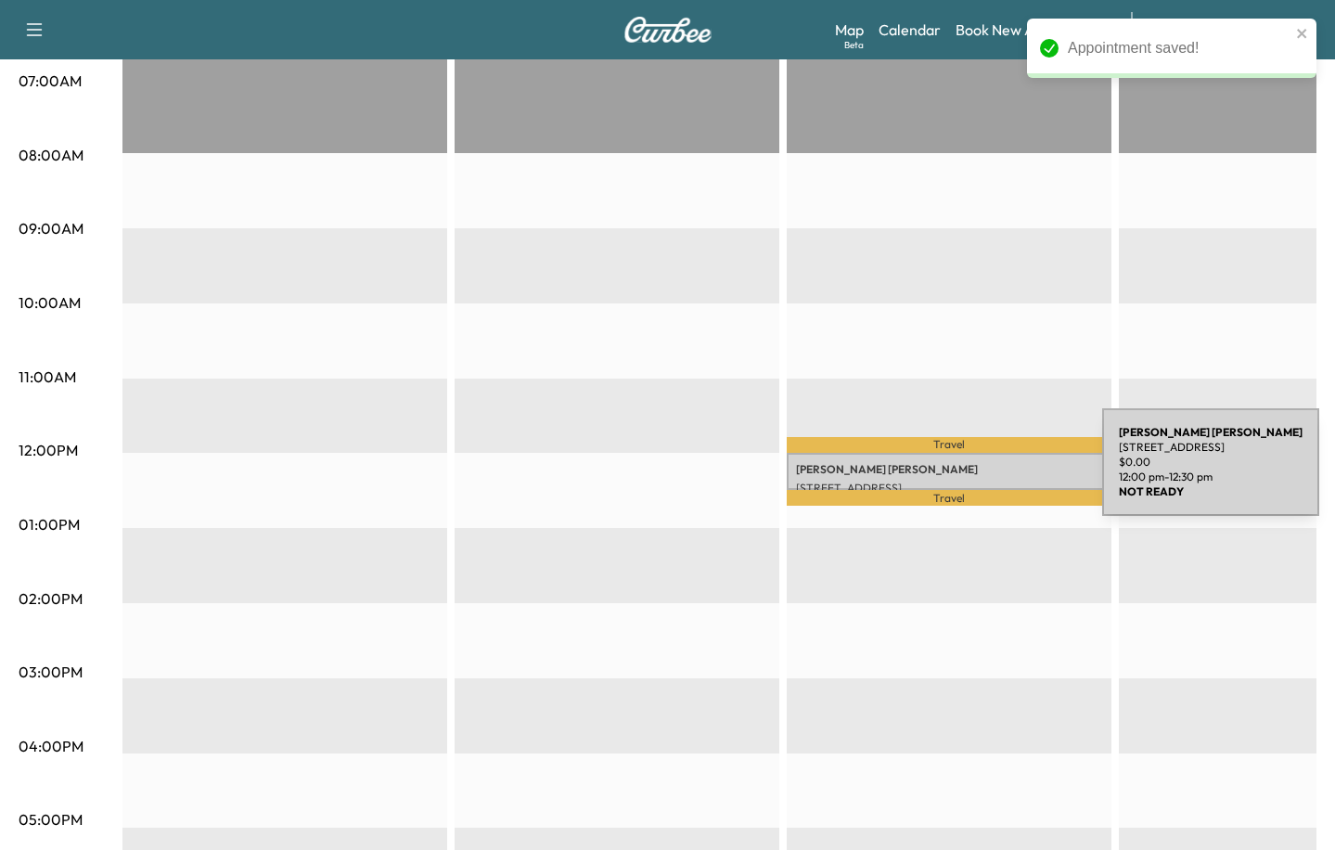
click at [963, 473] on p "Chris Buller" at bounding box center [949, 469] width 306 height 15
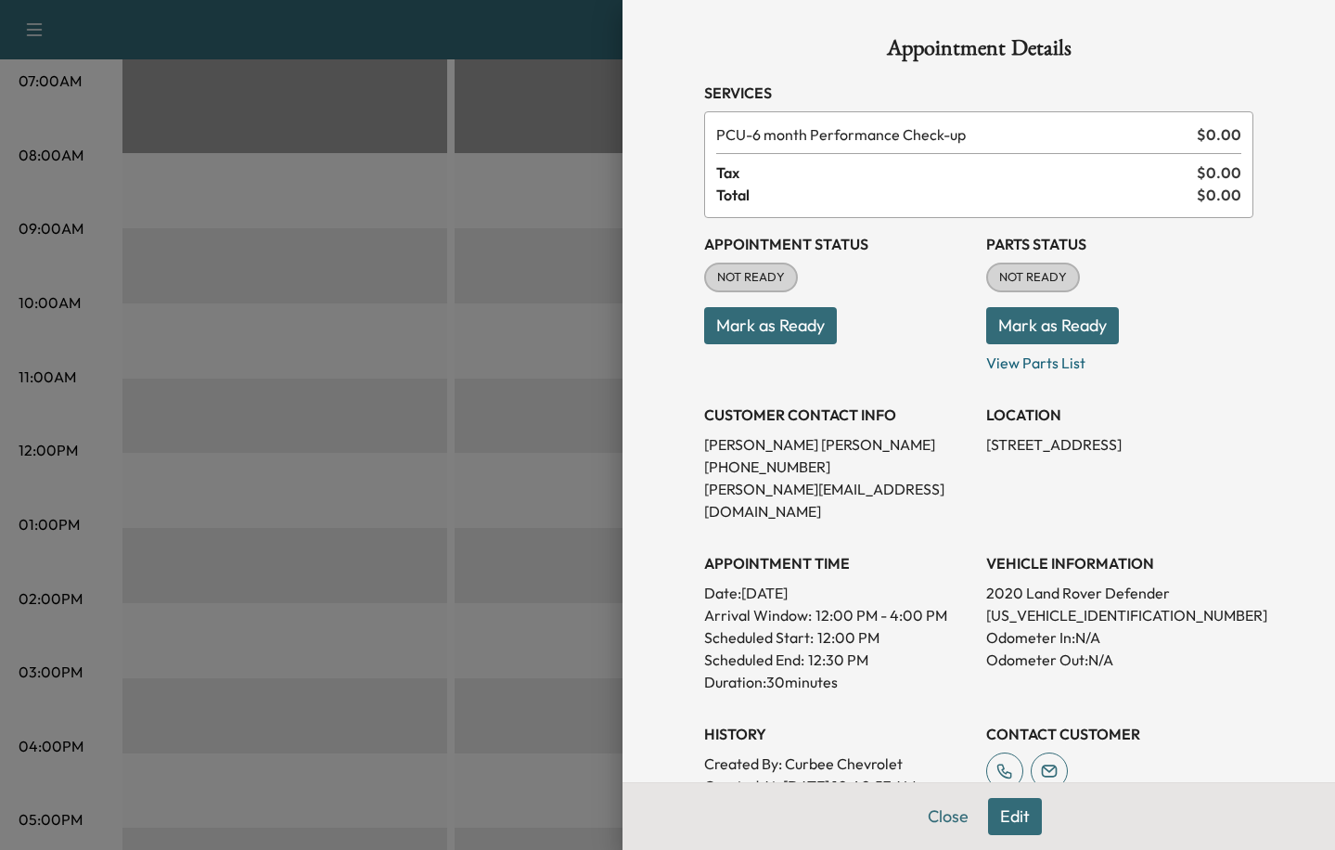
click at [1007, 821] on button "Edit" at bounding box center [1015, 816] width 54 height 37
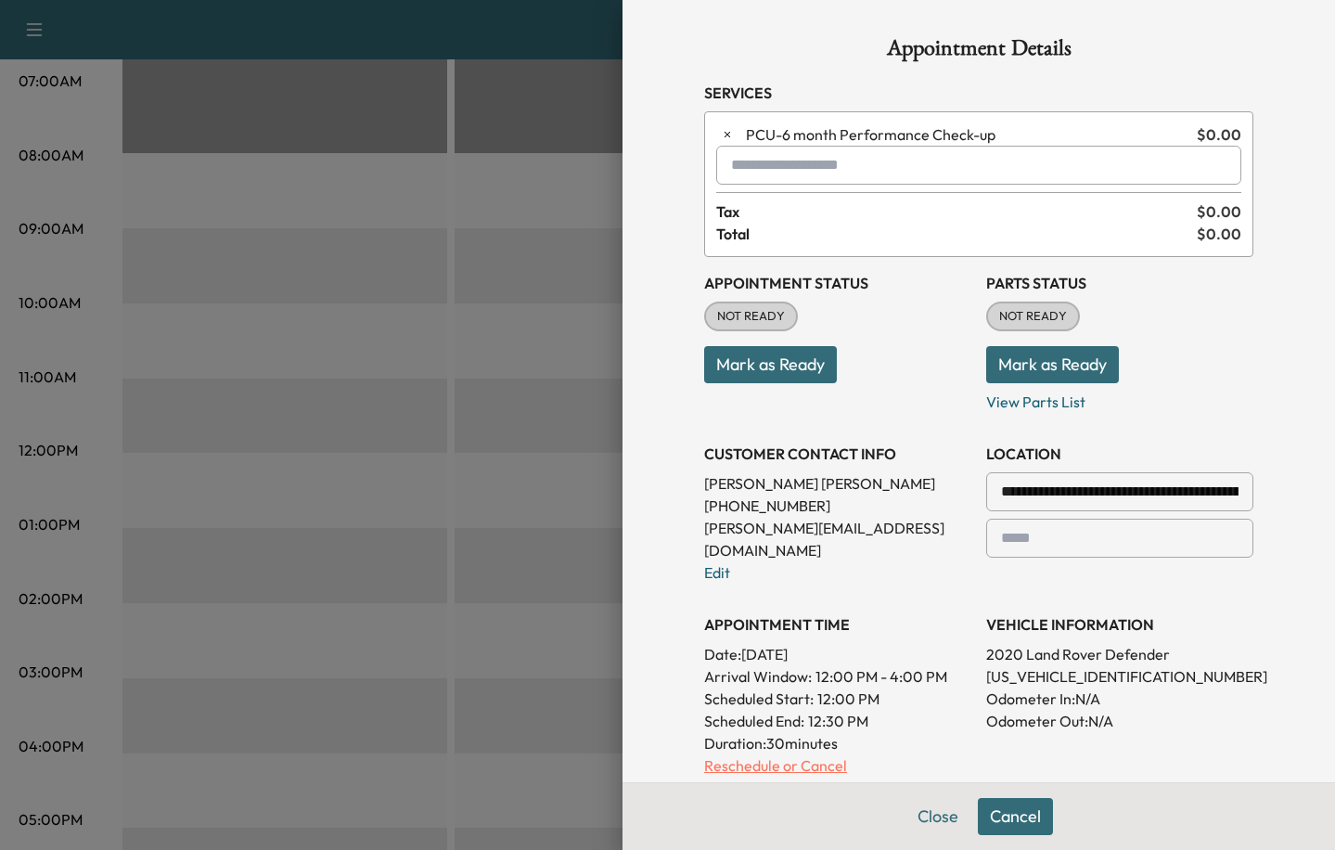
click at [763, 754] on p "Reschedule or Cancel" at bounding box center [837, 765] width 267 height 22
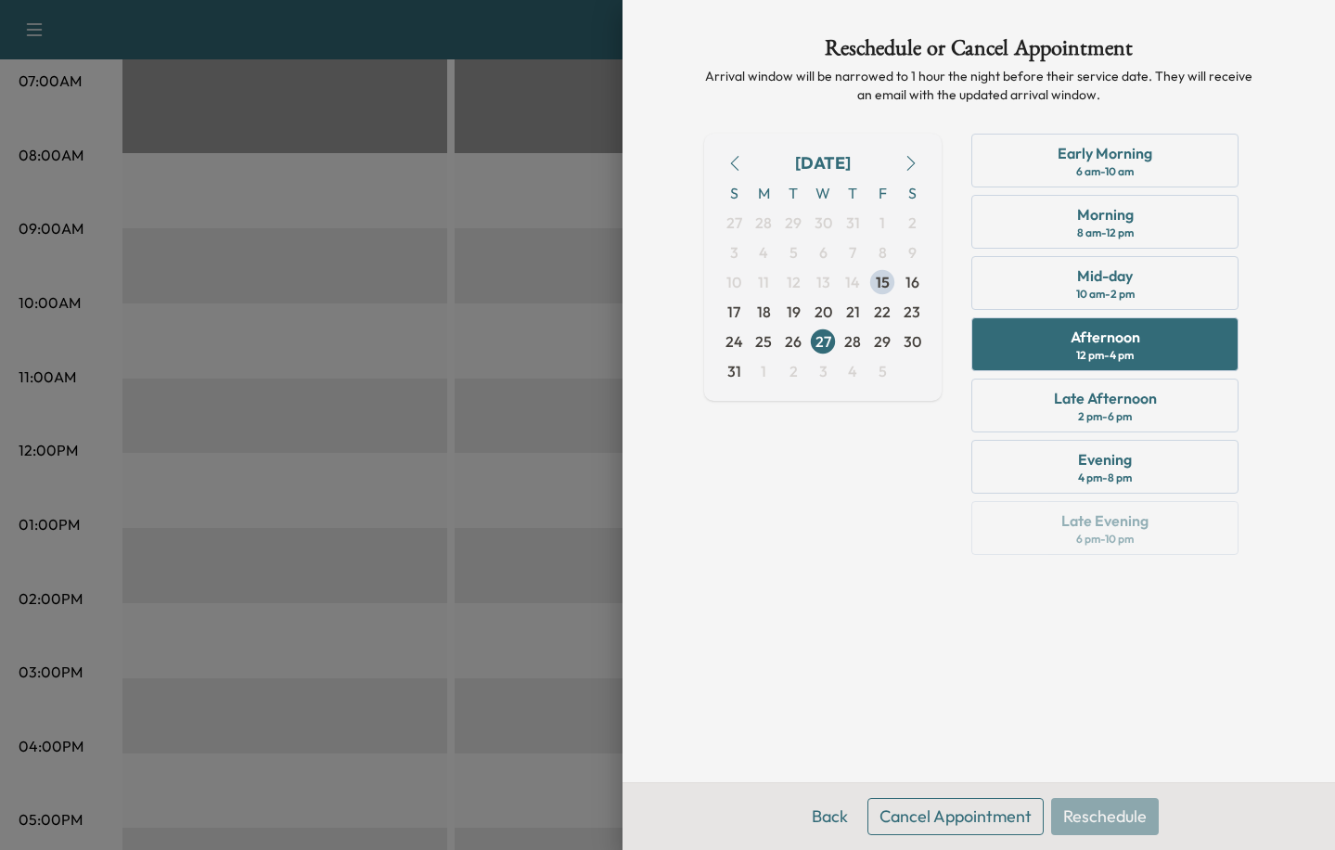
click at [931, 824] on button "Cancel Appointment" at bounding box center [955, 816] width 176 height 37
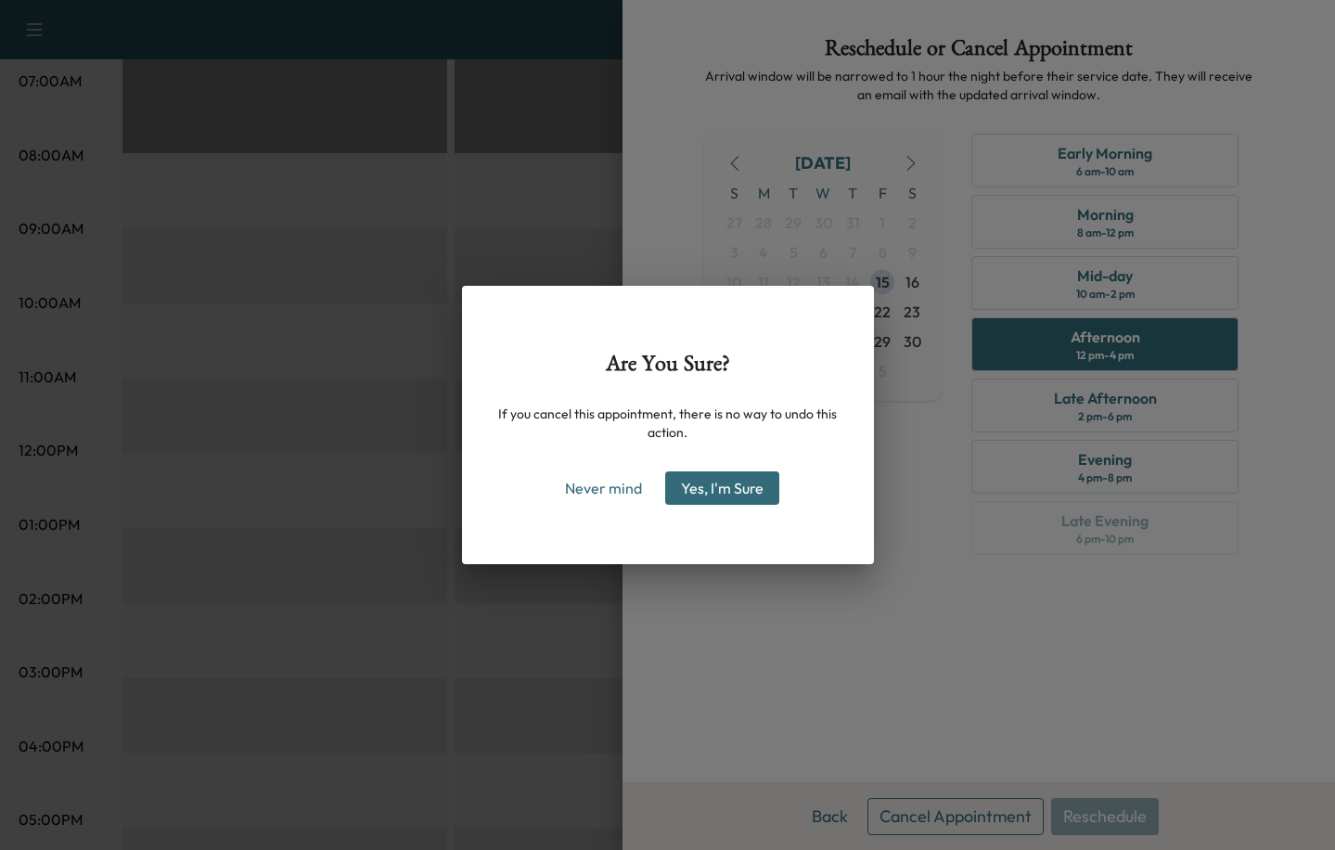
click at [738, 477] on button "Yes, I'm Sure" at bounding box center [722, 487] width 114 height 33
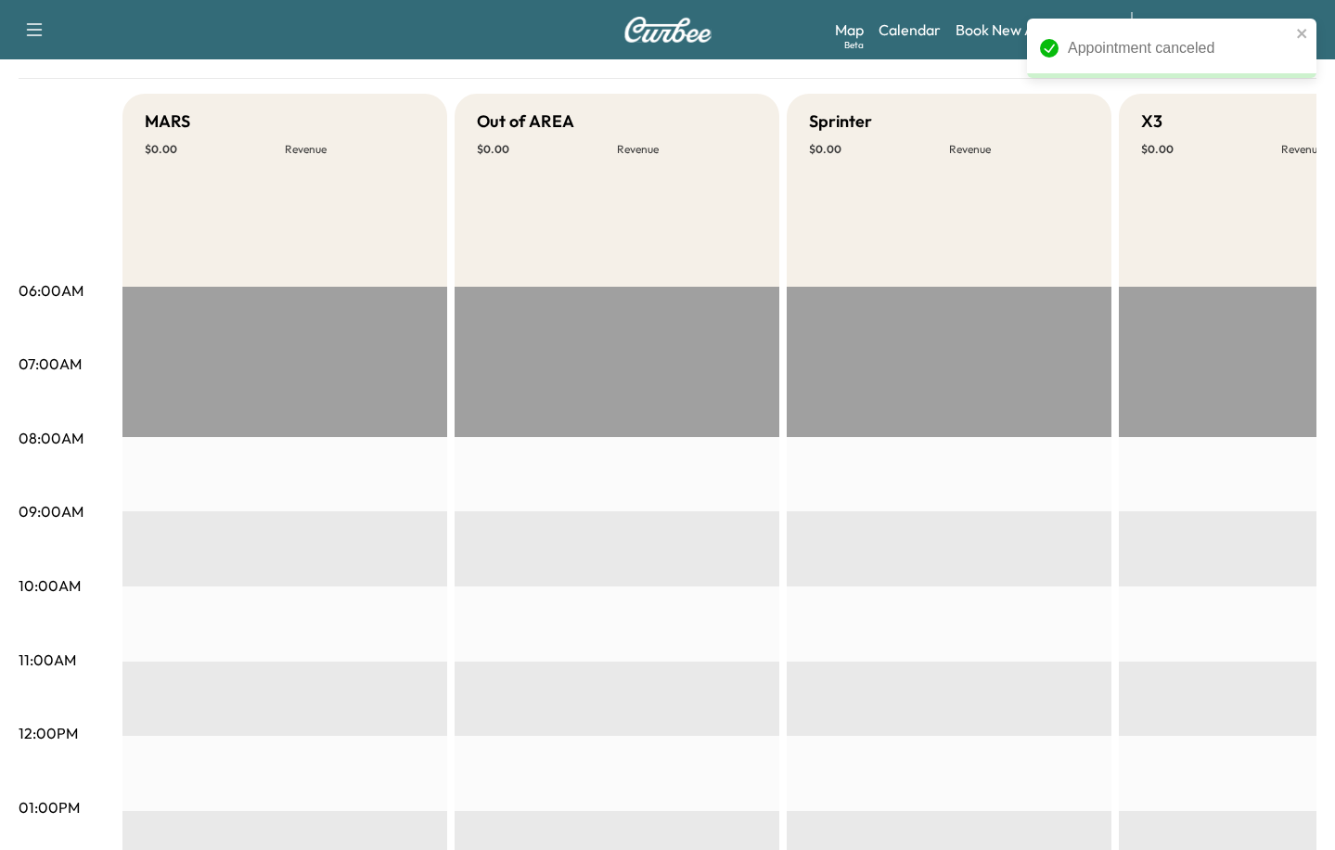
scroll to position [0, 0]
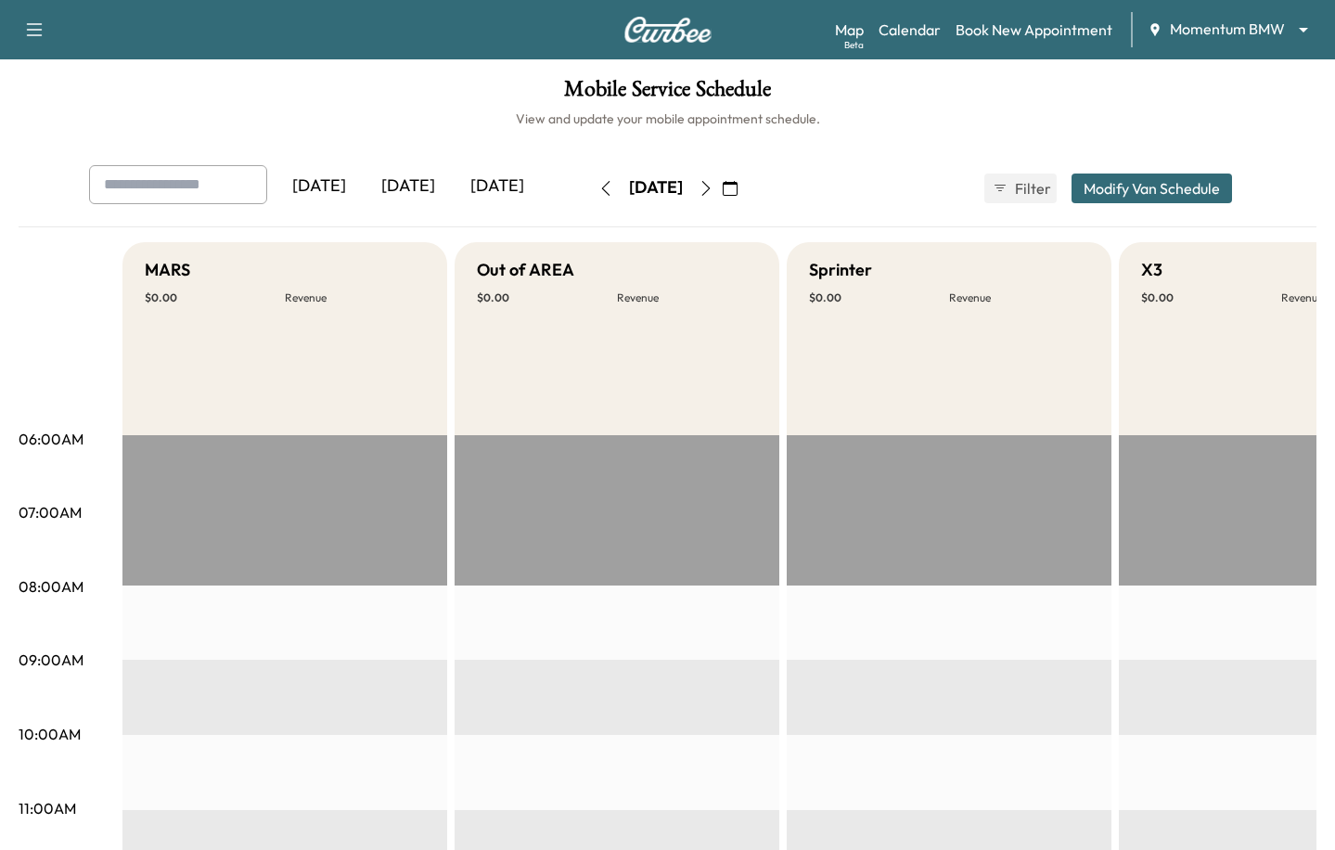
click at [1193, 44] on div "Map Beta Calendar Book New Appointment Momentum BMW ******** ​" at bounding box center [1077, 29] width 485 height 35
click at [1193, 34] on body "Support Log Out Map Beta Calendar Book New Appointment Momentum BMW ******** ​ …" at bounding box center [667, 425] width 1335 height 850
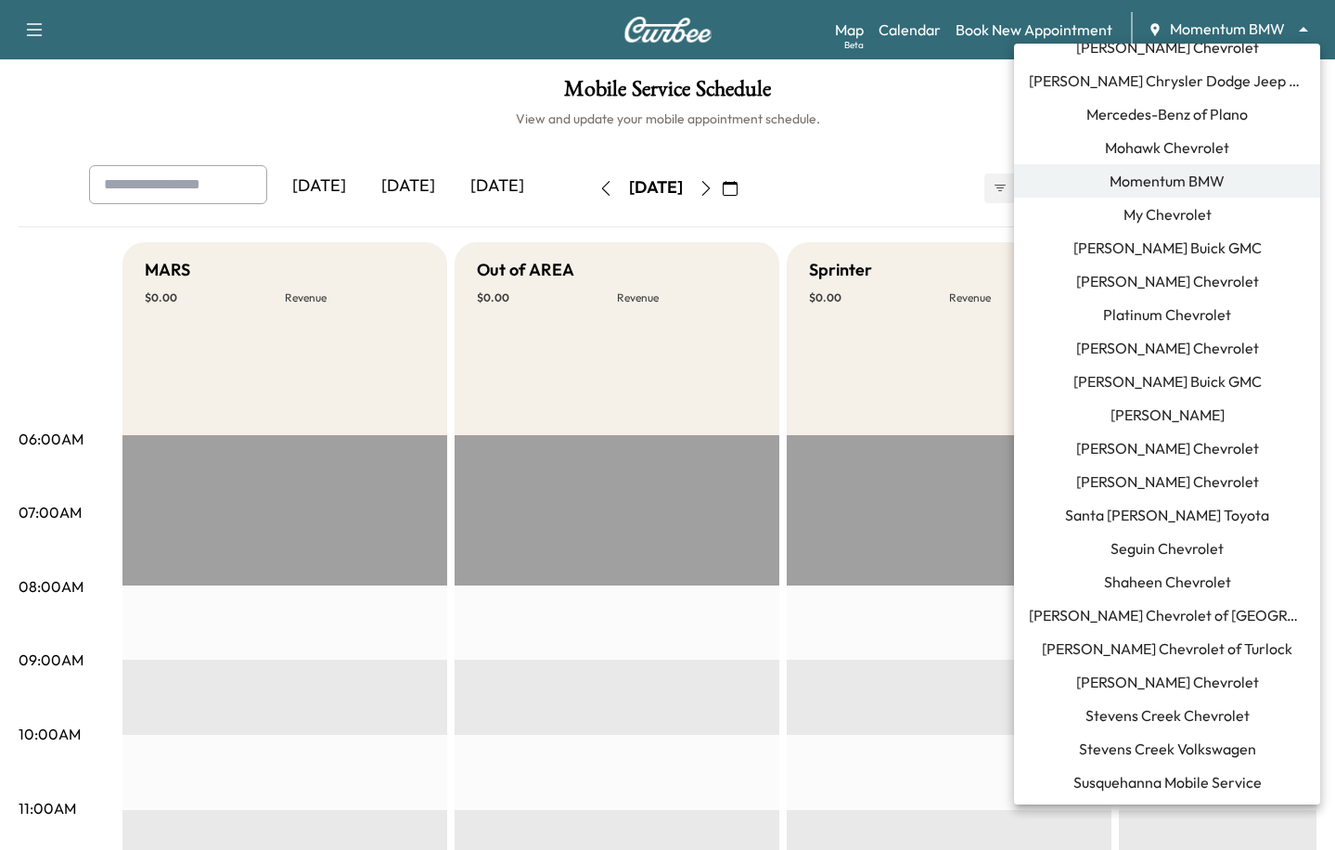
scroll to position [1291, 0]
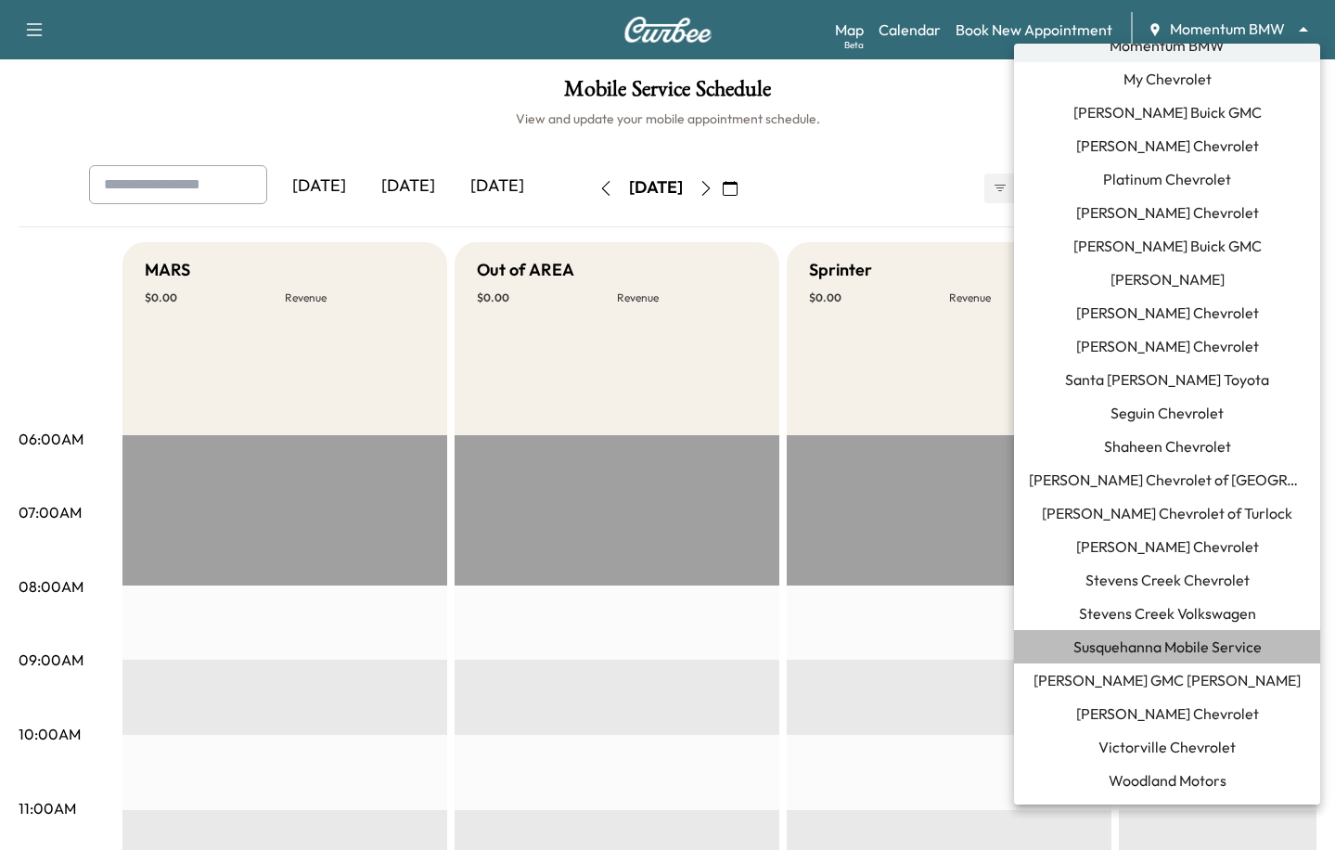
click at [1118, 647] on span "Susquehanna Mobile Service" at bounding box center [1167, 646] width 188 height 22
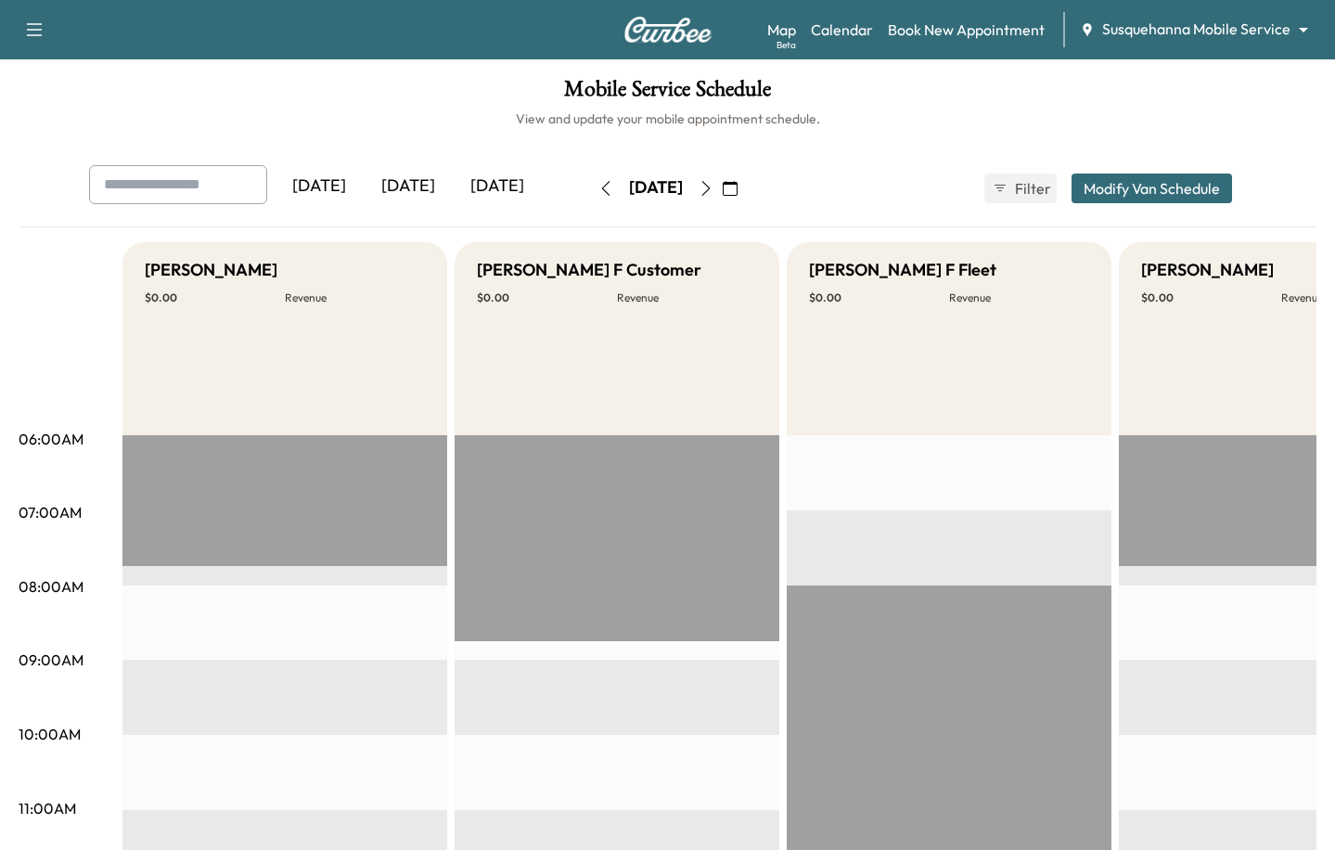
click at [738, 186] on icon "button" at bounding box center [730, 188] width 15 height 15
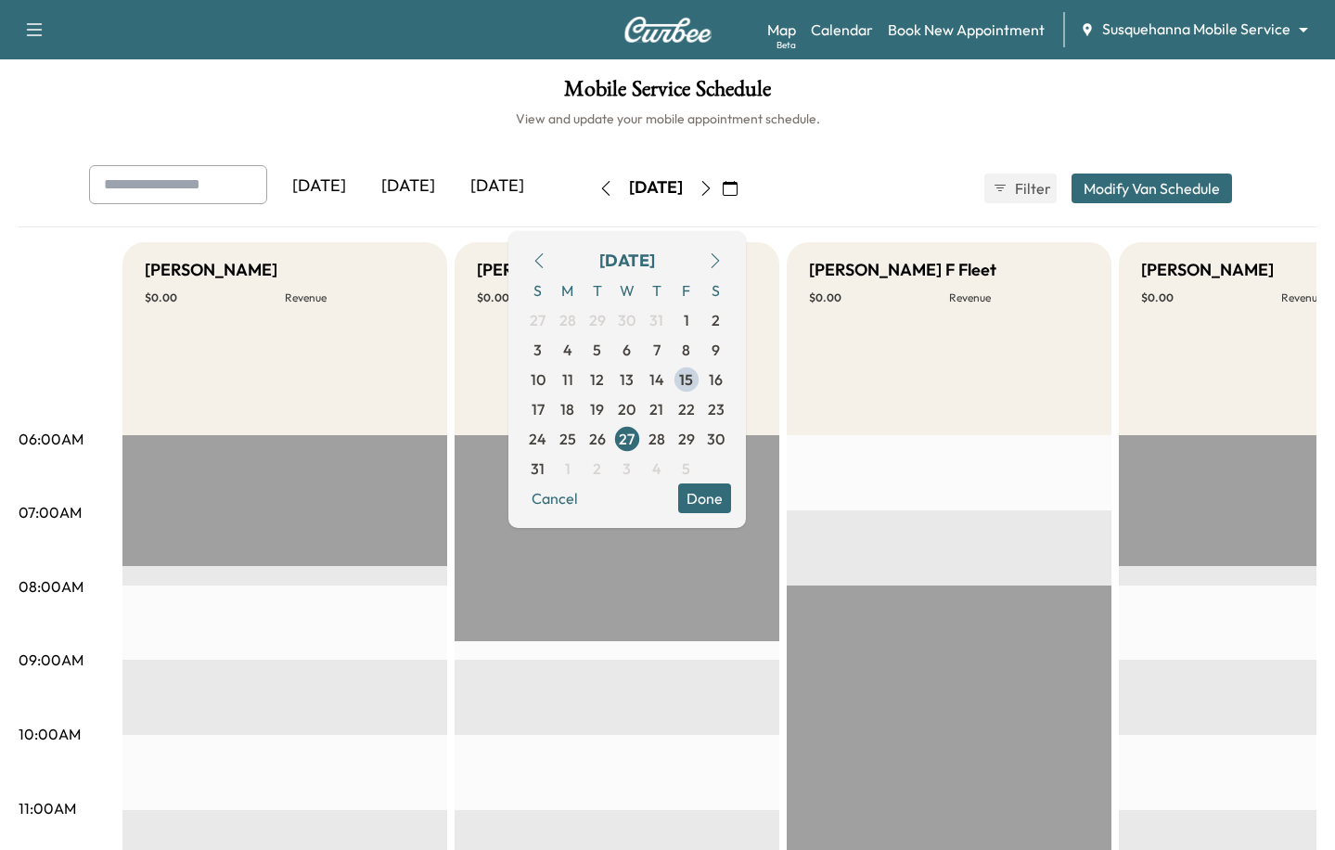
click at [1205, 12] on div "Map Beta Calendar Book New Appointment Susquehanna Mobile Service ******** ​" at bounding box center [1043, 29] width 553 height 35
click at [1207, 35] on body "Support Log Out Map Beta Calendar Book New Appointment Susquehanna Mobile Servi…" at bounding box center [667, 425] width 1335 height 850
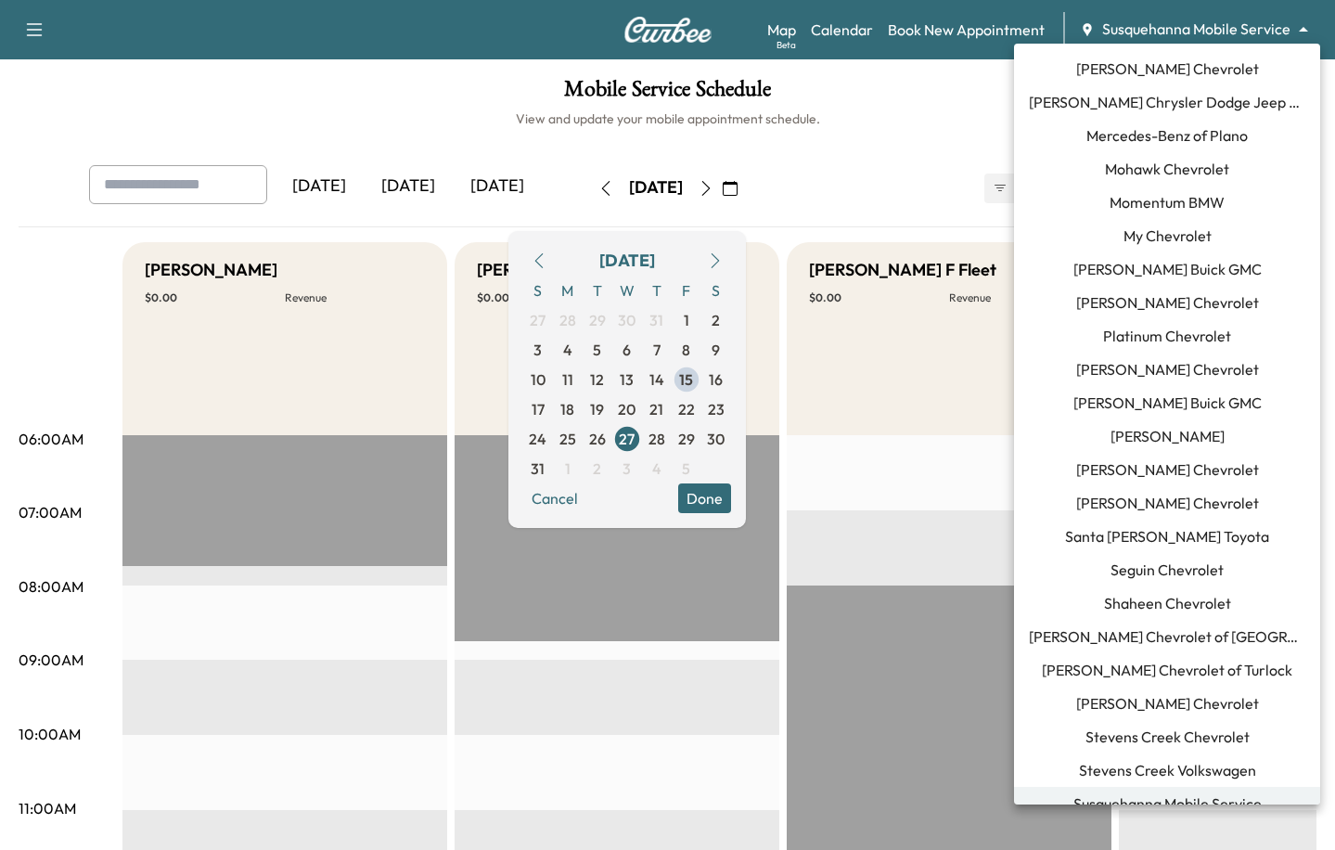
scroll to position [1130, 0]
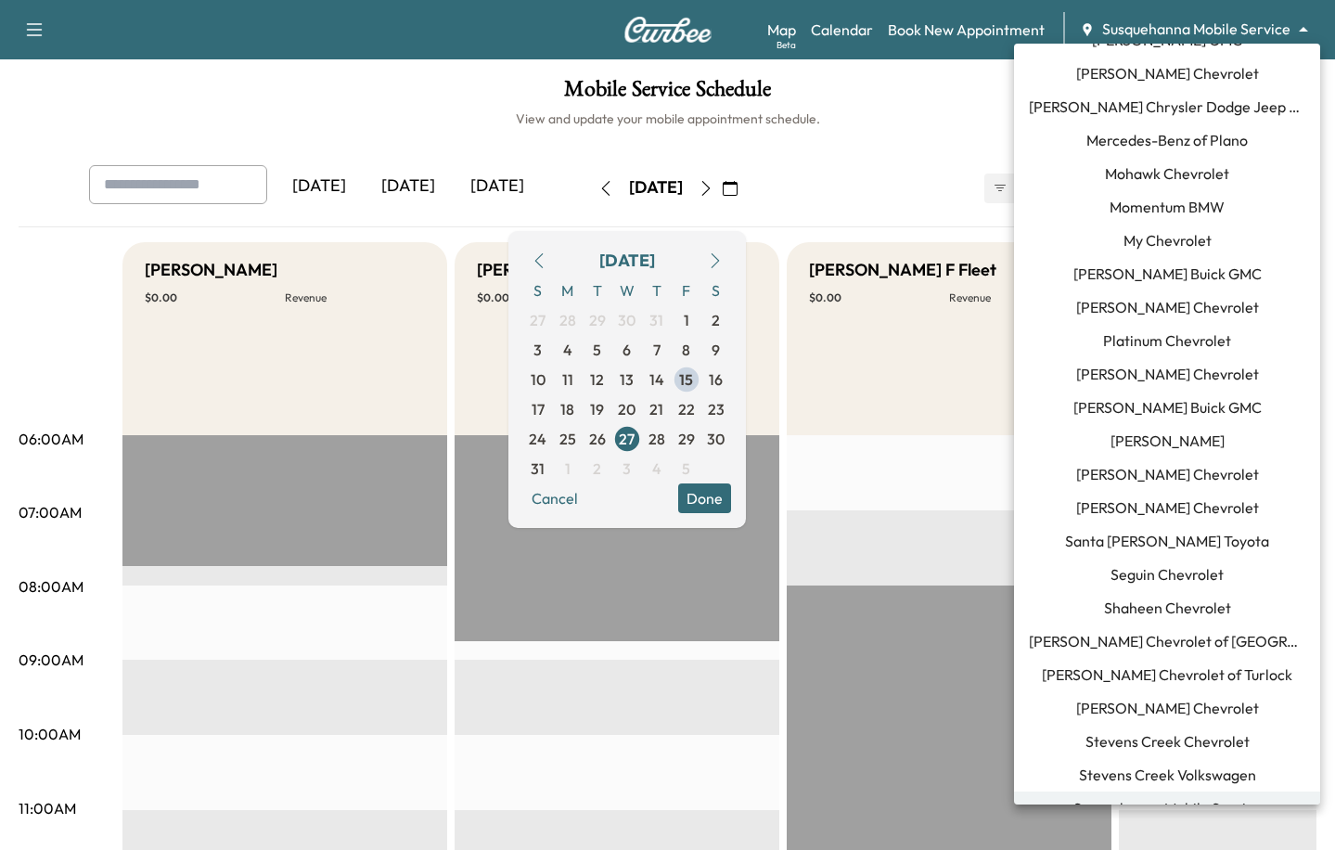
click at [1162, 212] on span "Momentum BMW" at bounding box center [1167, 207] width 115 height 22
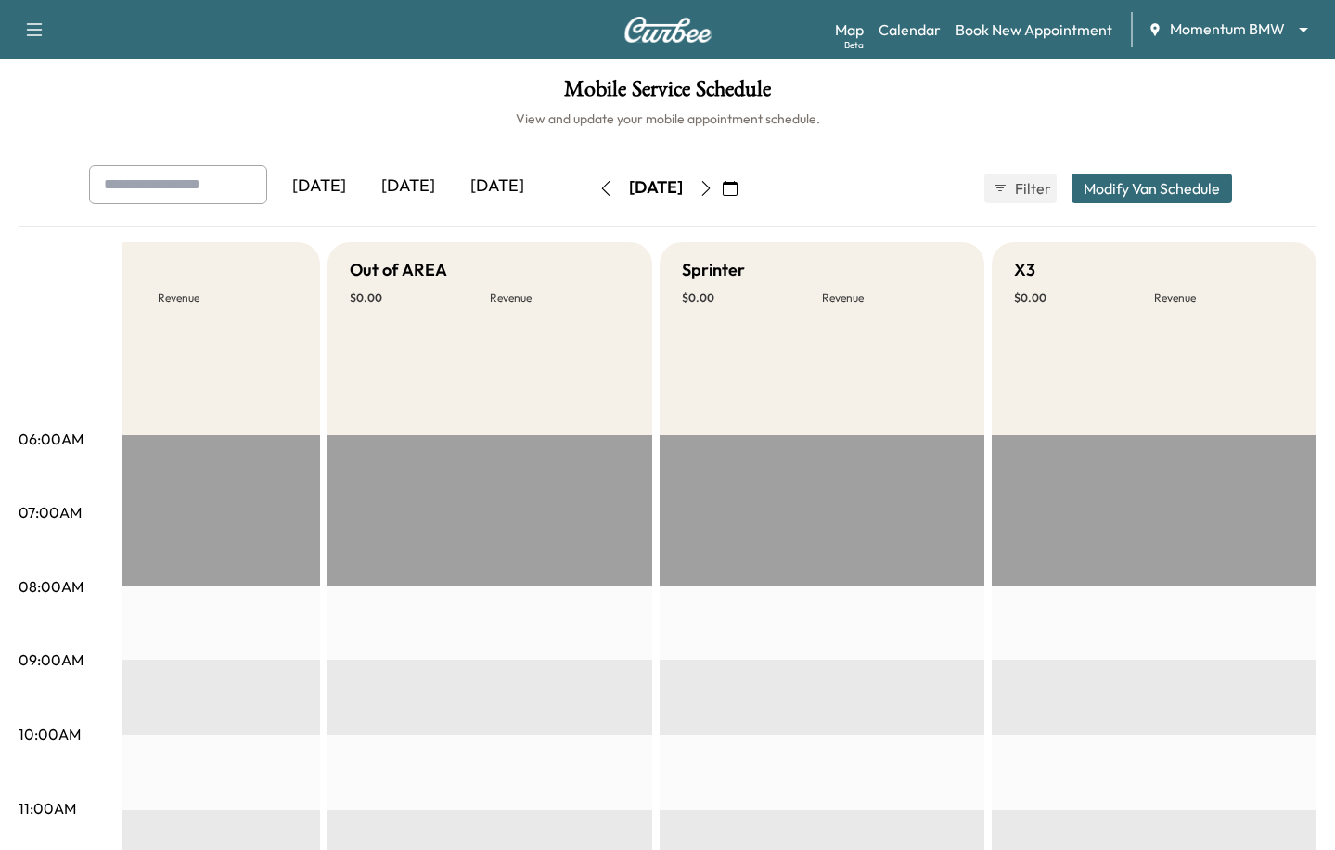
click at [713, 182] on icon "button" at bounding box center [706, 188] width 15 height 15
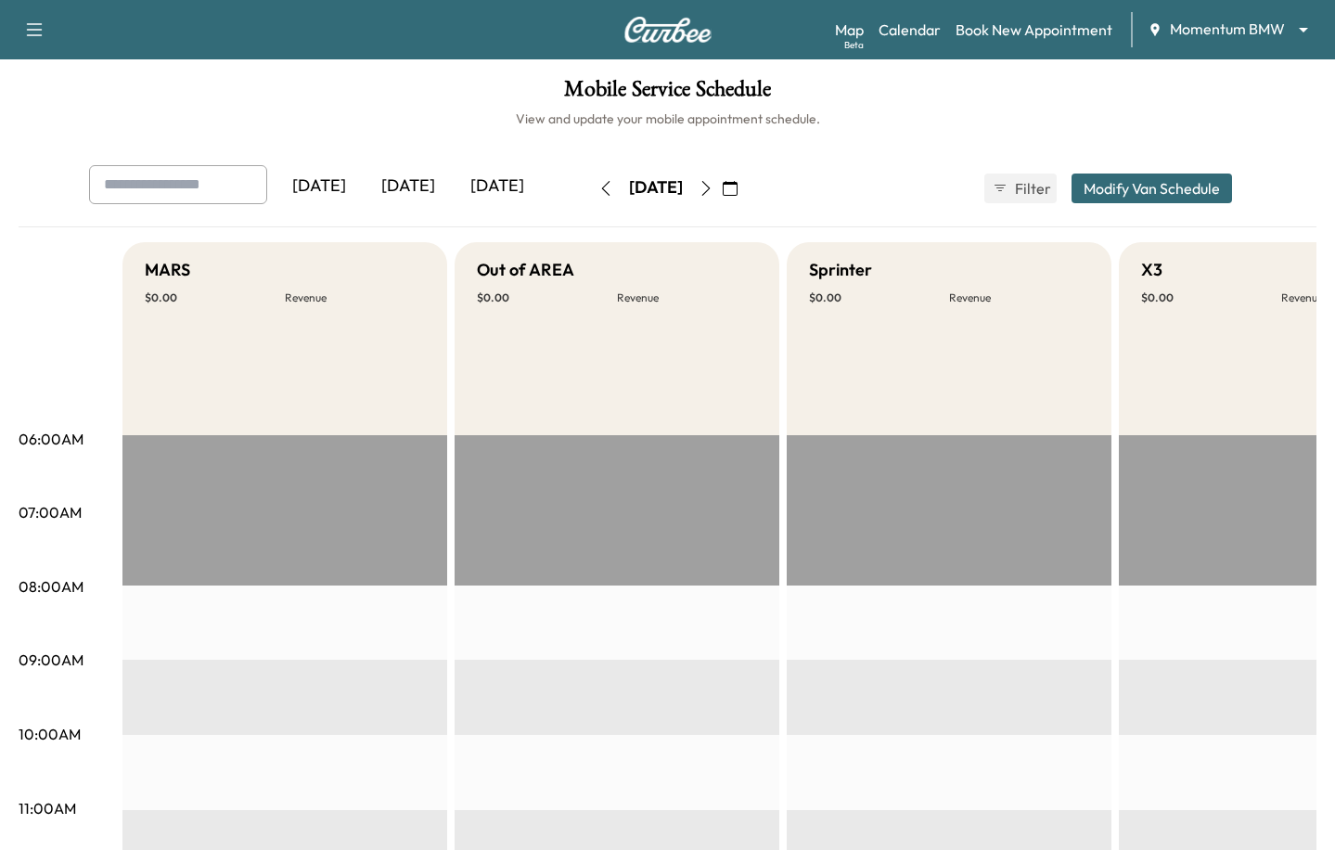
click at [590, 188] on button "button" at bounding box center [606, 188] width 32 height 30
click at [598, 188] on icon "button" at bounding box center [605, 188] width 15 height 15
click at [1176, 27] on body "Support Log Out Map Beta Calendar Book New Appointment Momentum BMW ******** ​ …" at bounding box center [667, 425] width 1335 height 850
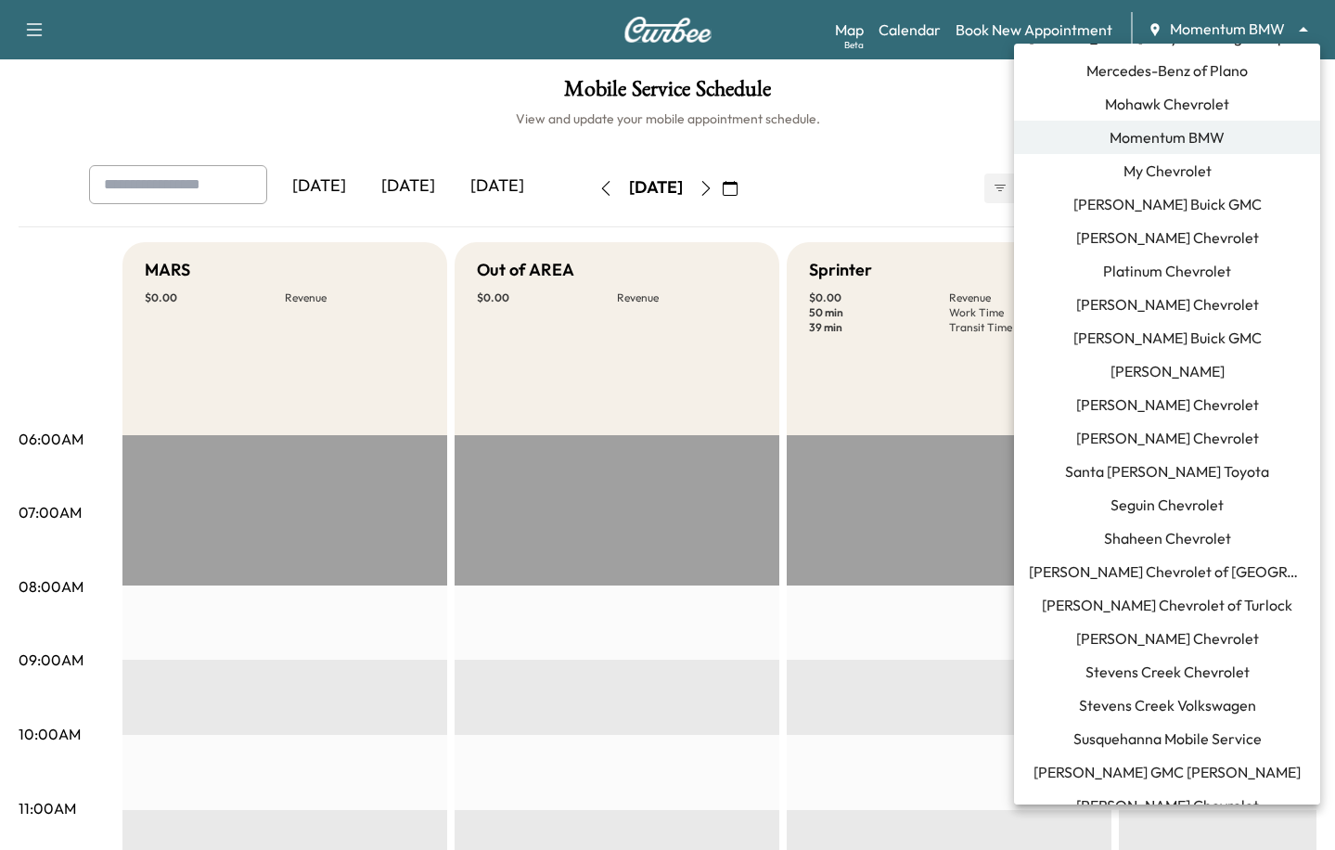
scroll to position [1291, 0]
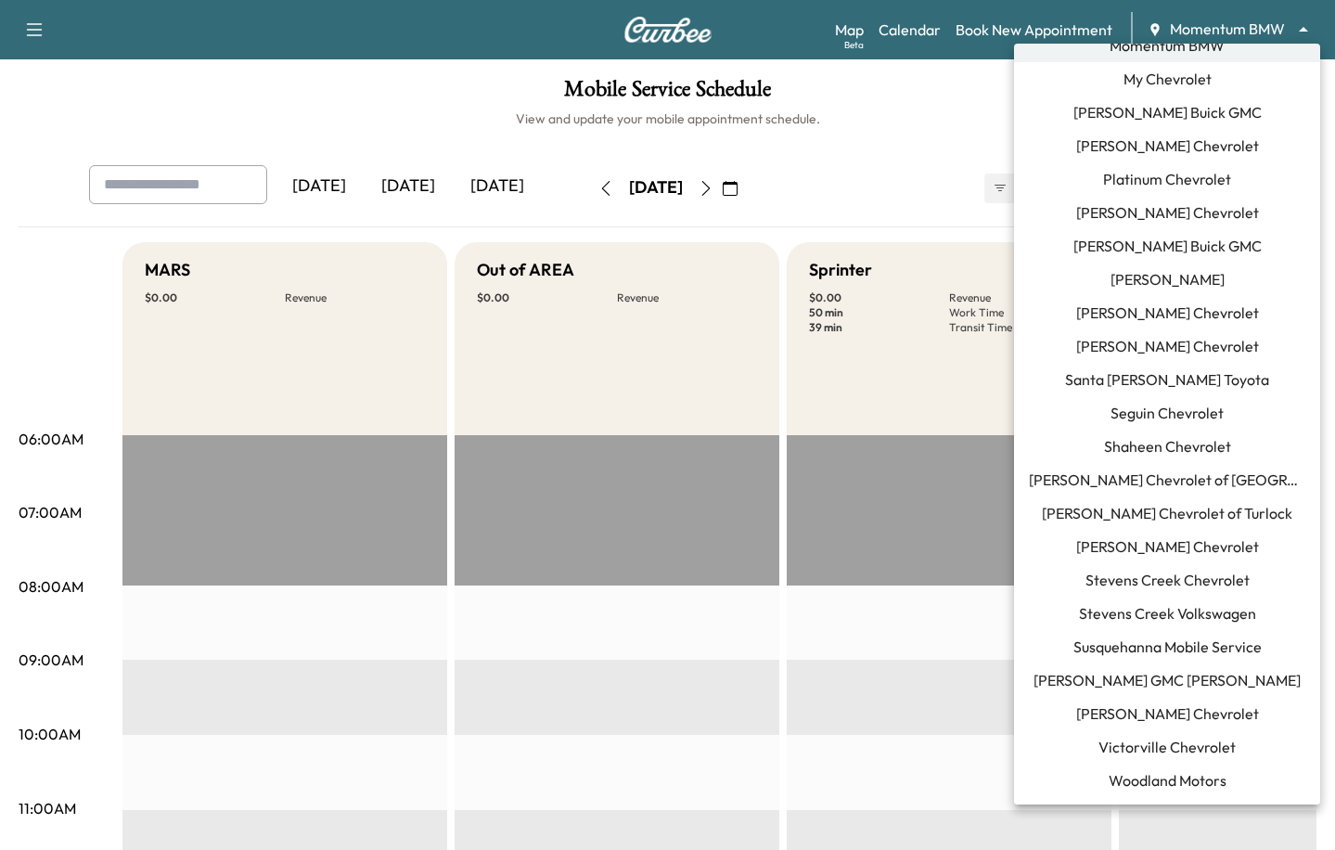
click at [1153, 655] on span "Susquehanna Mobile Service" at bounding box center [1167, 646] width 188 height 22
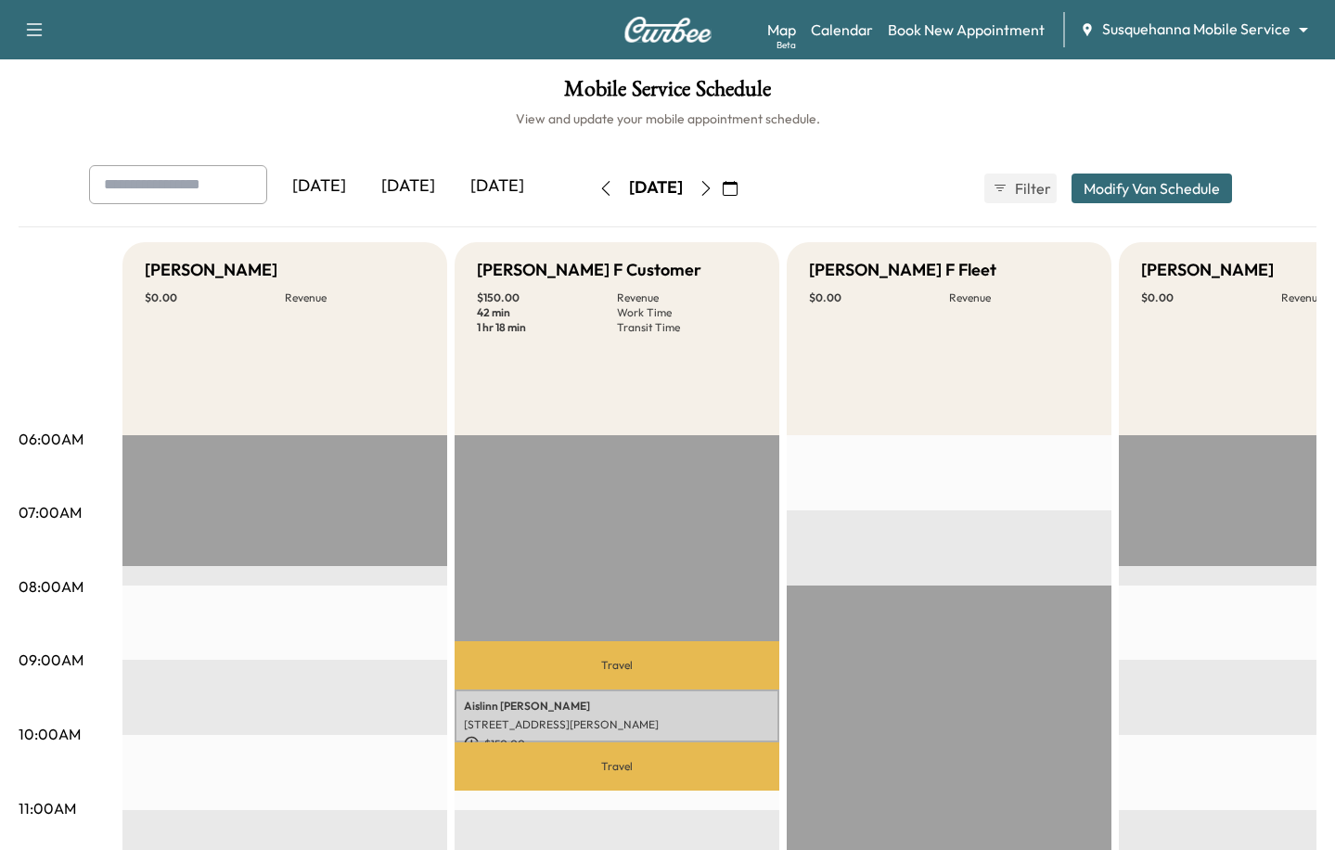
click at [738, 190] on icon "button" at bounding box center [730, 188] width 15 height 15
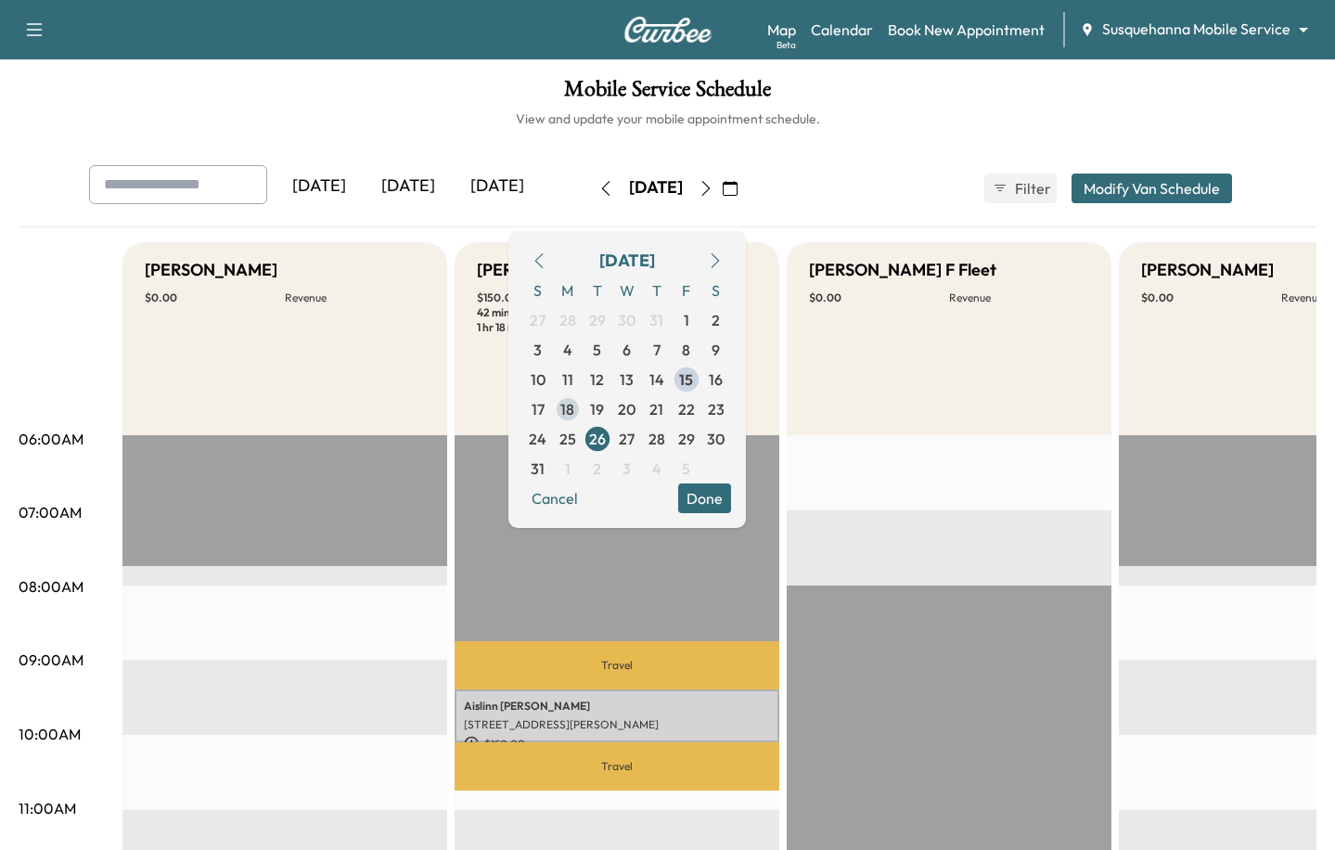
click at [574, 406] on span "18" at bounding box center [567, 409] width 14 height 22
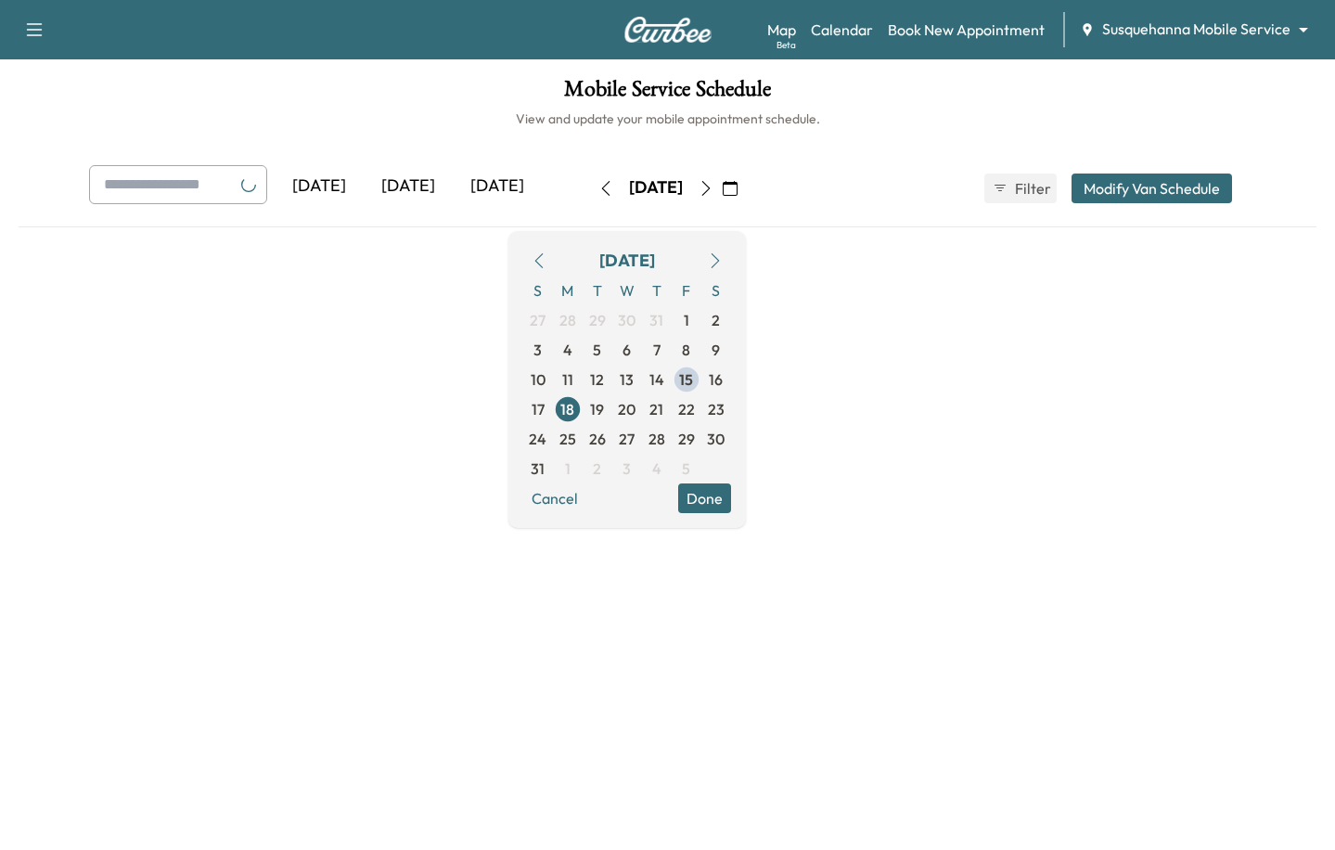
click at [731, 500] on button "Done" at bounding box center [704, 498] width 53 height 30
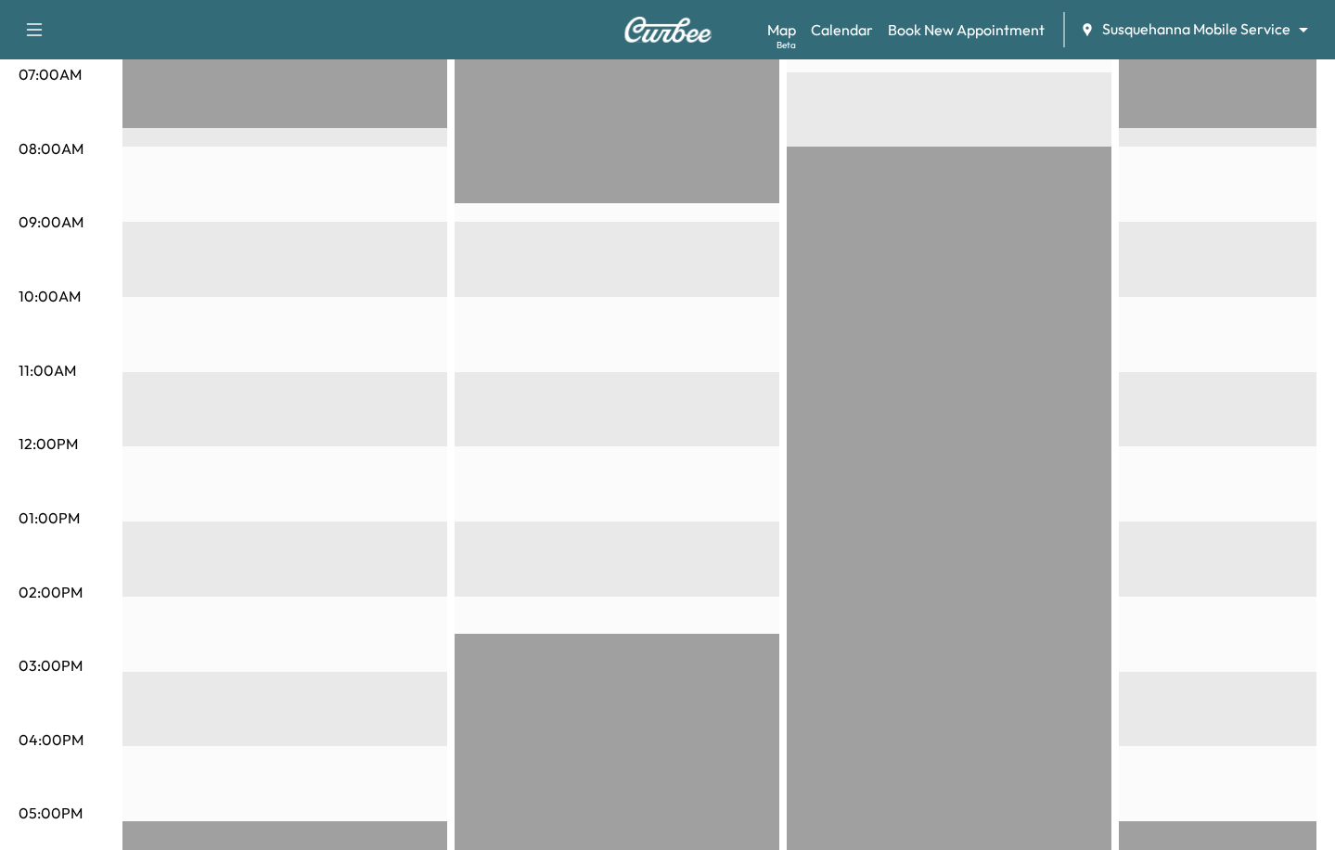
scroll to position [182, 0]
